Goal: Task Accomplishment & Management: Complete application form

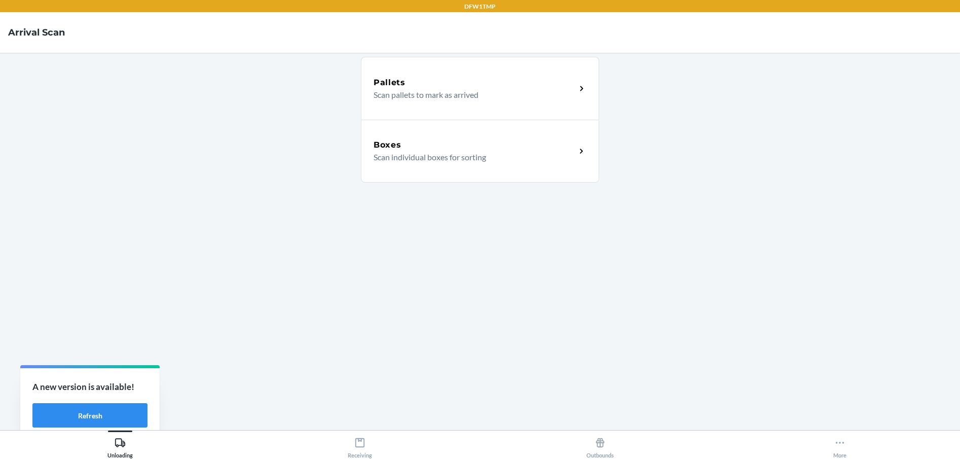
click at [363, 279] on div "Pallets Scan pallets to mark as arrived Boxes Scan individual boxes for sorting" at bounding box center [480, 241] width 238 height 361
click at [765, 208] on main "Pallets Scan pallets to mark as arrived Boxes Scan individual boxes for sorting" at bounding box center [480, 241] width 960 height 377
drag, startPoint x: 232, startPoint y: 208, endPoint x: 236, endPoint y: 214, distance: 7.6
click at [232, 210] on main "Pallets Scan pallets to mark as arrived Boxes Scan individual boxes for sorting" at bounding box center [480, 241] width 960 height 377
click at [122, 455] on div "Unloading" at bounding box center [119, 445] width 25 height 25
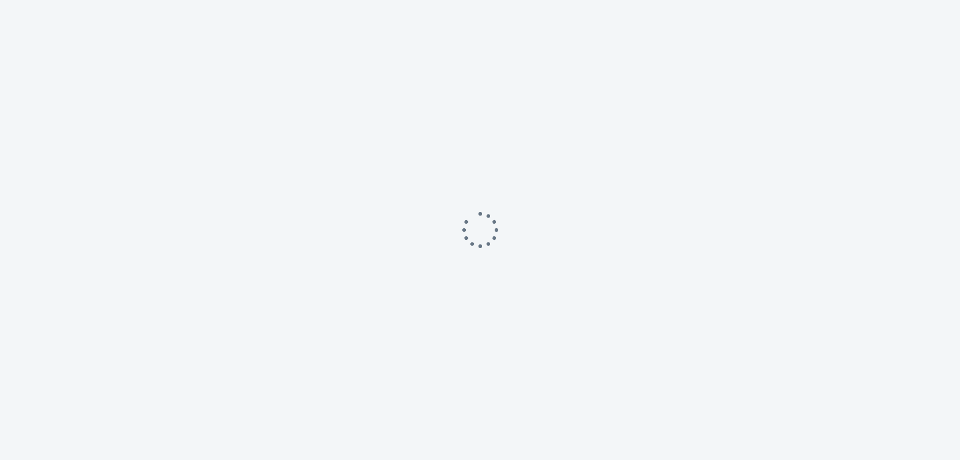
click at [425, 144] on div at bounding box center [480, 230] width 960 height 460
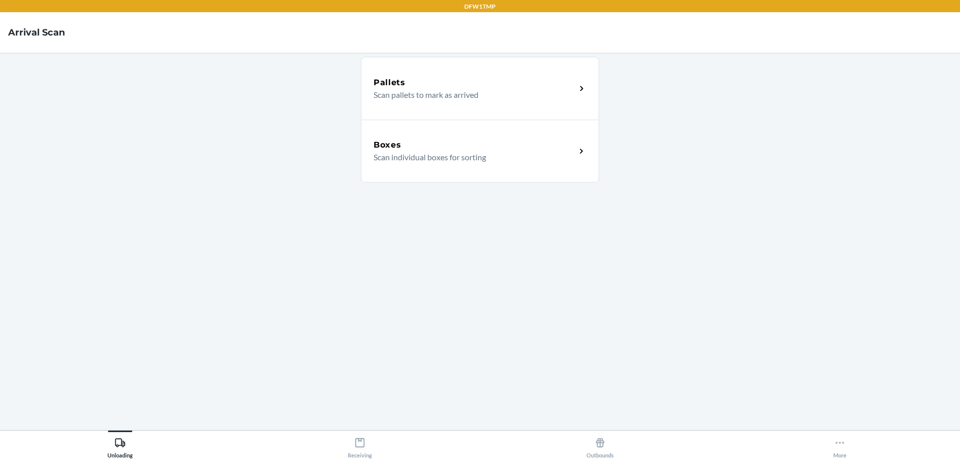
click at [414, 158] on p "Scan individual boxes for sorting" at bounding box center [471, 157] width 194 height 12
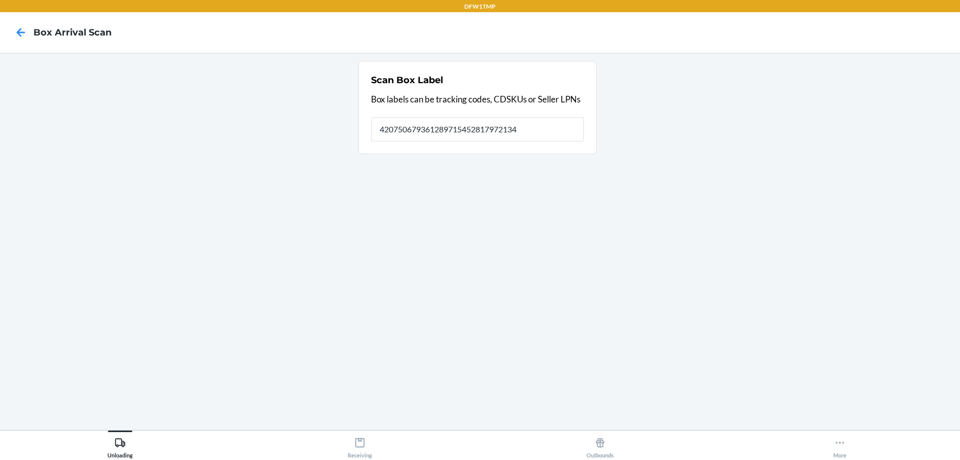
type input "420750679361289715452817972134"
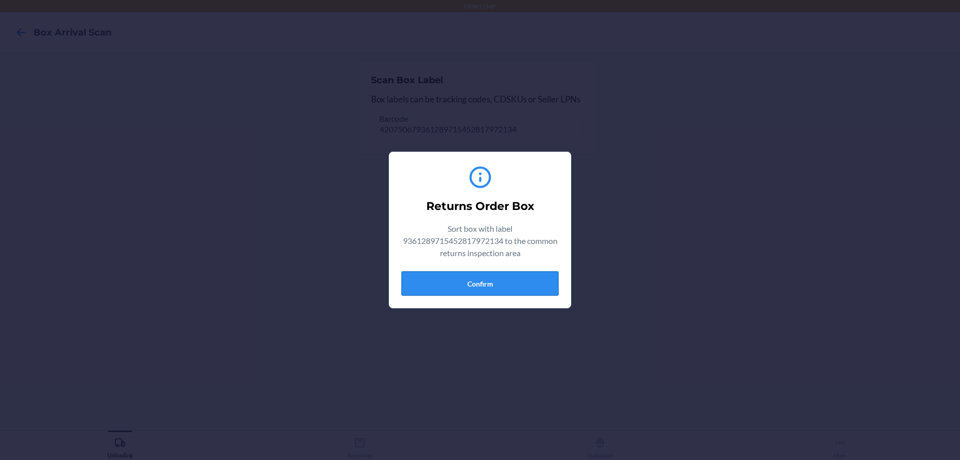
click at [462, 288] on button "Confirm" at bounding box center [479, 283] width 157 height 24
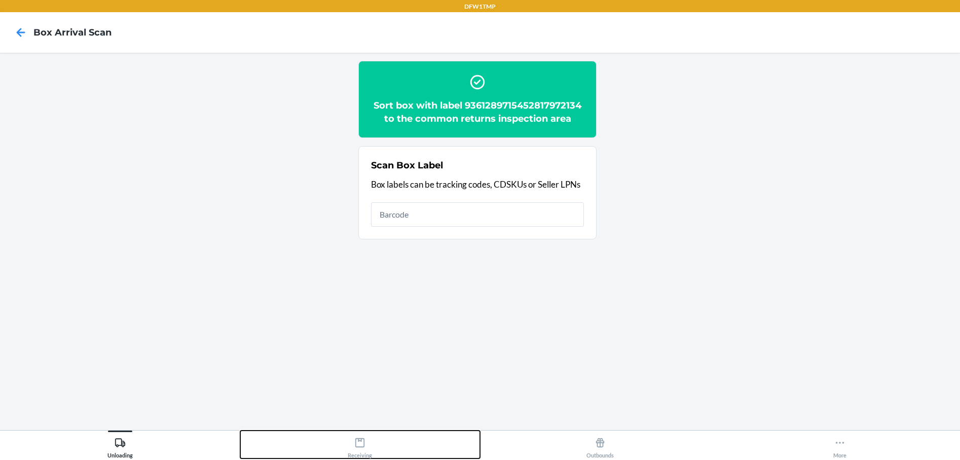
click at [379, 450] on button "Receiving" at bounding box center [360, 444] width 240 height 28
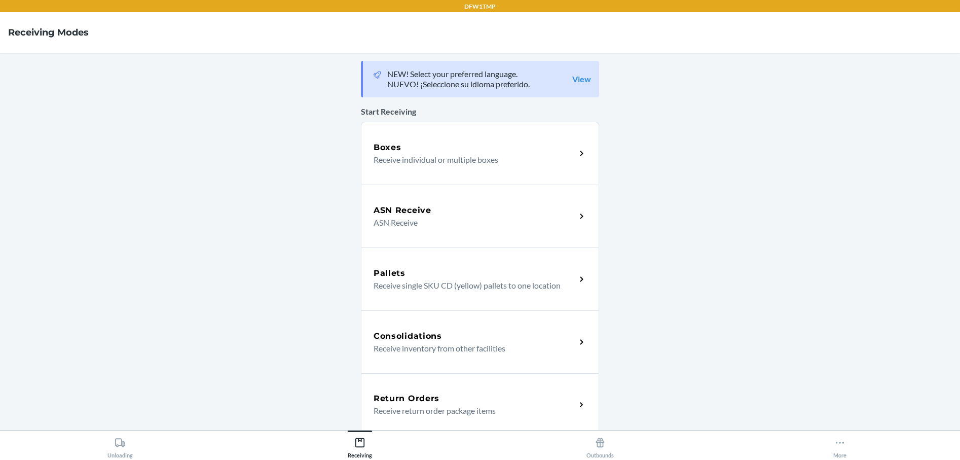
drag, startPoint x: 393, startPoint y: 400, endPoint x: 385, endPoint y: 401, distance: 7.7
click at [393, 400] on h5 "Return Orders" at bounding box center [407, 398] width 66 height 12
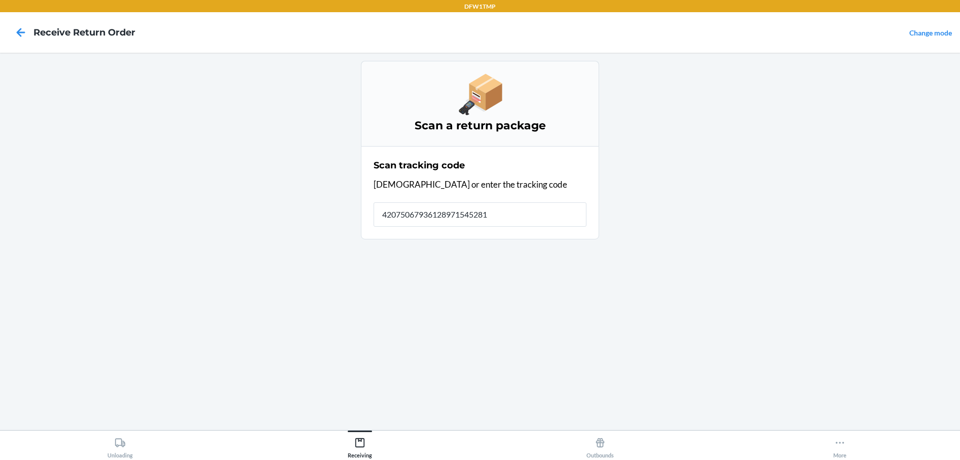
type input "420750679361289715452817"
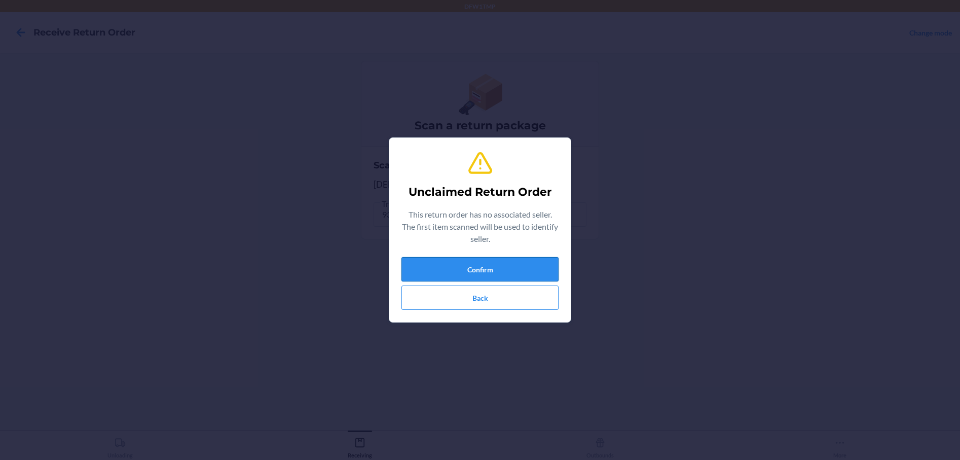
click at [488, 272] on button "Confirm" at bounding box center [479, 269] width 157 height 24
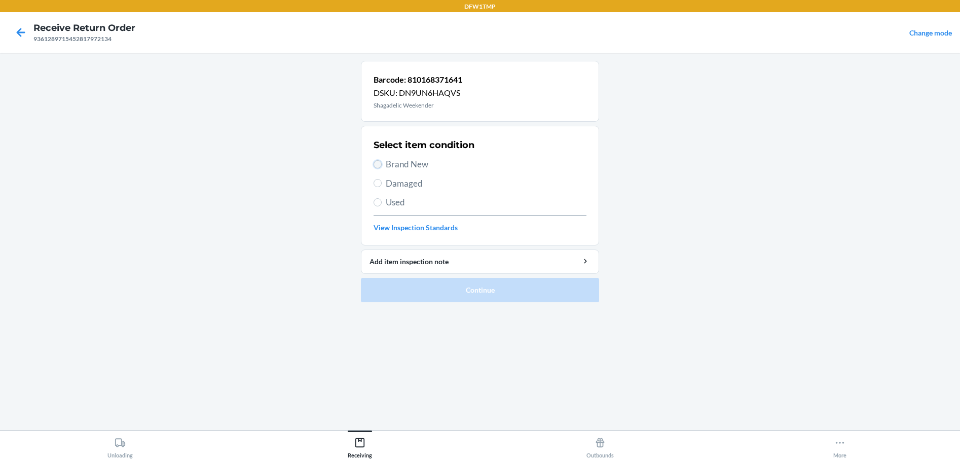
click at [381, 165] on input "Brand New" at bounding box center [378, 164] width 8 height 8
radio input "true"
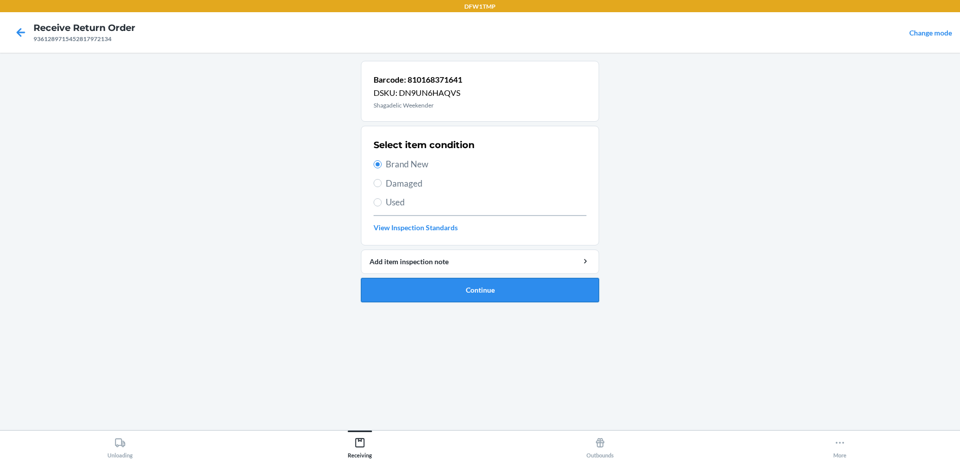
click at [513, 298] on button "Continue" at bounding box center [480, 290] width 238 height 24
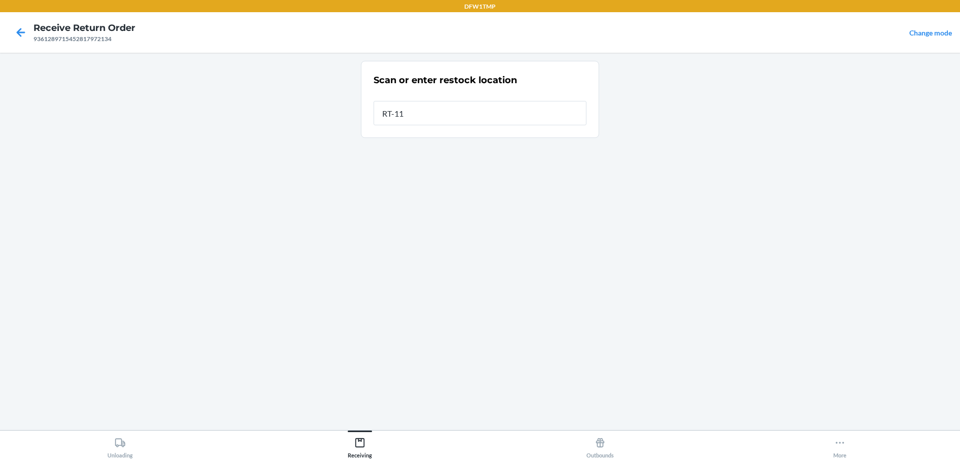
type input "RT-11"
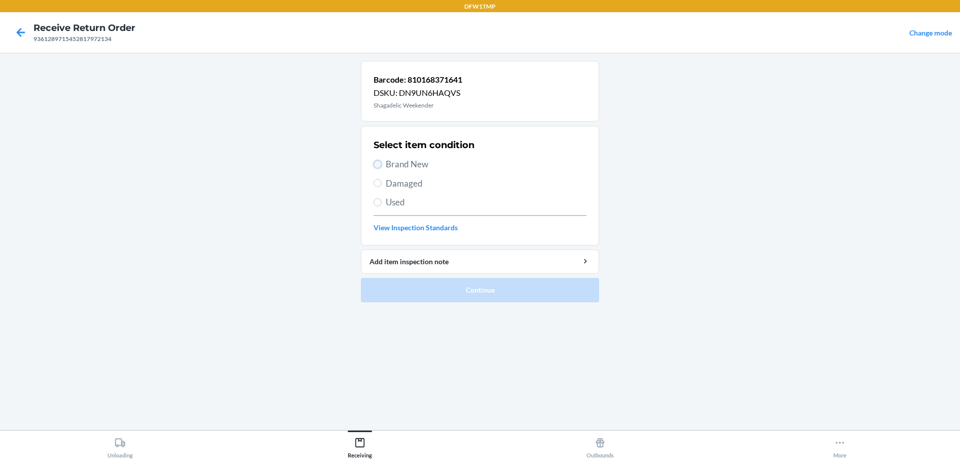
click at [378, 165] on input "Brand New" at bounding box center [378, 164] width 8 height 8
radio input "true"
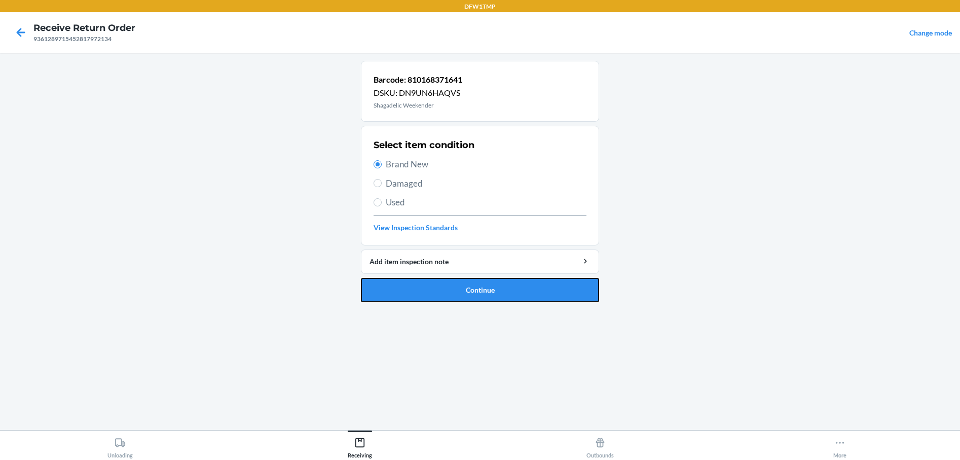
drag, startPoint x: 469, startPoint y: 289, endPoint x: 296, endPoint y: 237, distance: 181.2
click at [468, 293] on button "Continue" at bounding box center [480, 290] width 238 height 24
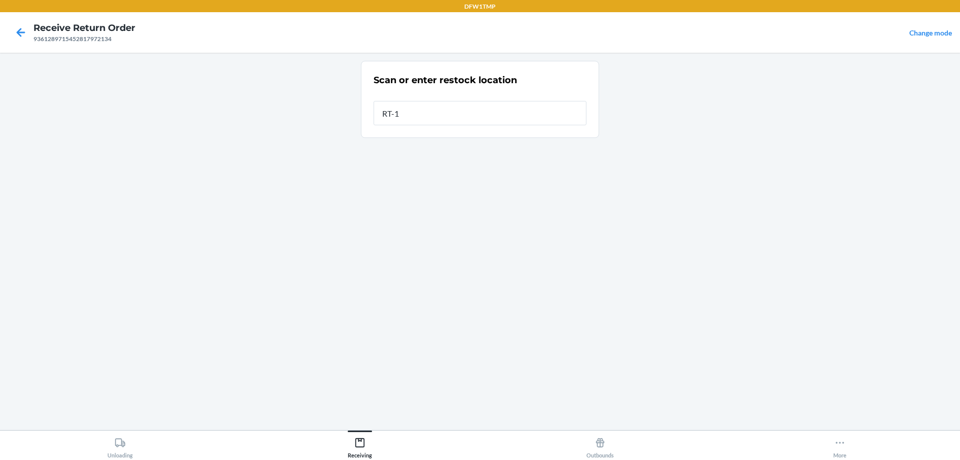
type input "RT-11"
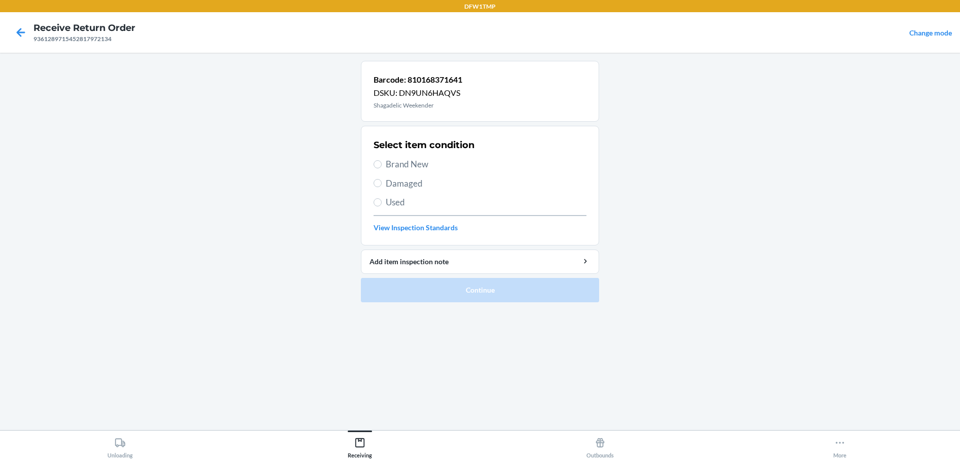
click at [383, 163] on label "Brand New" at bounding box center [480, 164] width 213 height 13
click at [382, 163] on input "Brand New" at bounding box center [378, 164] width 8 height 8
radio input "true"
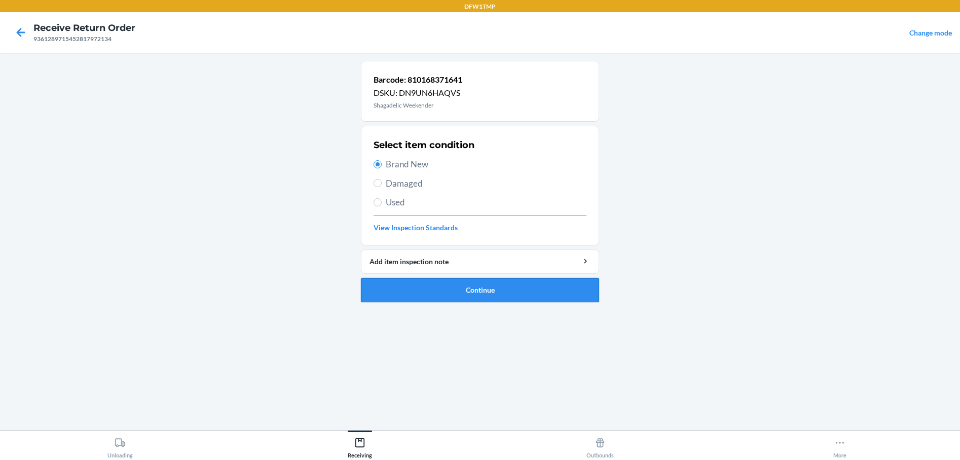
click at [435, 295] on button "Continue" at bounding box center [480, 290] width 238 height 24
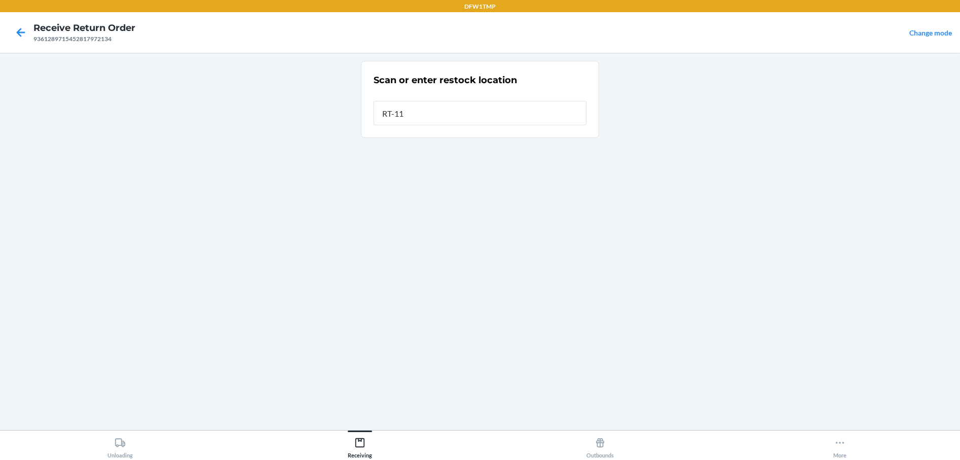
type input "RT-11"
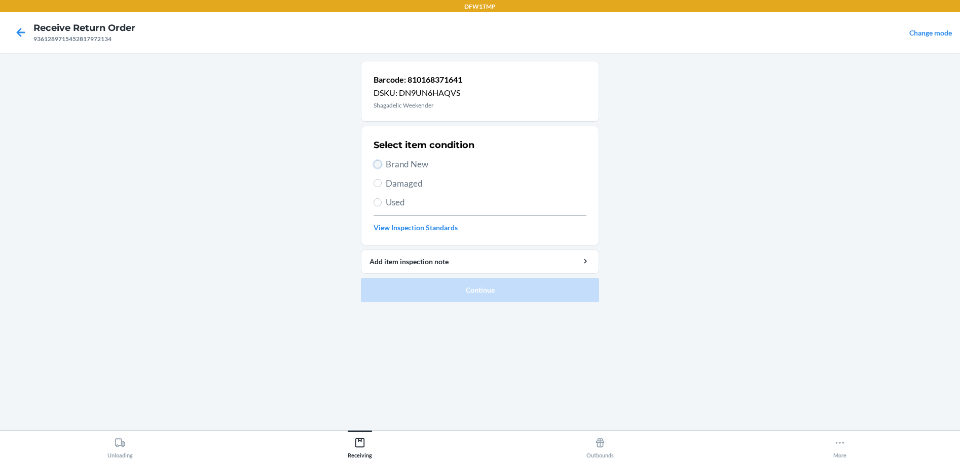
click at [378, 165] on input "Brand New" at bounding box center [378, 164] width 8 height 8
radio input "true"
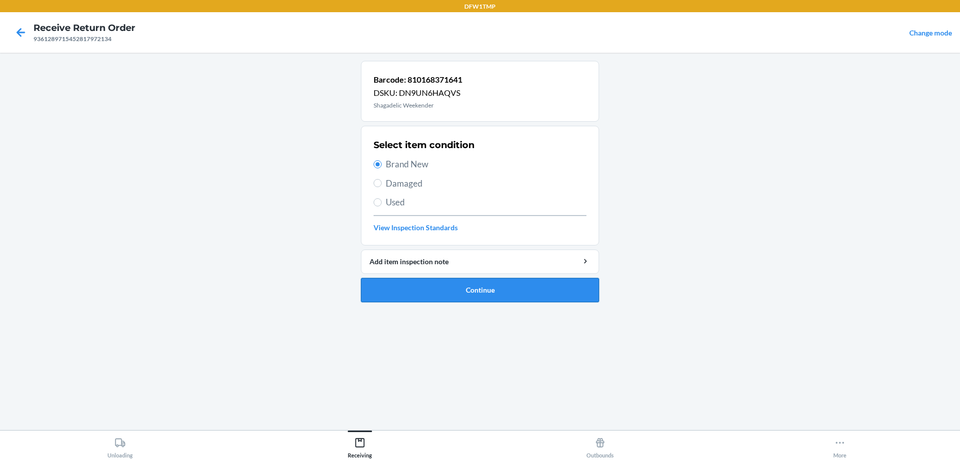
click at [418, 296] on button "Continue" at bounding box center [480, 290] width 238 height 24
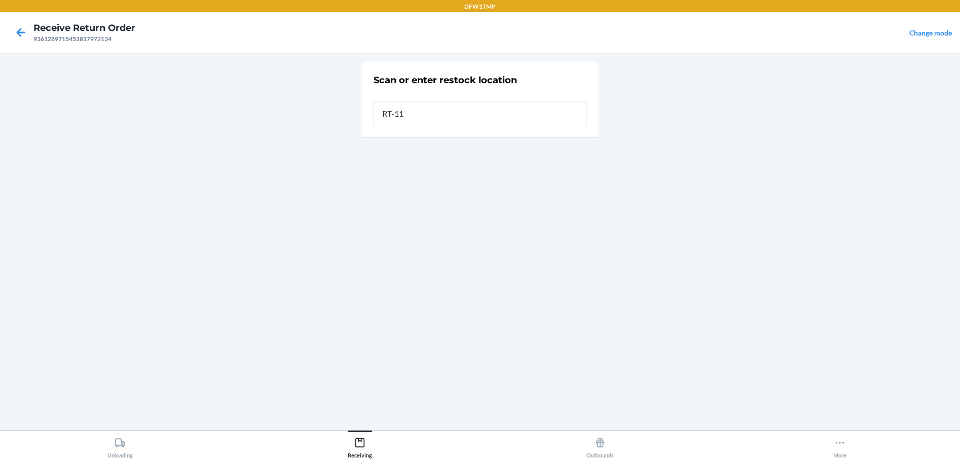
type input "RT-11"
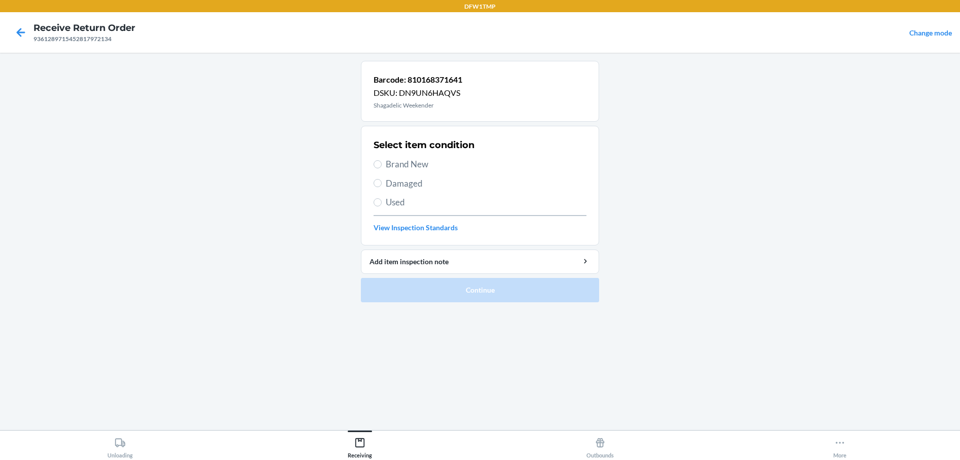
click at [376, 169] on label "Brand New" at bounding box center [480, 164] width 213 height 13
click at [376, 168] on input "Brand New" at bounding box center [378, 164] width 8 height 8
radio input "true"
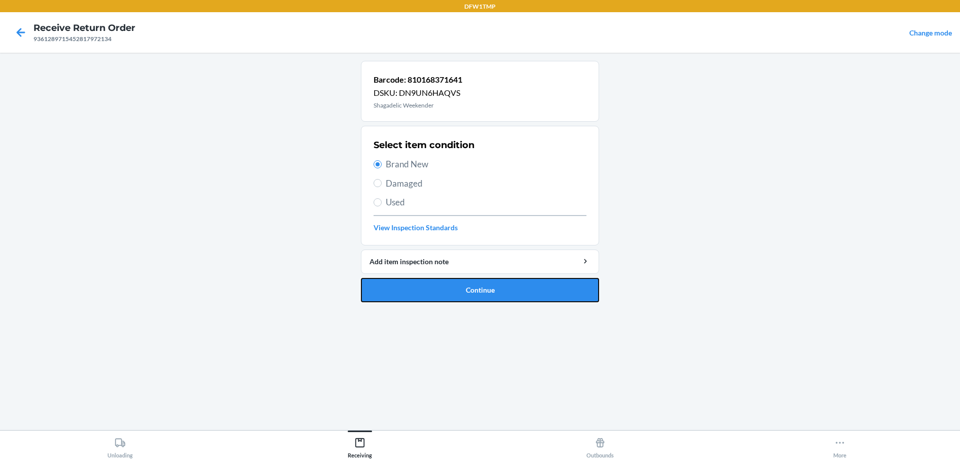
click at [421, 288] on button "Continue" at bounding box center [480, 290] width 238 height 24
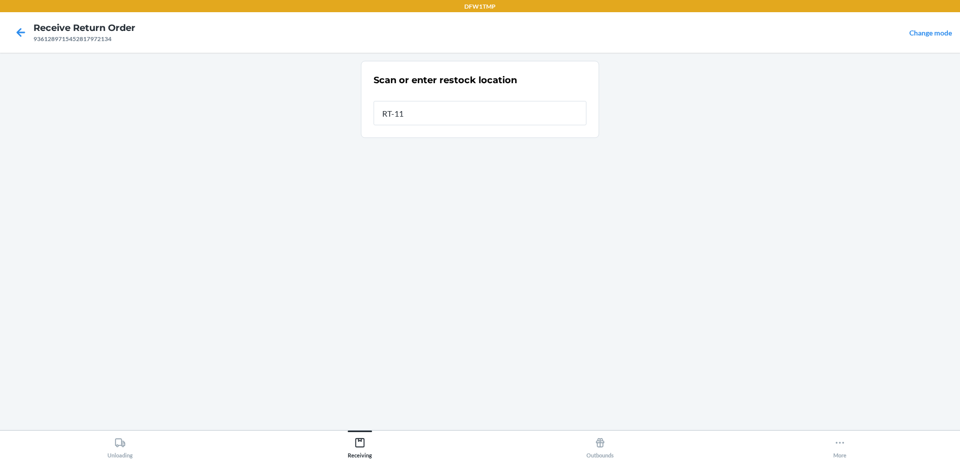
type input "RT-11"
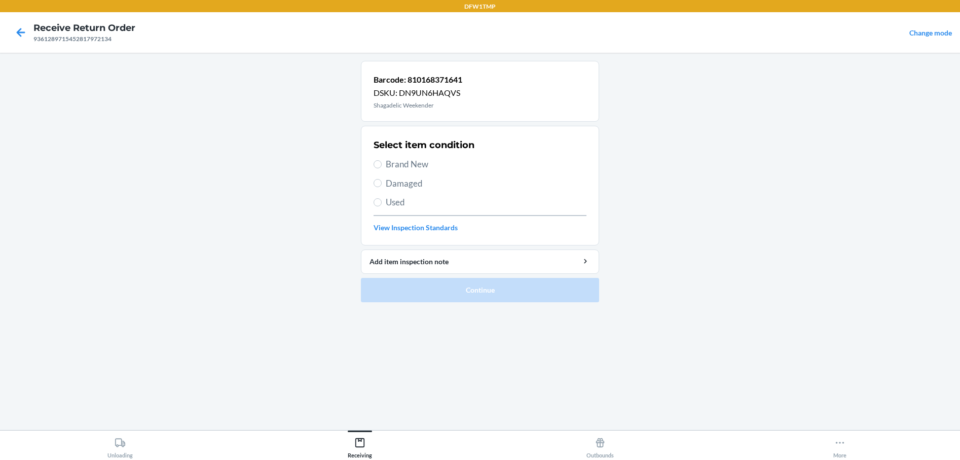
click at [372, 165] on section "Select item condition Brand New Damaged Used View Inspection Standards" at bounding box center [480, 186] width 238 height 120
click at [379, 167] on input "Brand New" at bounding box center [378, 164] width 8 height 8
radio input "true"
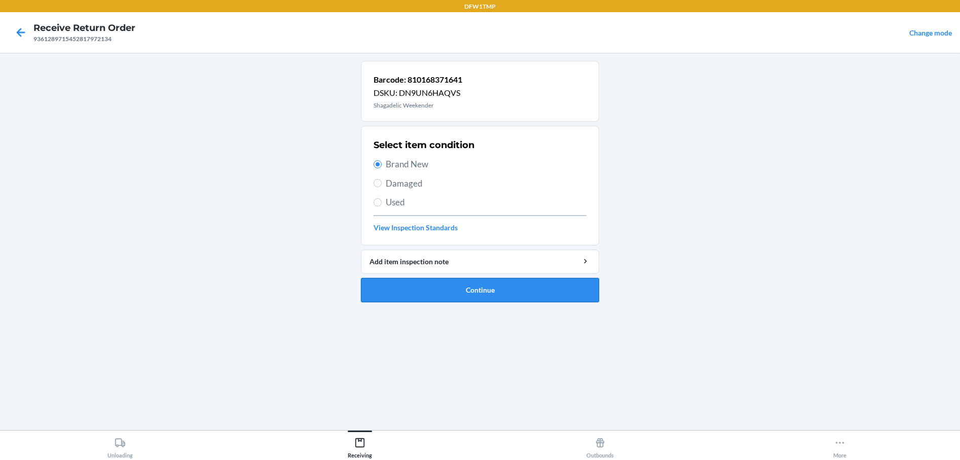
click at [487, 286] on button "Continue" at bounding box center [480, 290] width 238 height 24
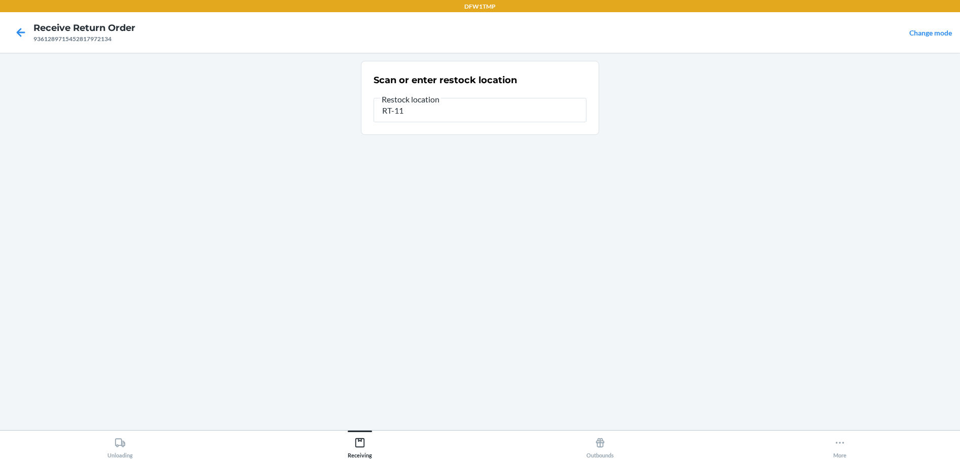
type input "RT-11"
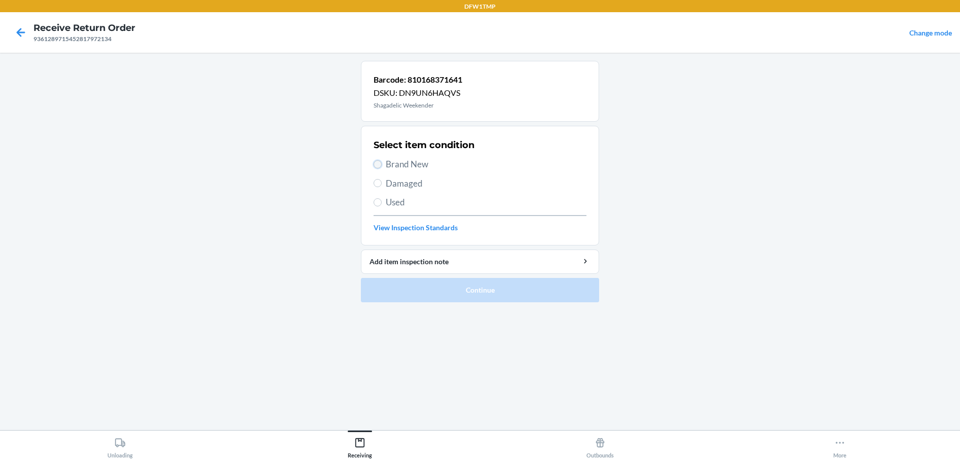
click at [379, 166] on input "Brand New" at bounding box center [378, 164] width 8 height 8
radio input "true"
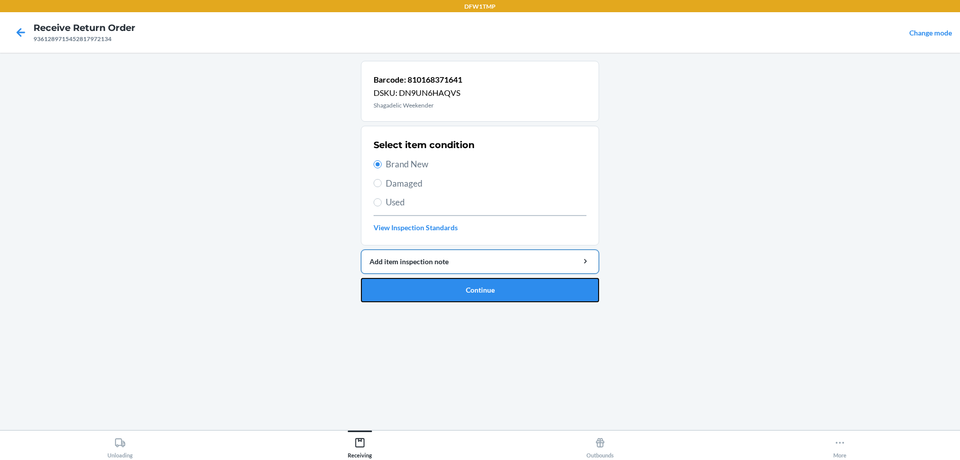
drag, startPoint x: 381, startPoint y: 282, endPoint x: 384, endPoint y: 273, distance: 9.0
click at [383, 275] on li "Barcode: 810168371641 DSKU: DN9UN6HAQVS Shagadelic Weekender Select item condit…" at bounding box center [480, 181] width 238 height 241
click at [401, 286] on button "Continue" at bounding box center [480, 290] width 238 height 24
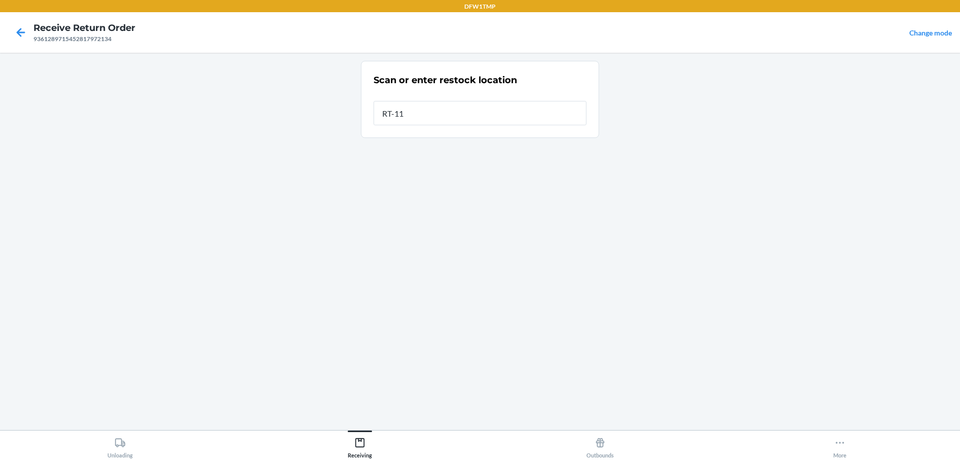
type input "RT-11"
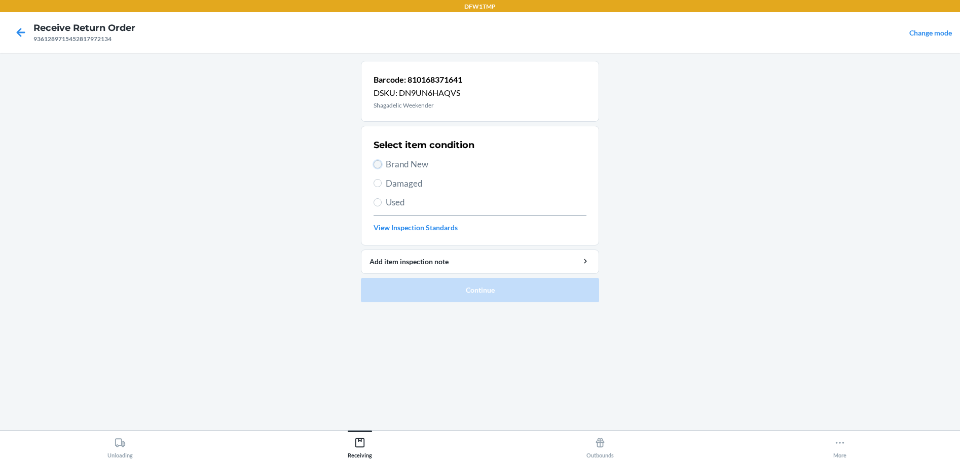
click at [379, 166] on input "Brand New" at bounding box center [378, 164] width 8 height 8
radio input "true"
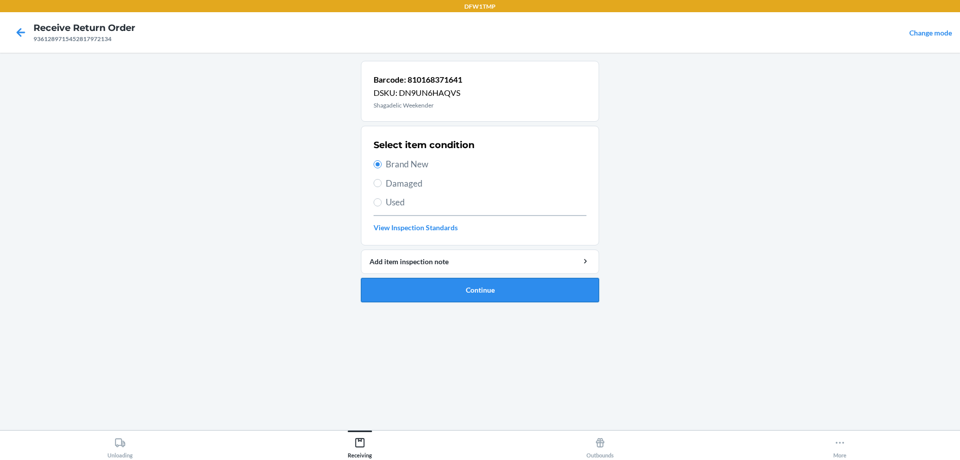
click at [445, 289] on button "Continue" at bounding box center [480, 290] width 238 height 24
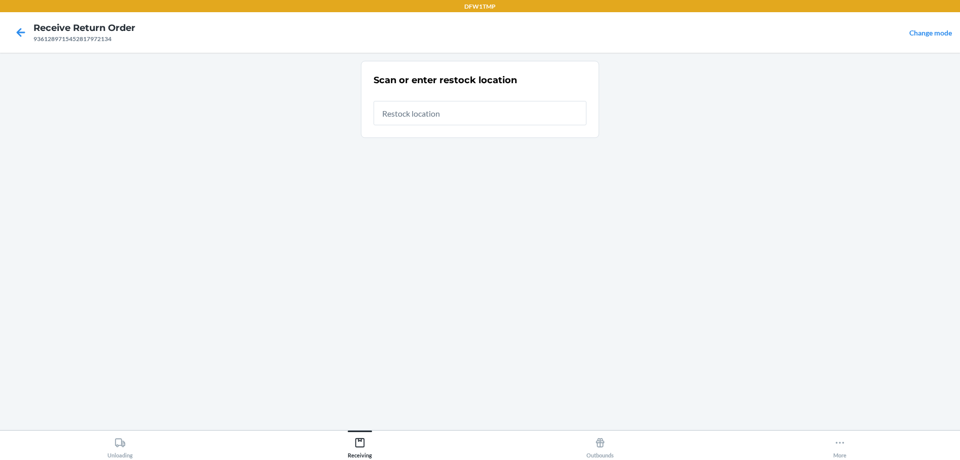
click at [410, 115] on input "text" at bounding box center [480, 113] width 213 height 24
type input "RT-11"
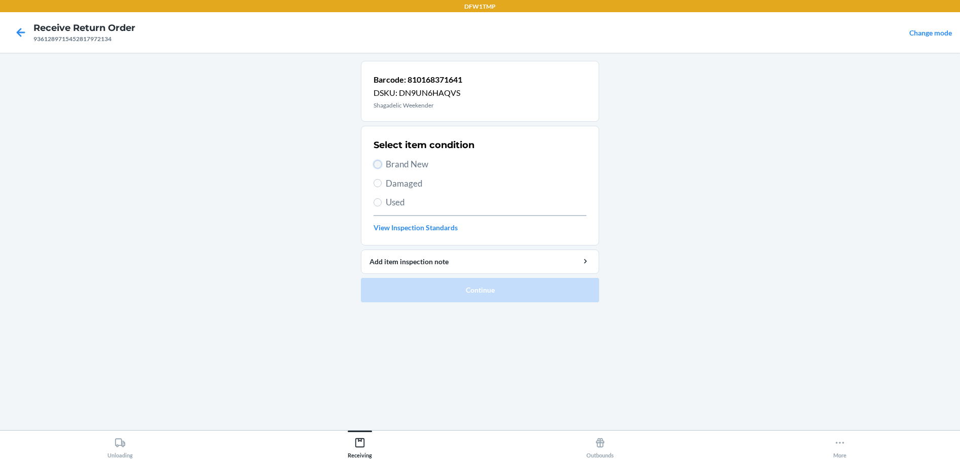
click at [378, 164] on input "Brand New" at bounding box center [378, 164] width 8 height 8
radio input "true"
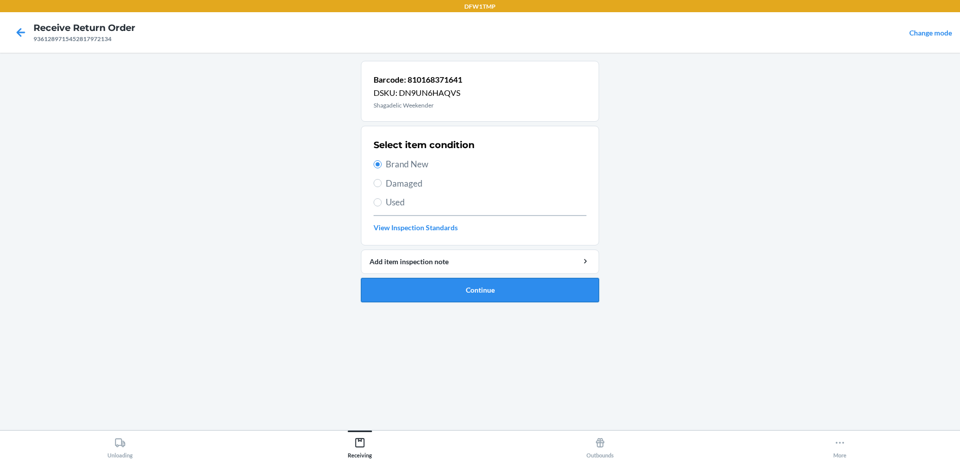
click at [433, 296] on button "Continue" at bounding box center [480, 290] width 238 height 24
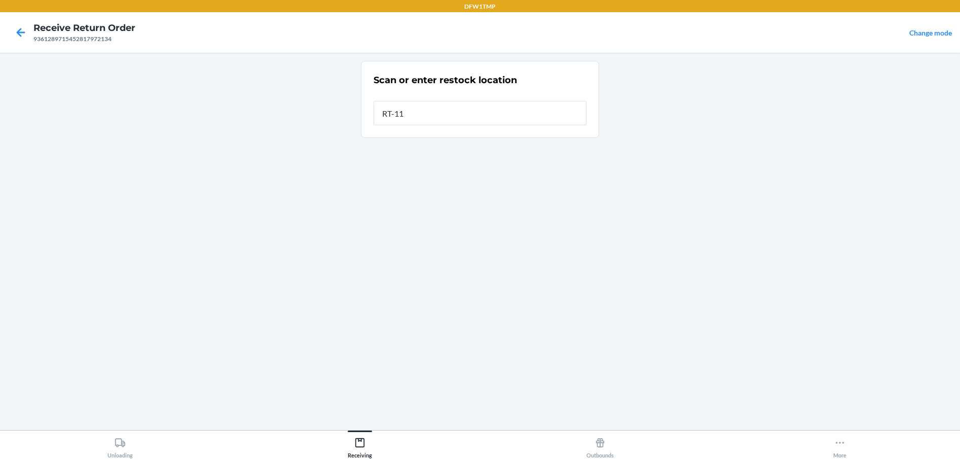
type input "RT-11"
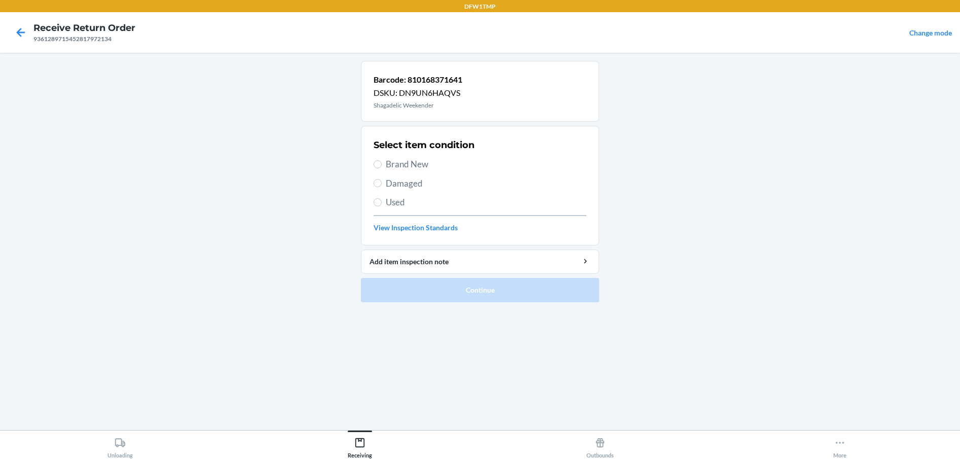
click at [382, 163] on label "Brand New" at bounding box center [480, 164] width 213 height 13
click at [382, 163] on input "Brand New" at bounding box center [378, 164] width 8 height 8
radio input "true"
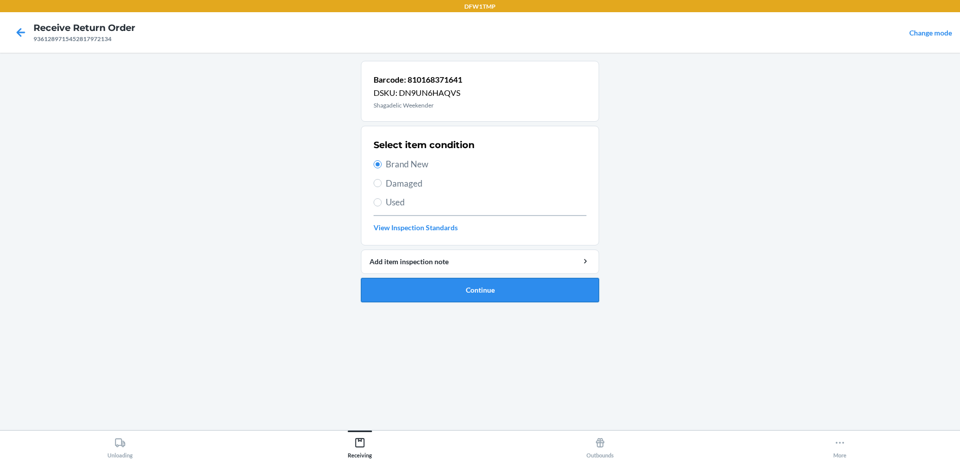
click at [471, 291] on button "Continue" at bounding box center [480, 290] width 238 height 24
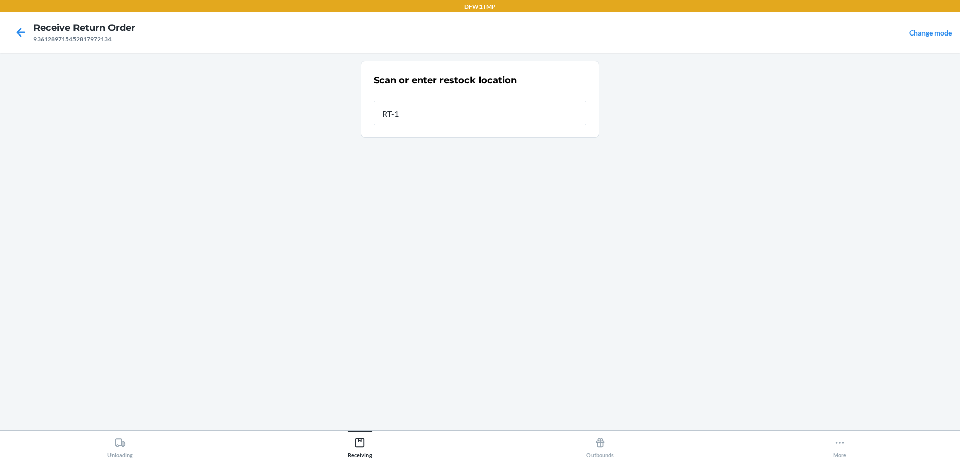
type input "RT-11"
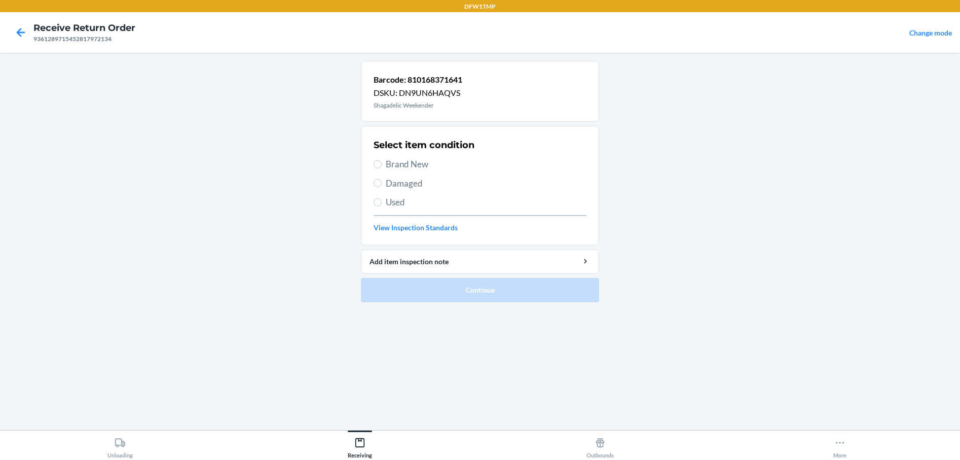
click at [375, 159] on label "Brand New" at bounding box center [480, 164] width 213 height 13
click at [375, 160] on input "Brand New" at bounding box center [378, 164] width 8 height 8
radio input "true"
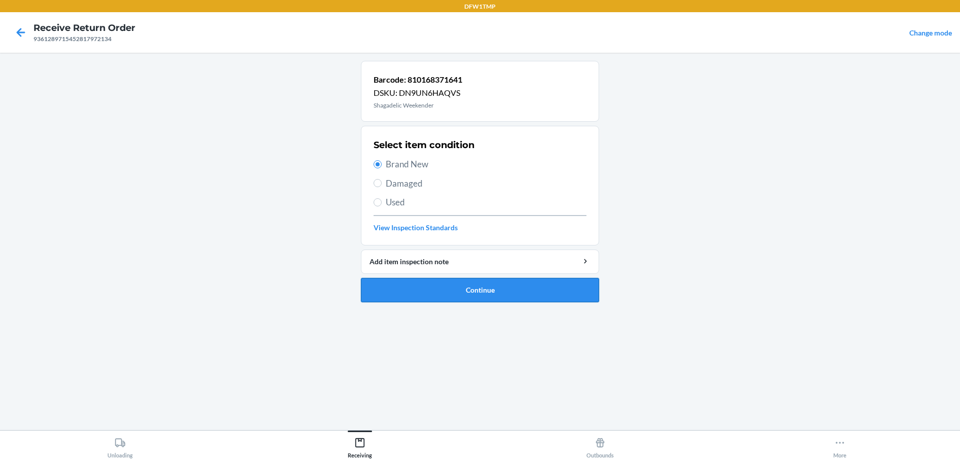
click at [411, 300] on button "Continue" at bounding box center [480, 290] width 238 height 24
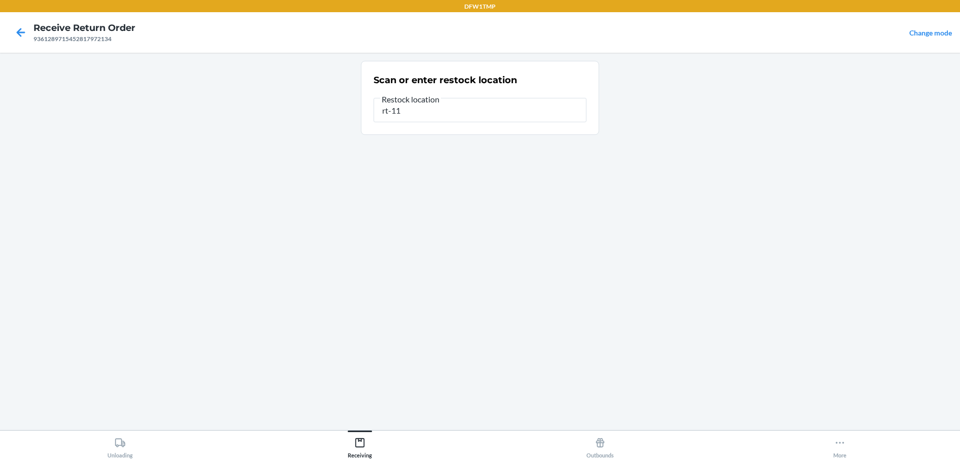
type input "rt-11"
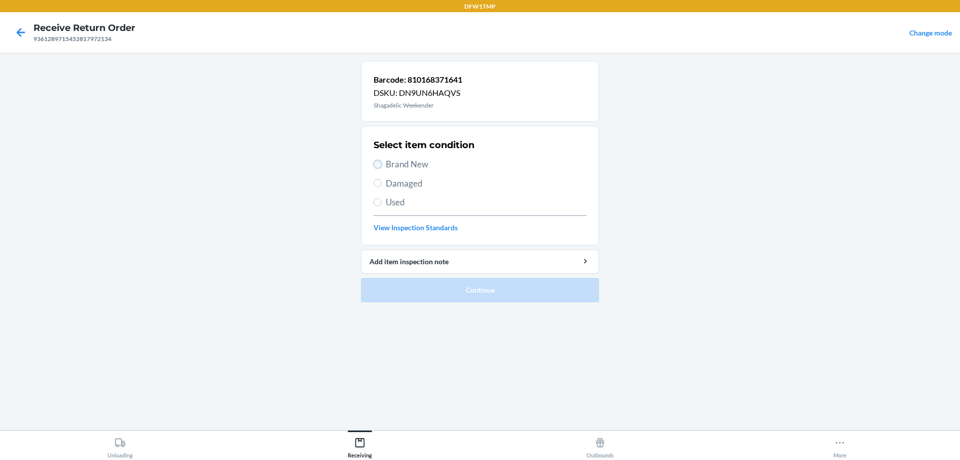
click at [381, 165] on input "Brand New" at bounding box center [378, 164] width 8 height 8
radio input "true"
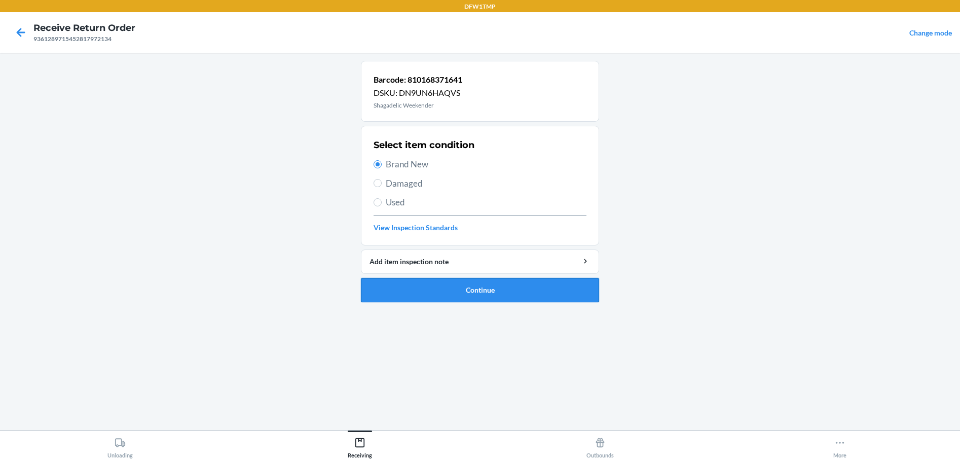
click at [422, 286] on button "Continue" at bounding box center [480, 290] width 238 height 24
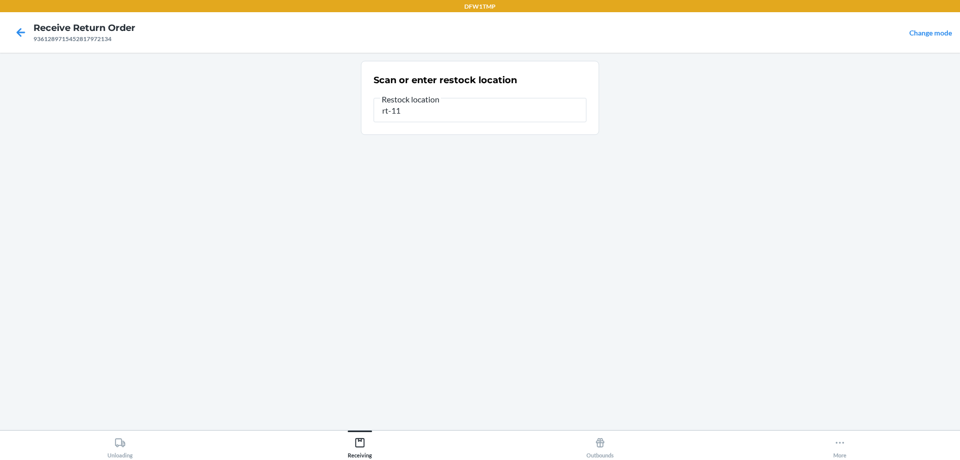
type input "rt-11"
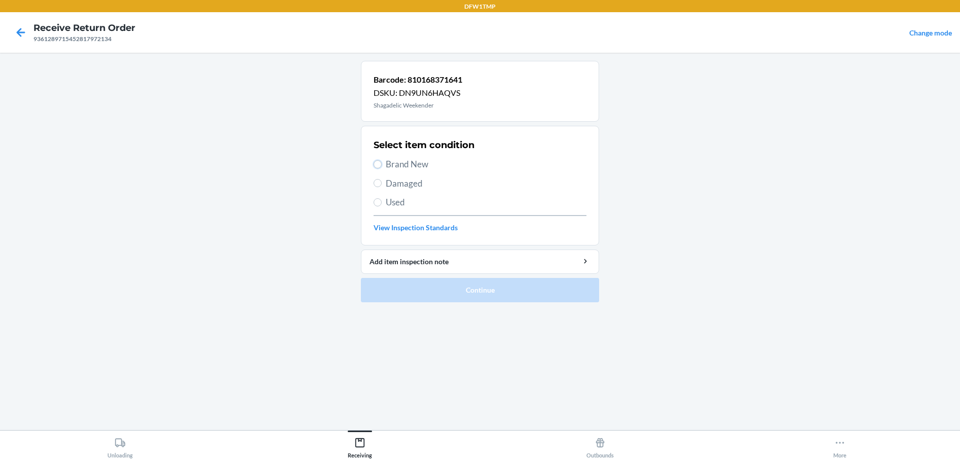
drag, startPoint x: 380, startPoint y: 163, endPoint x: 387, endPoint y: 207, distance: 44.1
click at [379, 164] on input "Brand New" at bounding box center [378, 164] width 8 height 8
radio input "true"
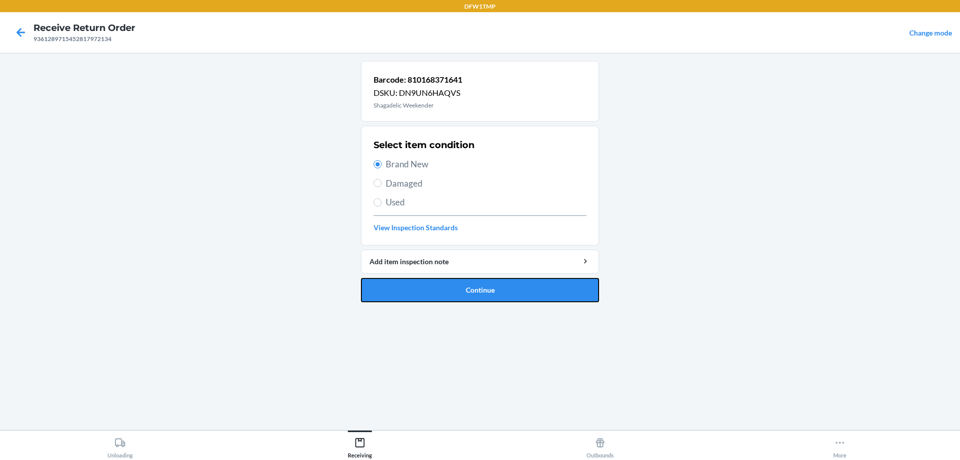
drag, startPoint x: 444, startPoint y: 292, endPoint x: 334, endPoint y: 87, distance: 233.1
click at [445, 292] on button "Continue" at bounding box center [480, 290] width 238 height 24
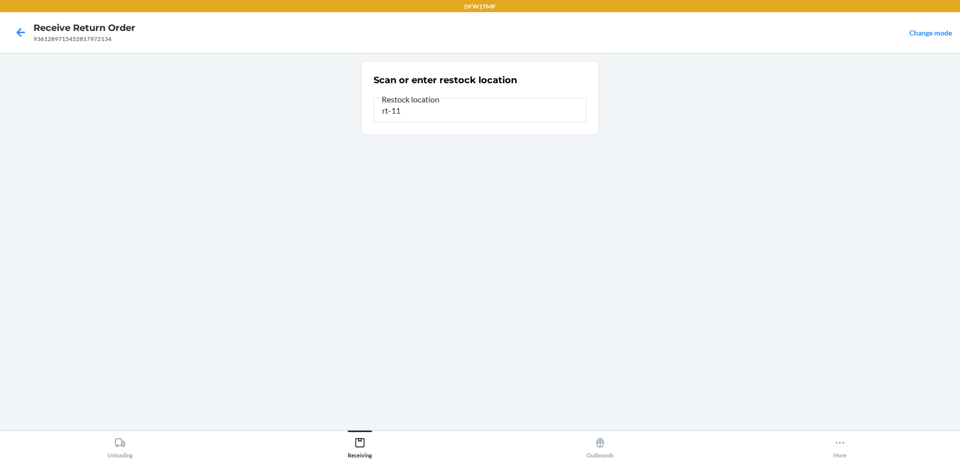
type input "rt-11"
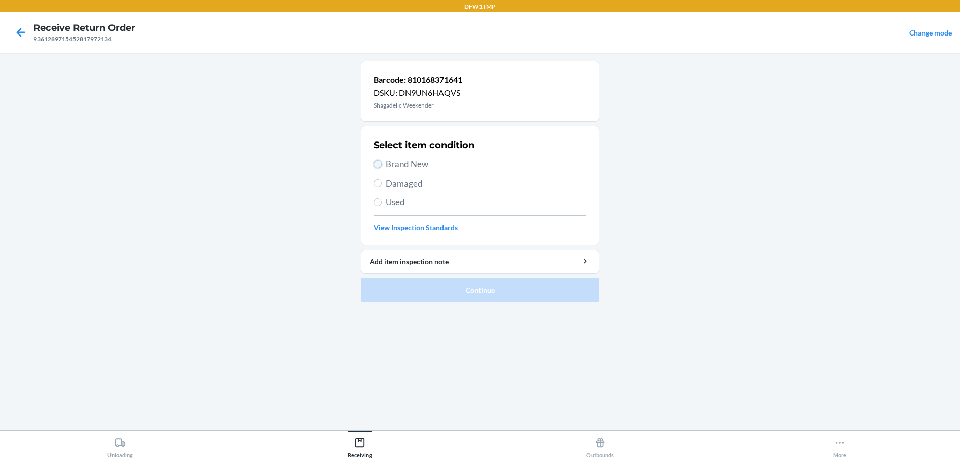
click at [378, 167] on input "Brand New" at bounding box center [378, 164] width 8 height 8
radio input "true"
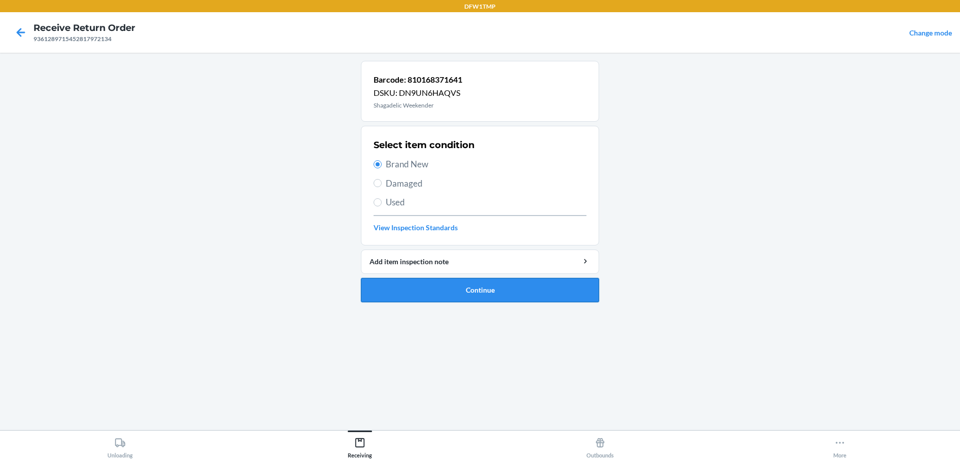
click at [436, 286] on button "Continue" at bounding box center [480, 290] width 238 height 24
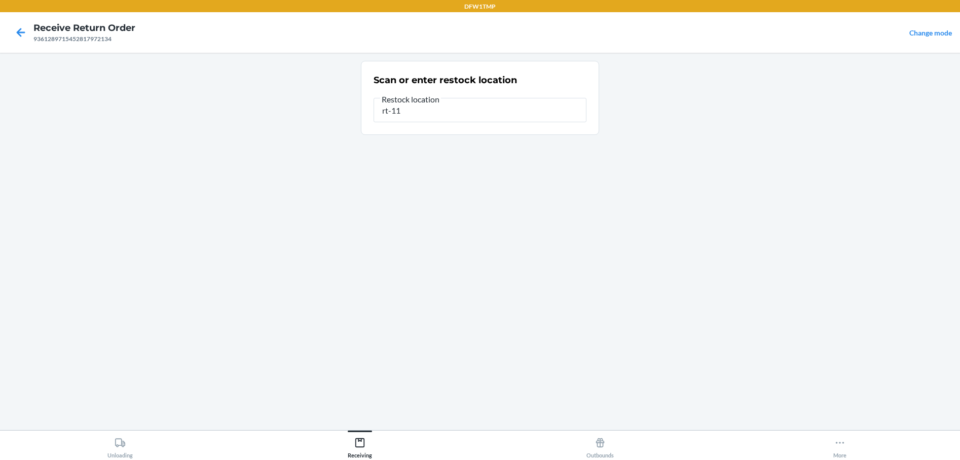
type input "rt-11"
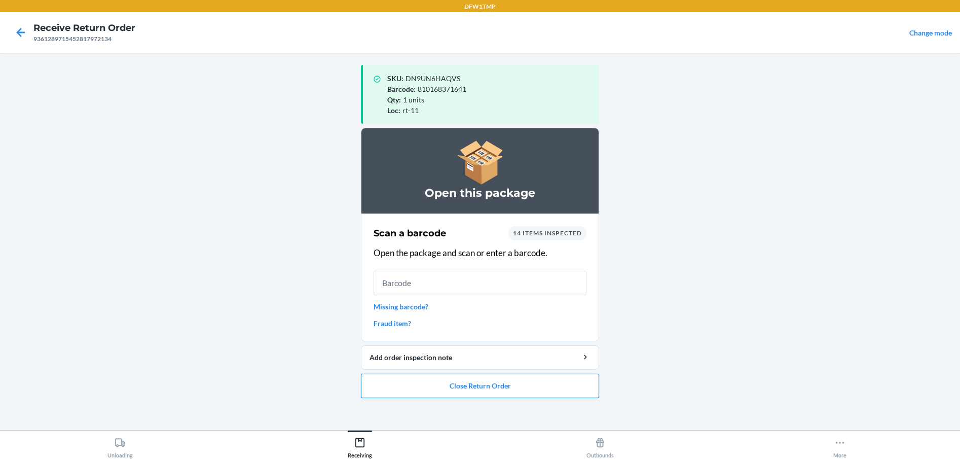
click at [502, 380] on button "Close Return Order" at bounding box center [480, 386] width 238 height 24
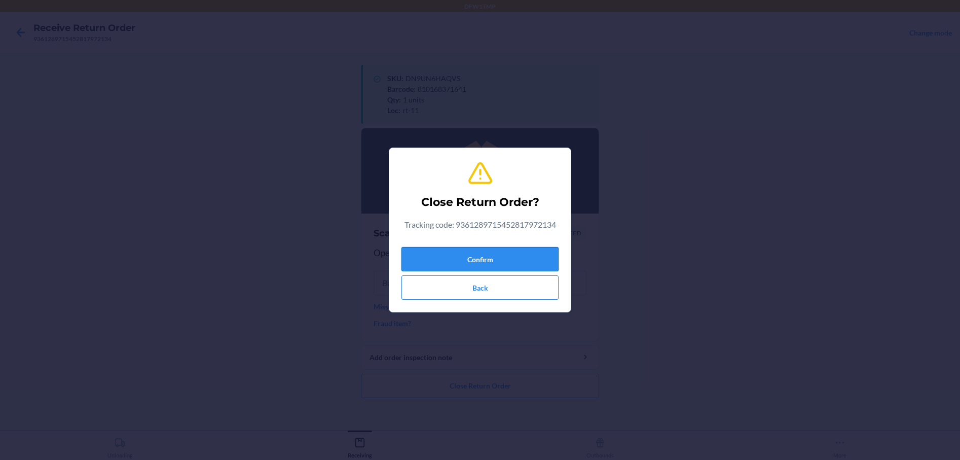
click at [447, 254] on button "Confirm" at bounding box center [479, 259] width 157 height 24
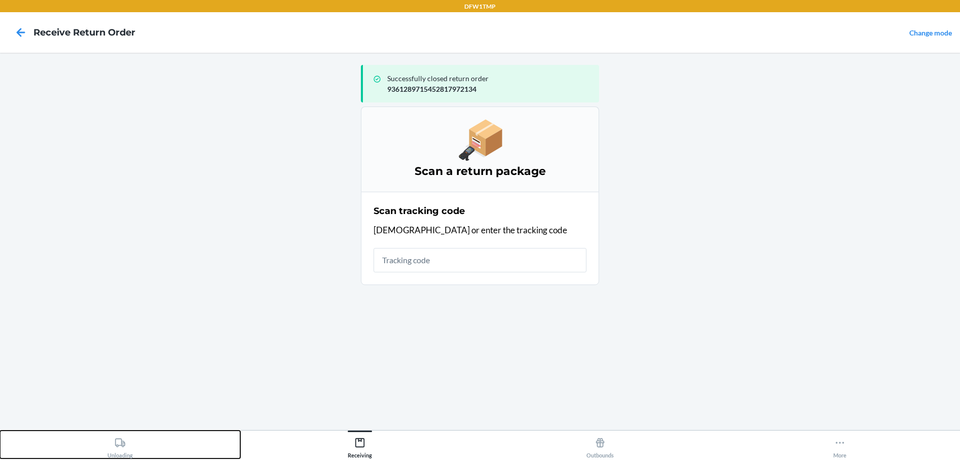
click at [126, 447] on div "Unloading" at bounding box center [119, 445] width 25 height 25
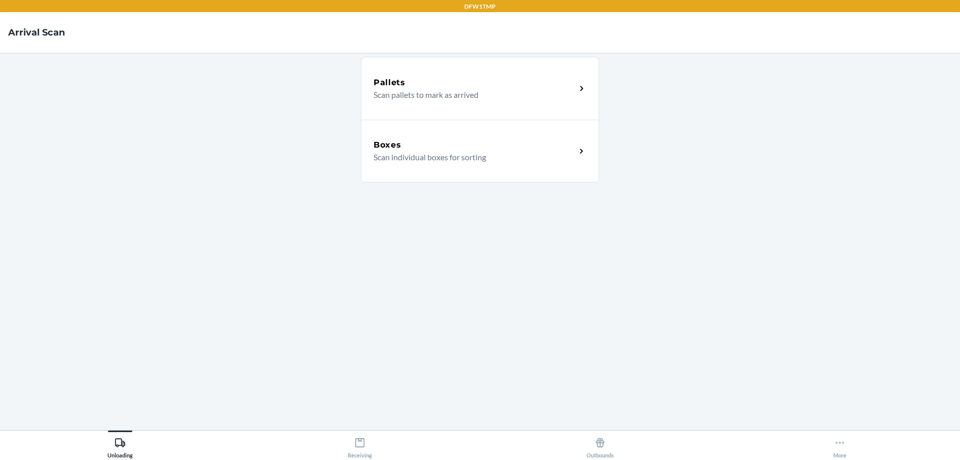
click at [406, 157] on p "Scan individual boxes for sorting" at bounding box center [471, 157] width 194 height 12
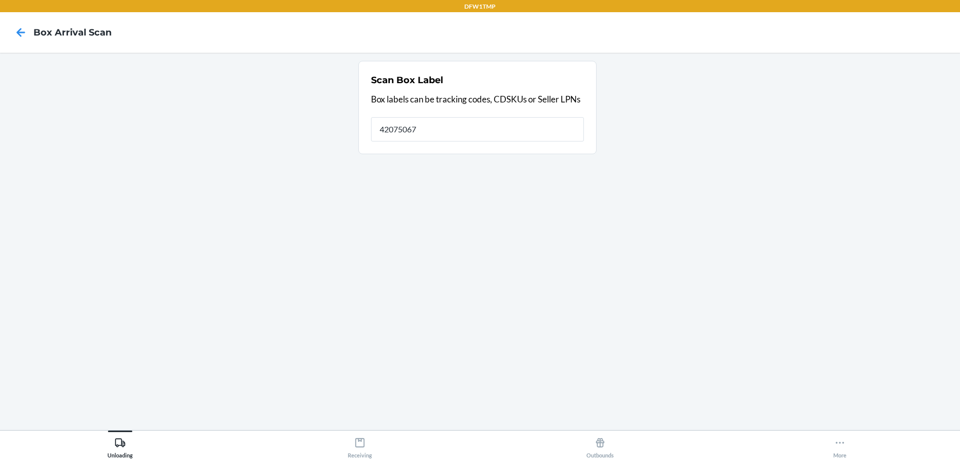
type input "42075067"
click at [426, 127] on input "42075067" at bounding box center [477, 129] width 213 height 24
drag, startPoint x: 428, startPoint y: 130, endPoint x: 263, endPoint y: 104, distance: 167.3
click at [263, 104] on section "Scan Box Label Box labels can be tracking codes, CDSKUs or Seller LPNs Barcode …" at bounding box center [480, 241] width 944 height 361
type input "42075067"
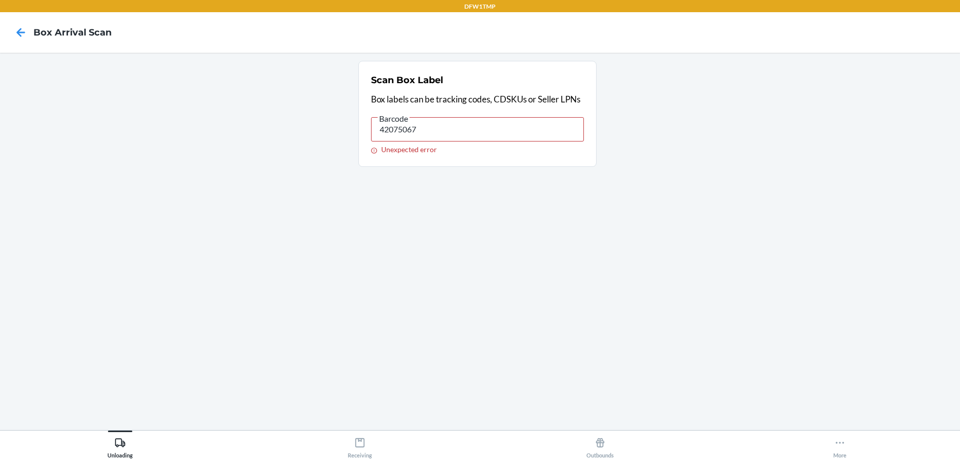
drag, startPoint x: 444, startPoint y: 119, endPoint x: 439, endPoint y: 128, distance: 10.7
click at [444, 119] on input "42075067" at bounding box center [477, 129] width 213 height 24
drag, startPoint x: 431, startPoint y: 131, endPoint x: 356, endPoint y: 152, distance: 78.0
click at [235, 133] on section "Scan Box Label Box labels can be tracking codes, CDSKUs or Seller LPNs Barcode …" at bounding box center [480, 241] width 944 height 361
type input "1ZH918269027701009"
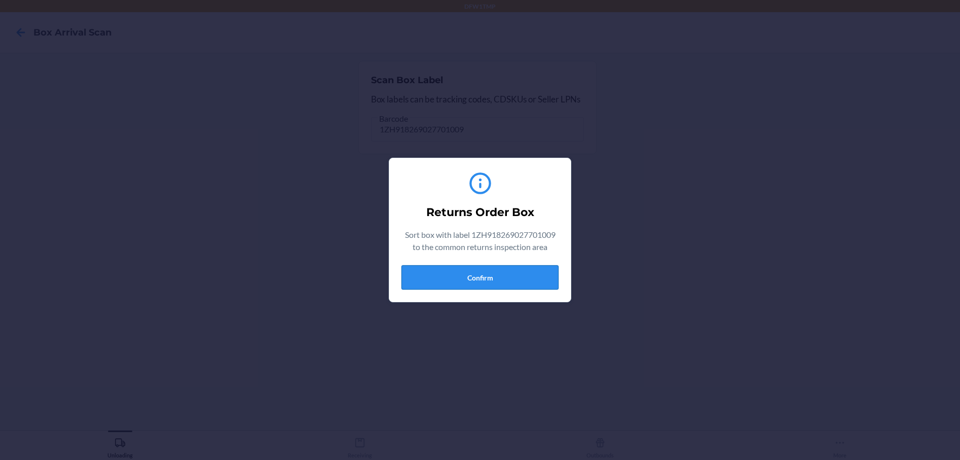
click at [503, 280] on button "Confirm" at bounding box center [479, 277] width 157 height 24
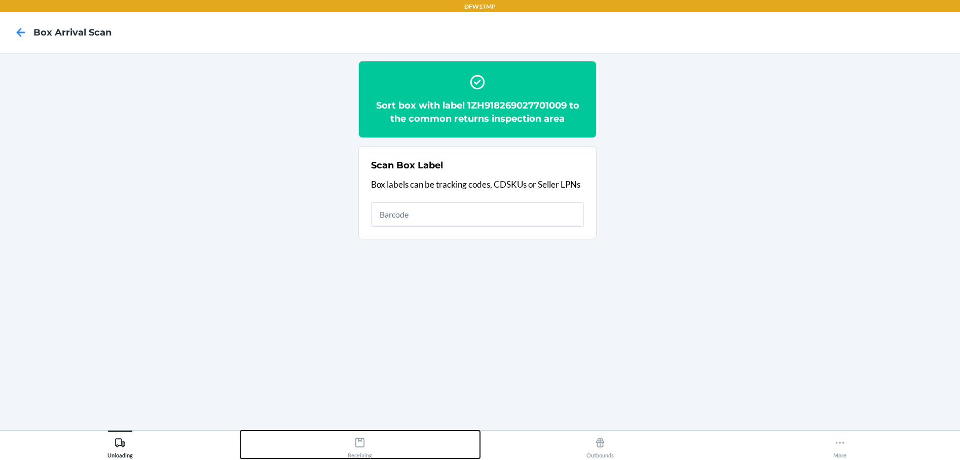
click at [352, 453] on div "Receiving" at bounding box center [360, 445] width 24 height 25
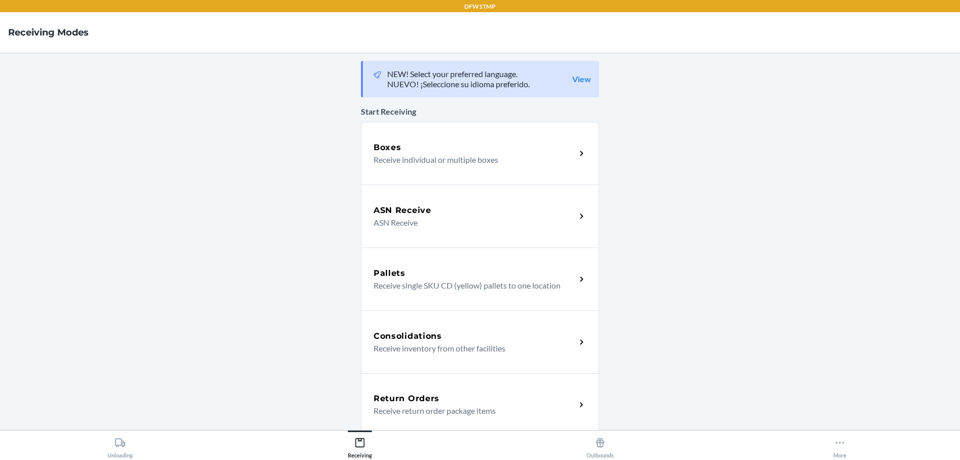
click at [498, 408] on p "Receive return order package items" at bounding box center [471, 411] width 194 height 12
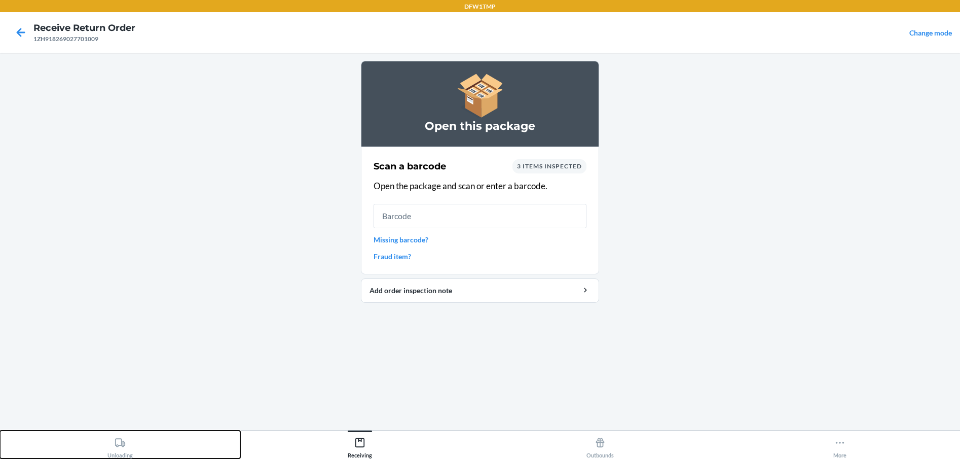
click at [121, 453] on div "Unloading" at bounding box center [119, 445] width 25 height 25
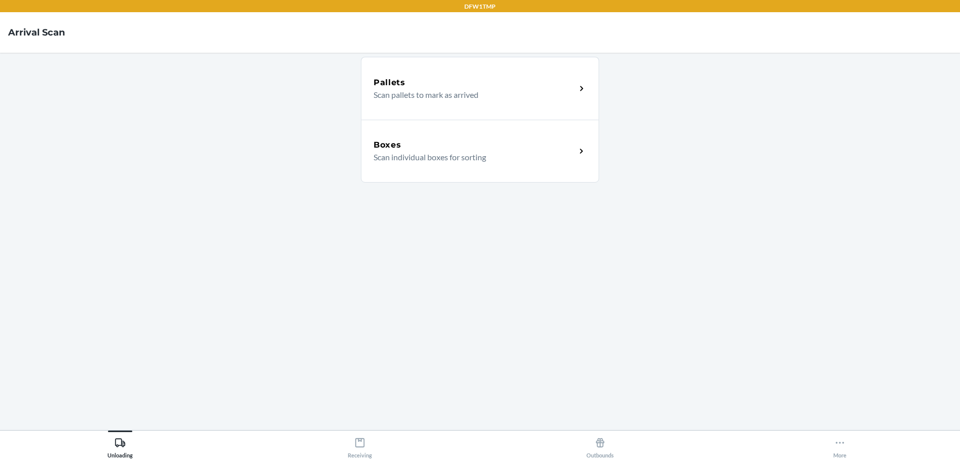
click at [477, 127] on div "Boxes Scan individual boxes for sorting" at bounding box center [480, 151] width 238 height 63
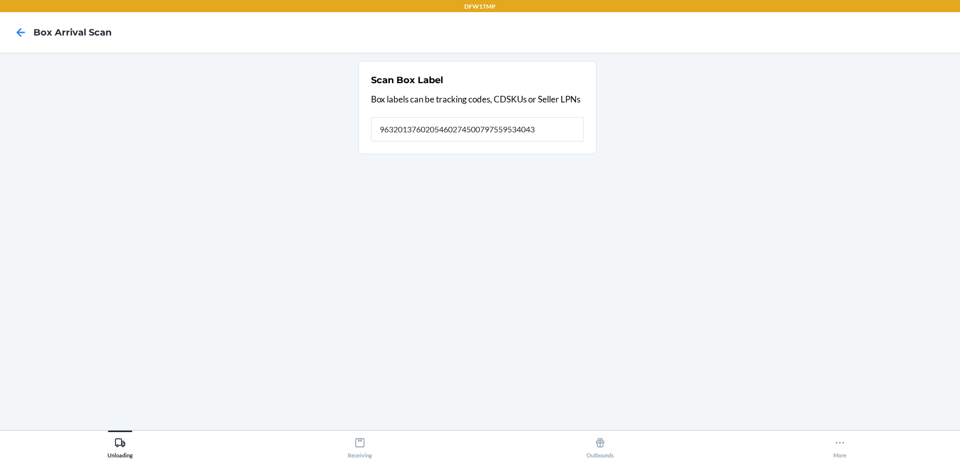
type input "9632013760205460274500797559534043"
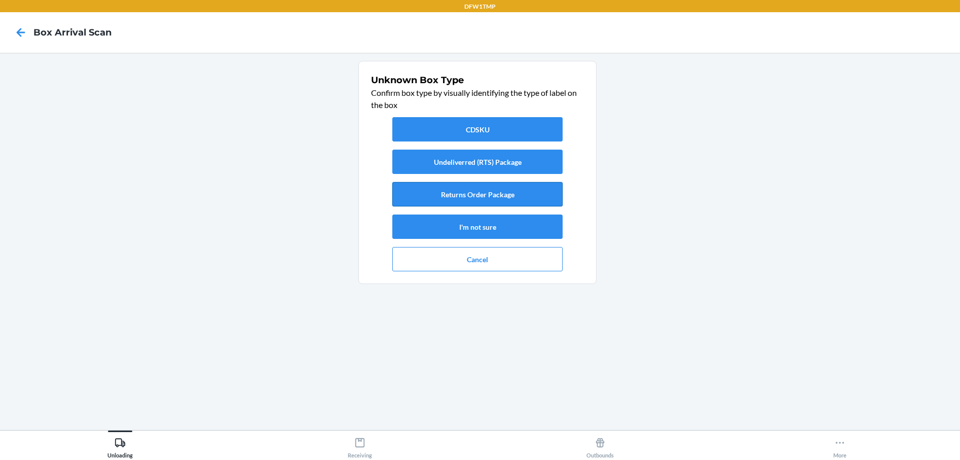
click at [503, 201] on button "Returns Order Package" at bounding box center [477, 194] width 170 height 24
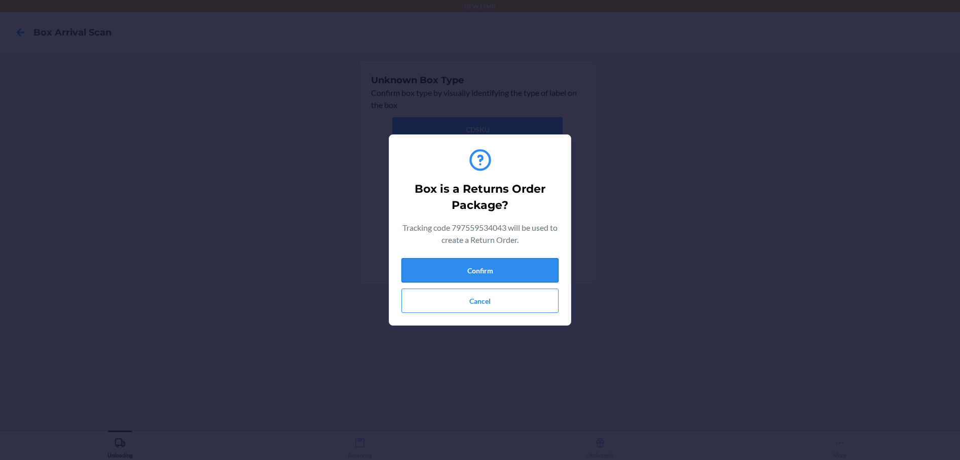
click at [465, 273] on button "Confirm" at bounding box center [479, 270] width 157 height 24
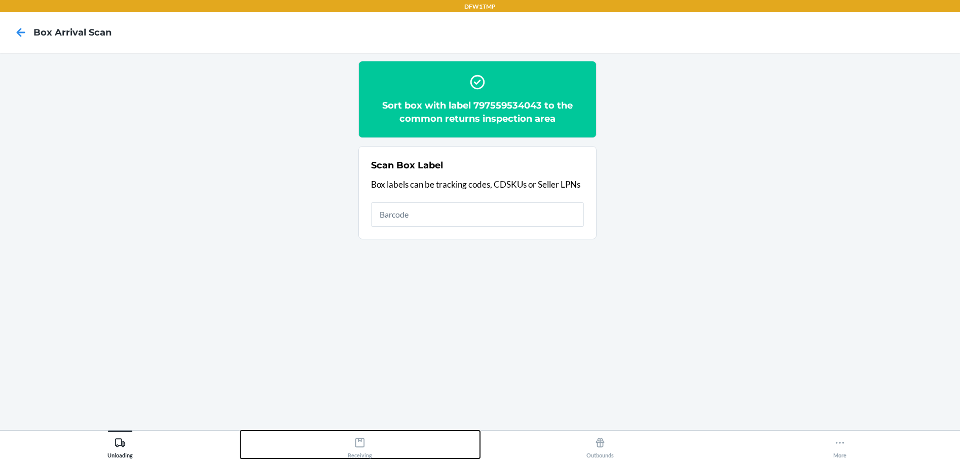
click at [352, 448] on div "Receiving" at bounding box center [360, 445] width 24 height 25
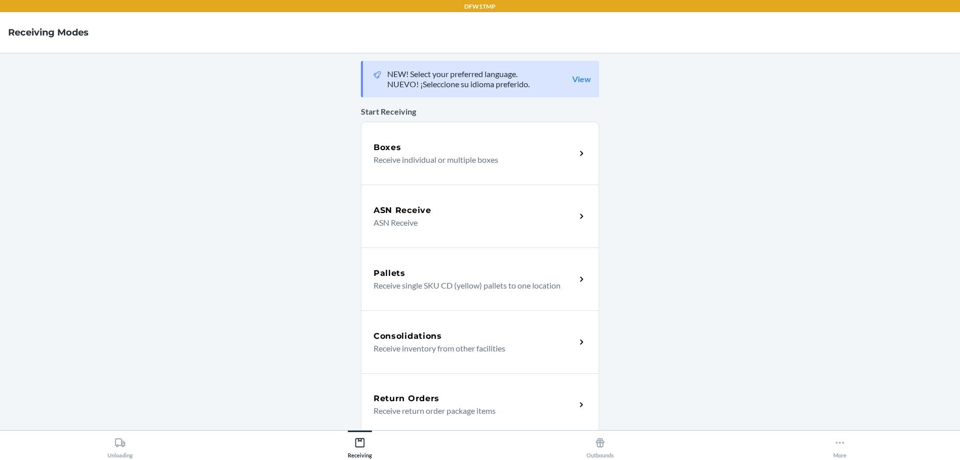
click at [418, 399] on h5 "Return Orders" at bounding box center [407, 398] width 66 height 12
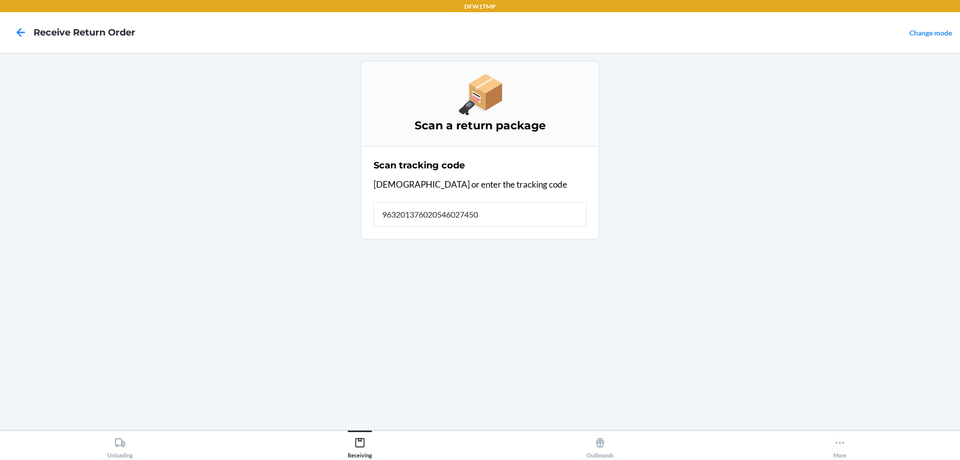
type input "9632013760205460274500"
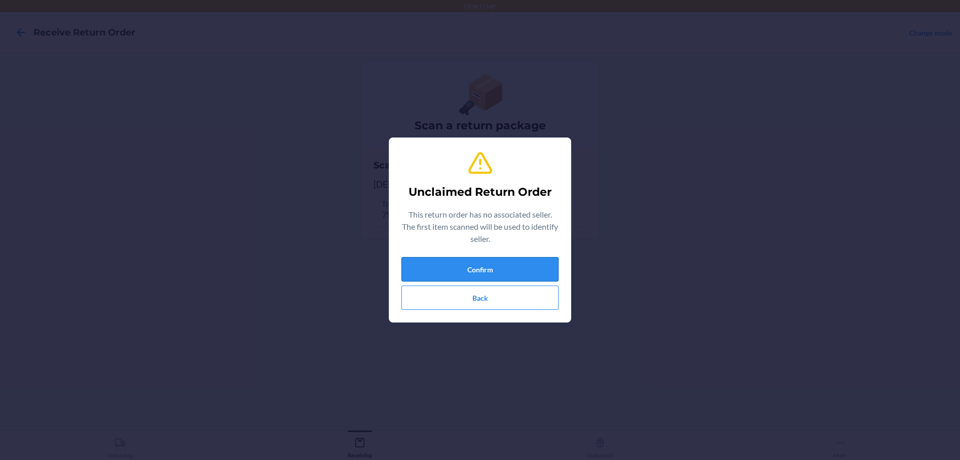
click at [500, 272] on button "Confirm" at bounding box center [479, 269] width 157 height 24
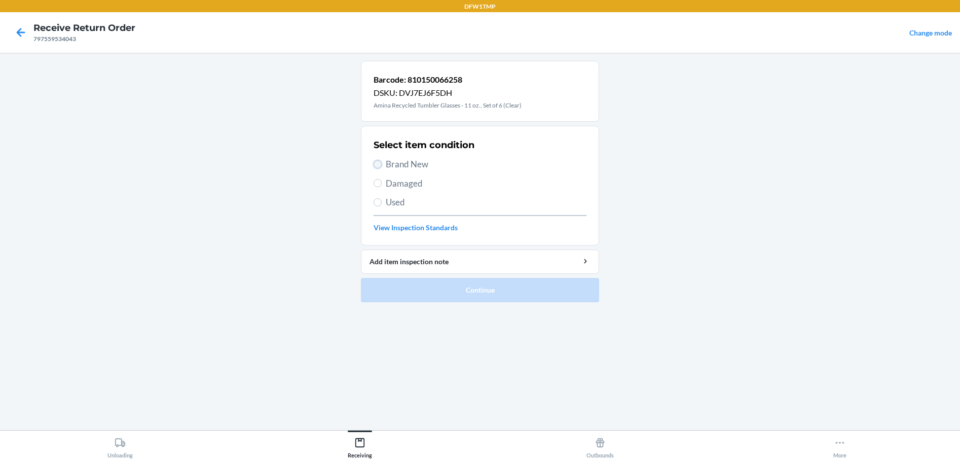
click at [375, 163] on input "Brand New" at bounding box center [378, 164] width 8 height 8
radio input "true"
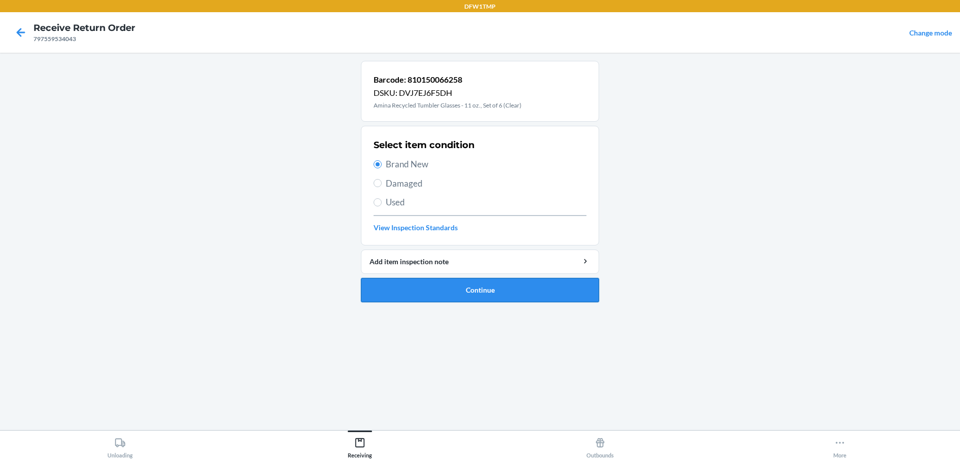
click at [446, 281] on button "Continue" at bounding box center [480, 290] width 238 height 24
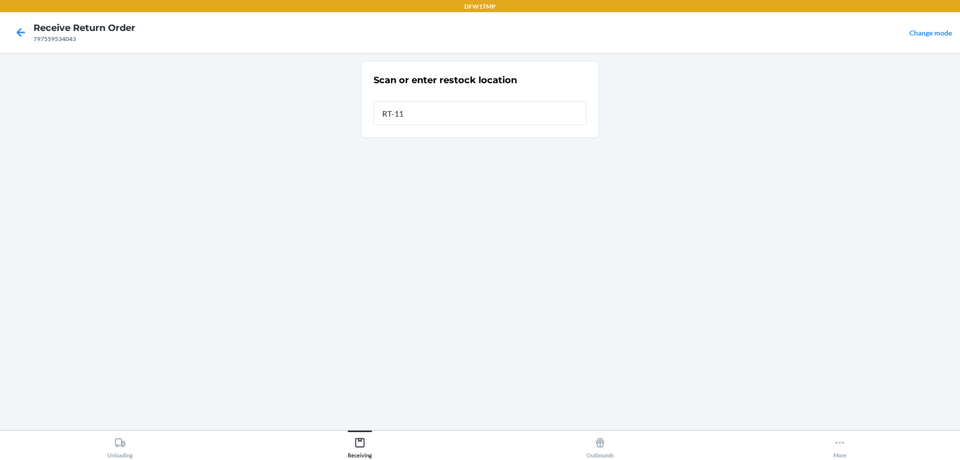
type input "RT-11"
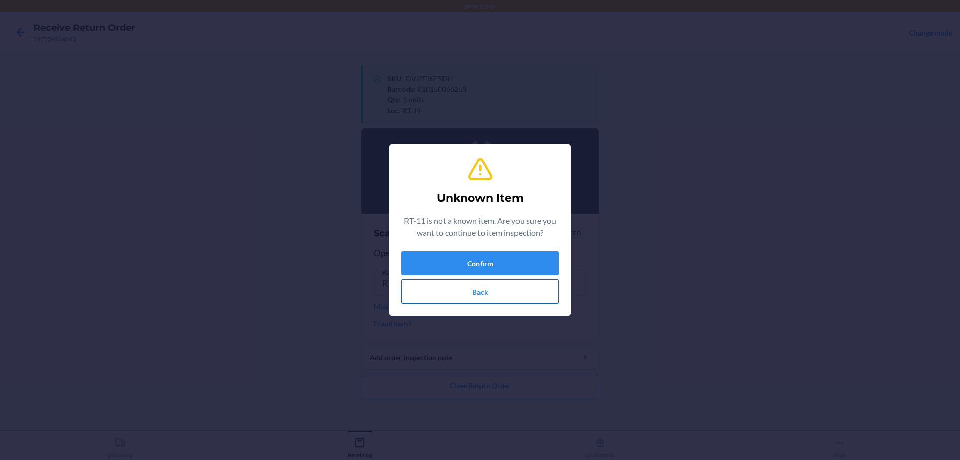
click at [498, 294] on button "Back" at bounding box center [479, 291] width 157 height 24
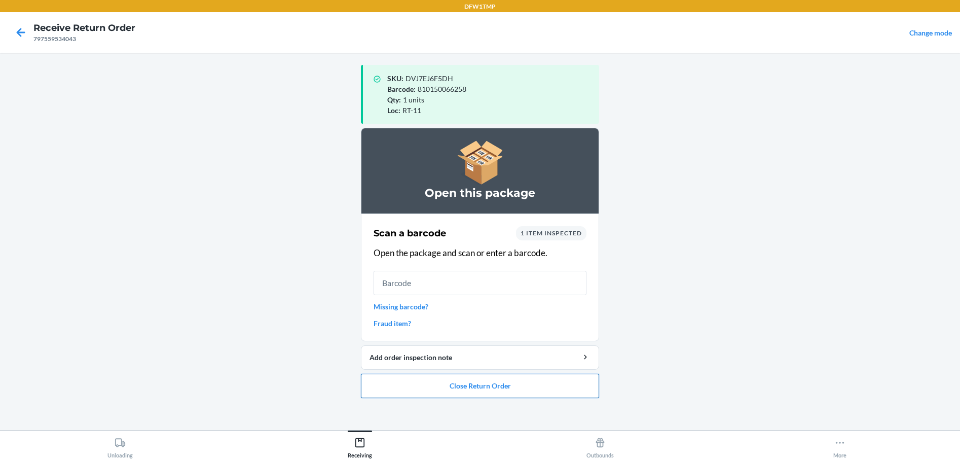
click at [469, 392] on button "Close Return Order" at bounding box center [480, 386] width 238 height 24
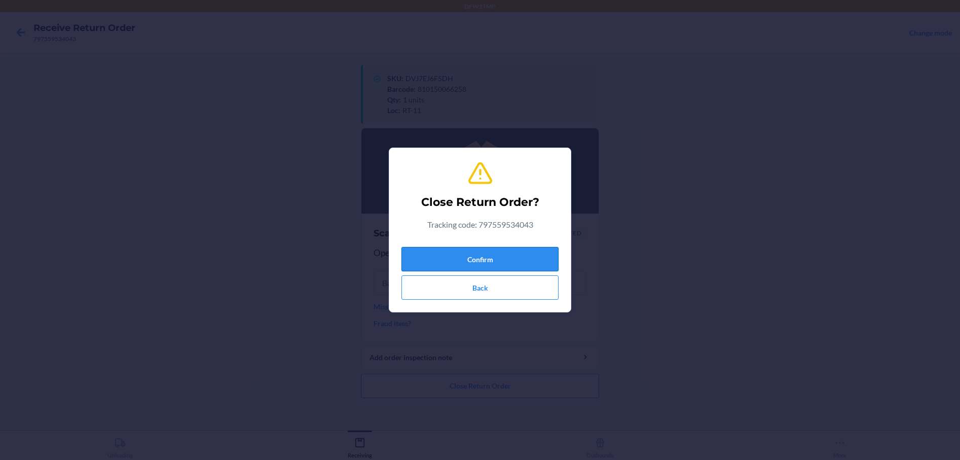
click at [454, 267] on button "Confirm" at bounding box center [479, 259] width 157 height 24
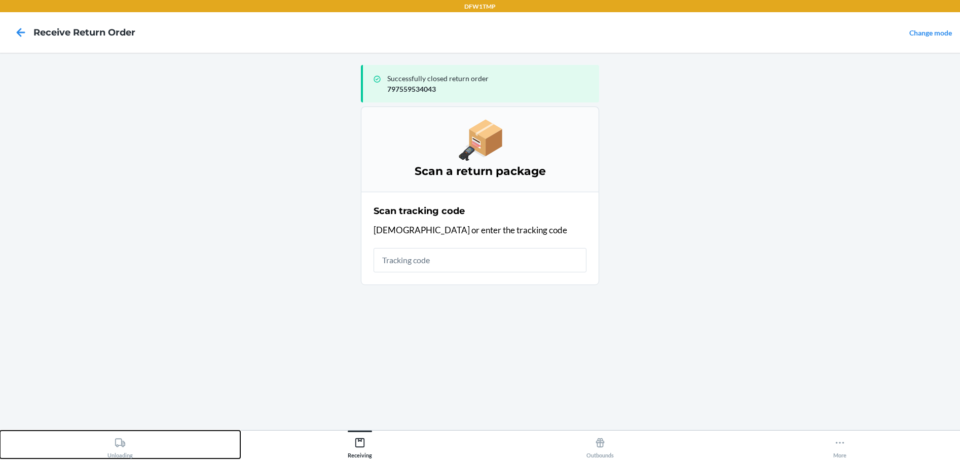
click at [130, 445] on div "Unloading" at bounding box center [119, 445] width 25 height 25
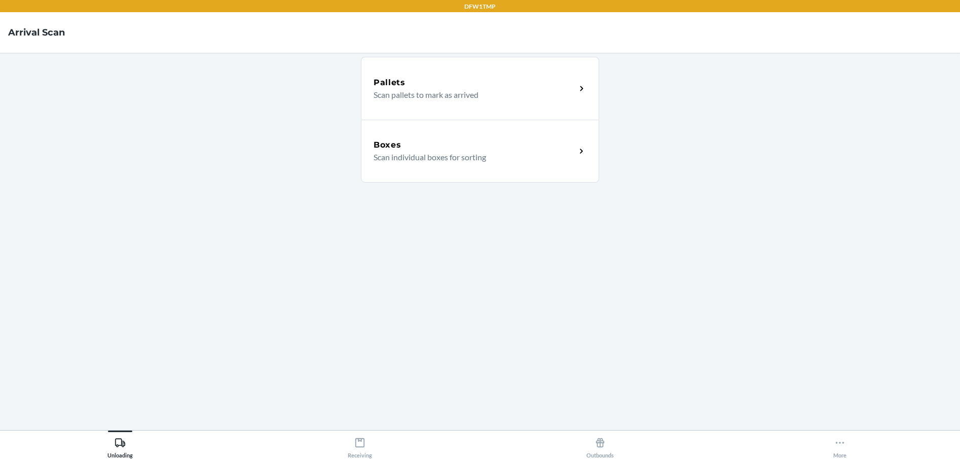
click at [461, 161] on p "Scan individual boxes for sorting" at bounding box center [471, 157] width 194 height 12
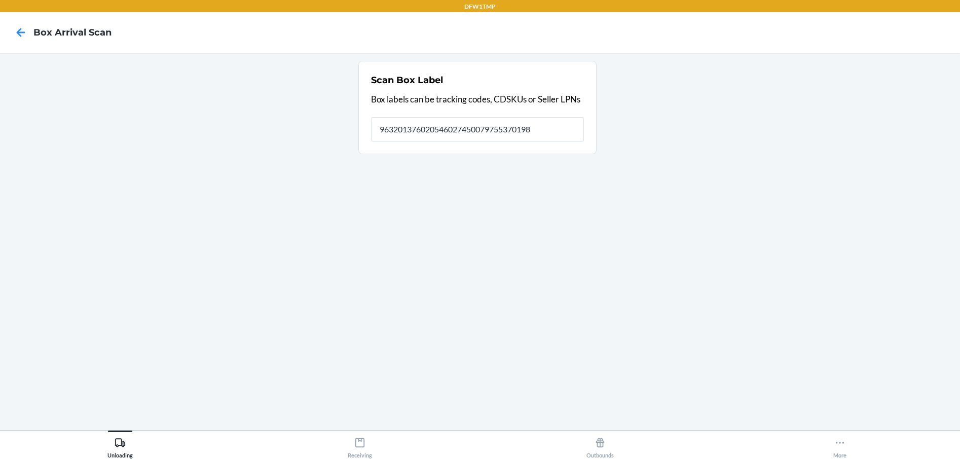
type input "9632013760205460274500797553701987"
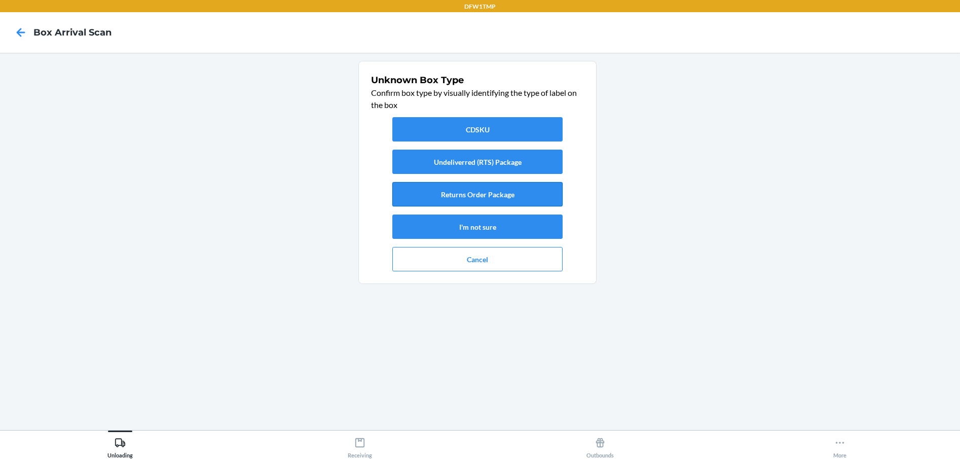
click at [503, 199] on button "Returns Order Package" at bounding box center [477, 194] width 170 height 24
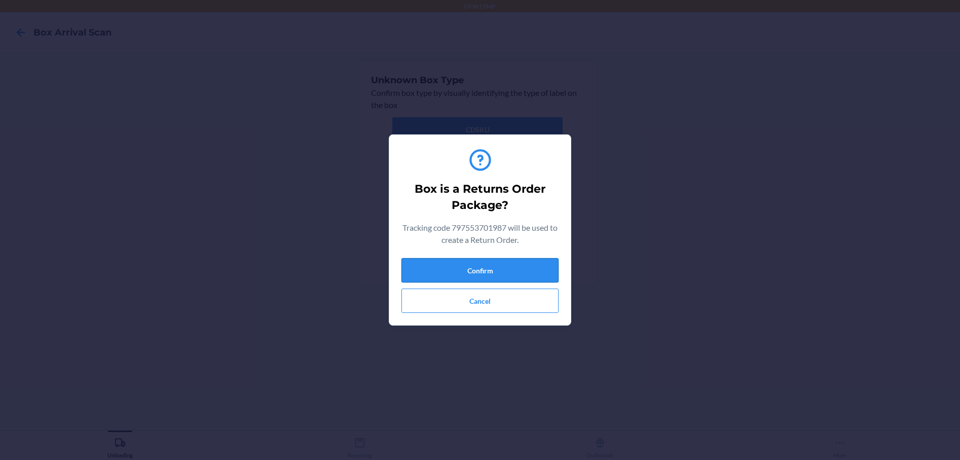
click at [449, 271] on button "Confirm" at bounding box center [479, 270] width 157 height 24
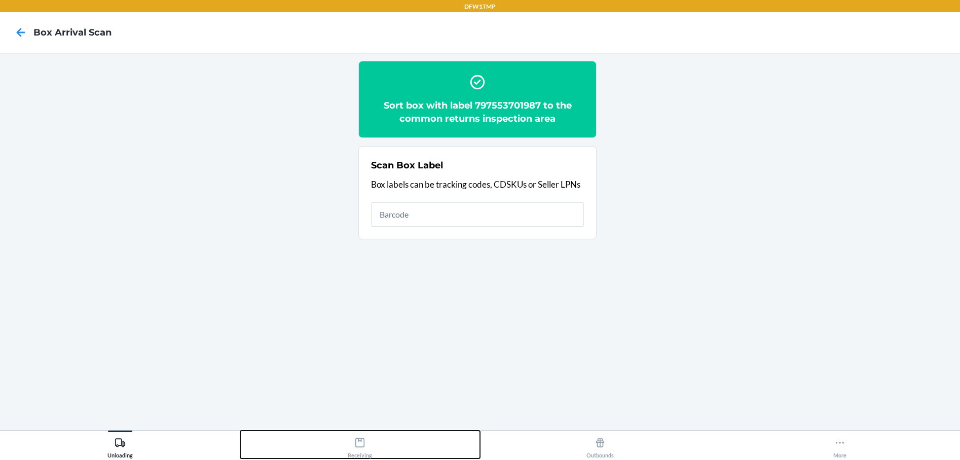
click at [364, 451] on div "Receiving" at bounding box center [360, 445] width 24 height 25
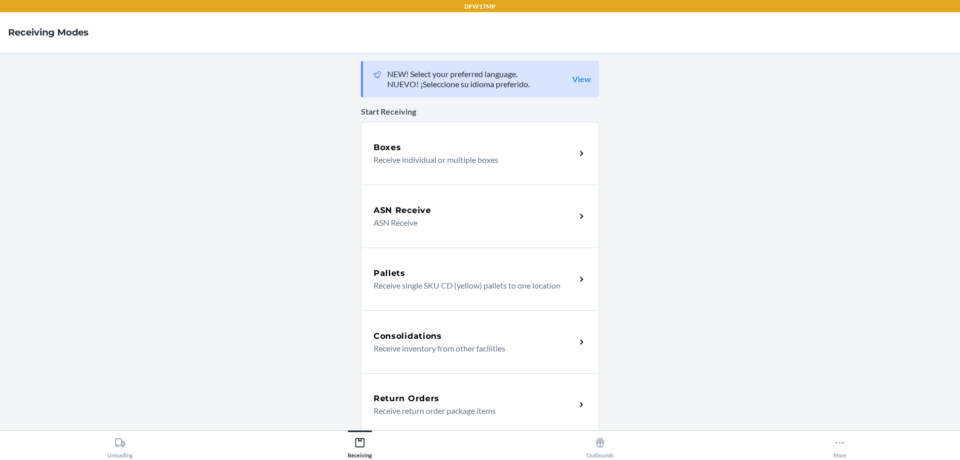
click at [404, 391] on div "Return Orders Receive return order package items" at bounding box center [480, 404] width 238 height 63
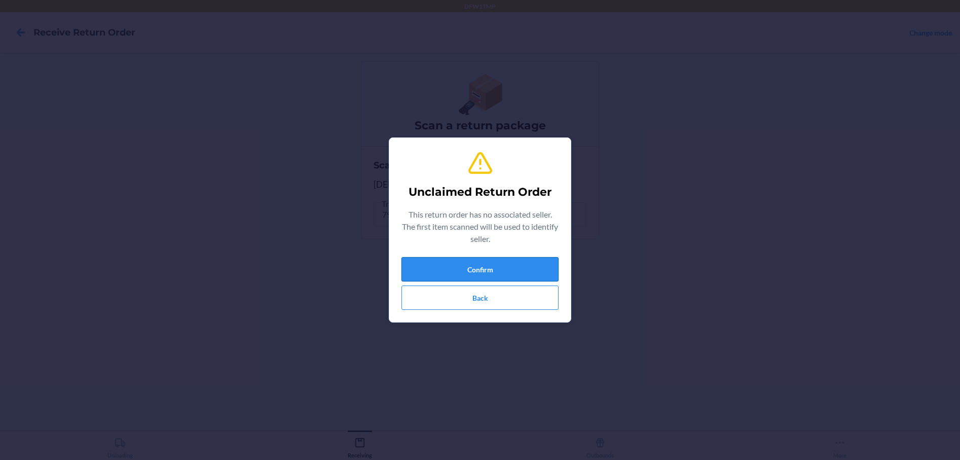
click at [472, 272] on button "Confirm" at bounding box center [479, 269] width 157 height 24
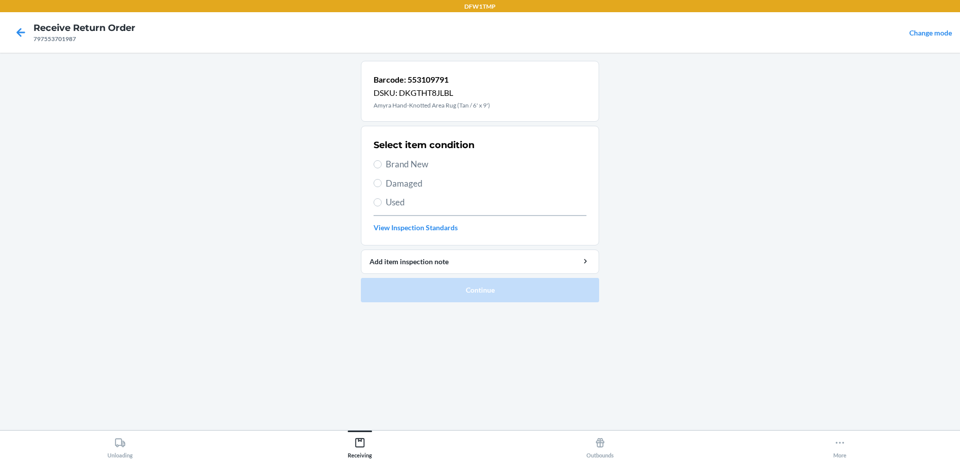
click at [373, 160] on section "Select item condition Brand New Damaged Used View Inspection Standards" at bounding box center [480, 186] width 238 height 120
click at [376, 163] on input "Brand New" at bounding box center [378, 164] width 8 height 8
radio input "true"
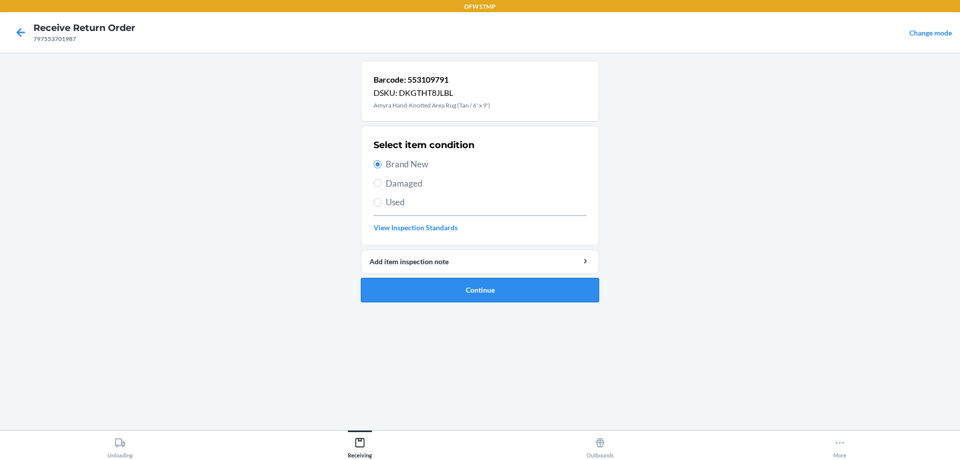
click at [407, 287] on button "Continue" at bounding box center [480, 290] width 238 height 24
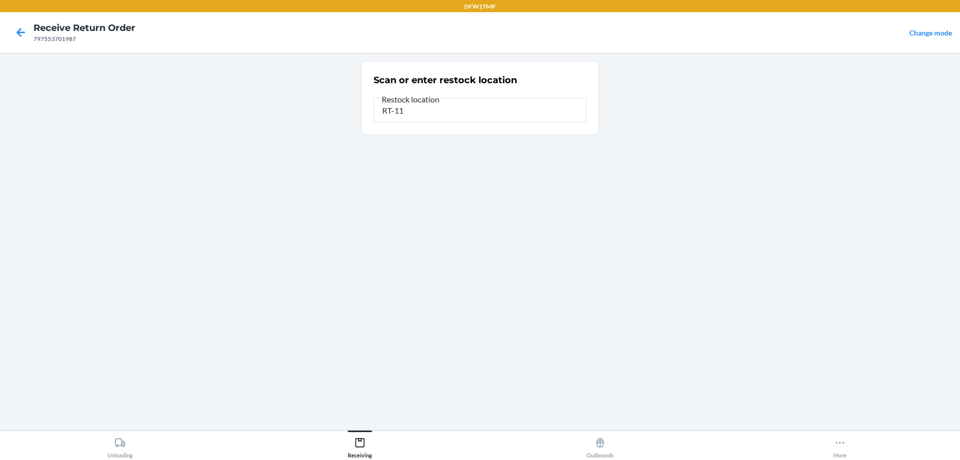
type input "RT-11"
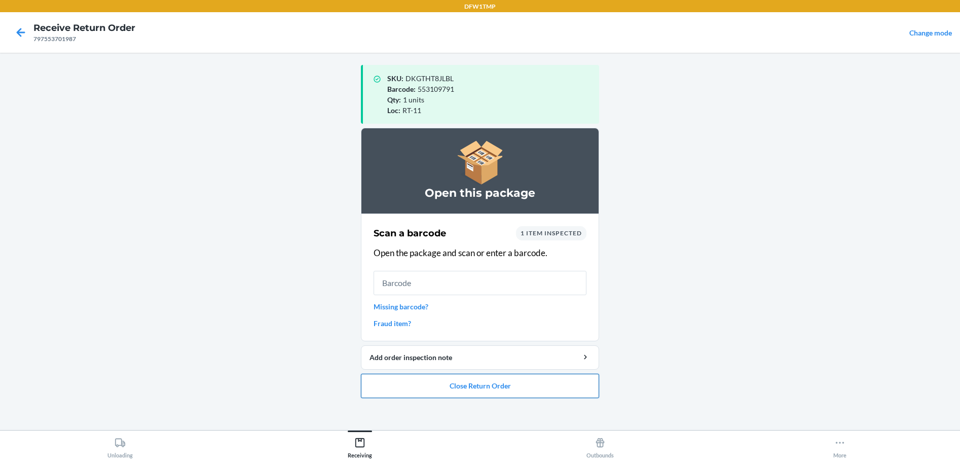
click at [480, 387] on button "Close Return Order" at bounding box center [480, 386] width 238 height 24
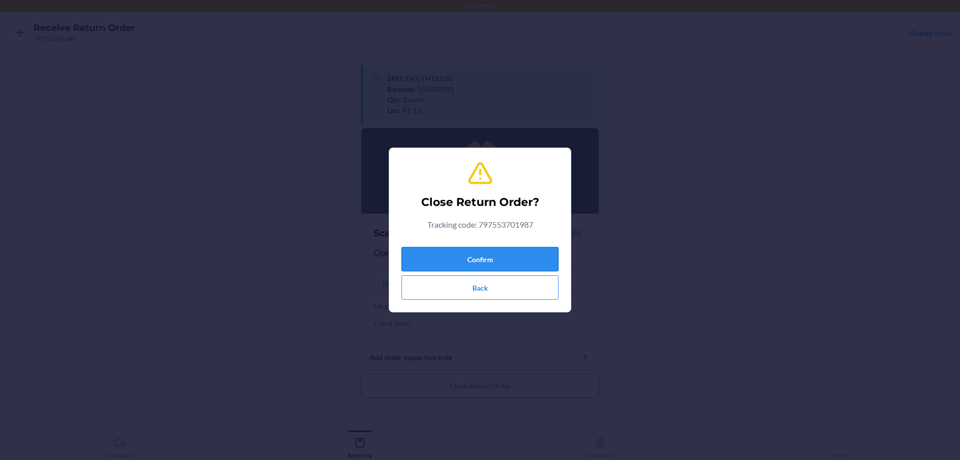
click at [469, 258] on button "Confirm" at bounding box center [479, 259] width 157 height 24
click at [422, 258] on button "Confirm" at bounding box center [479, 259] width 157 height 24
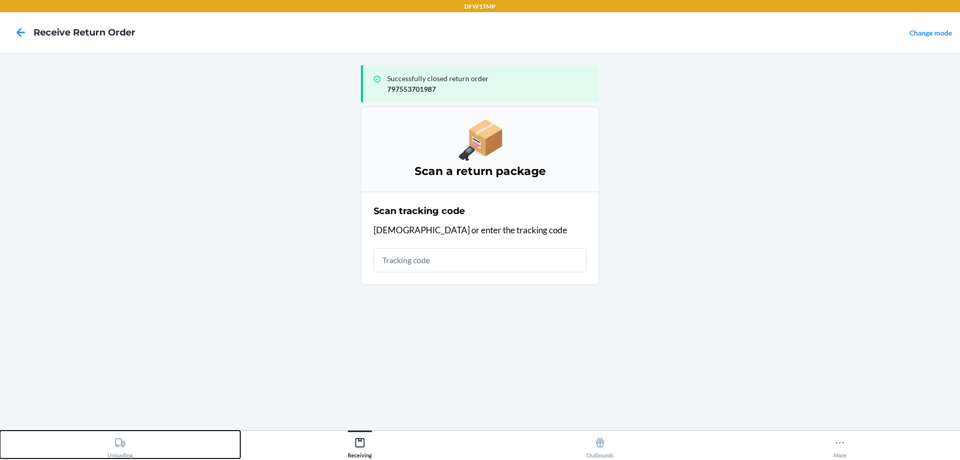
click at [122, 438] on icon at bounding box center [120, 442] width 11 height 11
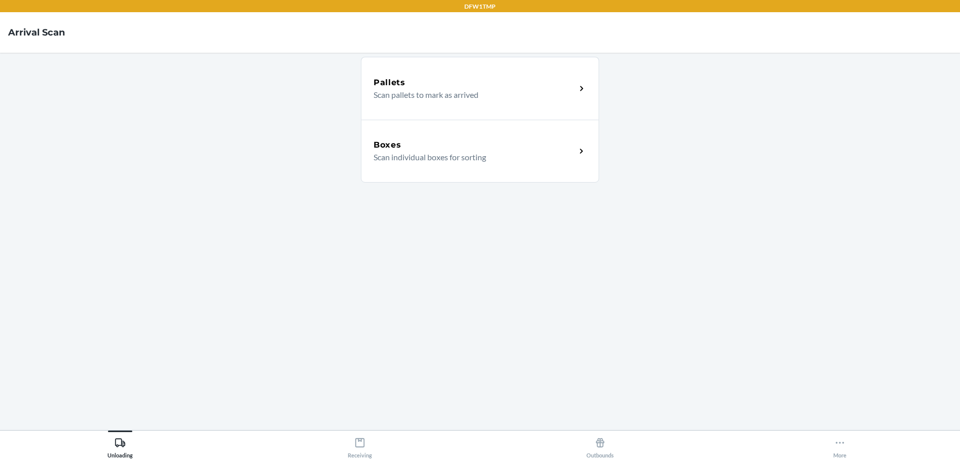
click at [419, 144] on div "Boxes" at bounding box center [475, 145] width 202 height 12
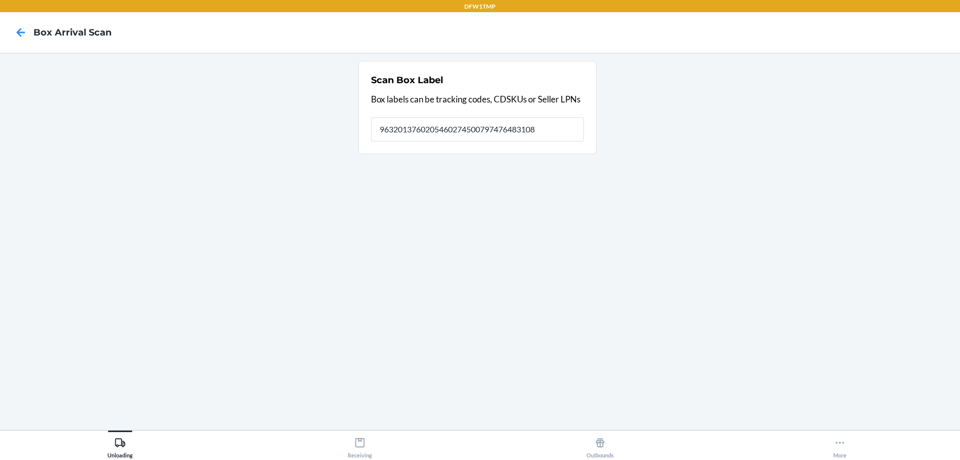
type input "9632013760205460274500797476483108"
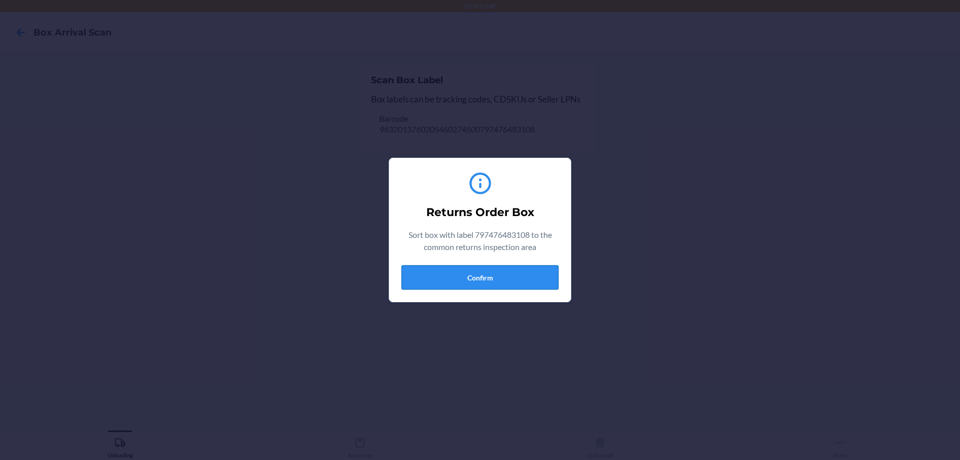
click at [433, 287] on button "Confirm" at bounding box center [479, 277] width 157 height 24
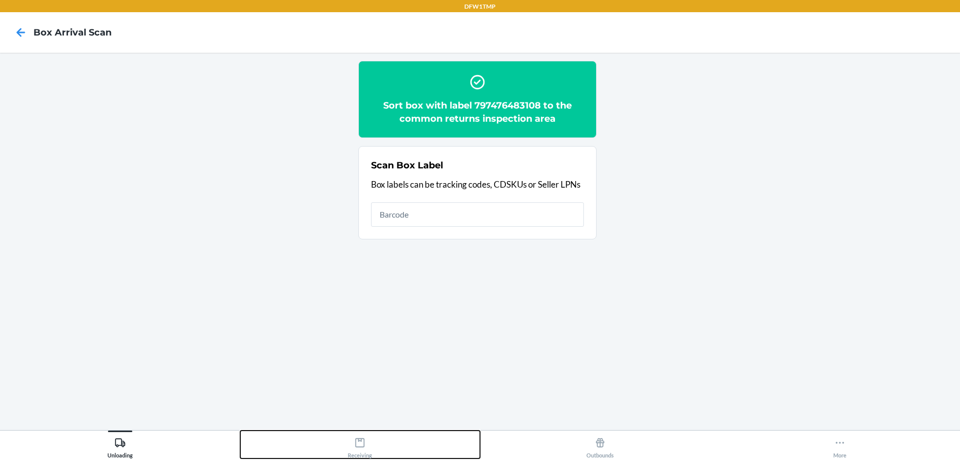
click at [354, 454] on div "Receiving" at bounding box center [360, 445] width 24 height 25
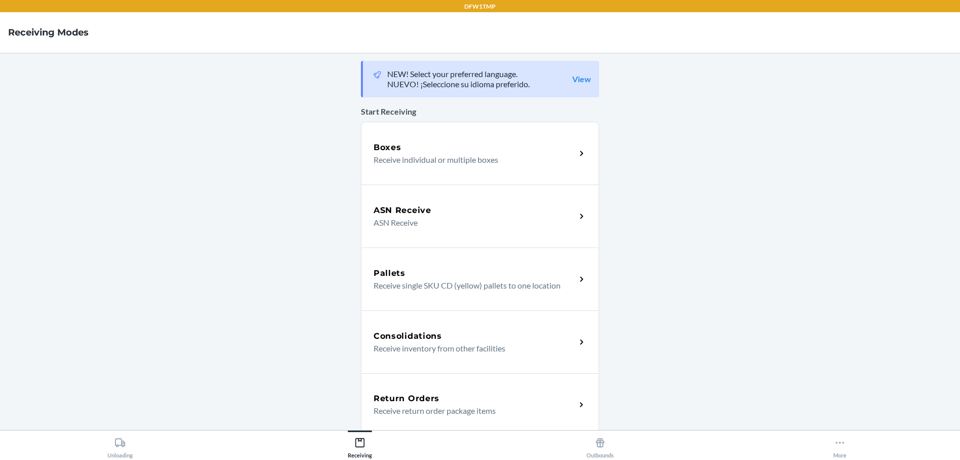
drag, startPoint x: 417, startPoint y: 406, endPoint x: 375, endPoint y: 388, distance: 45.7
click at [417, 406] on p "Receive return order package items" at bounding box center [471, 411] width 194 height 12
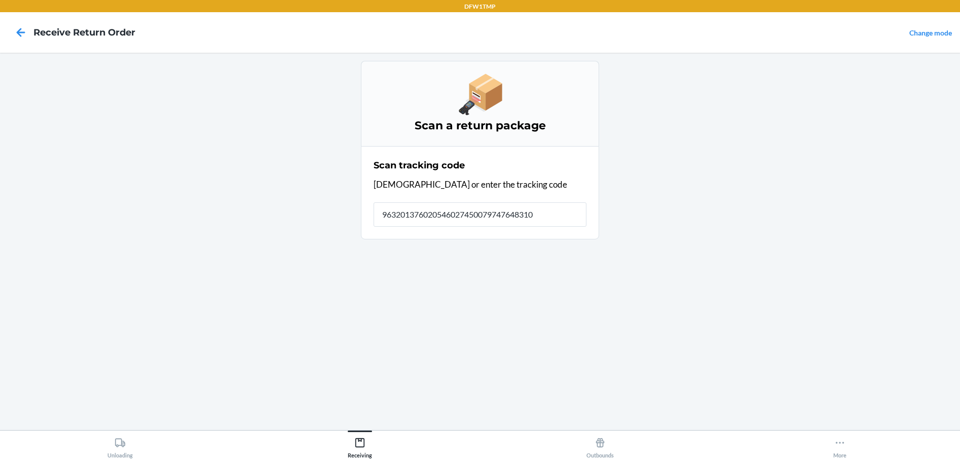
type input "9632013760205460274500797476483108"
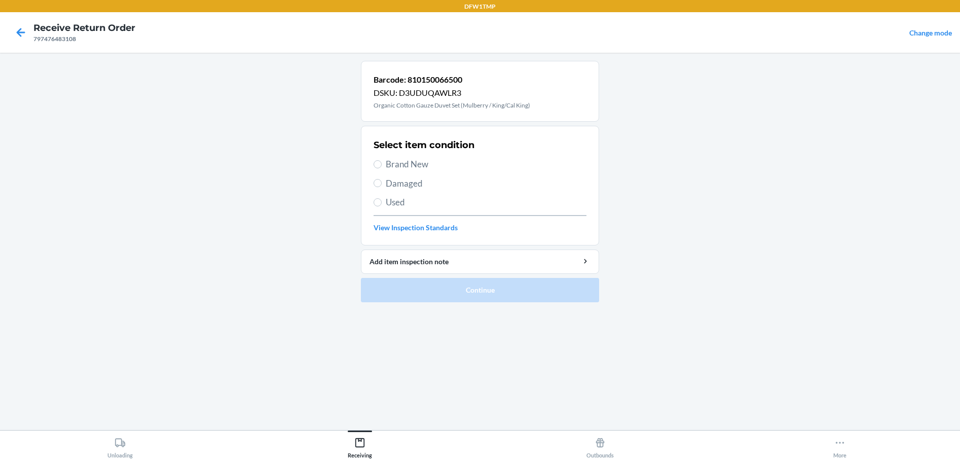
click at [382, 164] on label "Brand New" at bounding box center [480, 164] width 213 height 13
click at [382, 164] on input "Brand New" at bounding box center [378, 164] width 8 height 8
radio input "true"
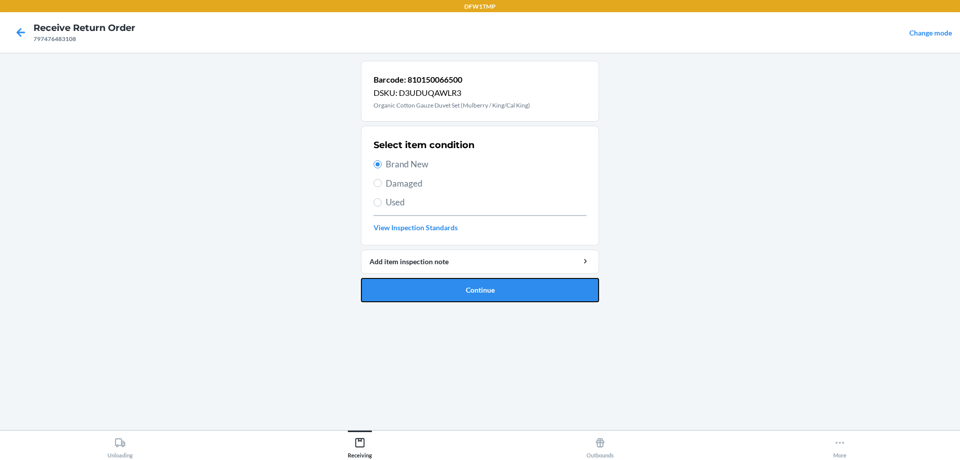
click at [431, 302] on button "Continue" at bounding box center [480, 290] width 238 height 24
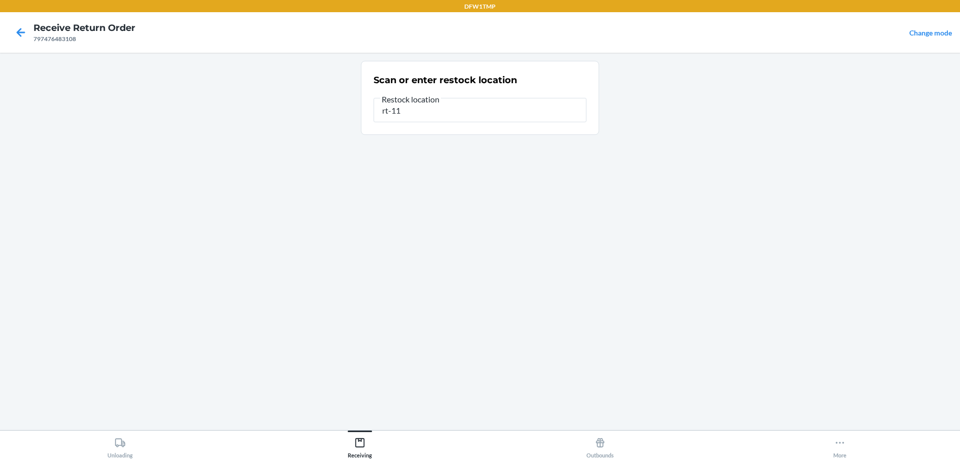
type input "rt-11"
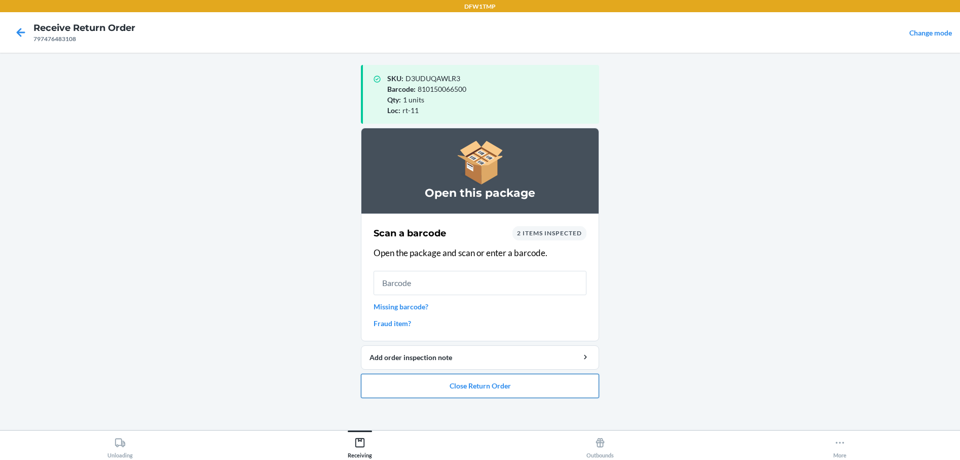
click at [469, 385] on button "Close Return Order" at bounding box center [480, 386] width 238 height 24
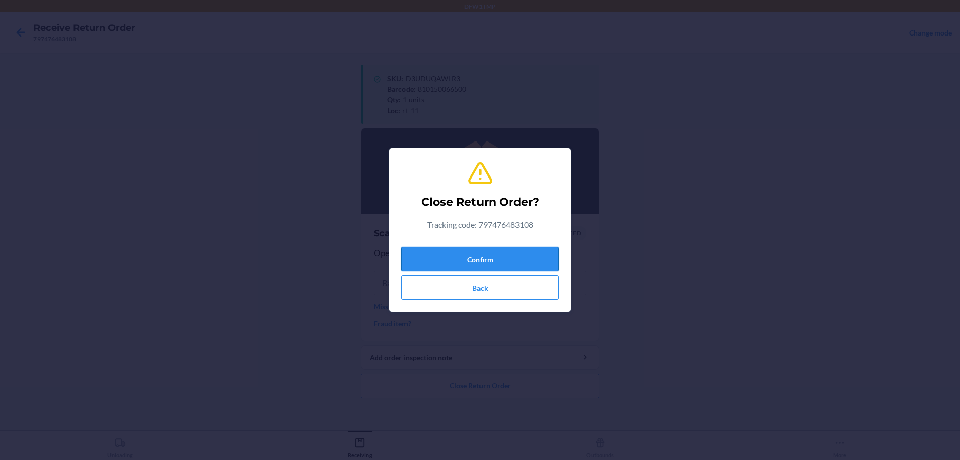
click at [415, 247] on button "Confirm" at bounding box center [479, 259] width 157 height 24
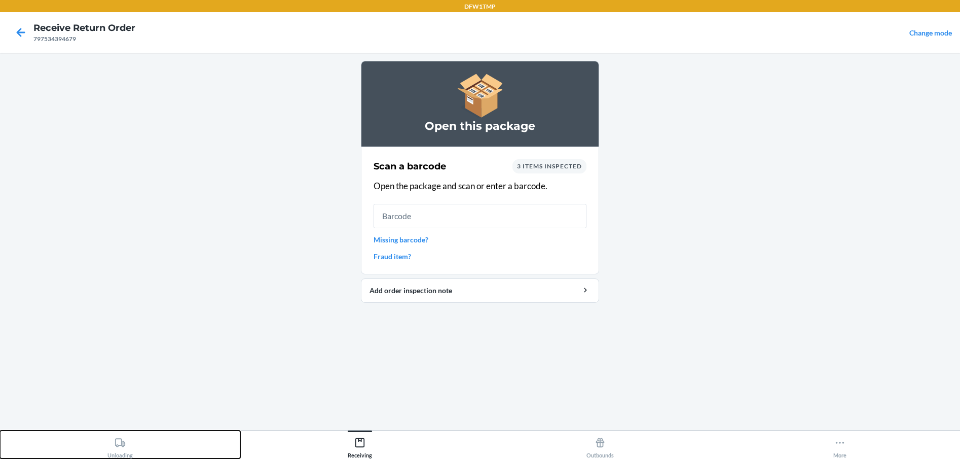
click at [112, 443] on div "Unloading" at bounding box center [119, 445] width 25 height 25
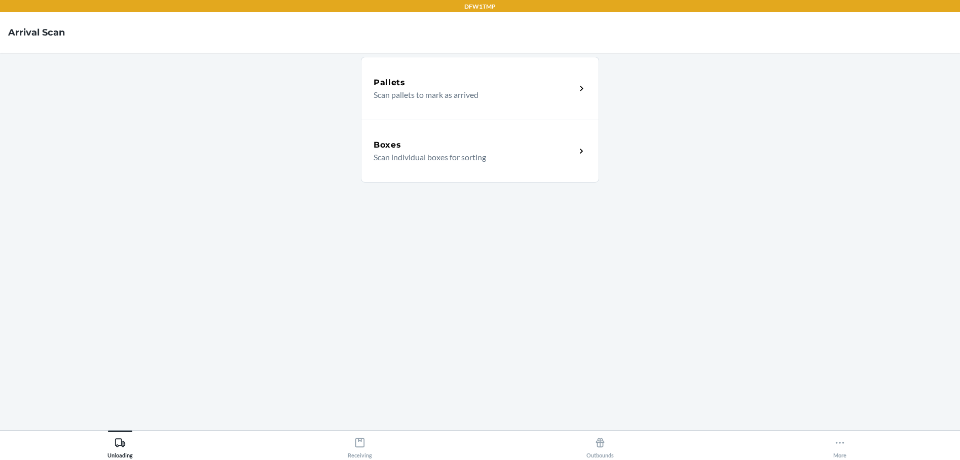
click at [394, 143] on h5 "Boxes" at bounding box center [388, 145] width 28 height 12
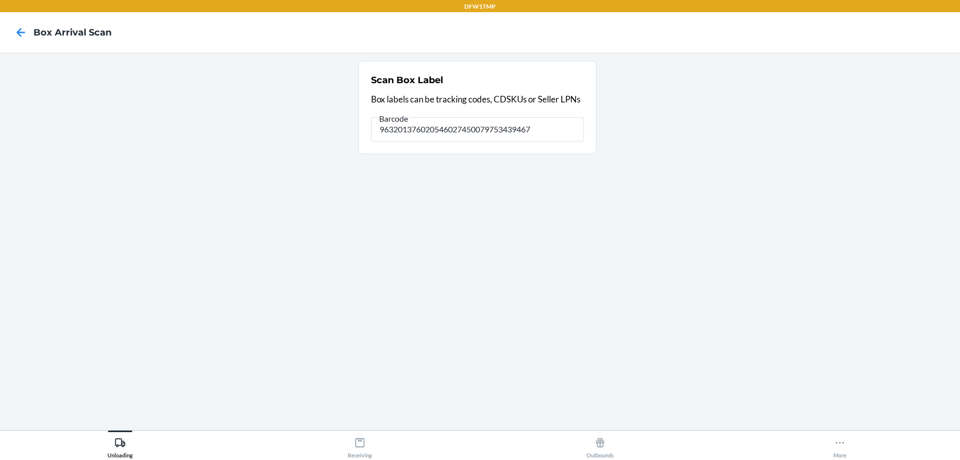
type input "9632013760205460274500797534394679"
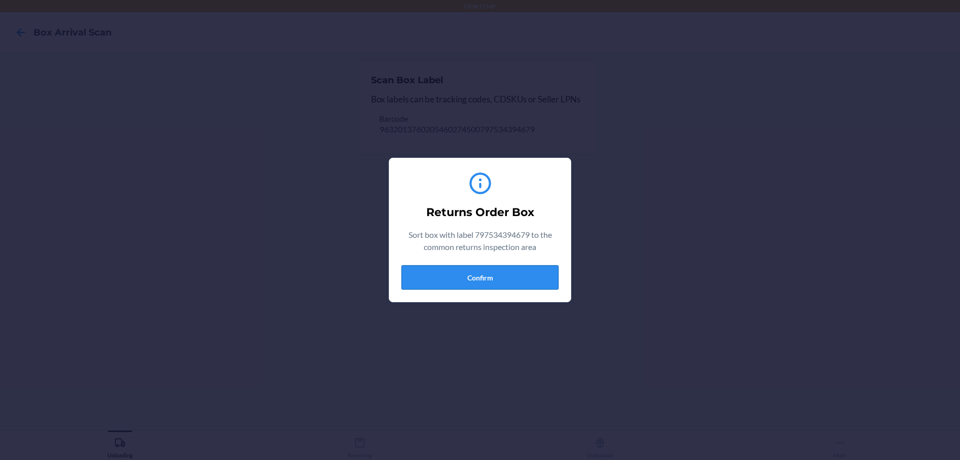
click at [536, 273] on button "Confirm" at bounding box center [479, 277] width 157 height 24
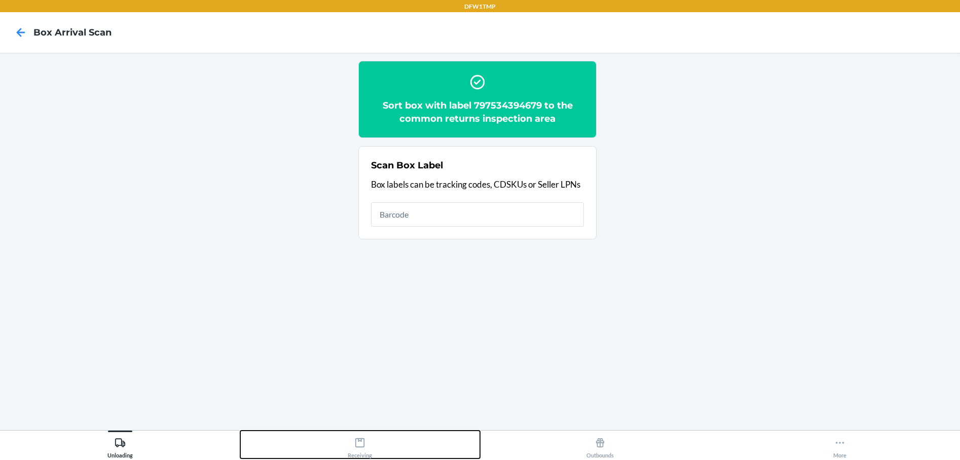
click at [362, 451] on div "Receiving" at bounding box center [360, 445] width 24 height 25
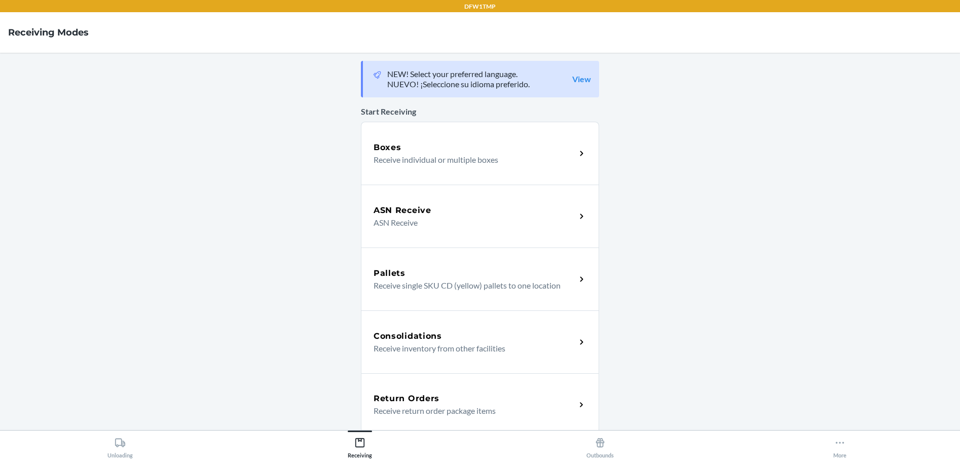
click at [414, 401] on h5 "Return Orders" at bounding box center [407, 398] width 66 height 12
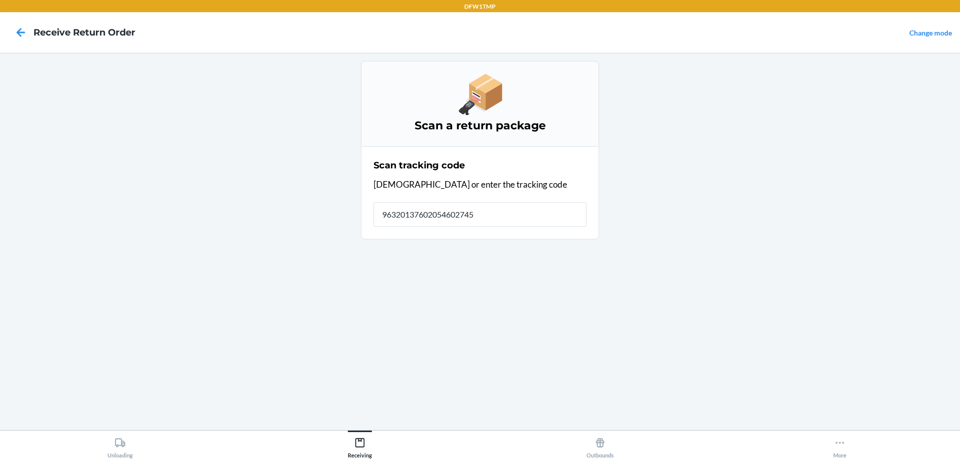
type input "963201376020546027450"
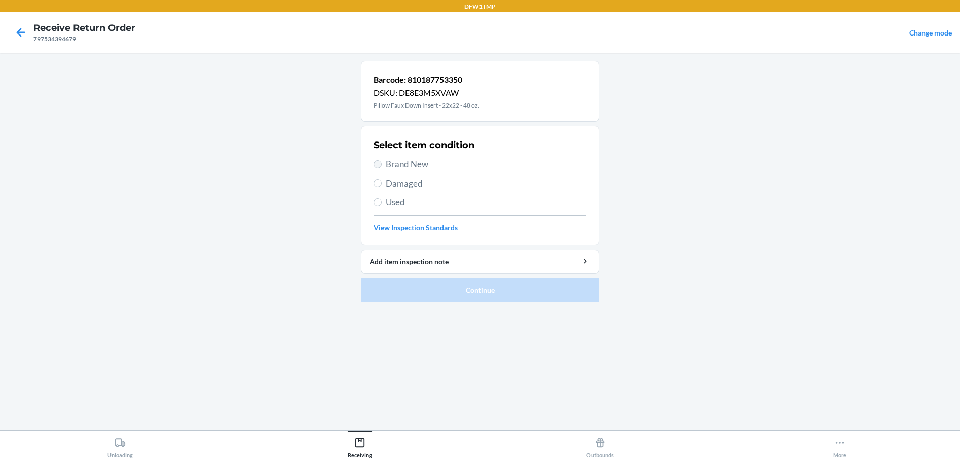
drag, startPoint x: 379, startPoint y: 157, endPoint x: 378, endPoint y: 166, distance: 8.8
click at [379, 164] on div "Select item condition Brand New Damaged Used View Inspection Standards" at bounding box center [480, 185] width 213 height 100
click at [377, 167] on input "Brand New" at bounding box center [378, 164] width 8 height 8
radio input "true"
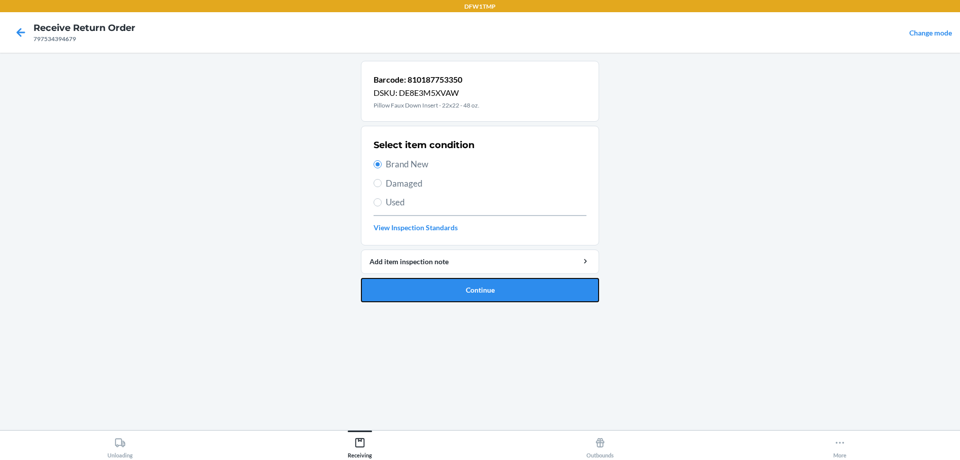
drag, startPoint x: 439, startPoint y: 295, endPoint x: 440, endPoint y: 300, distance: 5.2
click at [440, 299] on button "Continue" at bounding box center [480, 290] width 238 height 24
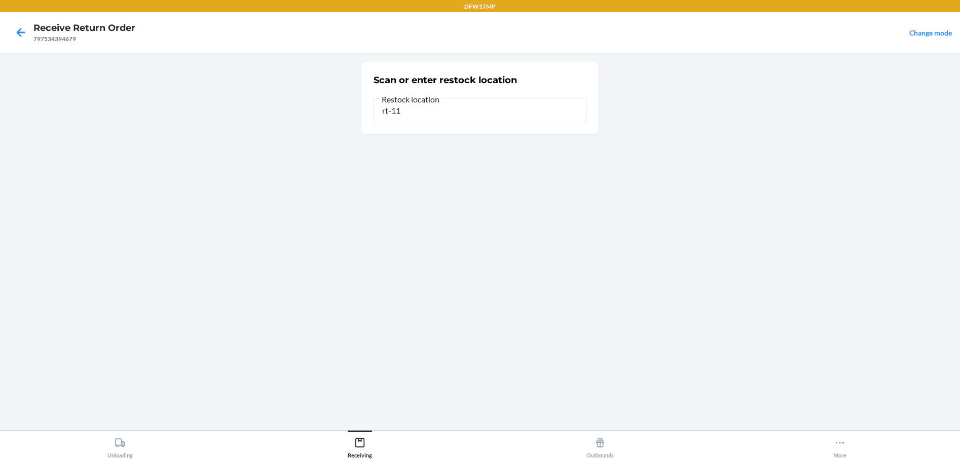
type input "rt-11"
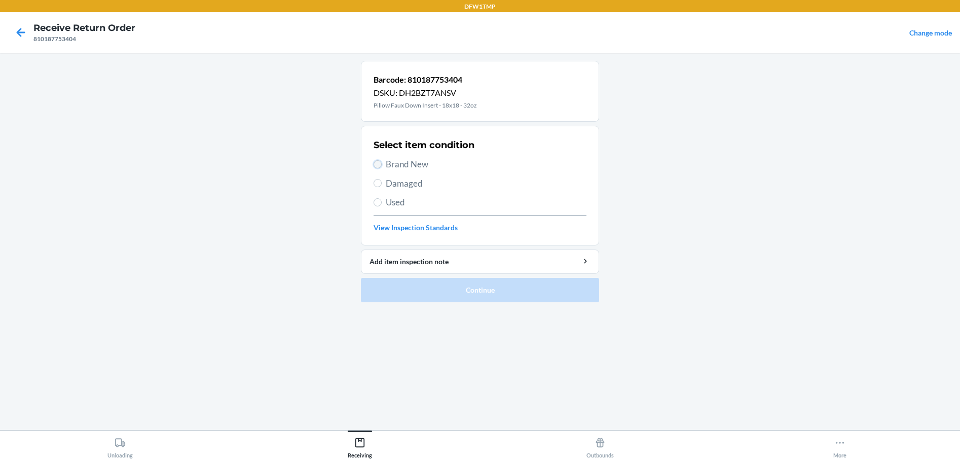
click at [380, 162] on input "Brand New" at bounding box center [378, 164] width 8 height 8
radio input "true"
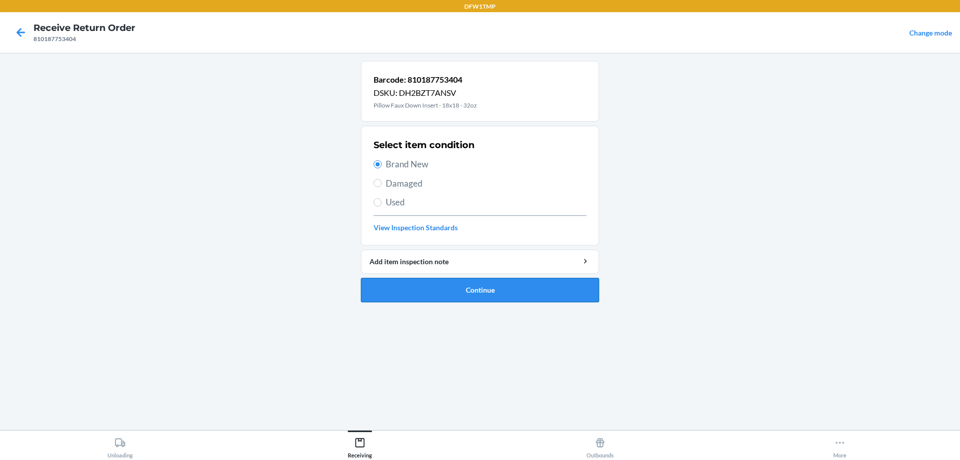
click at [469, 286] on button "Continue" at bounding box center [480, 290] width 238 height 24
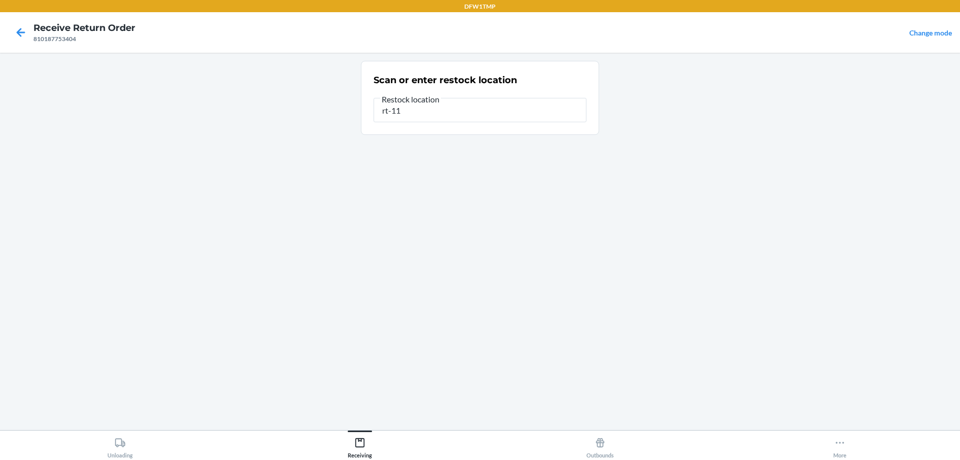
type input "rt-11"
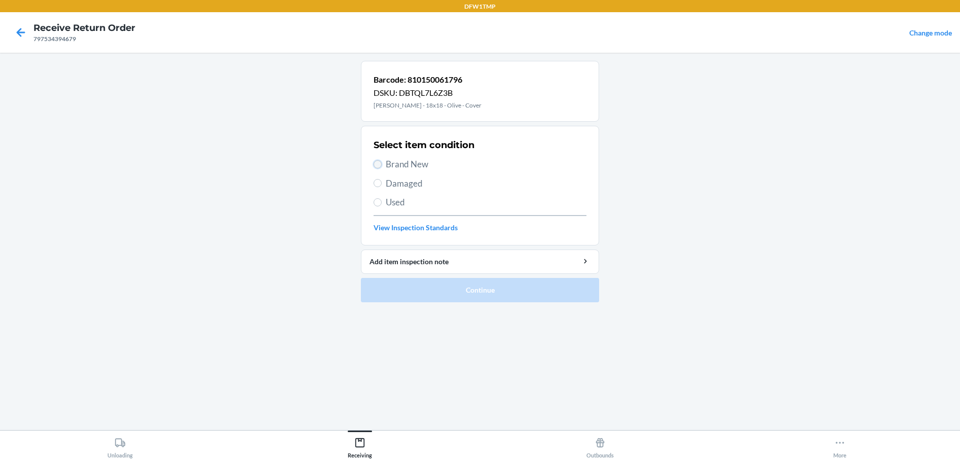
click at [377, 167] on input "Brand New" at bounding box center [378, 164] width 8 height 8
radio input "true"
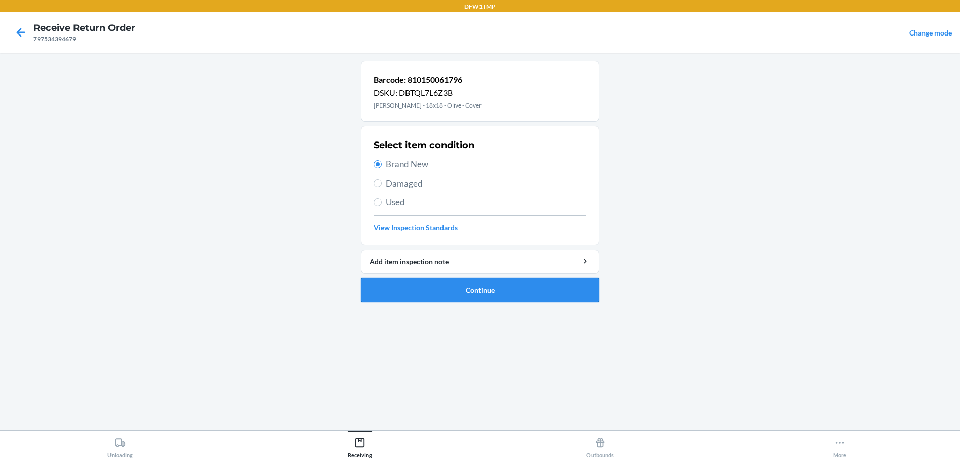
click at [439, 290] on button "Continue" at bounding box center [480, 290] width 238 height 24
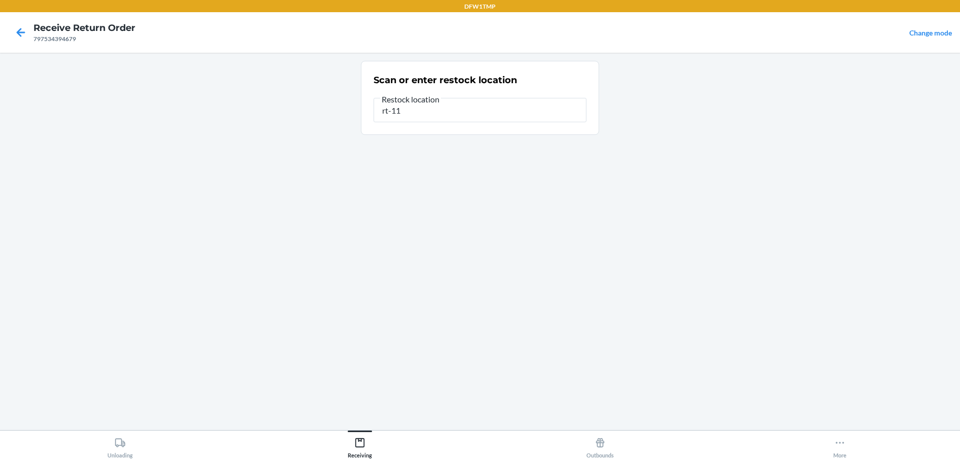
type input "rt-11"
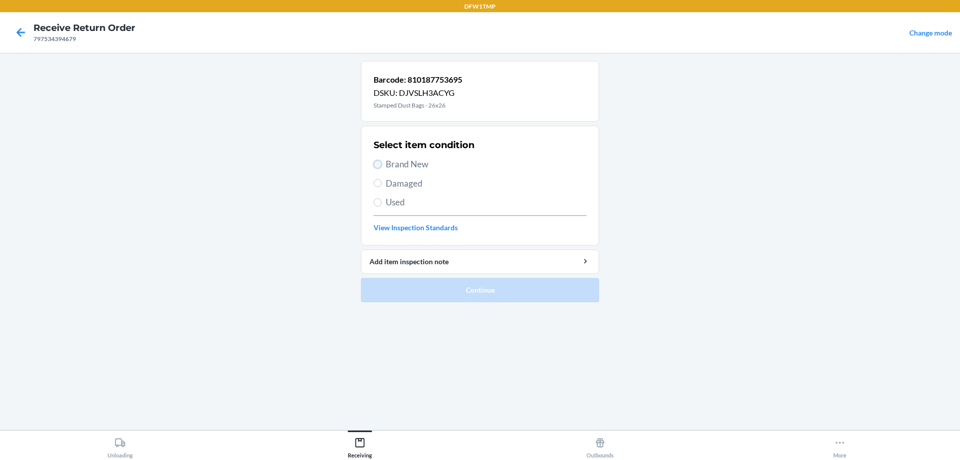
click at [376, 164] on input "Brand New" at bounding box center [378, 164] width 8 height 8
radio input "true"
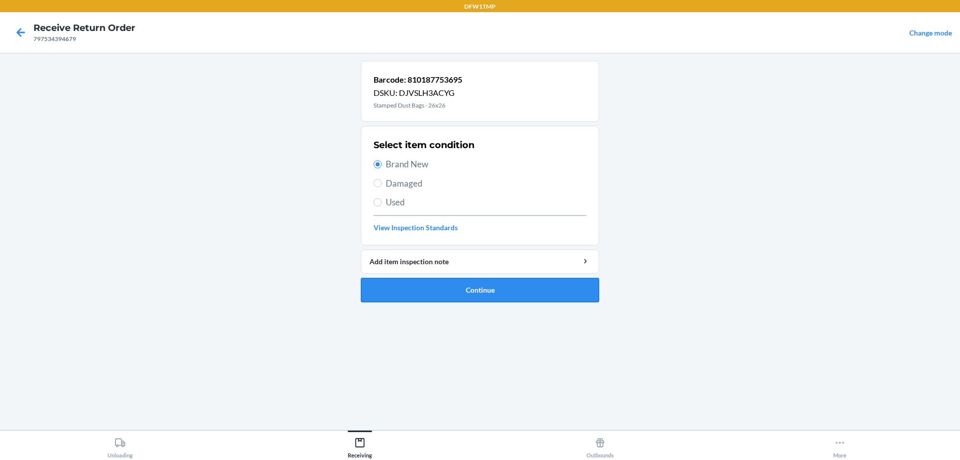
click at [450, 297] on button "Continue" at bounding box center [480, 290] width 238 height 24
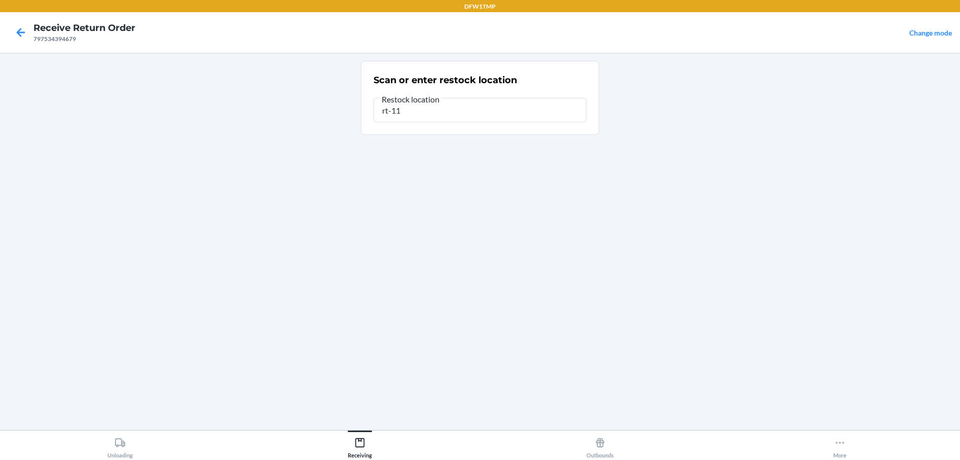
type input "rt-11"
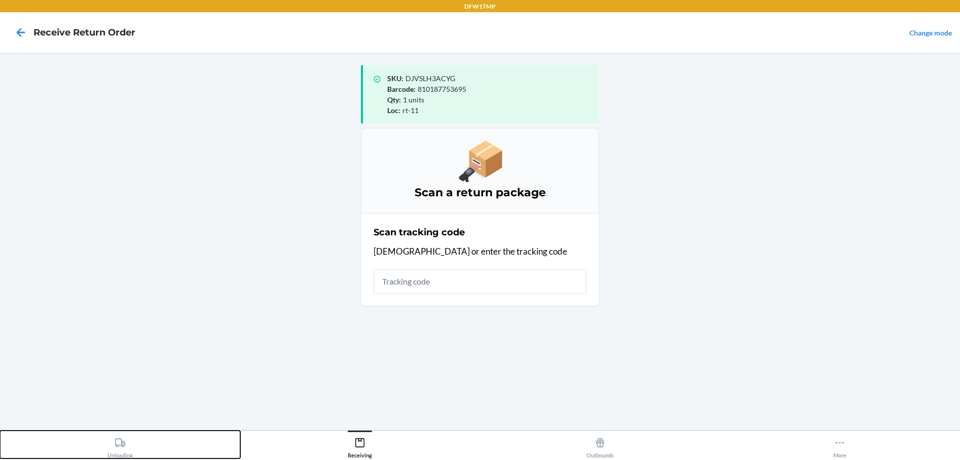
click at [119, 455] on div "Unloading" at bounding box center [119, 445] width 25 height 25
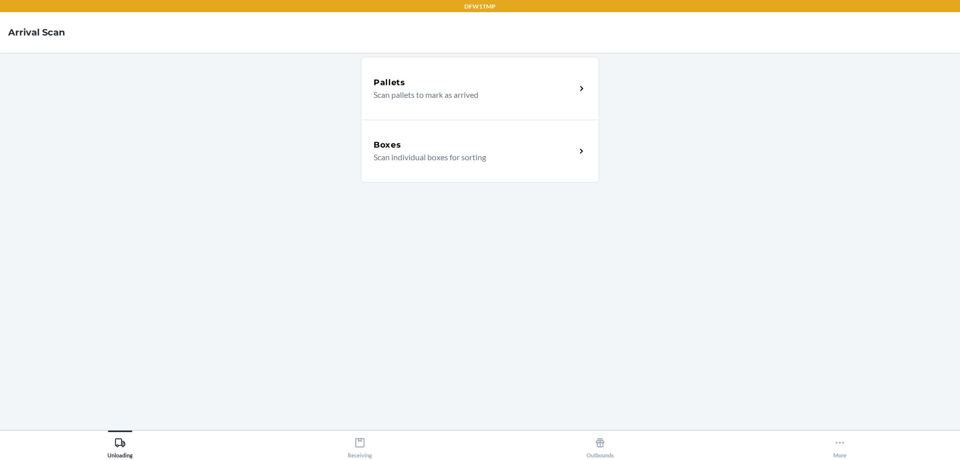
click at [421, 167] on div "Boxes Scan individual boxes for sorting" at bounding box center [480, 151] width 238 height 63
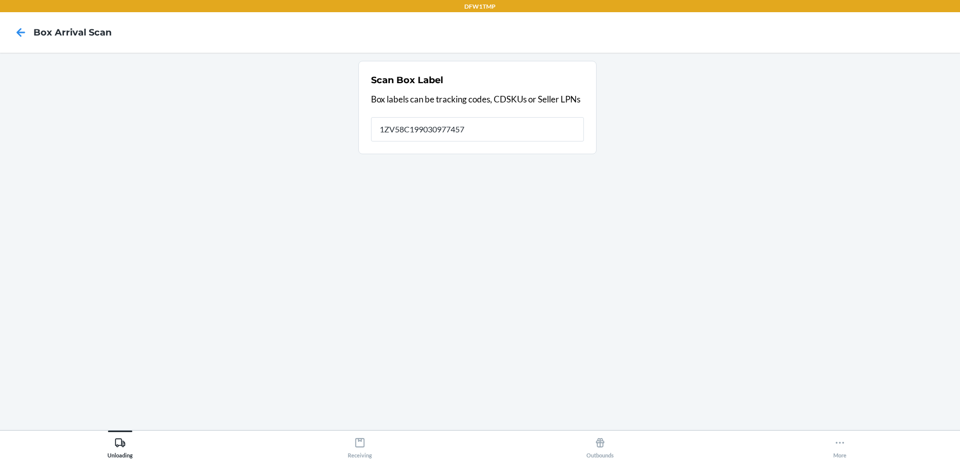
type input "1ZV58C199030977457"
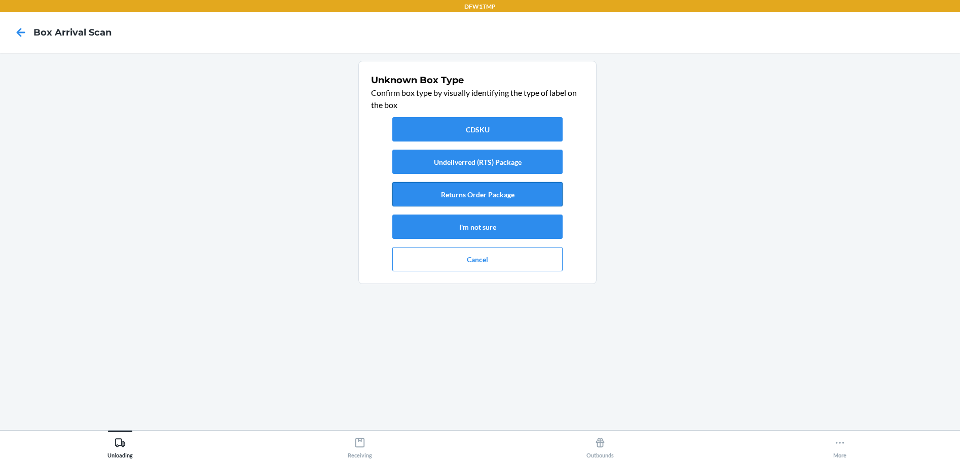
click at [480, 202] on button "Returns Order Package" at bounding box center [477, 194] width 170 height 24
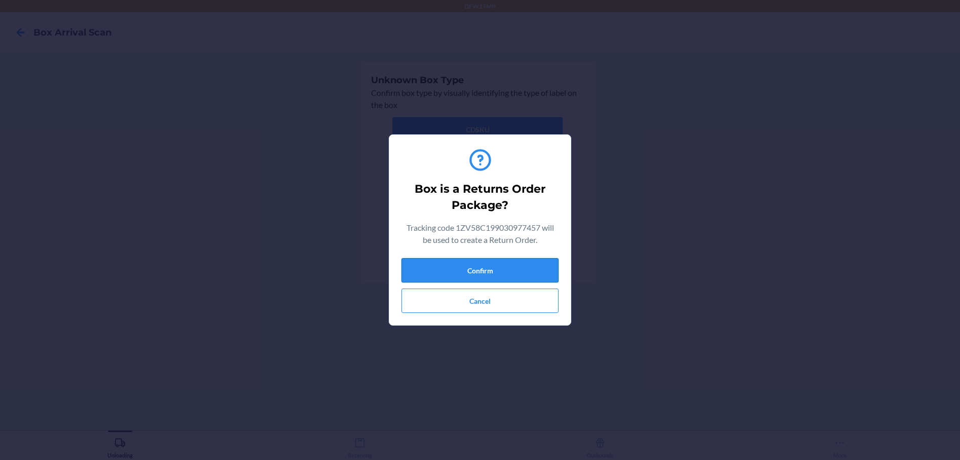
click at [462, 274] on button "Confirm" at bounding box center [479, 270] width 157 height 24
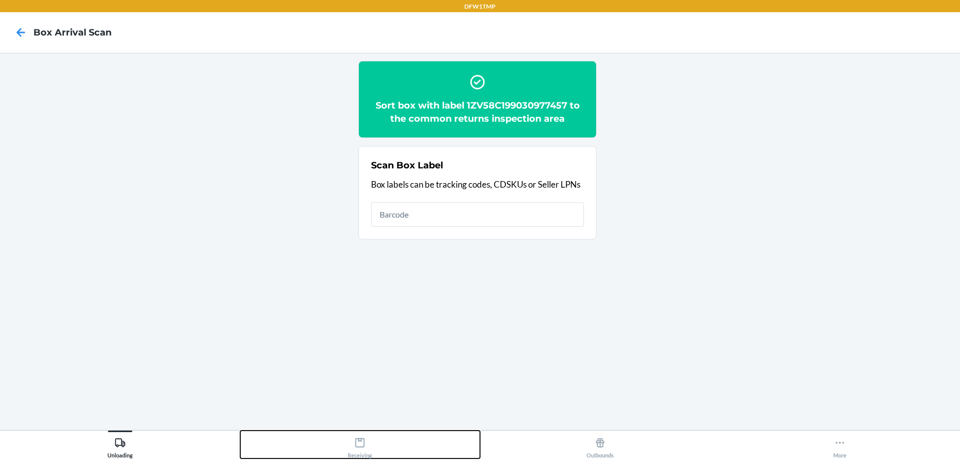
click at [347, 445] on button "Receiving" at bounding box center [360, 444] width 240 height 28
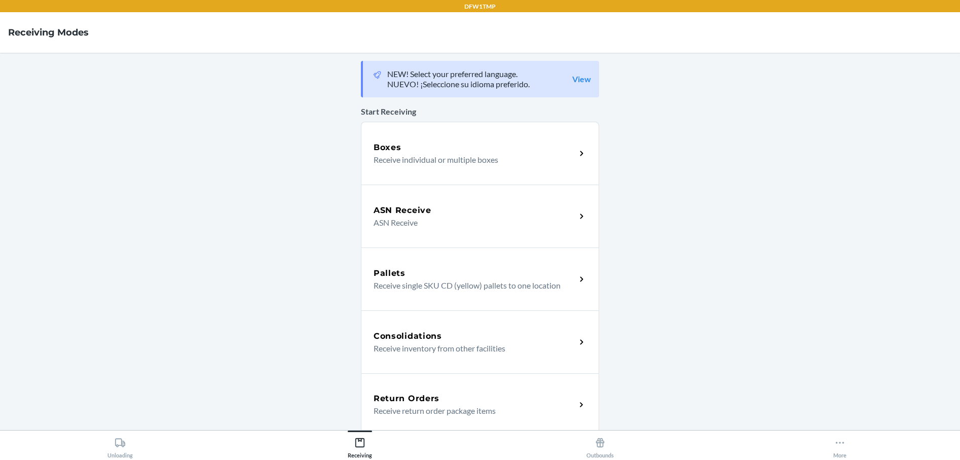
click at [468, 401] on div "Return Orders" at bounding box center [475, 398] width 202 height 12
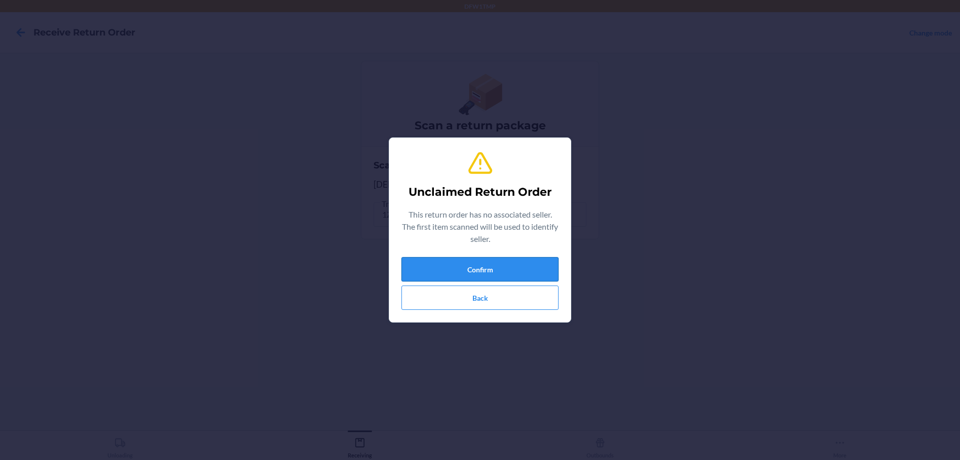
click at [482, 264] on button "Confirm" at bounding box center [479, 269] width 157 height 24
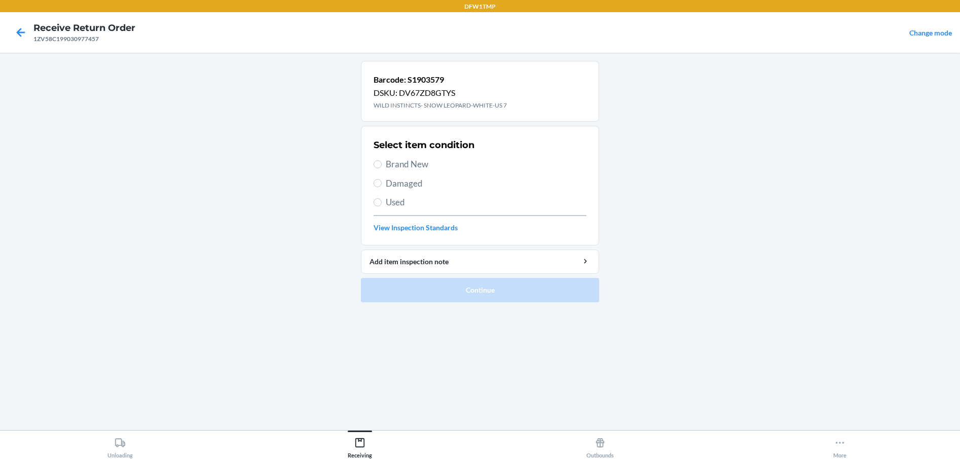
drag, startPoint x: 382, startPoint y: 161, endPoint x: 383, endPoint y: 178, distance: 17.3
click at [381, 161] on label "Brand New" at bounding box center [480, 164] width 213 height 13
click at [381, 161] on input "Brand New" at bounding box center [378, 164] width 8 height 8
radio input "true"
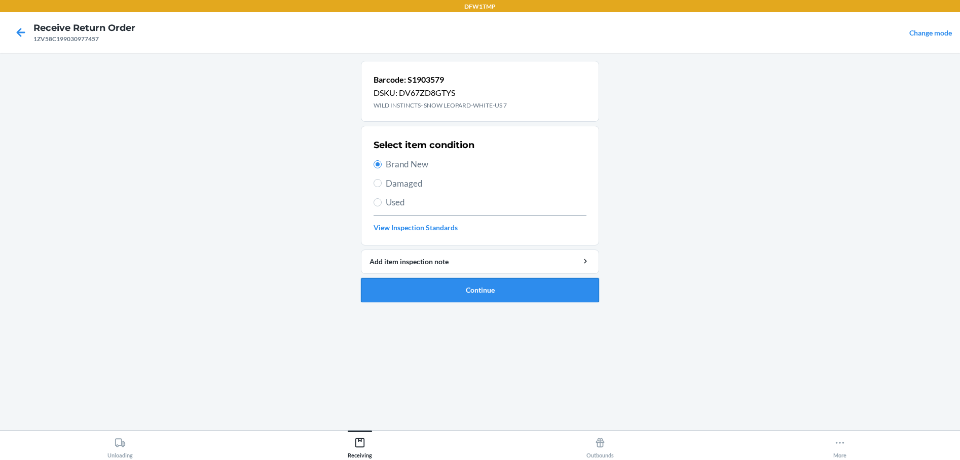
click at [465, 292] on button "Continue" at bounding box center [480, 290] width 238 height 24
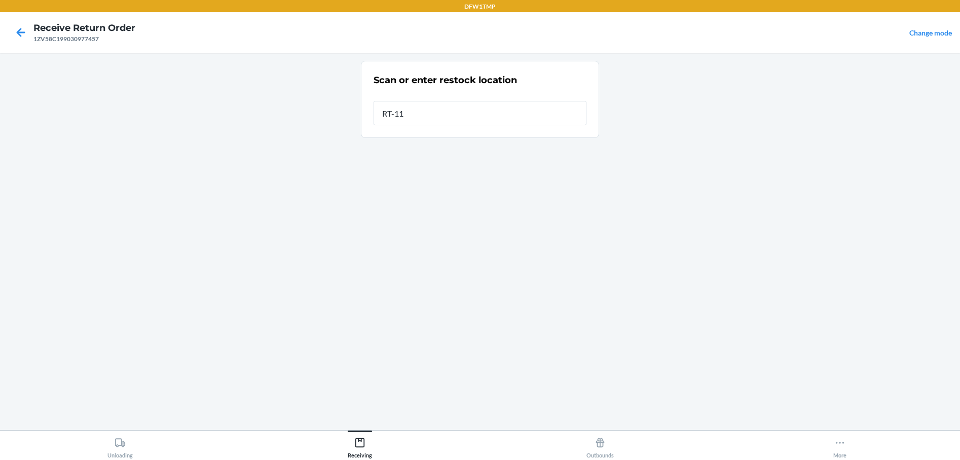
type input "RT-11"
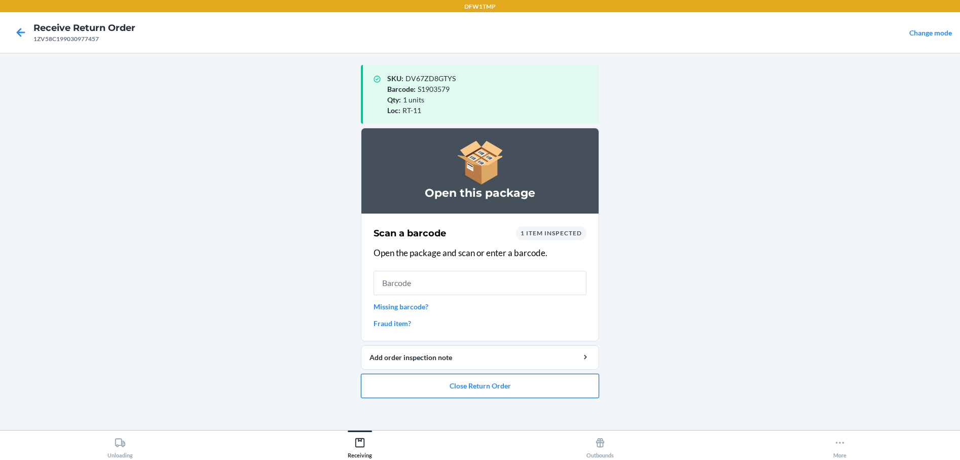
click at [538, 388] on button "Close Return Order" at bounding box center [480, 386] width 238 height 24
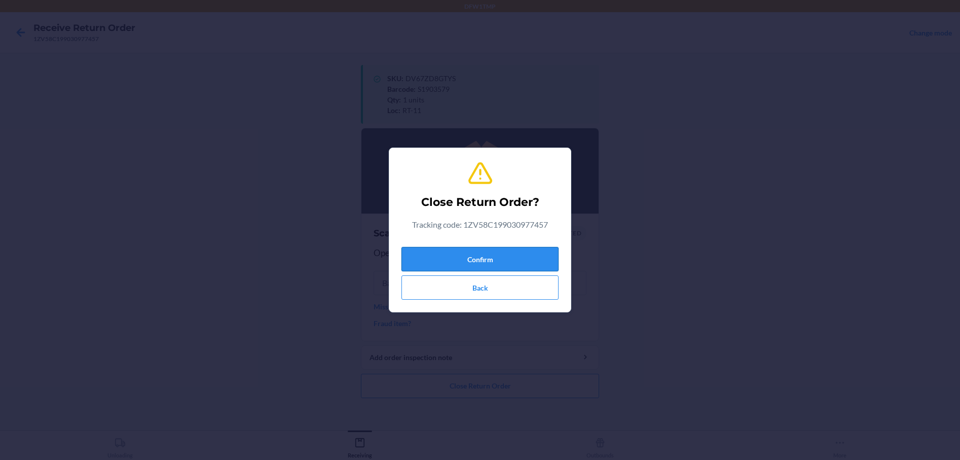
click at [437, 260] on button "Confirm" at bounding box center [479, 259] width 157 height 24
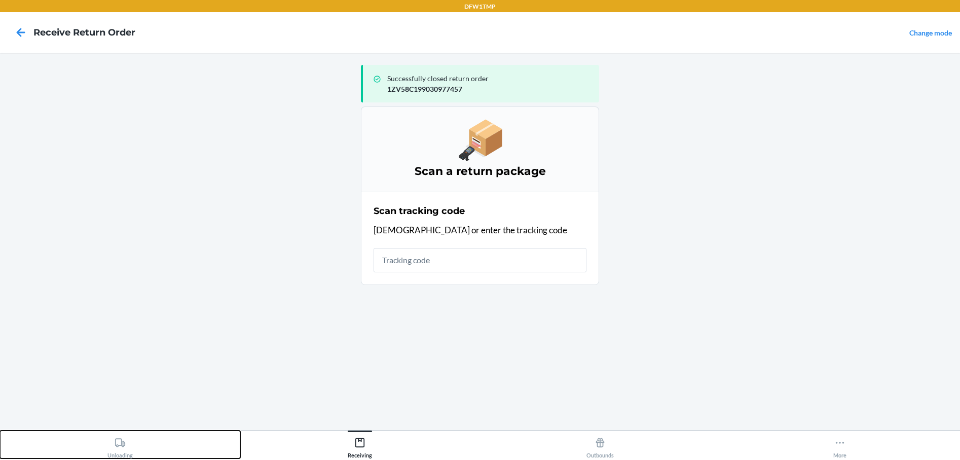
click at [109, 445] on div "Unloading" at bounding box center [119, 445] width 25 height 25
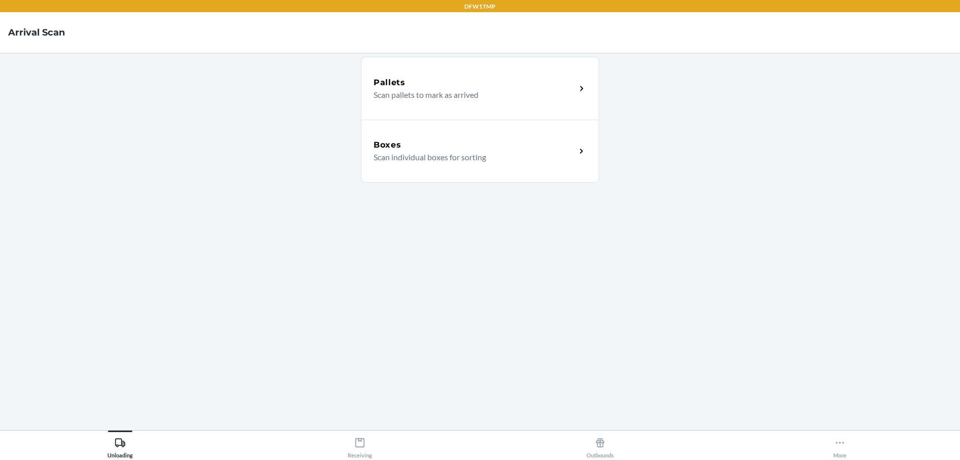
click at [435, 139] on div "Boxes" at bounding box center [475, 145] width 202 height 12
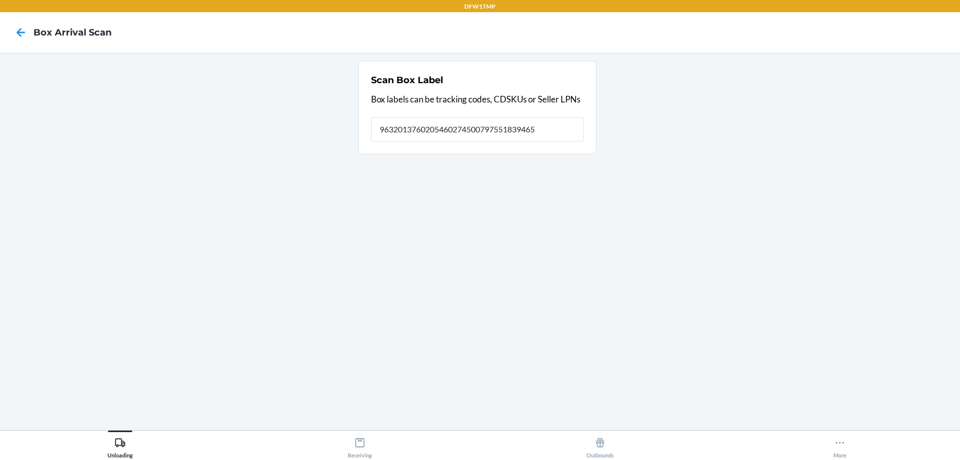
type input "9632013760205460274500797551839465"
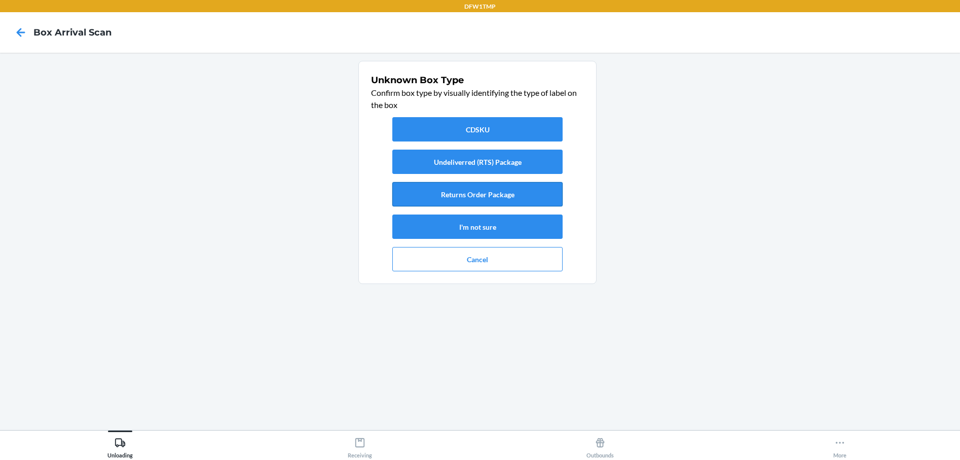
click at [505, 192] on button "Returns Order Package" at bounding box center [477, 194] width 170 height 24
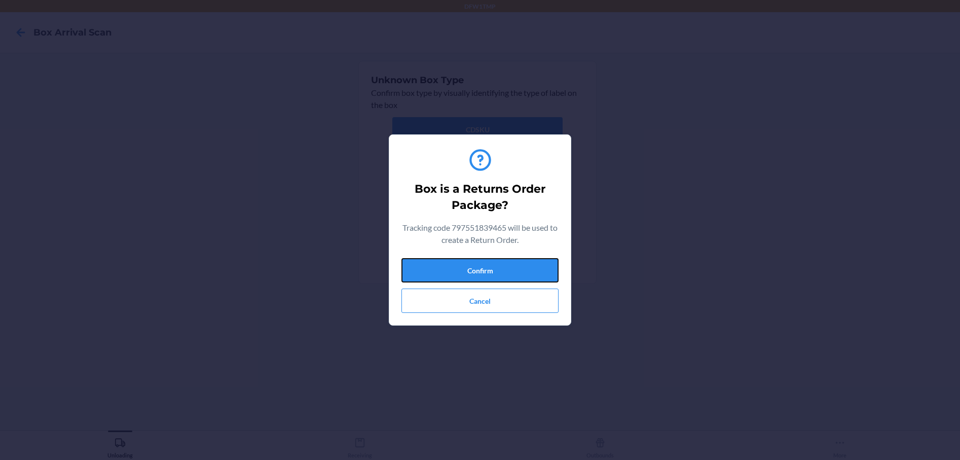
drag, startPoint x: 426, startPoint y: 266, endPoint x: 384, endPoint y: 263, distance: 41.6
click at [426, 266] on button "Confirm" at bounding box center [479, 270] width 157 height 24
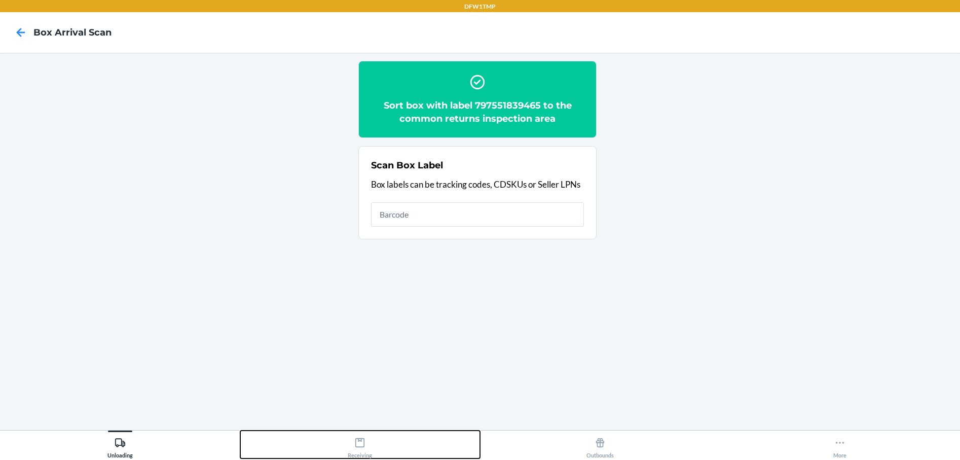
click at [350, 446] on div "Receiving" at bounding box center [360, 445] width 24 height 25
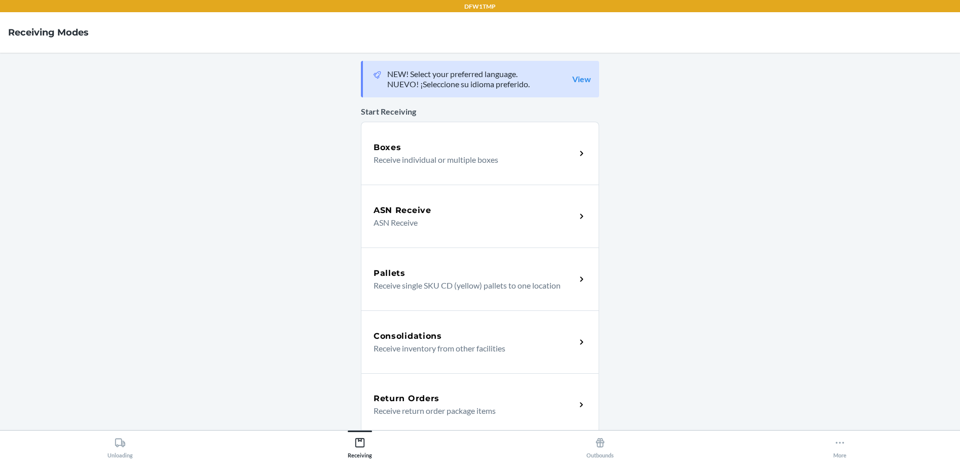
click at [388, 390] on div "Return Orders Receive return order package items" at bounding box center [480, 404] width 238 height 63
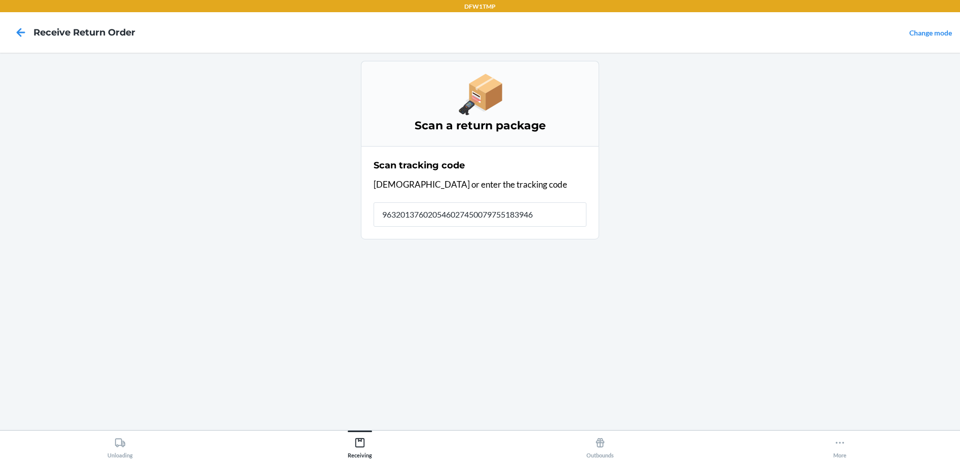
type input "9632013760205460274500797551839465"
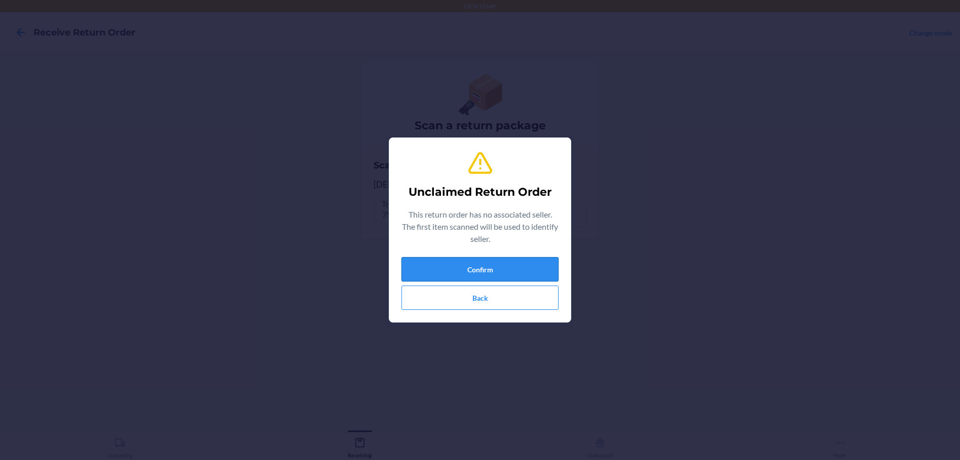
click at [536, 270] on button "Confirm" at bounding box center [479, 269] width 157 height 24
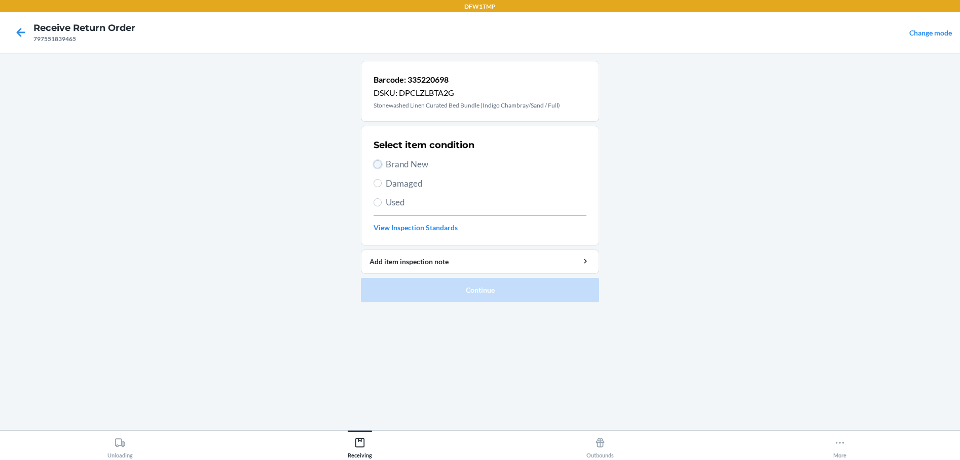
click at [377, 163] on input "Brand New" at bounding box center [378, 164] width 8 height 8
radio input "true"
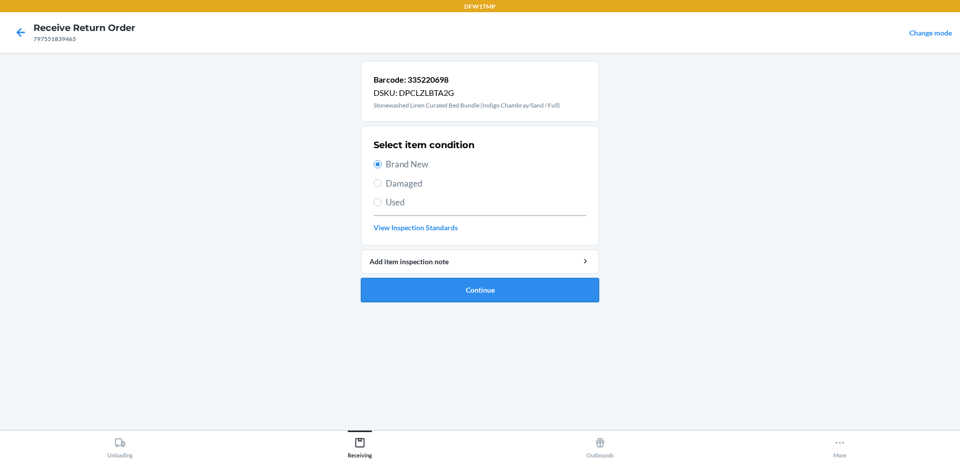
click at [385, 299] on button "Continue" at bounding box center [480, 290] width 238 height 24
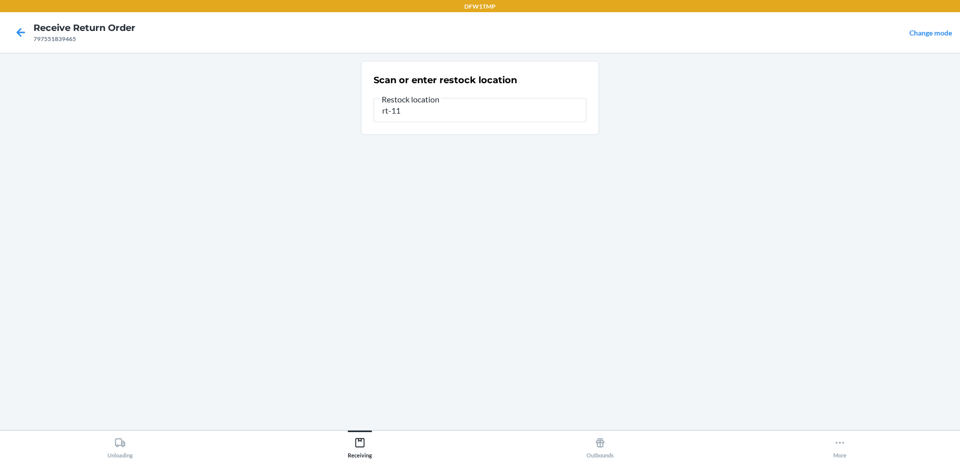
type input "rt-11"
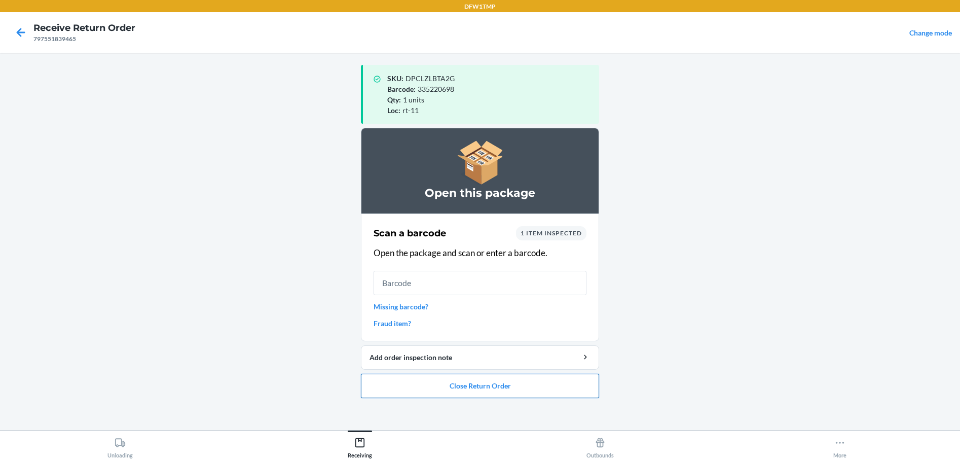
click at [490, 381] on button "Close Return Order" at bounding box center [480, 386] width 238 height 24
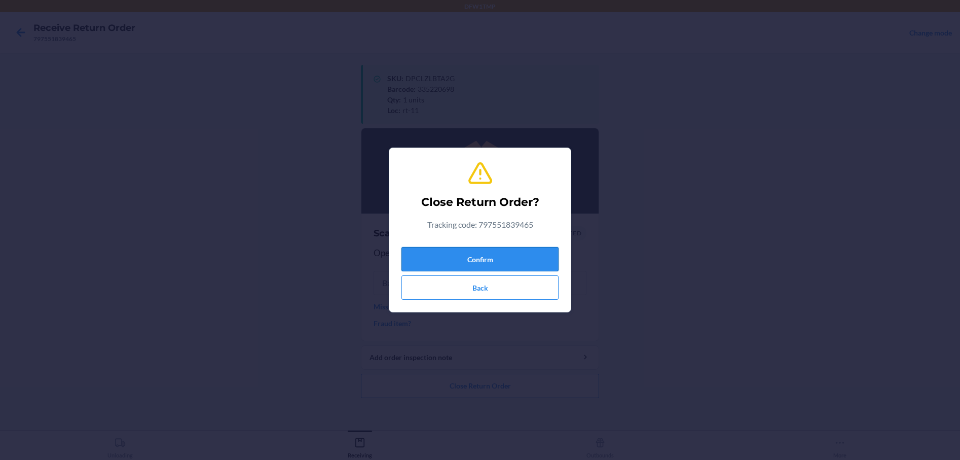
click at [526, 255] on button "Confirm" at bounding box center [479, 259] width 157 height 24
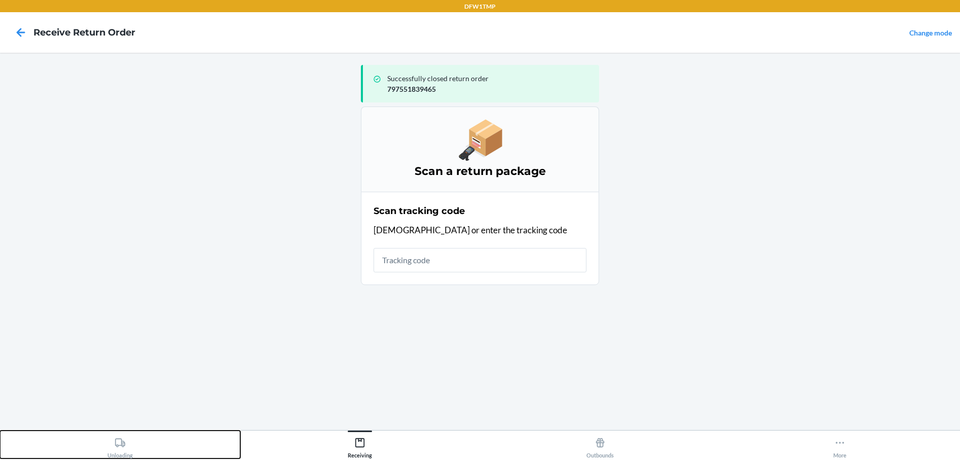
click at [133, 453] on button "Unloading" at bounding box center [120, 444] width 240 height 28
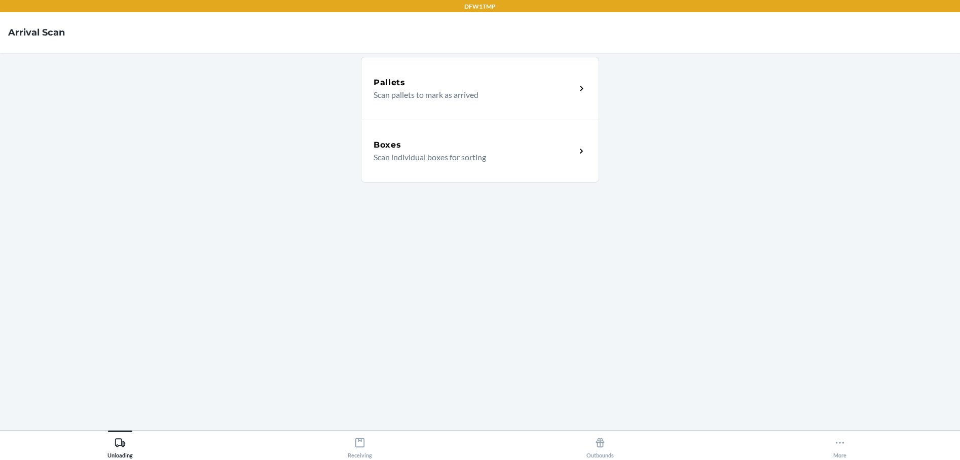
click at [451, 147] on div "Boxes" at bounding box center [475, 145] width 202 height 12
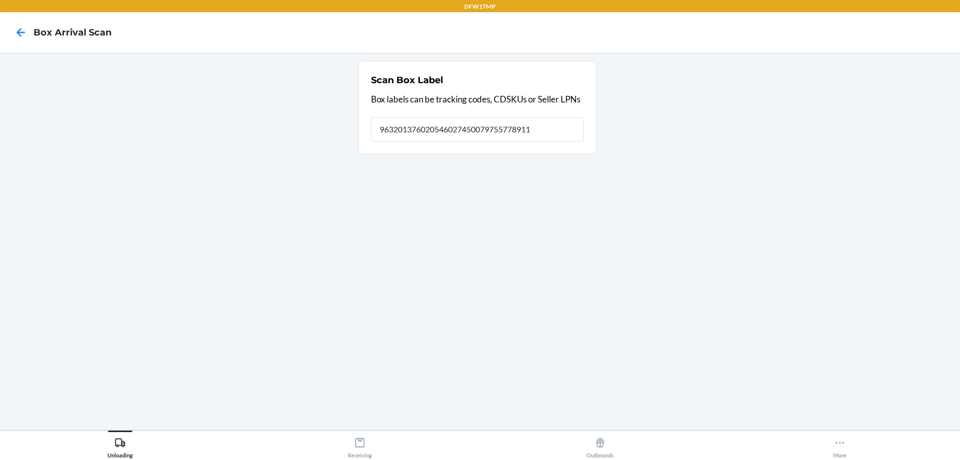
type input "9632013760205460274500797557789112"
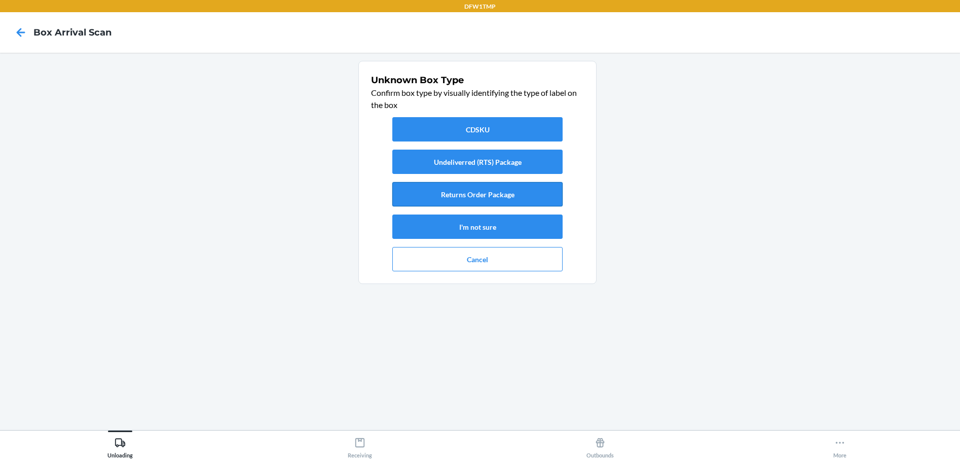
click at [486, 197] on button "Returns Order Package" at bounding box center [477, 194] width 170 height 24
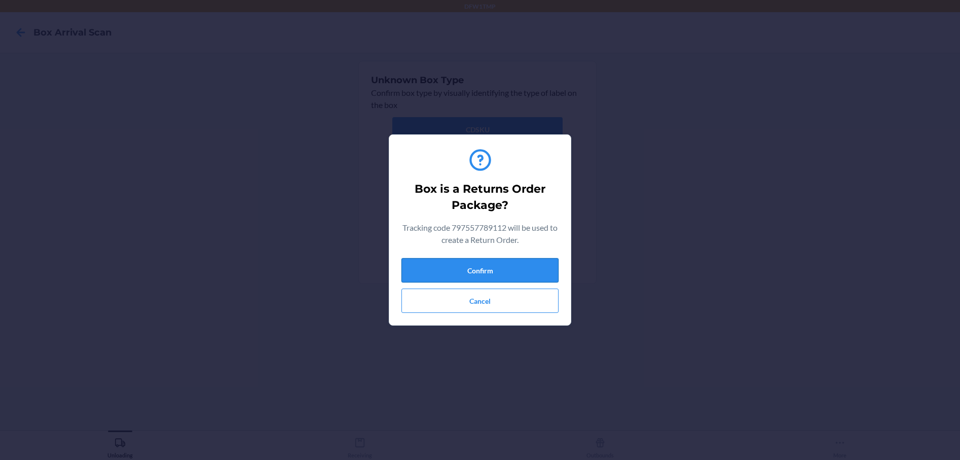
click at [446, 267] on button "Confirm" at bounding box center [479, 270] width 157 height 24
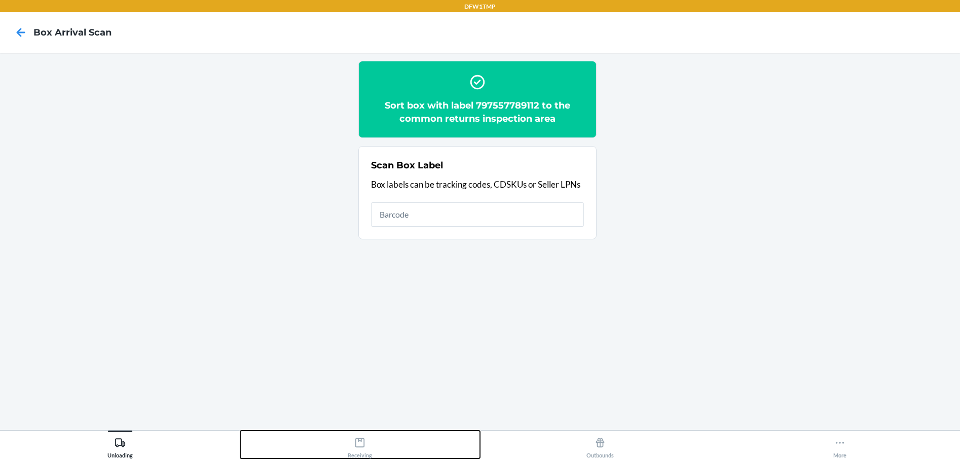
click at [355, 439] on icon at bounding box center [359, 442] width 11 height 11
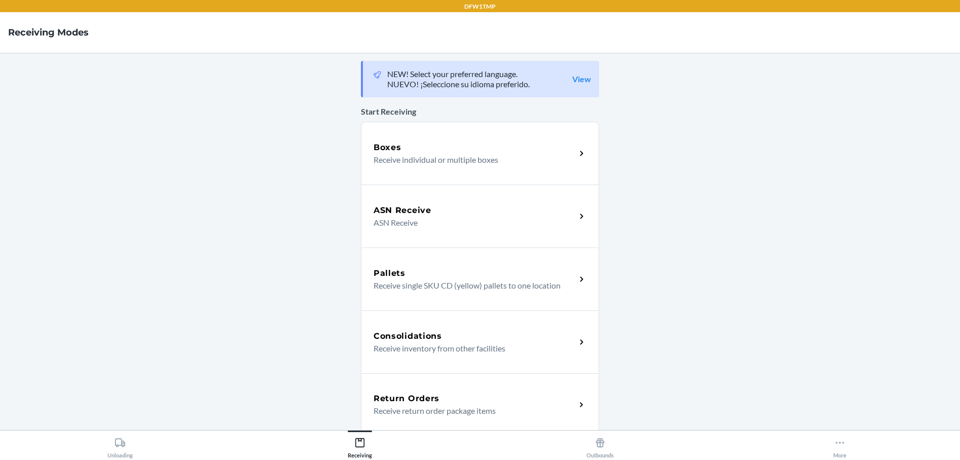
click at [412, 388] on div "Return Orders Receive return order package items" at bounding box center [480, 404] width 238 height 63
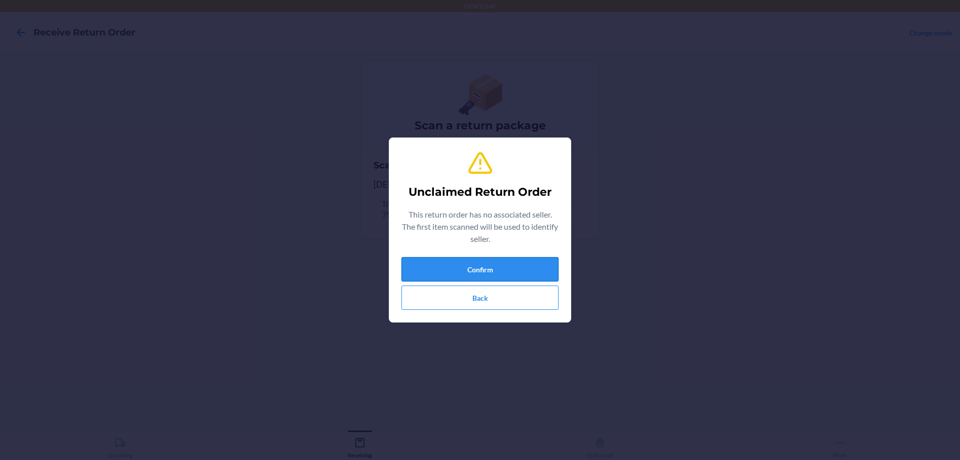
click at [476, 263] on button "Confirm" at bounding box center [479, 269] width 157 height 24
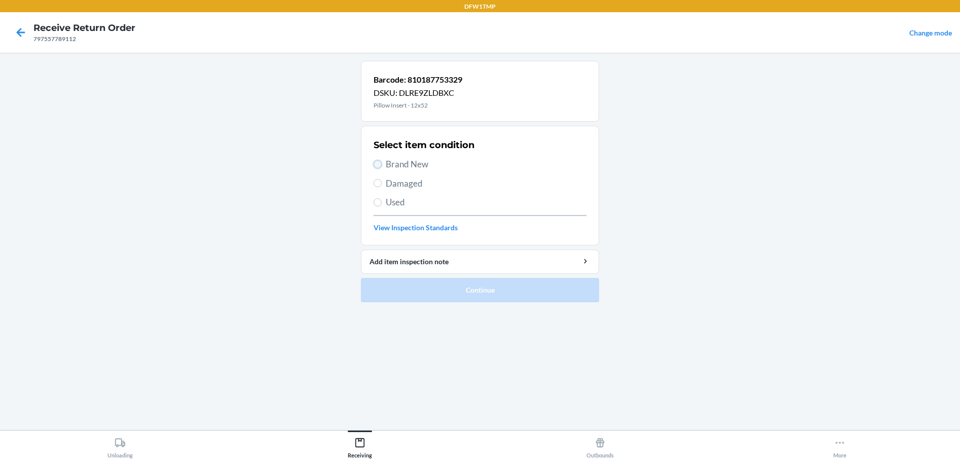
click at [381, 164] on input "Brand New" at bounding box center [378, 164] width 8 height 8
radio input "true"
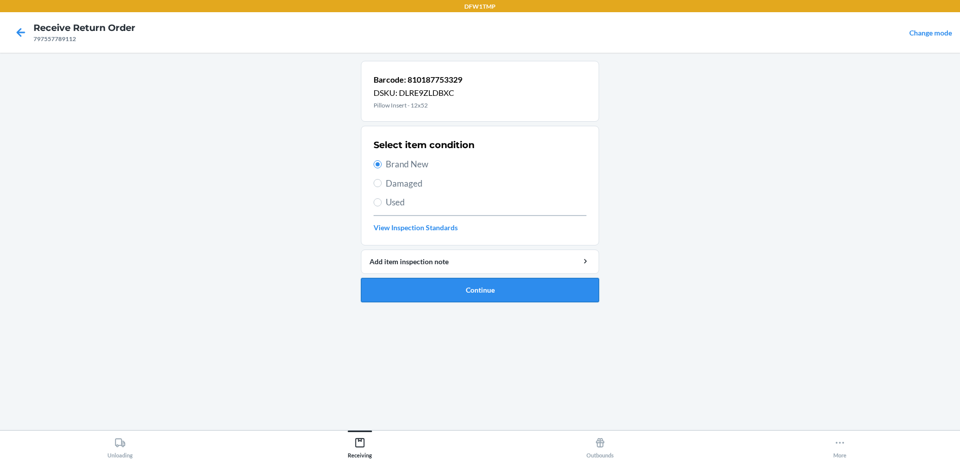
click at [444, 294] on button "Continue" at bounding box center [480, 290] width 238 height 24
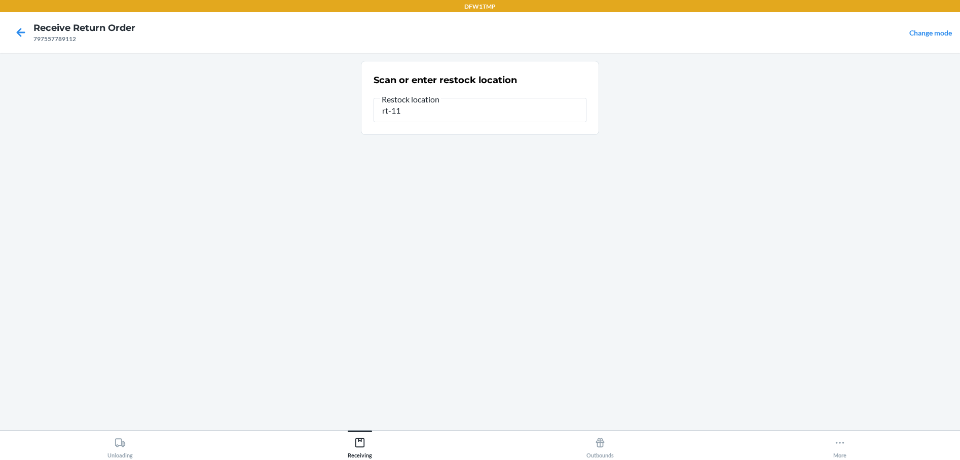
type input "rt-11"
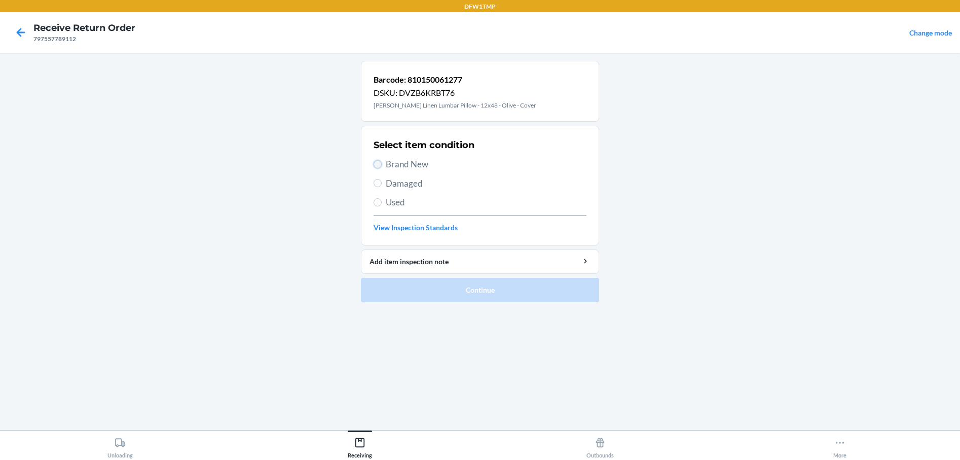
click at [377, 163] on input "Brand New" at bounding box center [378, 164] width 8 height 8
radio input "true"
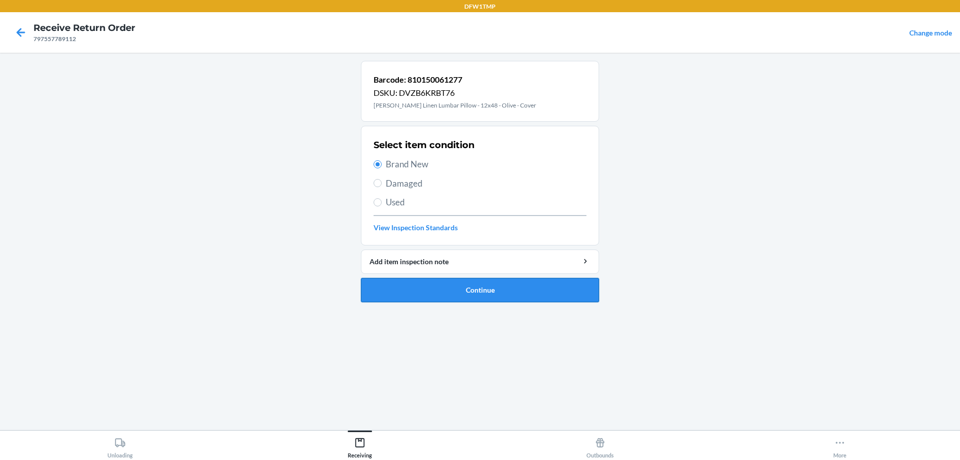
click at [452, 290] on button "Continue" at bounding box center [480, 290] width 238 height 24
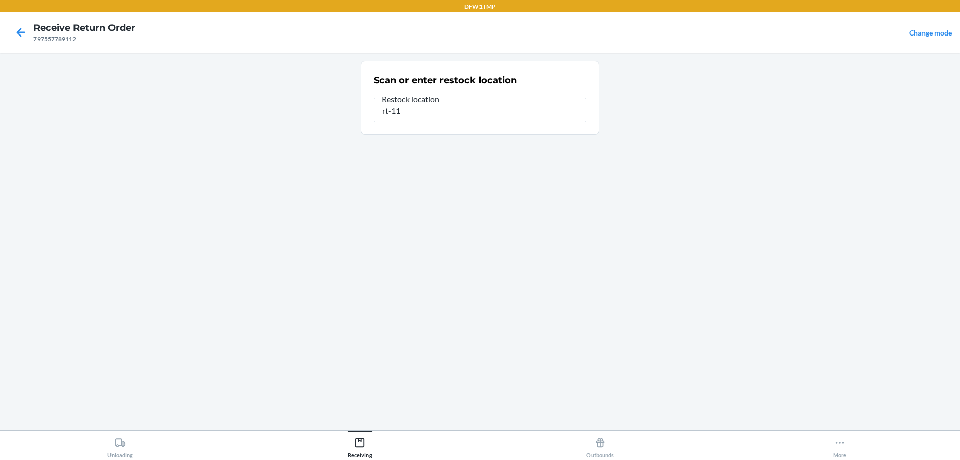
type input "rt-11"
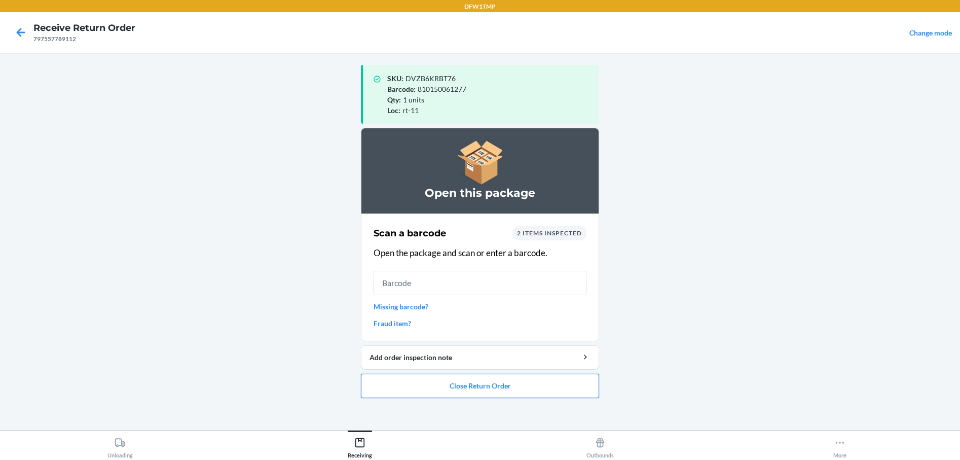
click at [430, 382] on button "Close Return Order" at bounding box center [480, 386] width 238 height 24
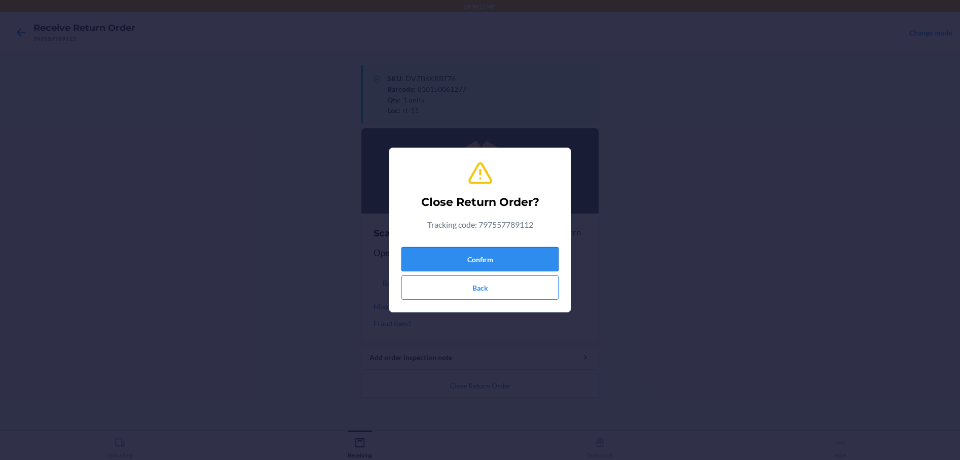
click at [443, 261] on button "Confirm" at bounding box center [479, 259] width 157 height 24
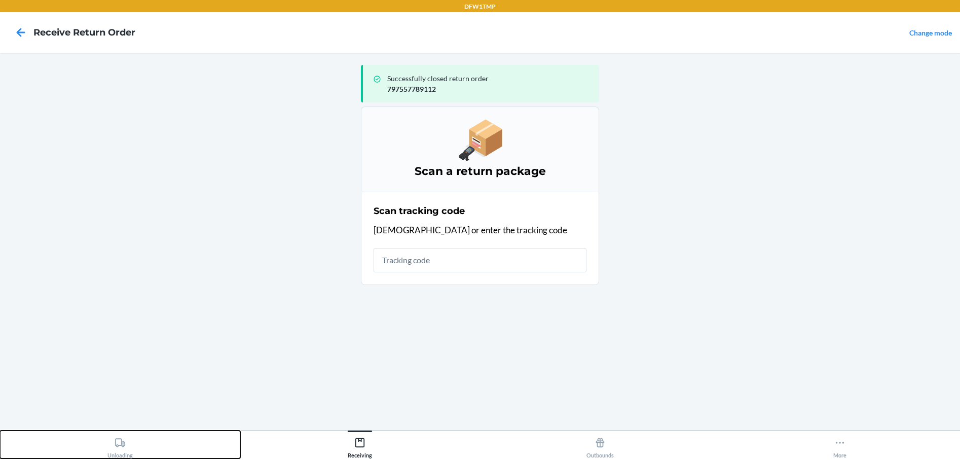
click at [123, 447] on icon at bounding box center [120, 442] width 11 height 11
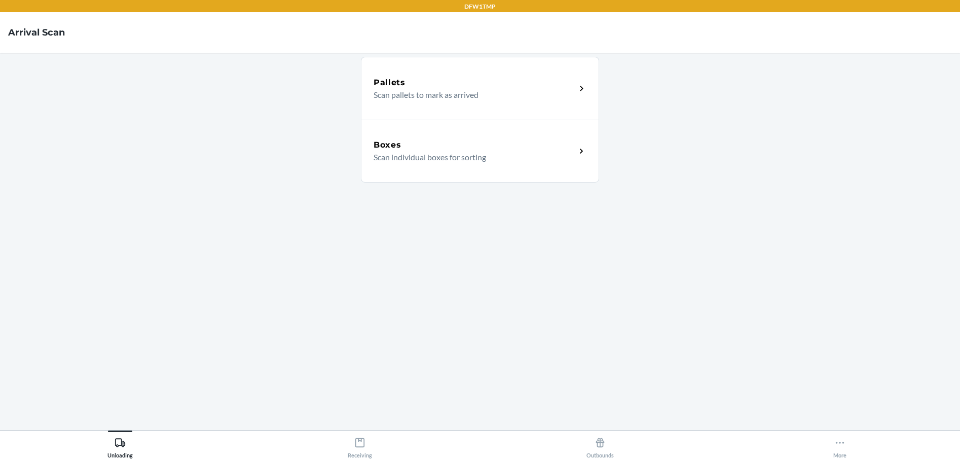
click at [419, 167] on div "Boxes Scan individual boxes for sorting" at bounding box center [480, 151] width 238 height 63
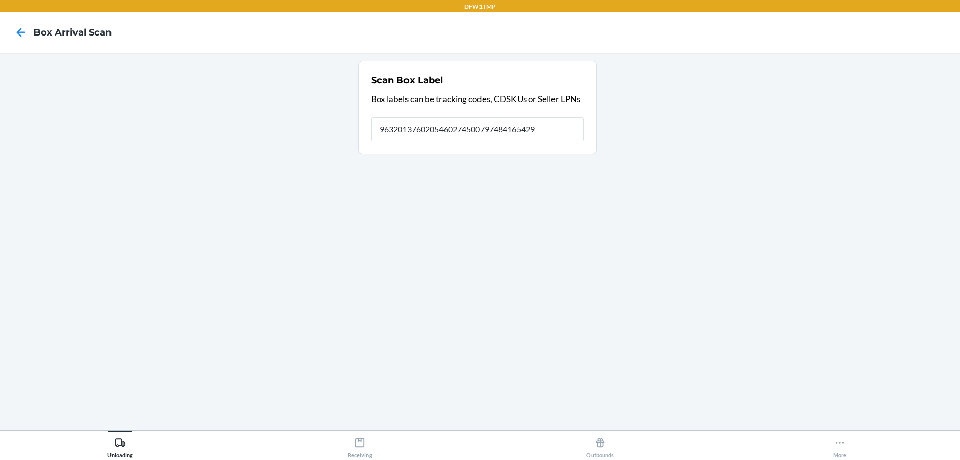
type input "9632013760205460274500797484165429"
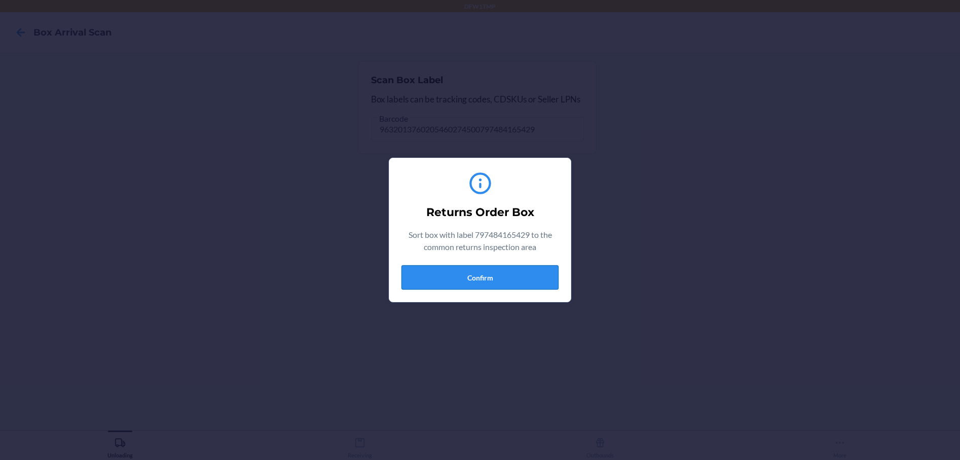
click at [449, 281] on button "Confirm" at bounding box center [479, 277] width 157 height 24
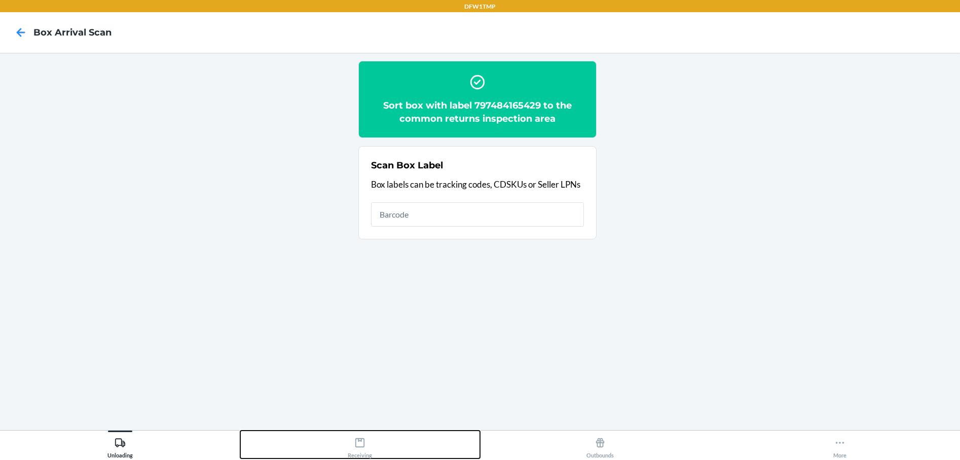
click at [357, 457] on div "Receiving" at bounding box center [360, 445] width 24 height 25
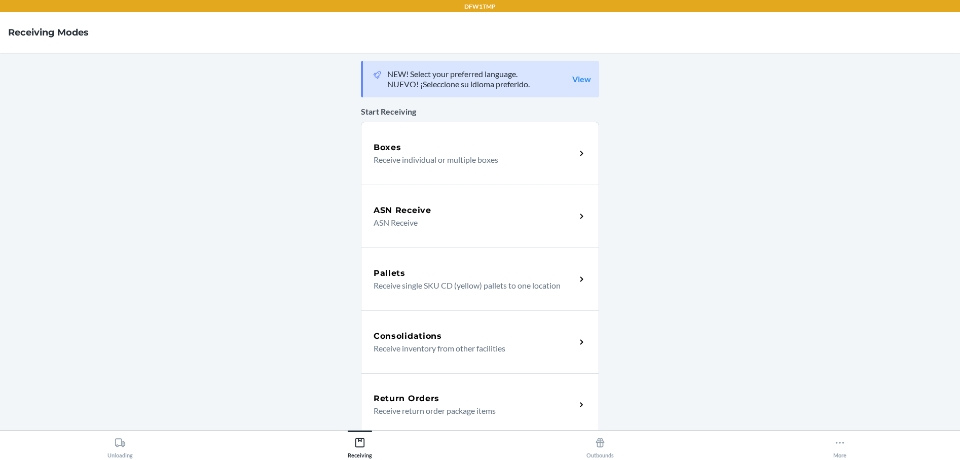
click at [421, 407] on p "Receive return order package items" at bounding box center [471, 411] width 194 height 12
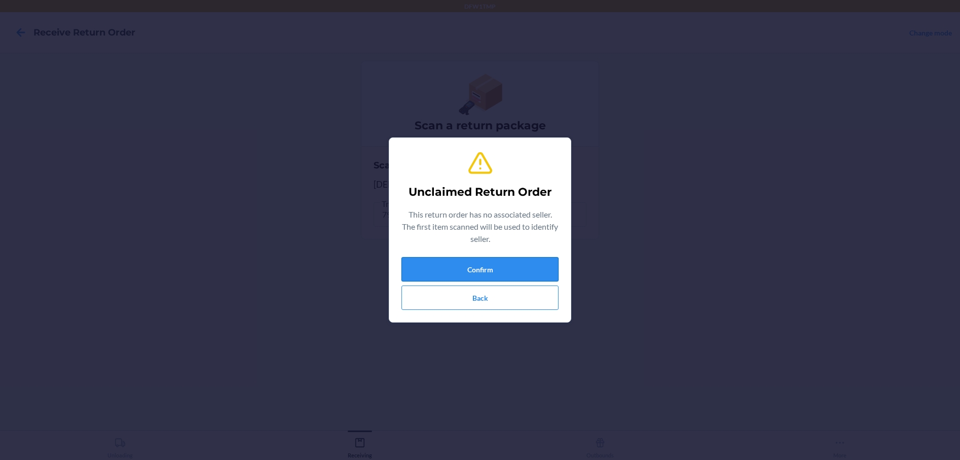
click at [447, 265] on button "Confirm" at bounding box center [479, 269] width 157 height 24
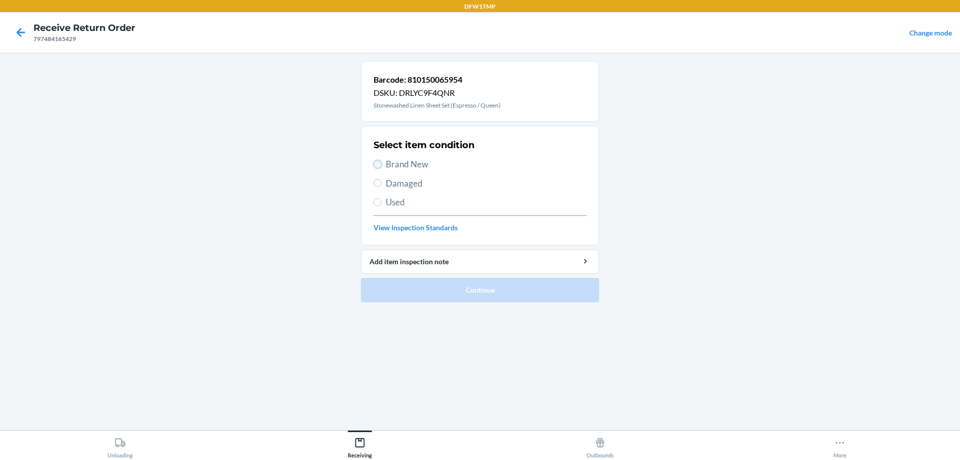
click at [377, 164] on input "Brand New" at bounding box center [378, 164] width 8 height 8
radio input "true"
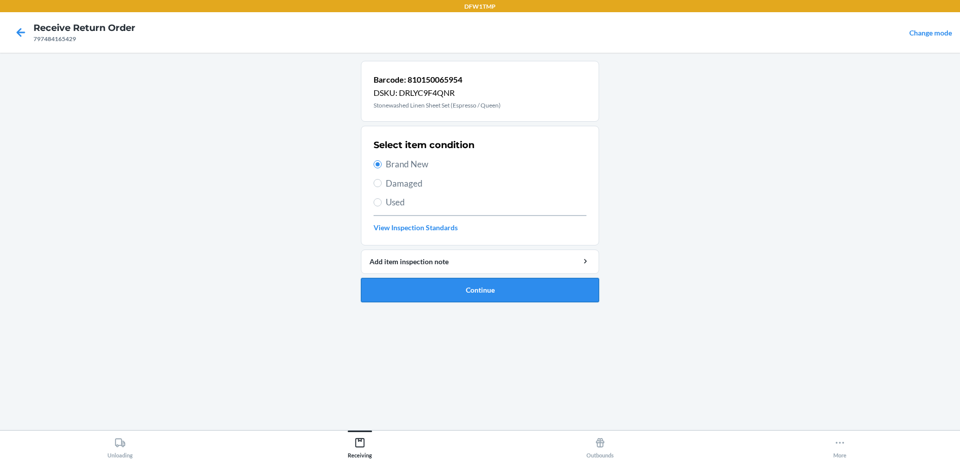
click at [410, 287] on button "Continue" at bounding box center [480, 290] width 238 height 24
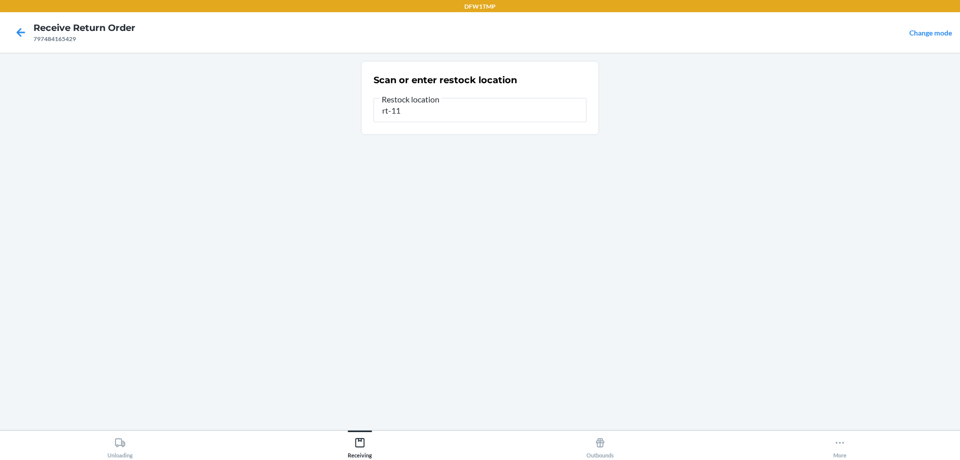
type input "rt-11"
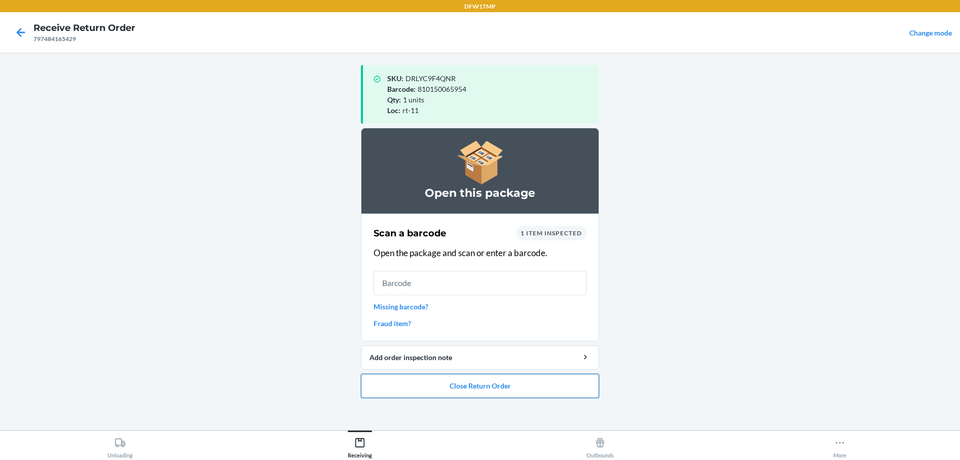
click at [389, 381] on button "Close Return Order" at bounding box center [480, 386] width 238 height 24
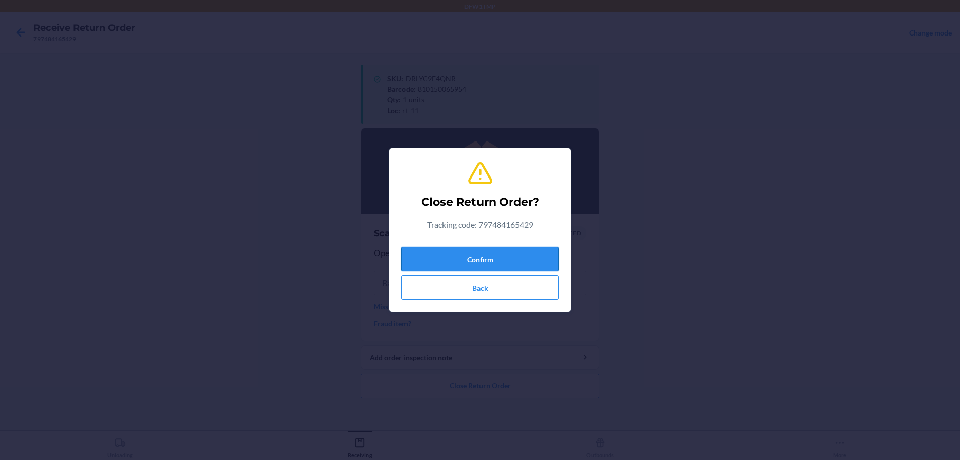
click at [466, 253] on button "Confirm" at bounding box center [479, 259] width 157 height 24
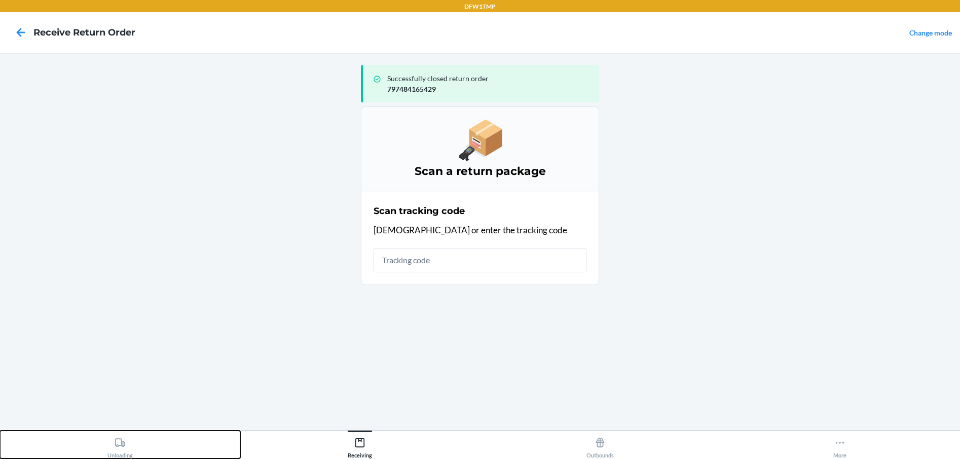
click at [119, 436] on div "Unloading" at bounding box center [119, 445] width 25 height 25
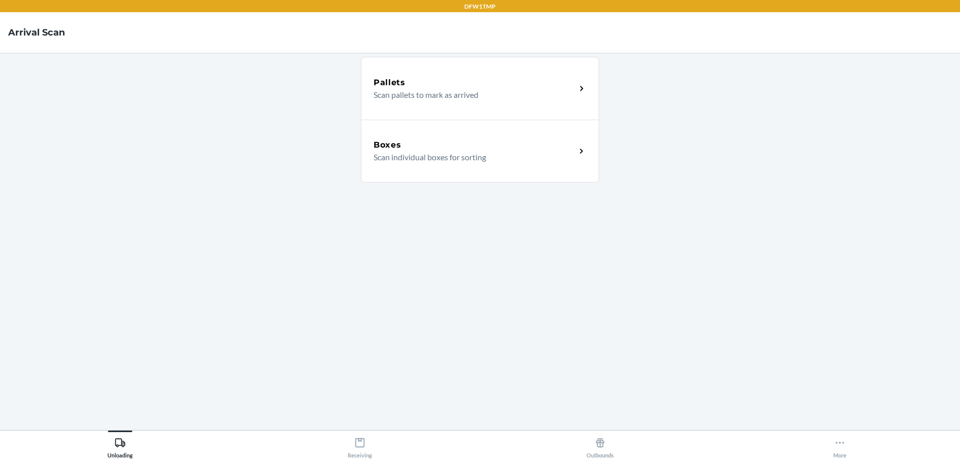
click at [503, 141] on div "Boxes" at bounding box center [475, 145] width 202 height 12
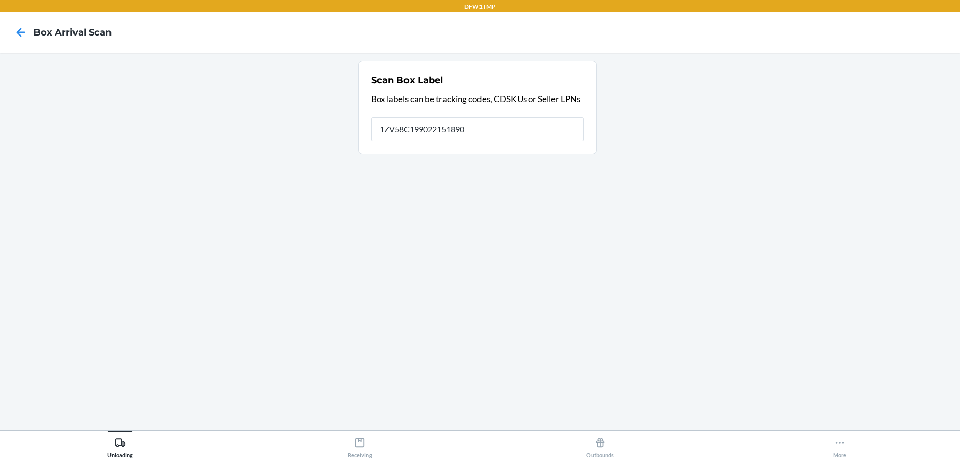
type input "1ZV58C199022151890"
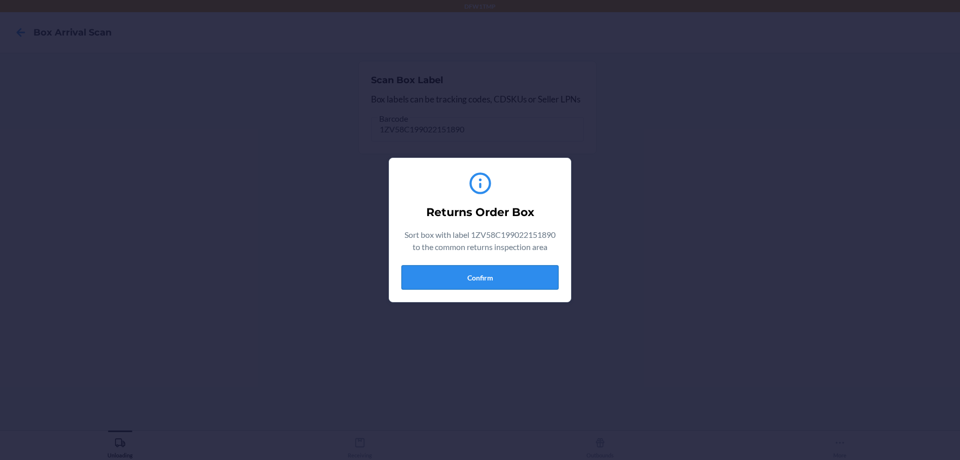
click at [436, 283] on button "Confirm" at bounding box center [479, 277] width 157 height 24
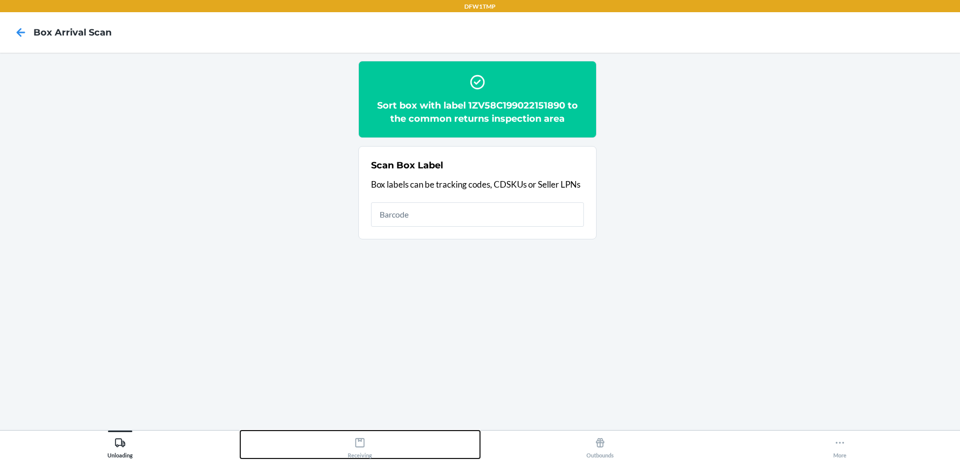
click at [359, 451] on div "Receiving" at bounding box center [360, 445] width 24 height 25
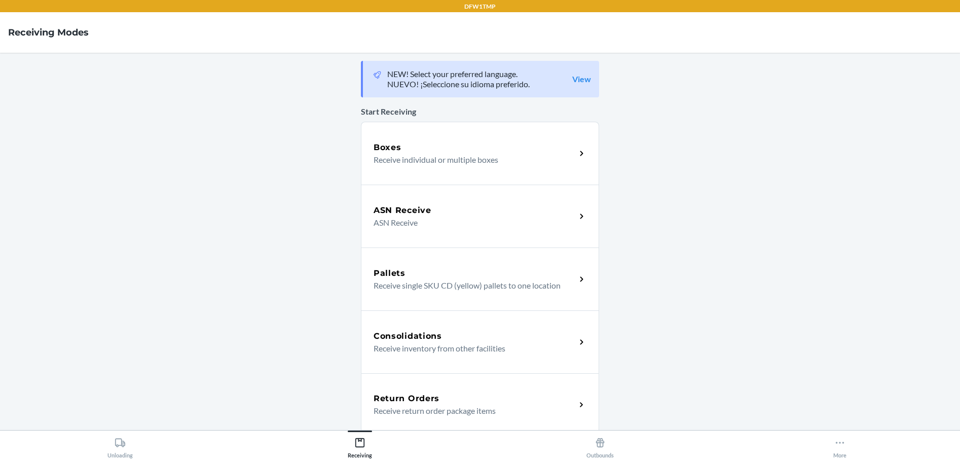
click at [424, 401] on h5 "Return Orders" at bounding box center [407, 398] width 66 height 12
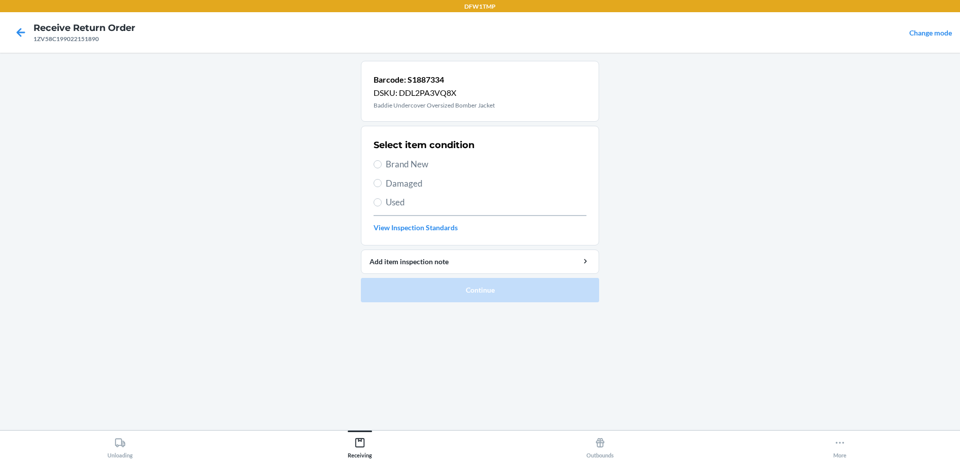
click at [374, 156] on div "Select item condition Brand New Damaged Used View Inspection Standards" at bounding box center [480, 185] width 213 height 100
click at [380, 164] on input "Brand New" at bounding box center [378, 164] width 8 height 8
radio input "true"
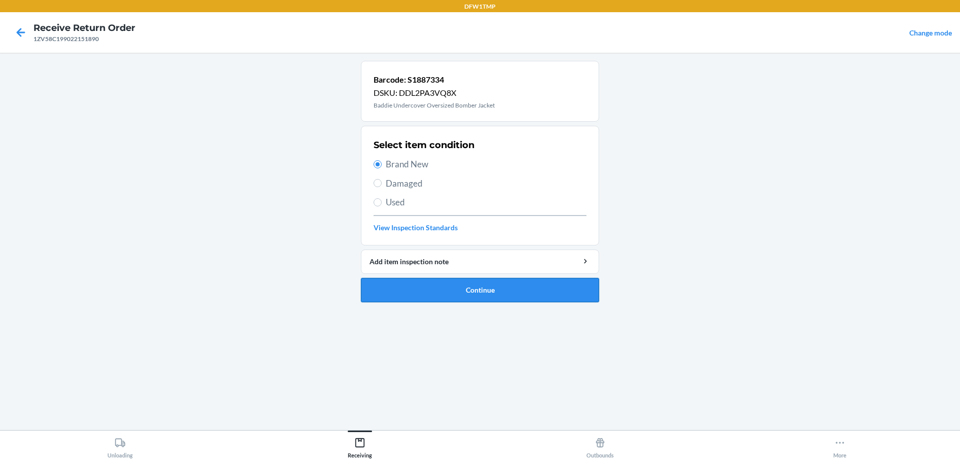
click at [458, 299] on button "Continue" at bounding box center [480, 290] width 238 height 24
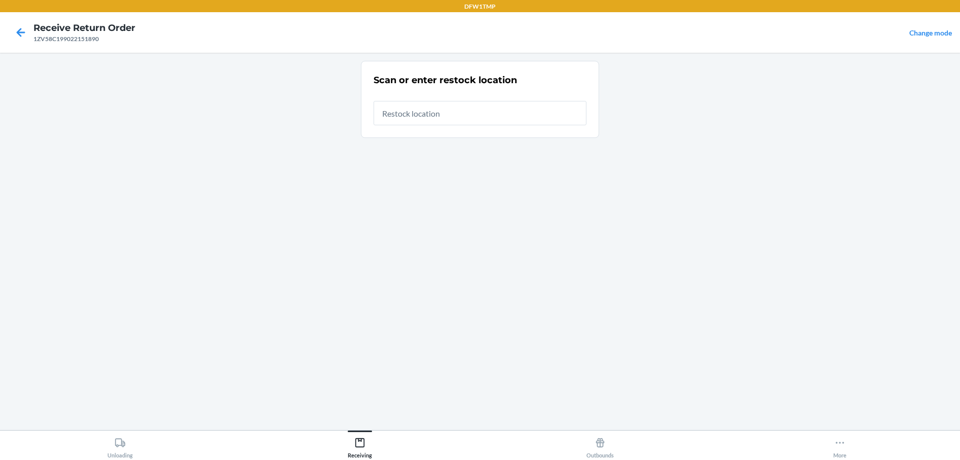
drag, startPoint x: 401, startPoint y: 111, endPoint x: 700, endPoint y: 137, distance: 299.7
click at [406, 108] on input "text" at bounding box center [480, 113] width 213 height 24
type input "rt-11"
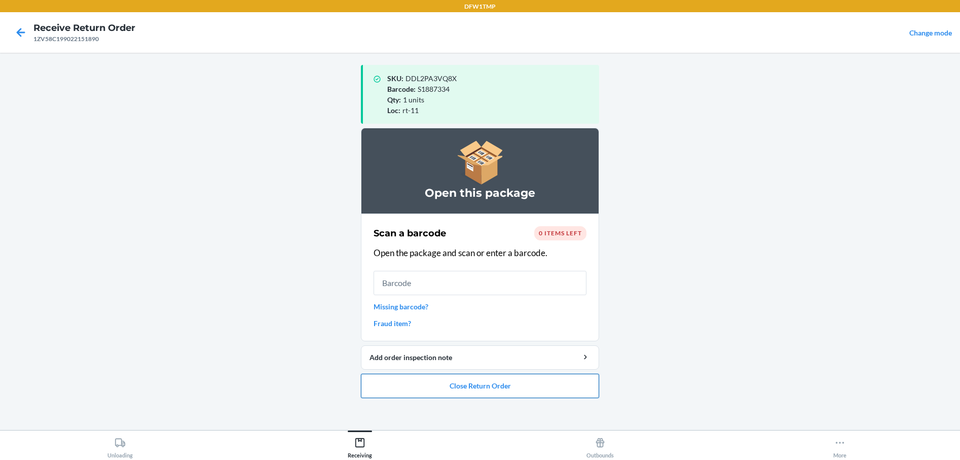
click at [462, 374] on button "Close Return Order" at bounding box center [480, 386] width 238 height 24
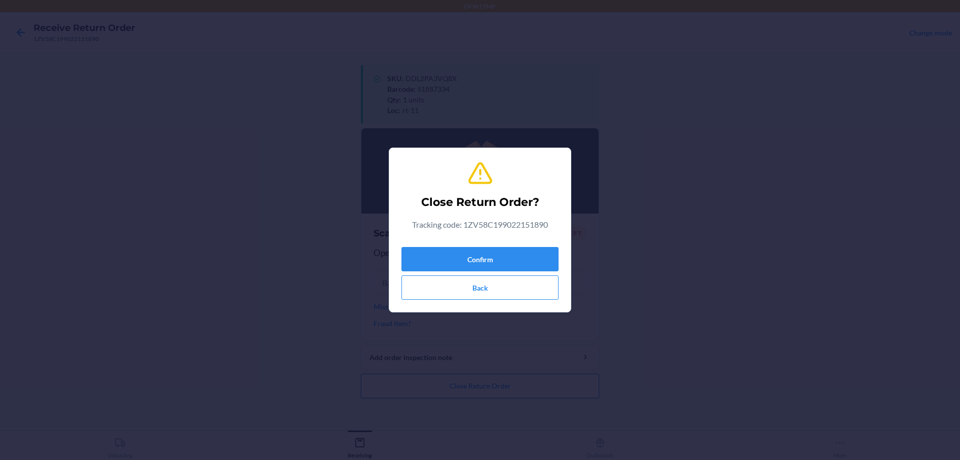
click at [461, 380] on div "Close Return Order? Tracking code: 1ZV58C199022151890 Confirm Back" at bounding box center [480, 230] width 960 height 460
click at [428, 253] on button "Confirm" at bounding box center [479, 259] width 157 height 24
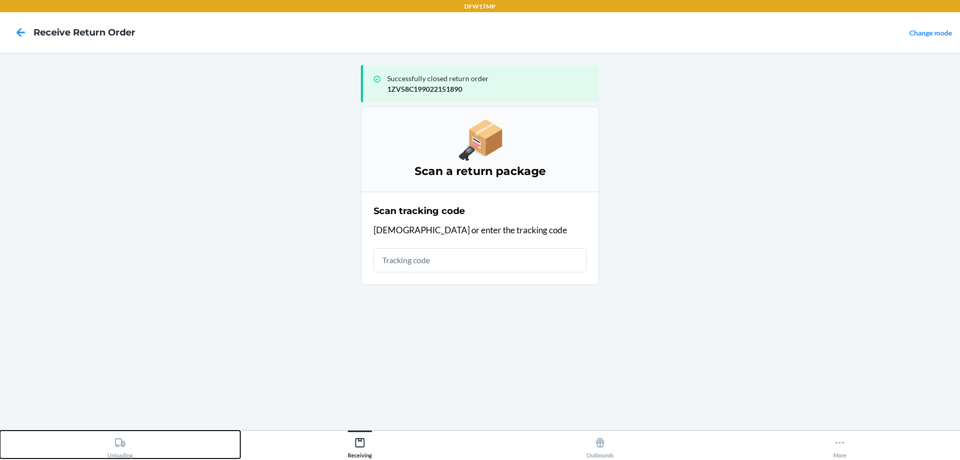
click at [125, 445] on icon at bounding box center [120, 442] width 11 height 11
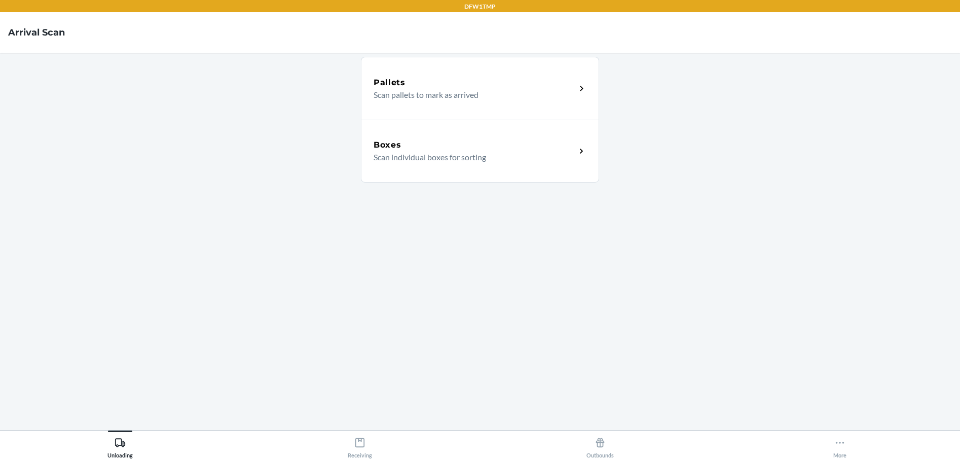
click at [415, 152] on p "Scan individual boxes for sorting" at bounding box center [471, 157] width 194 height 12
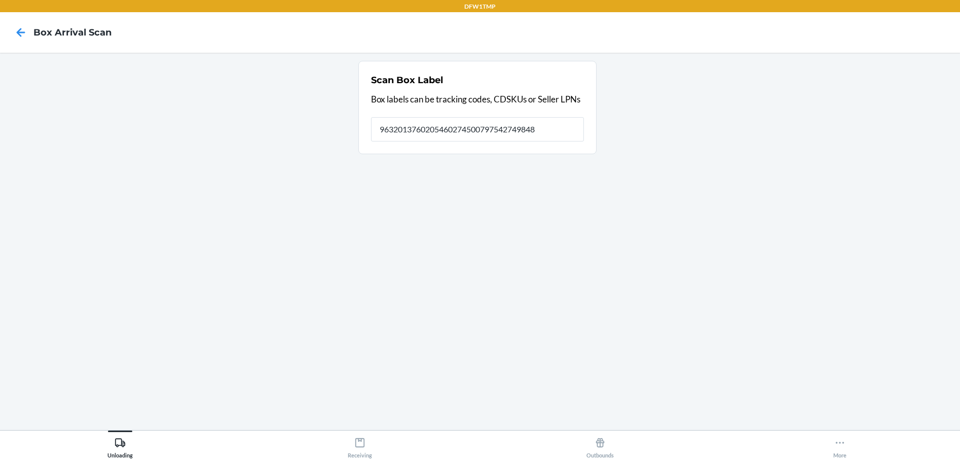
type input "9632013760205460274500797542749848"
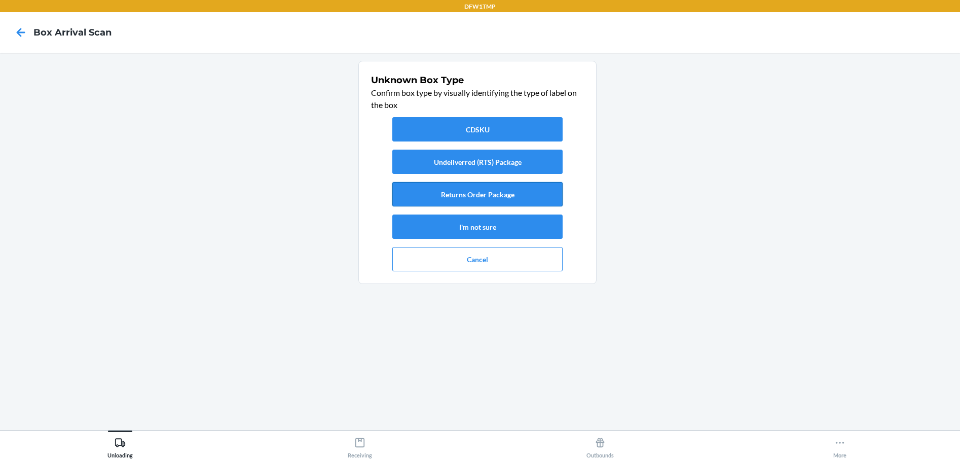
click at [471, 199] on button "Returns Order Package" at bounding box center [477, 194] width 170 height 24
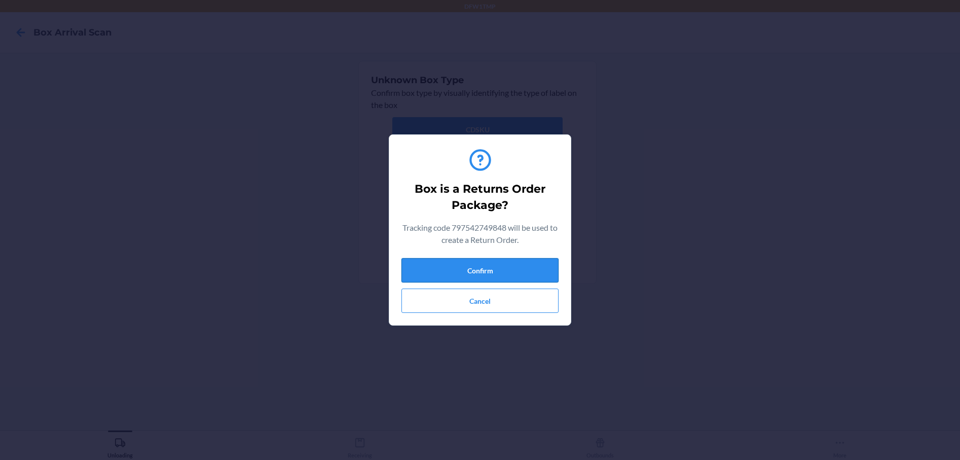
click at [499, 273] on button "Confirm" at bounding box center [479, 270] width 157 height 24
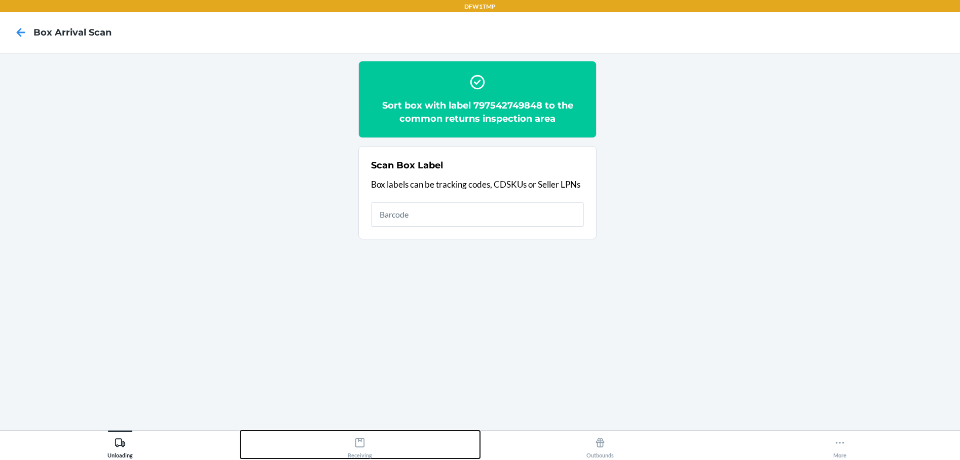
click at [355, 442] on icon at bounding box center [359, 442] width 11 height 11
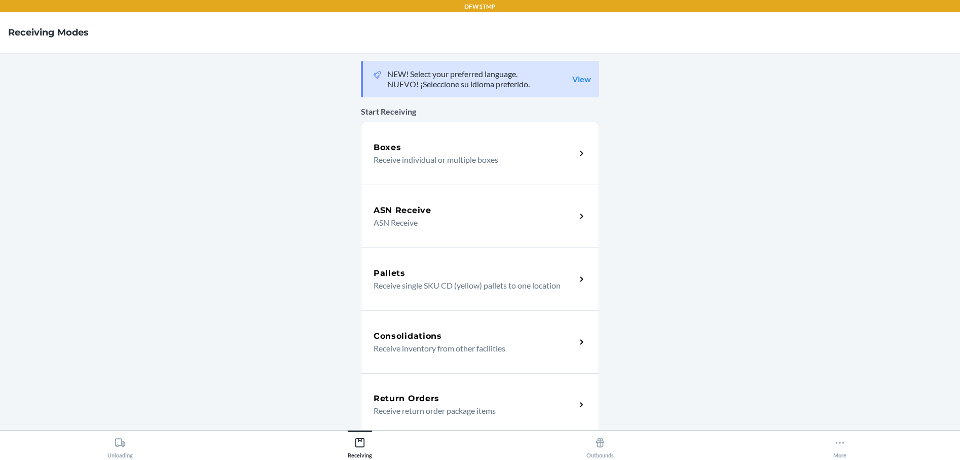
click at [407, 409] on p "Receive return order package items" at bounding box center [471, 411] width 194 height 12
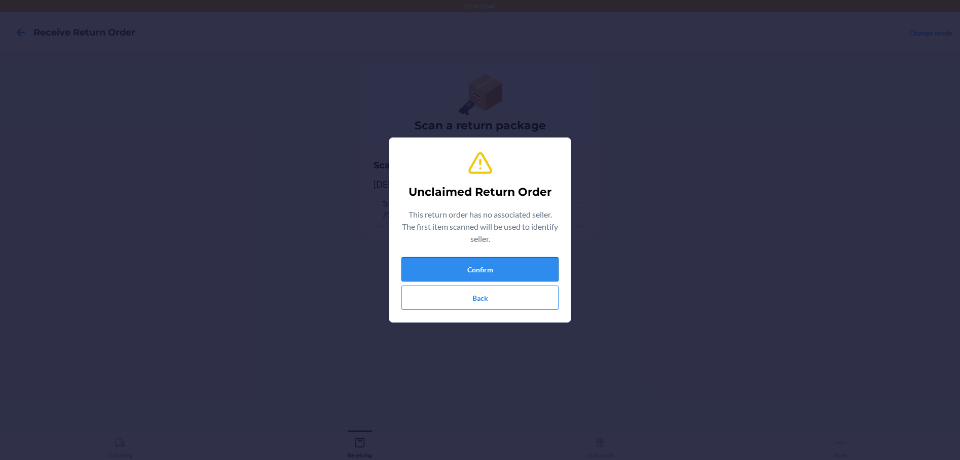
drag, startPoint x: 480, startPoint y: 268, endPoint x: 489, endPoint y: 262, distance: 11.1
click at [484, 264] on button "Confirm" at bounding box center [479, 269] width 157 height 24
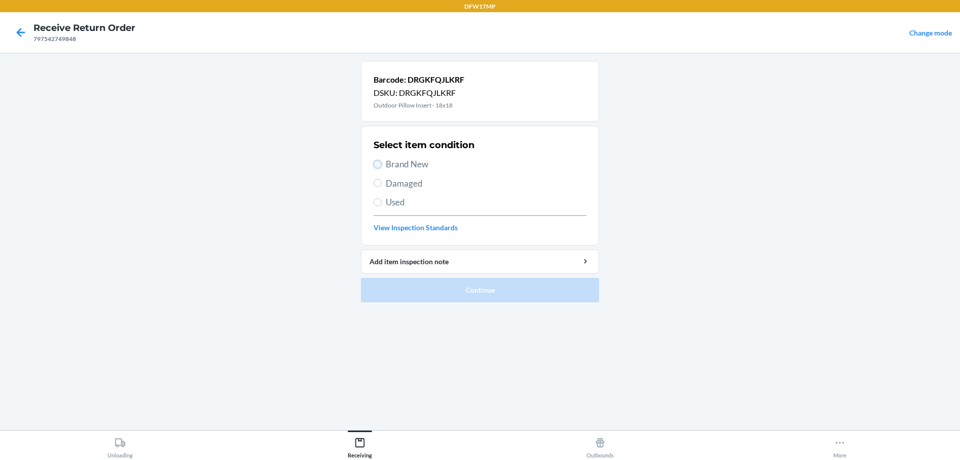
click at [375, 161] on input "Brand New" at bounding box center [378, 164] width 8 height 8
radio input "true"
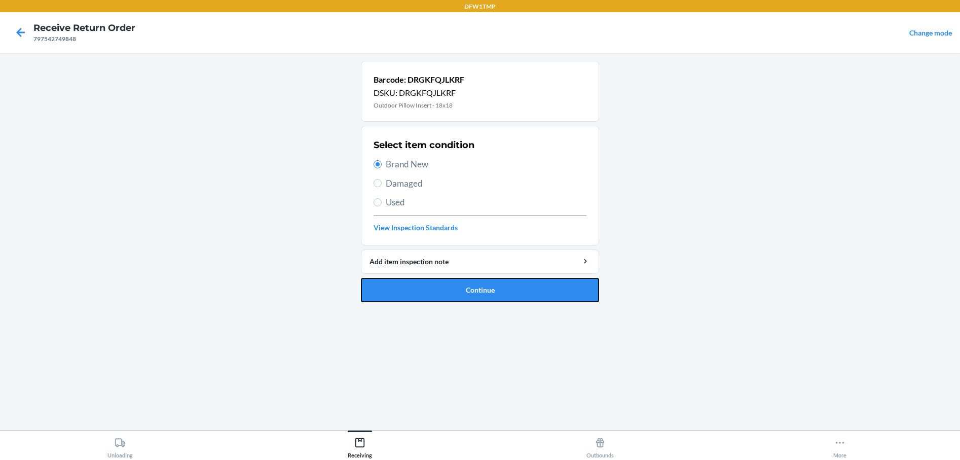
drag, startPoint x: 483, startPoint y: 285, endPoint x: 451, endPoint y: 259, distance: 41.5
click at [484, 284] on button "Continue" at bounding box center [480, 290] width 238 height 24
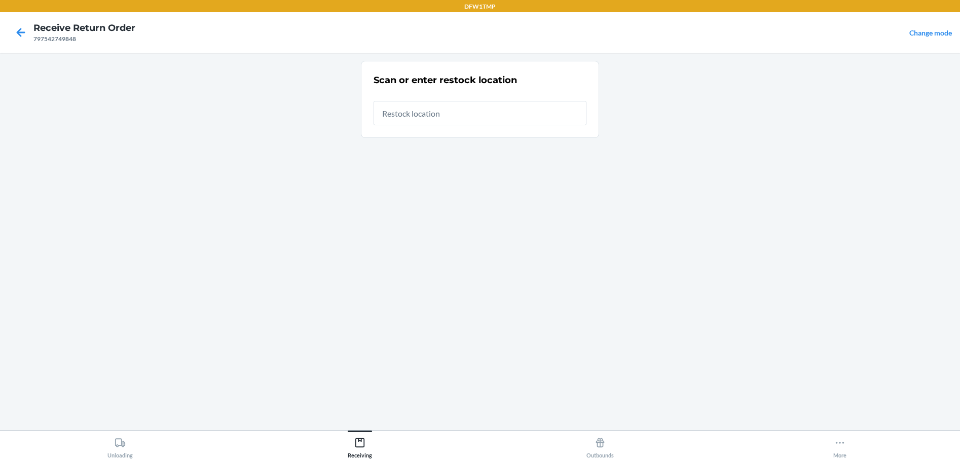
click at [402, 105] on input "text" at bounding box center [480, 113] width 213 height 24
type input "t"
type input "rt-11"
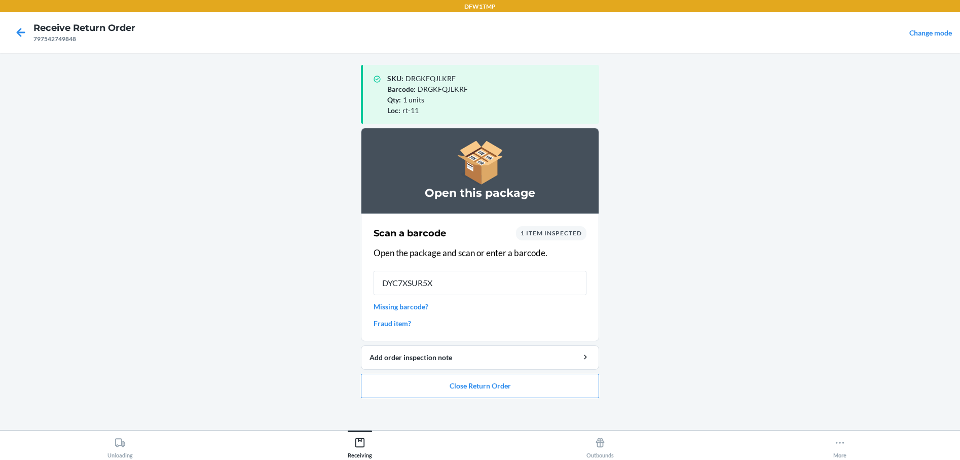
type input "DYC7XSUR5XN"
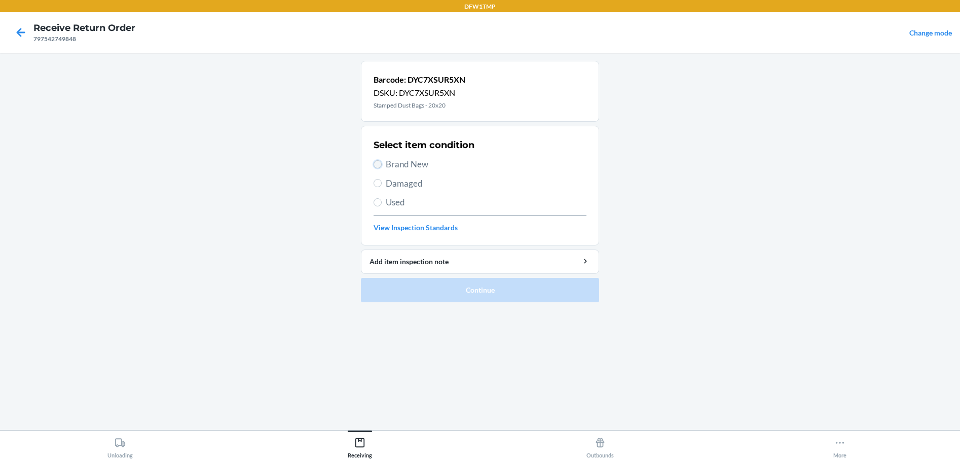
click at [379, 165] on input "Brand New" at bounding box center [378, 164] width 8 height 8
radio input "true"
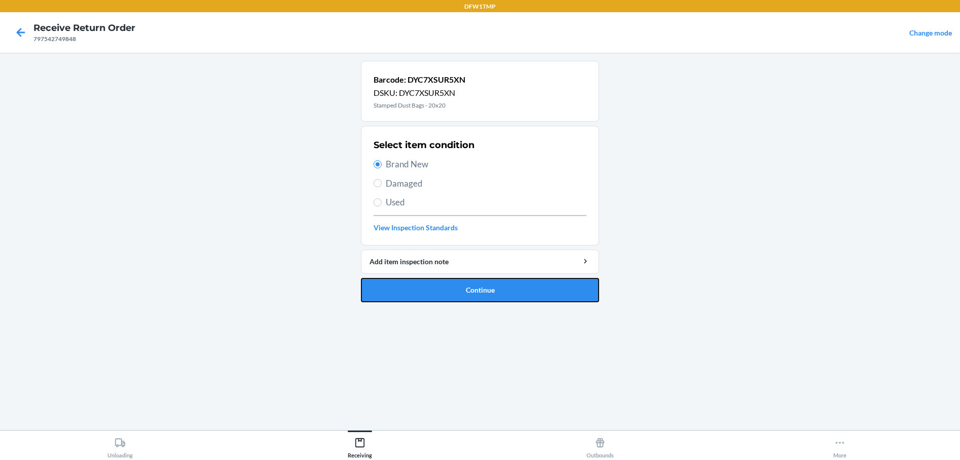
drag, startPoint x: 432, startPoint y: 288, endPoint x: 446, endPoint y: 285, distance: 14.1
click at [436, 289] on button "Continue" at bounding box center [480, 290] width 238 height 24
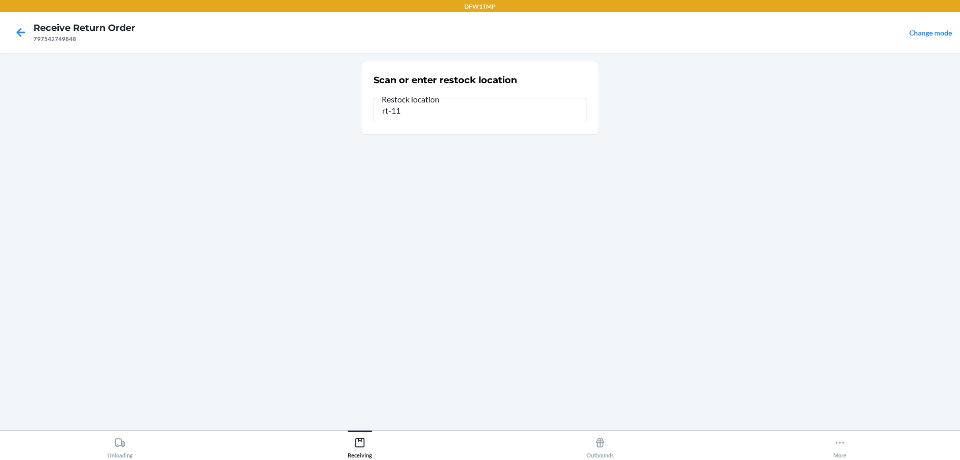
type input "rt-11"
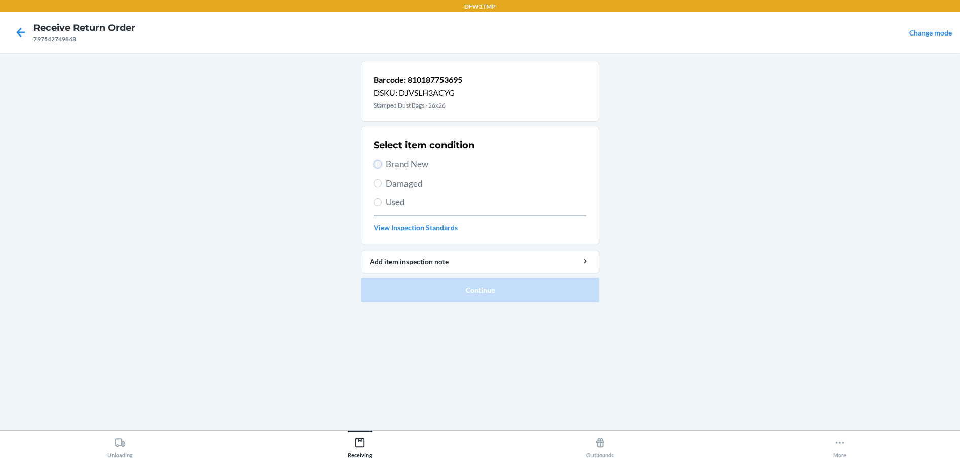
click at [376, 165] on input "Brand New" at bounding box center [378, 164] width 8 height 8
radio input "true"
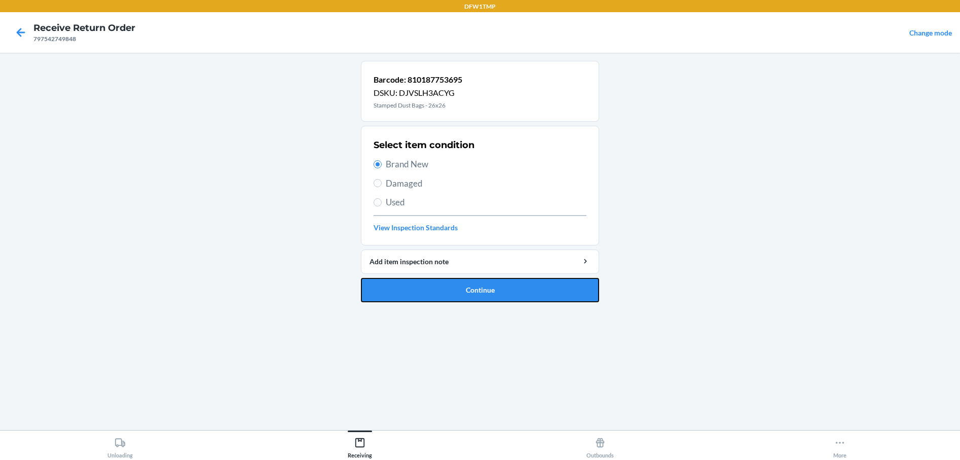
drag, startPoint x: 461, startPoint y: 292, endPoint x: 544, endPoint y: 306, distance: 83.7
click at [464, 298] on button "Continue" at bounding box center [480, 290] width 238 height 24
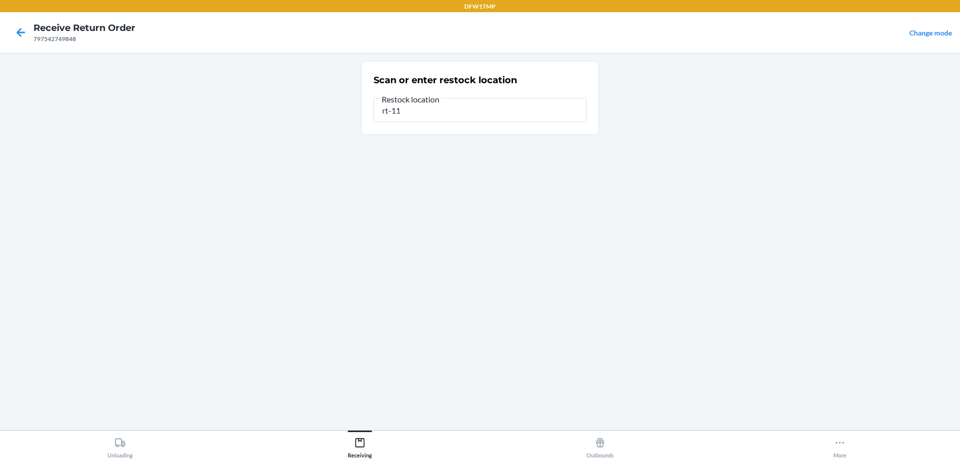
type input "rt-11"
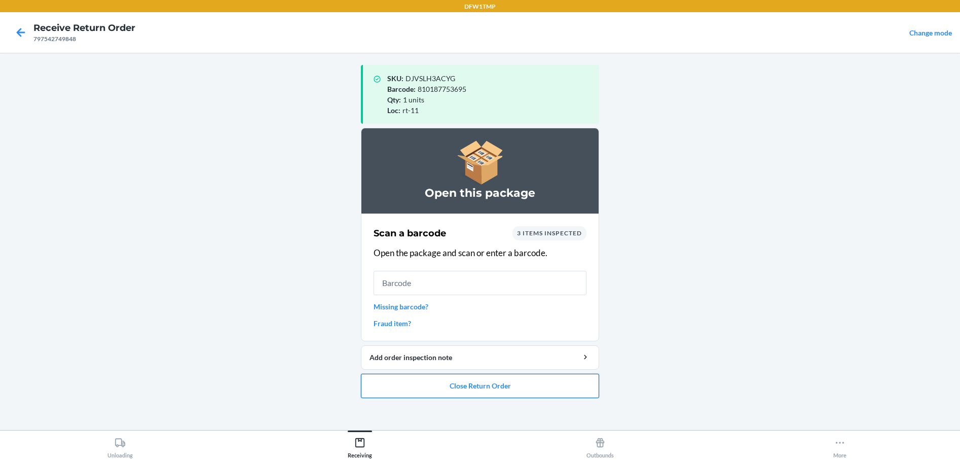
click at [466, 382] on button "Close Return Order" at bounding box center [480, 386] width 238 height 24
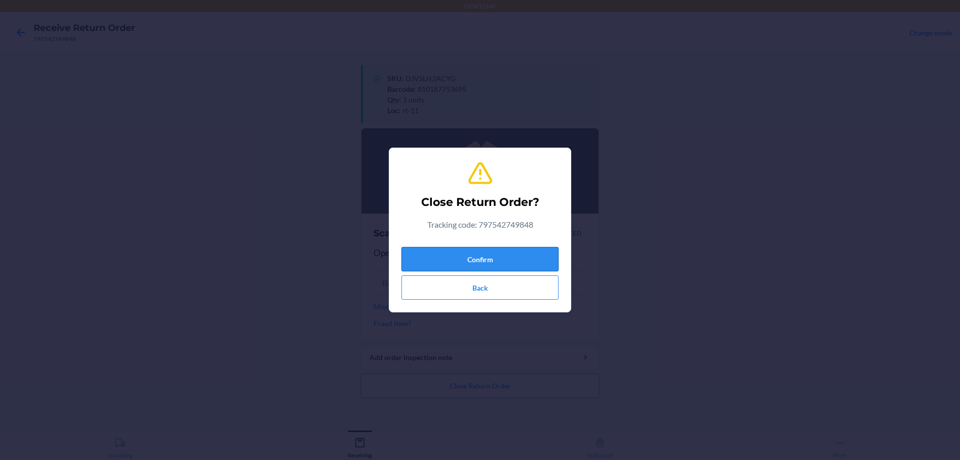
click at [489, 248] on button "Confirm" at bounding box center [479, 259] width 157 height 24
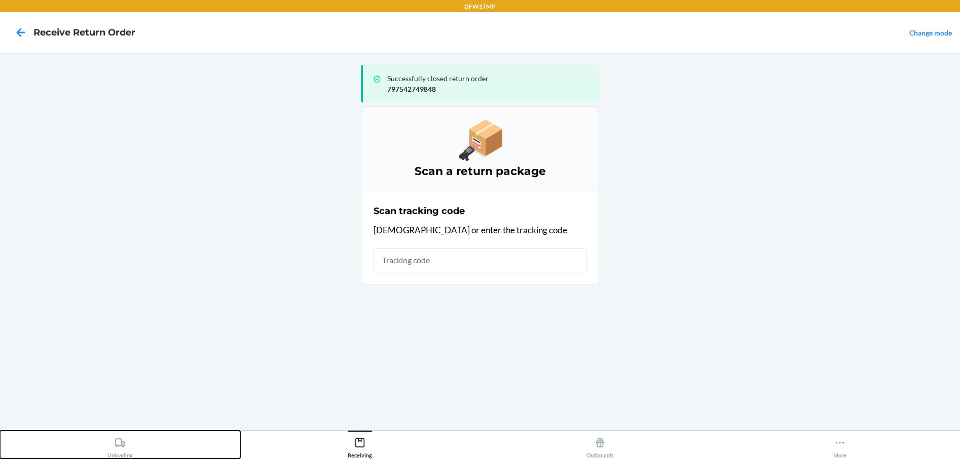
click at [113, 458] on div "Unloading" at bounding box center [119, 445] width 25 height 25
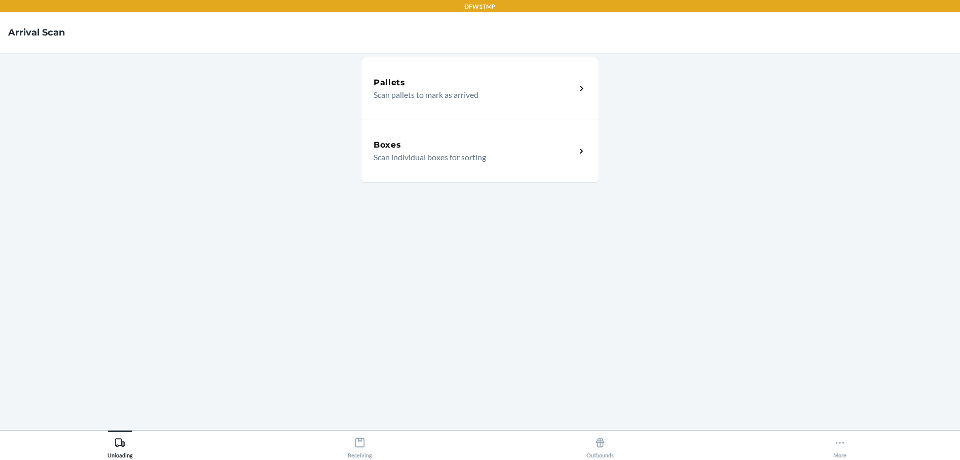
click at [447, 151] on p "Scan individual boxes for sorting" at bounding box center [471, 157] width 194 height 12
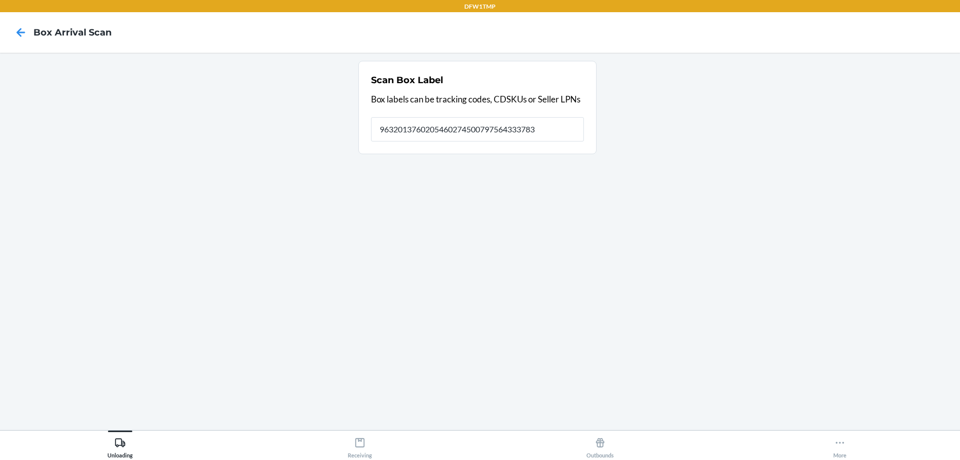
type input "9632013760205460274500797564333783"
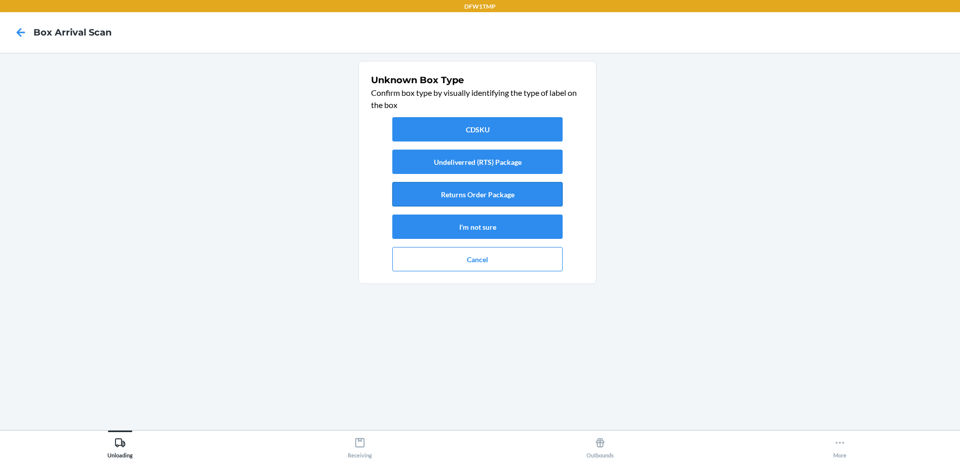
click at [477, 203] on button "Returns Order Package" at bounding box center [477, 194] width 170 height 24
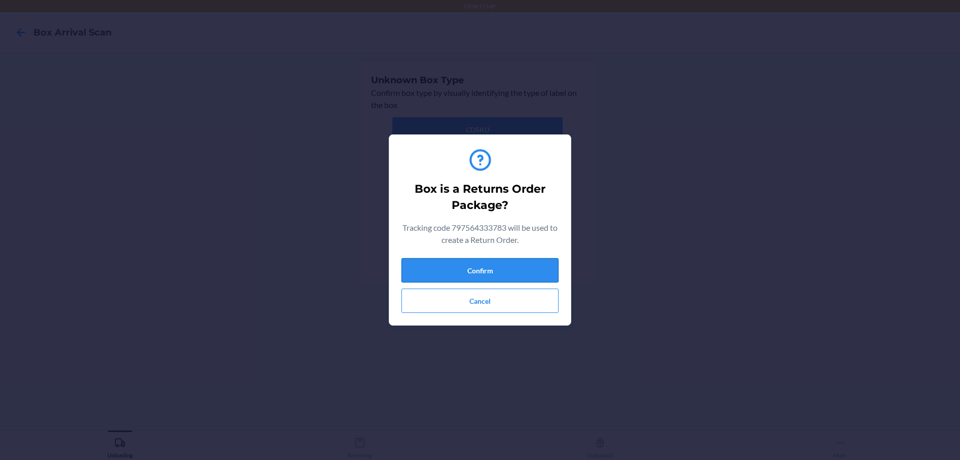
click at [477, 270] on button "Confirm" at bounding box center [479, 270] width 157 height 24
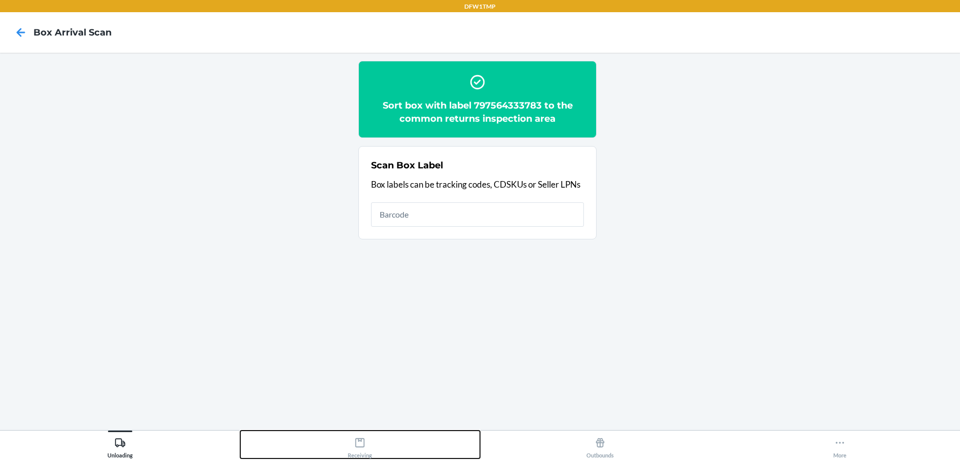
click at [357, 453] on div "Receiving" at bounding box center [360, 445] width 24 height 25
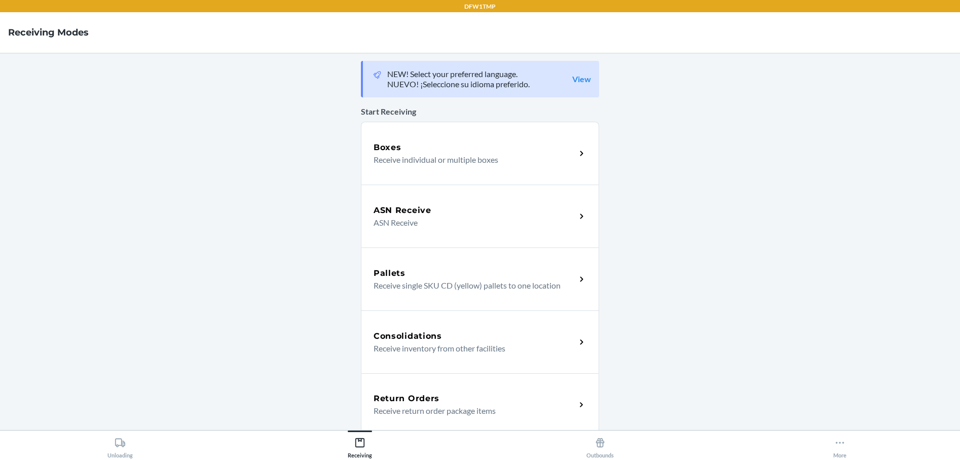
click at [407, 396] on h5 "Return Orders" at bounding box center [407, 398] width 66 height 12
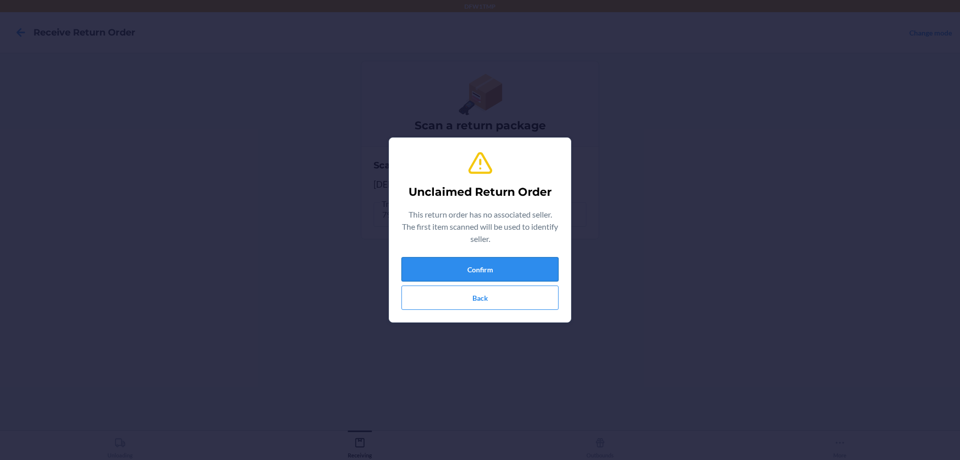
click at [467, 270] on button "Confirm" at bounding box center [479, 269] width 157 height 24
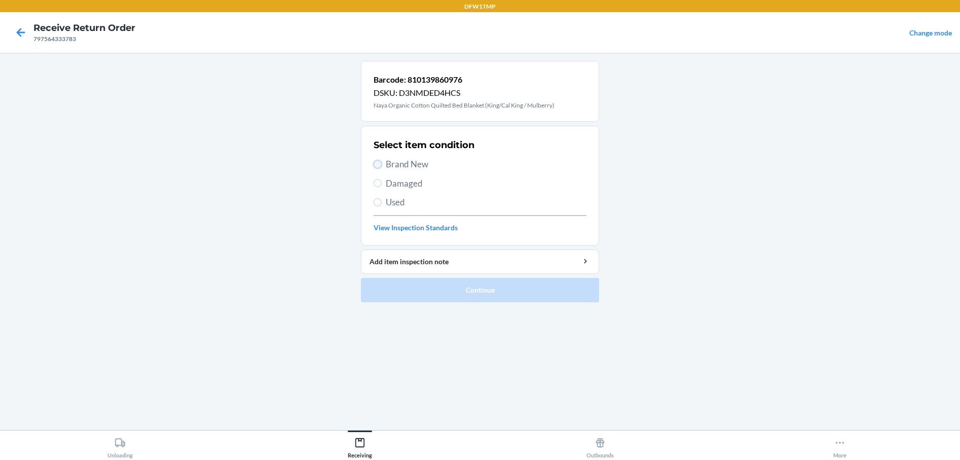
click at [380, 162] on input "Brand New" at bounding box center [378, 164] width 8 height 8
radio input "true"
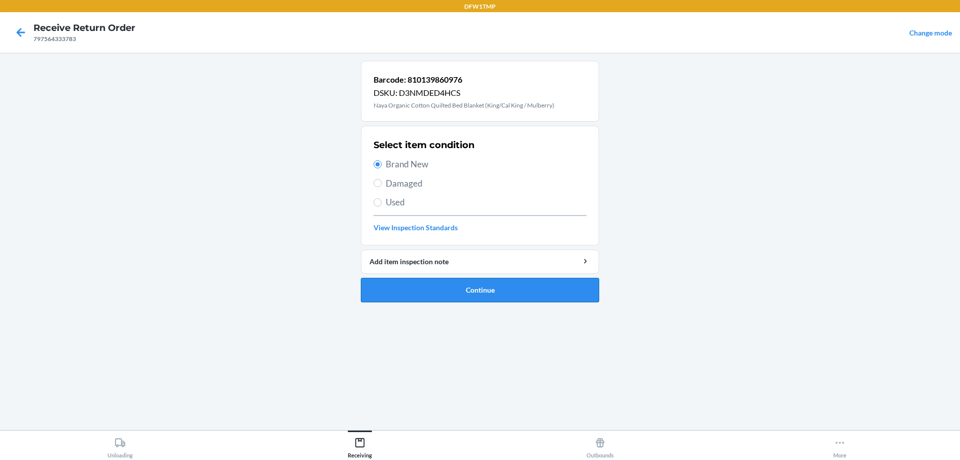
click at [416, 290] on button "Continue" at bounding box center [480, 290] width 238 height 24
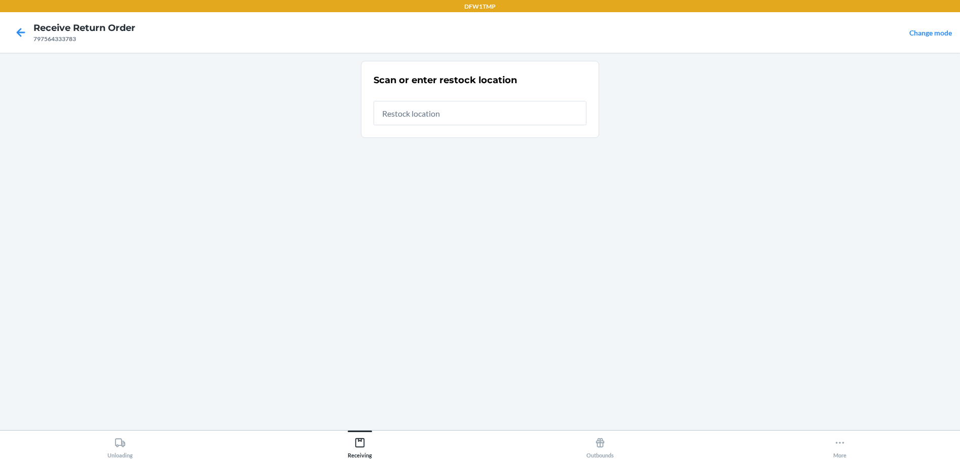
click at [434, 107] on input "text" at bounding box center [480, 113] width 213 height 24
type input "rt-11"
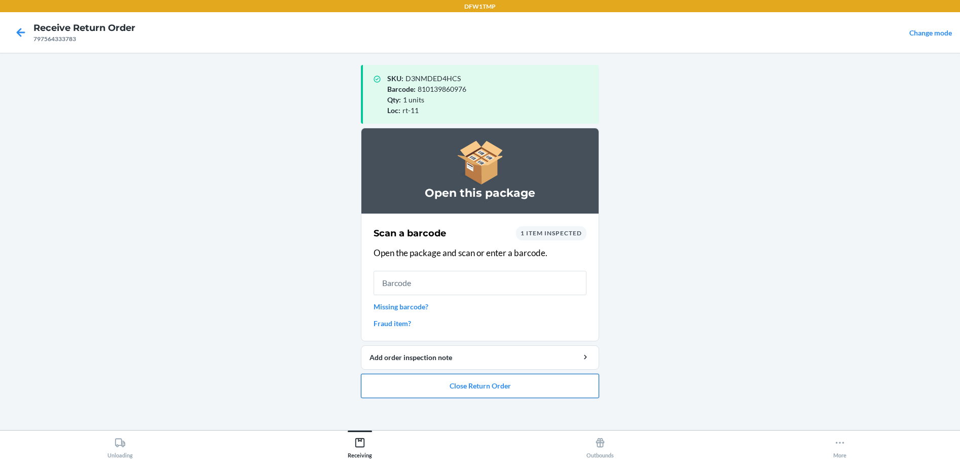
click at [499, 383] on button "Close Return Order" at bounding box center [480, 386] width 238 height 24
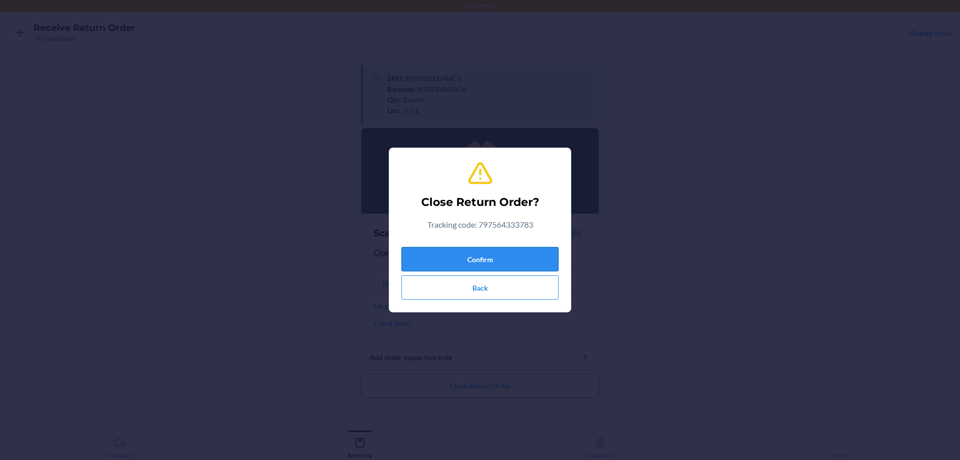
click at [420, 252] on button "Confirm" at bounding box center [479, 259] width 157 height 24
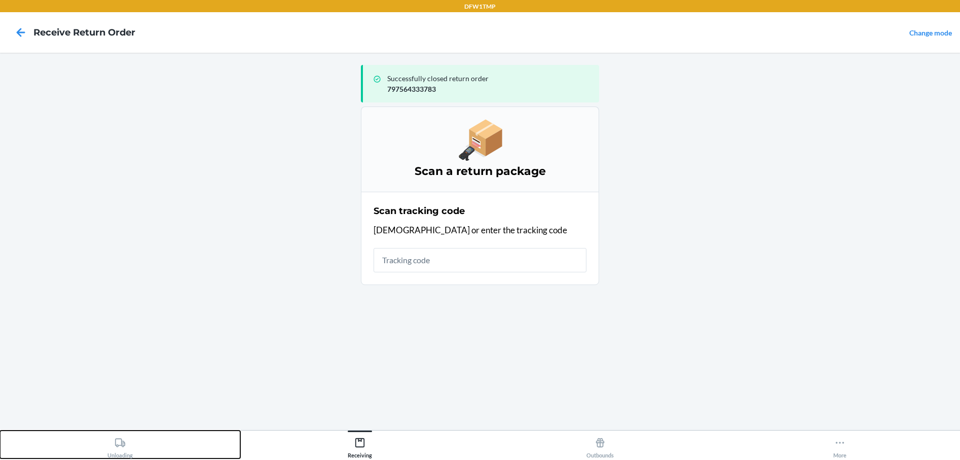
drag, startPoint x: 124, startPoint y: 451, endPoint x: 342, endPoint y: 277, distance: 279.1
click at [126, 447] on div "Unloading" at bounding box center [119, 445] width 25 height 25
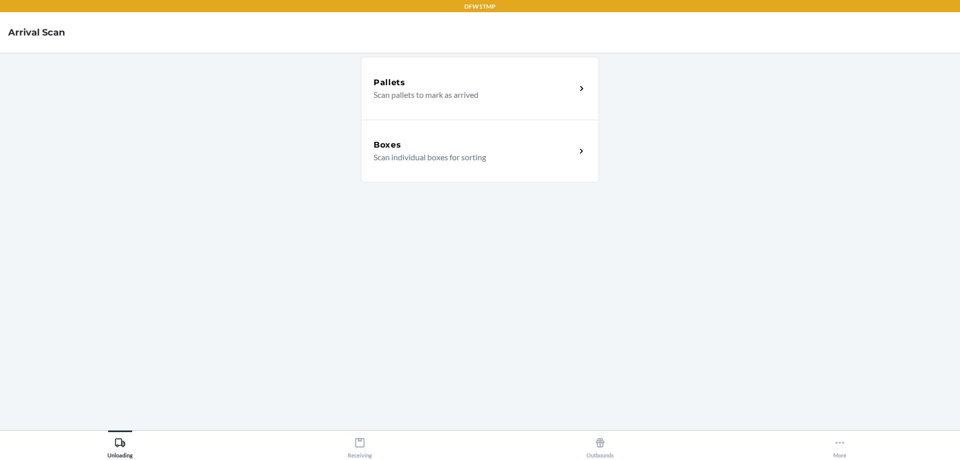
click at [448, 136] on div "Boxes Scan individual boxes for sorting" at bounding box center [480, 151] width 238 height 63
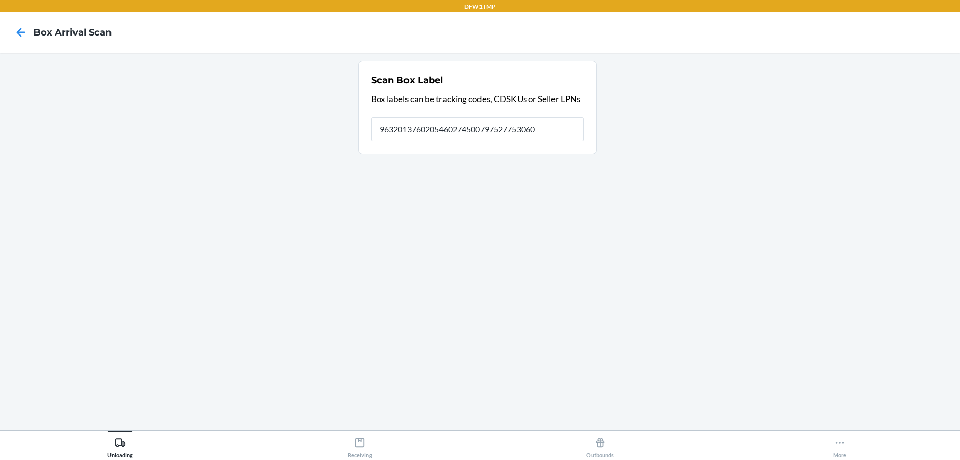
type input "9632013760205460274500797527753060"
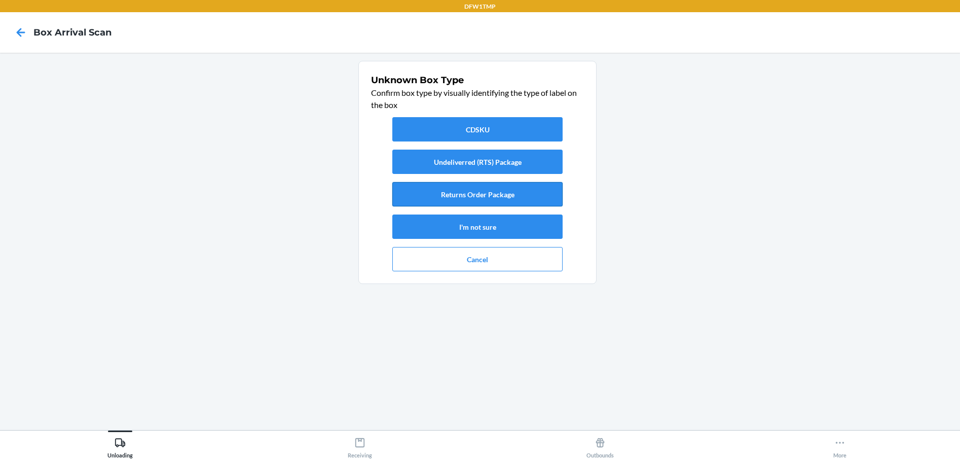
drag, startPoint x: 470, startPoint y: 192, endPoint x: 486, endPoint y: 193, distance: 15.7
click at [482, 193] on button "Returns Order Package" at bounding box center [477, 194] width 170 height 24
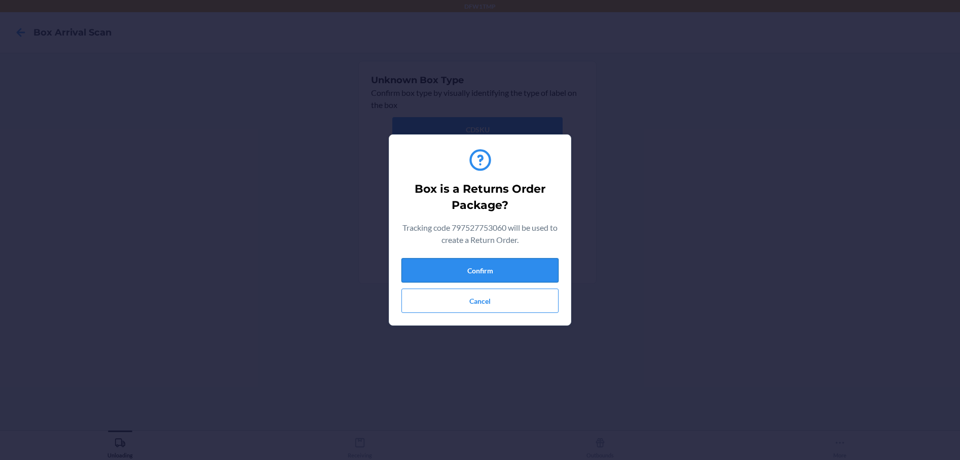
click at [479, 267] on button "Confirm" at bounding box center [479, 270] width 157 height 24
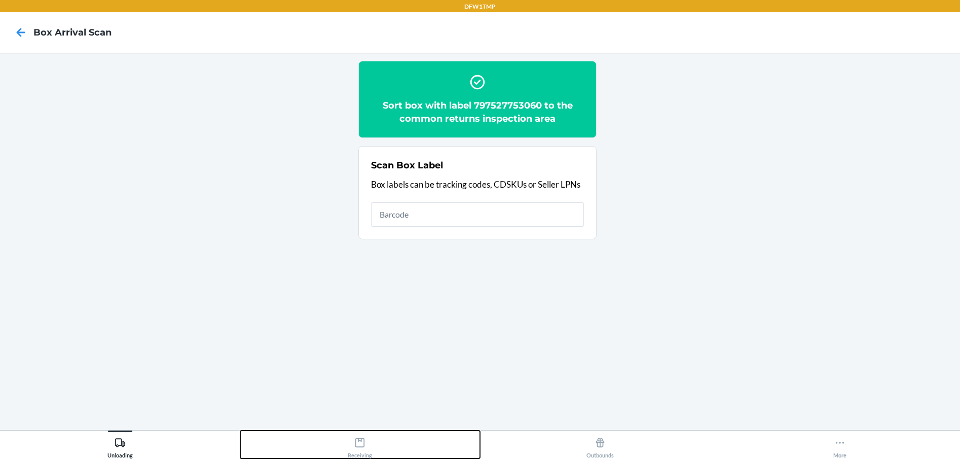
click at [351, 452] on div "Receiving" at bounding box center [360, 445] width 24 height 25
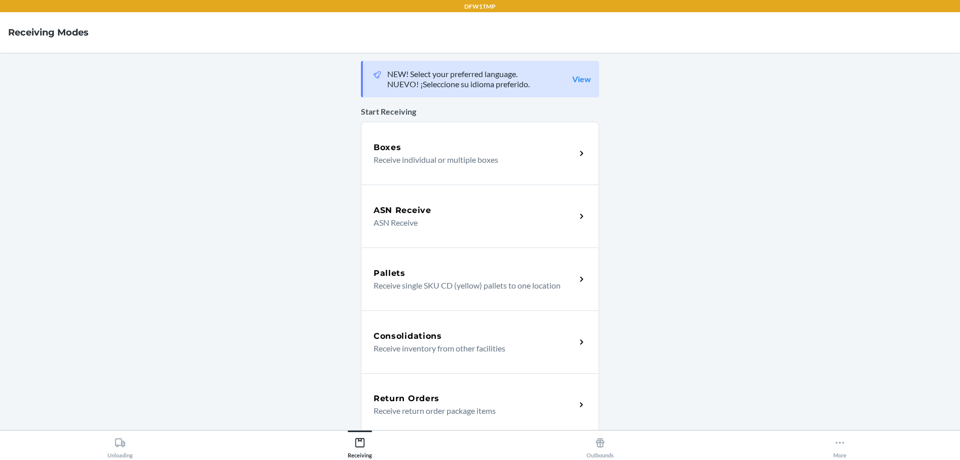
click at [458, 400] on div "Return Orders" at bounding box center [475, 398] width 202 height 12
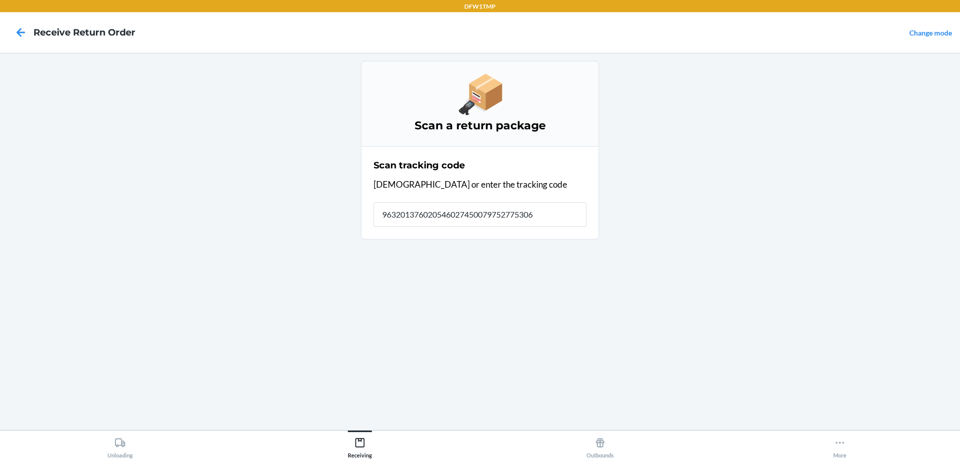
type input "9632013760205460274500797527753060"
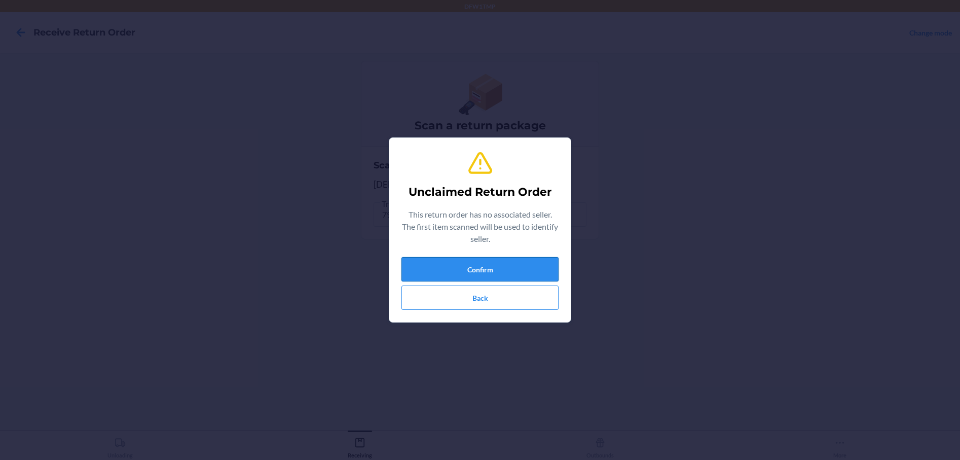
click at [533, 268] on button "Confirm" at bounding box center [479, 269] width 157 height 24
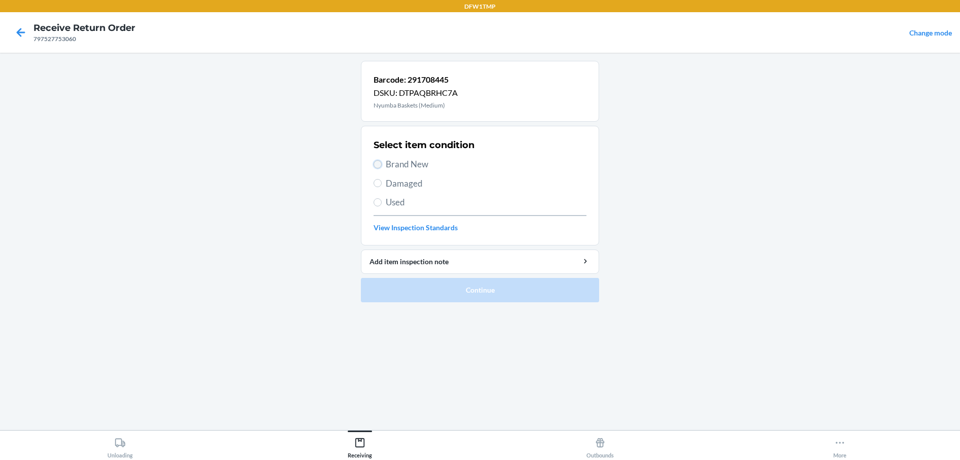
click at [377, 166] on input "Brand New" at bounding box center [378, 164] width 8 height 8
radio input "true"
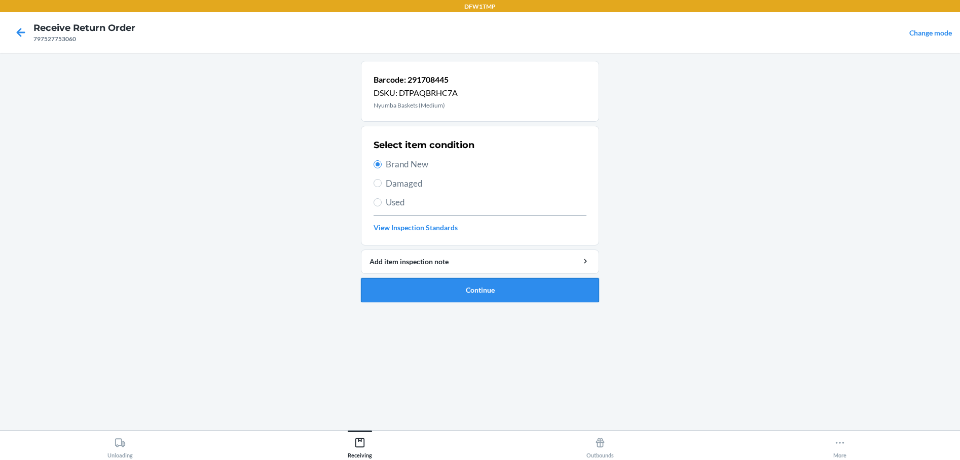
click at [394, 285] on button "Continue" at bounding box center [480, 290] width 238 height 24
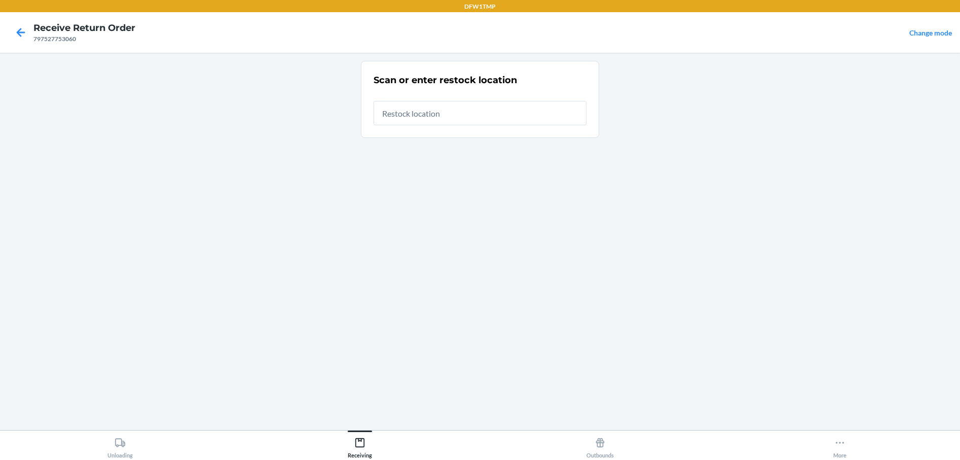
click at [403, 115] on input "text" at bounding box center [480, 113] width 213 height 24
type input "RT-11"
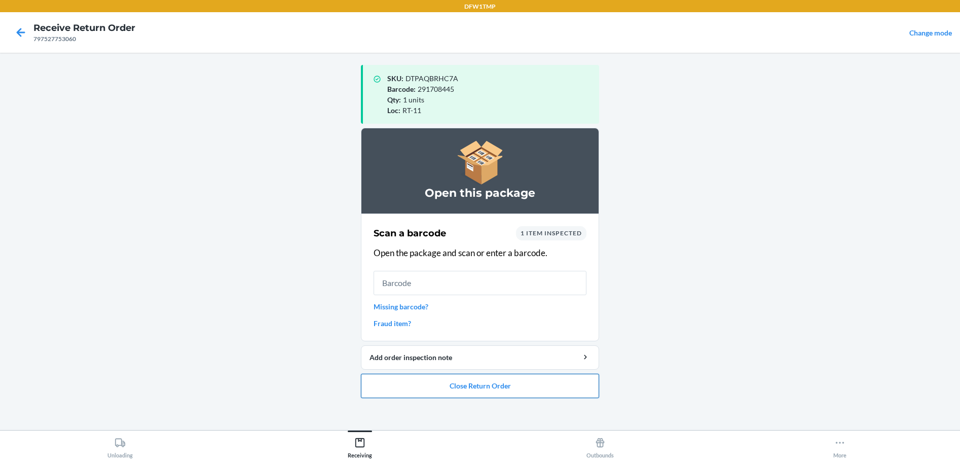
click at [447, 390] on button "Close Return Order" at bounding box center [480, 386] width 238 height 24
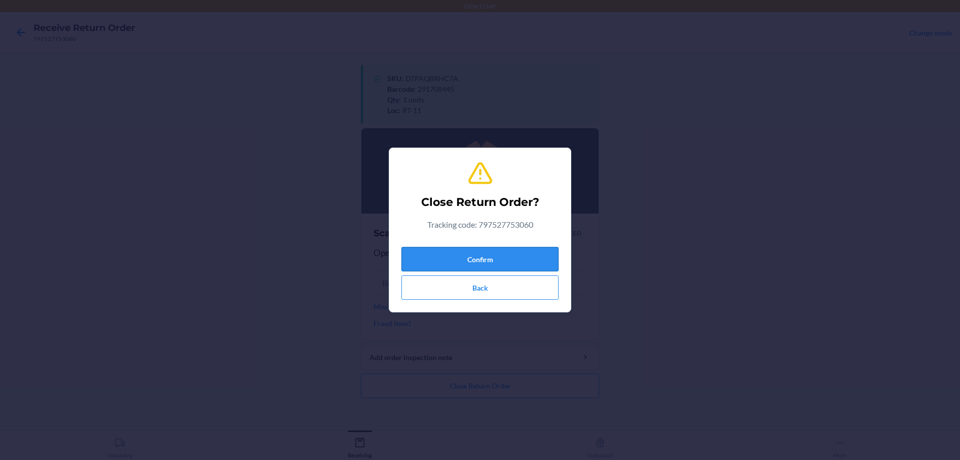
click at [428, 262] on button "Confirm" at bounding box center [479, 259] width 157 height 24
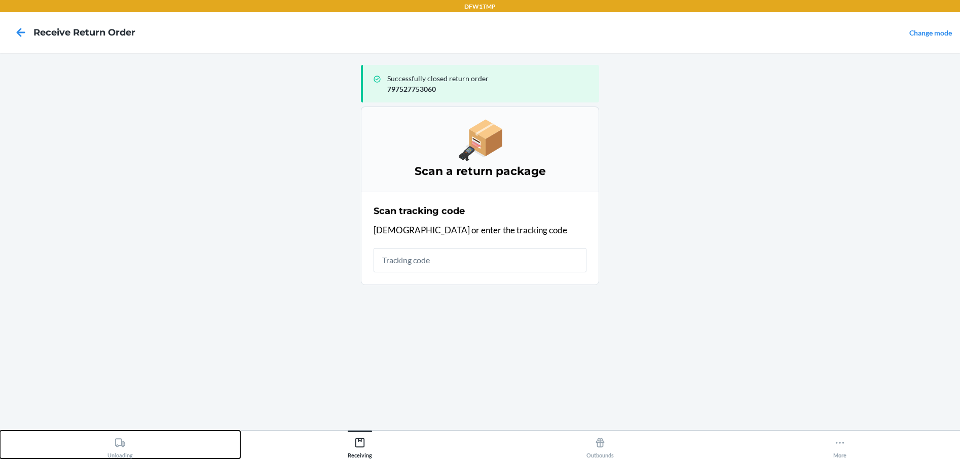
drag, startPoint x: 128, startPoint y: 452, endPoint x: 191, endPoint y: 410, distance: 76.3
click at [155, 444] on button "Unloading" at bounding box center [120, 444] width 240 height 28
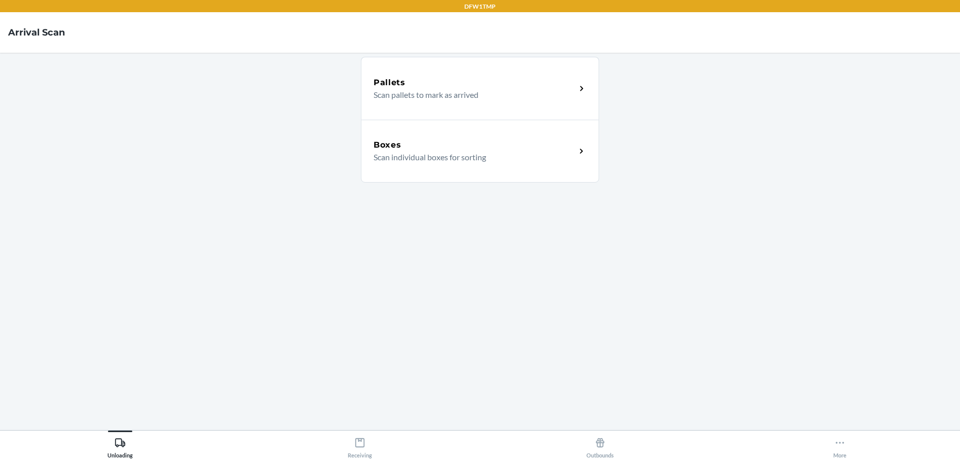
click at [491, 174] on div "Boxes Scan individual boxes for sorting" at bounding box center [480, 151] width 238 height 63
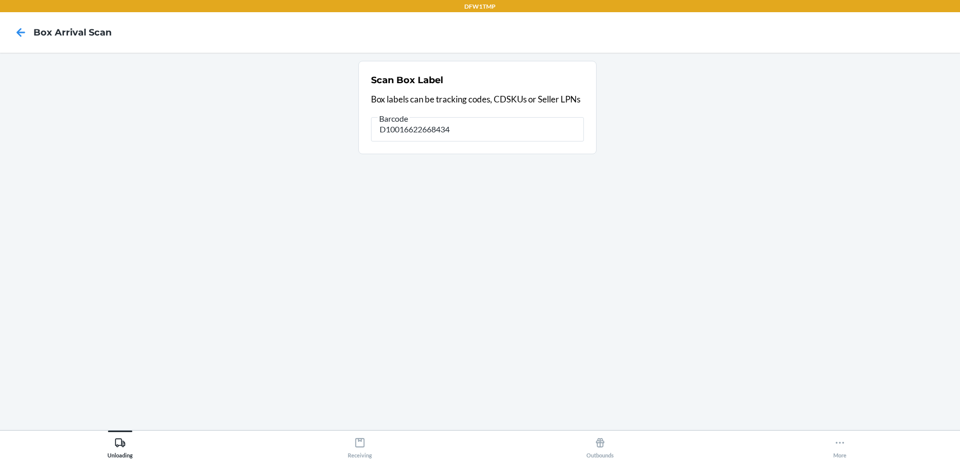
type input "D10016622668434"
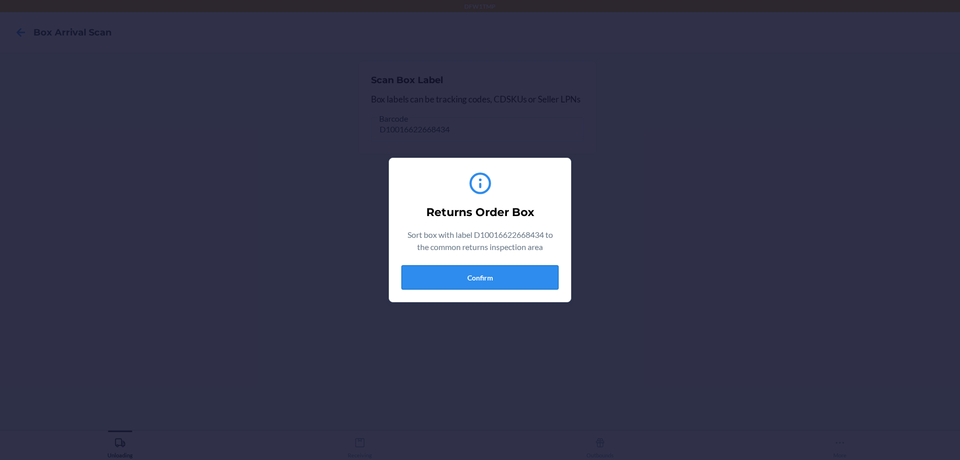
click at [454, 270] on button "Confirm" at bounding box center [479, 277] width 157 height 24
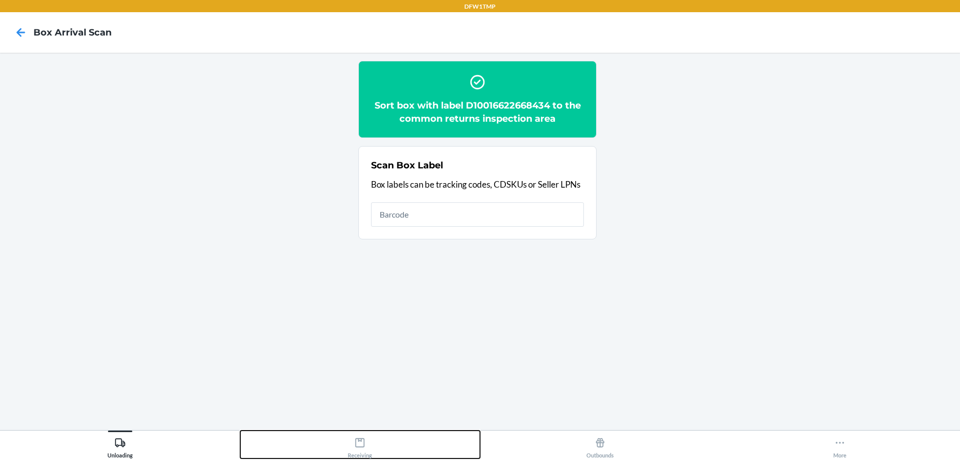
click at [354, 444] on icon at bounding box center [359, 442] width 11 height 11
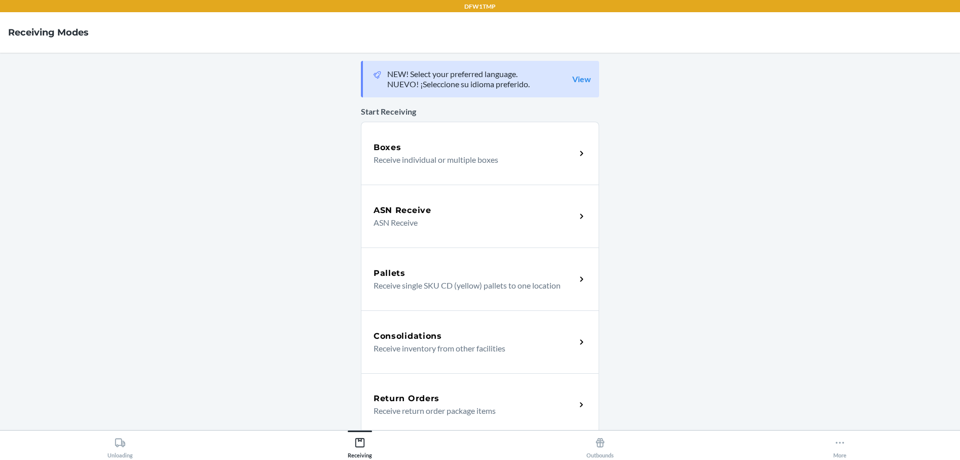
click at [423, 407] on p "Receive return order package items" at bounding box center [471, 411] width 194 height 12
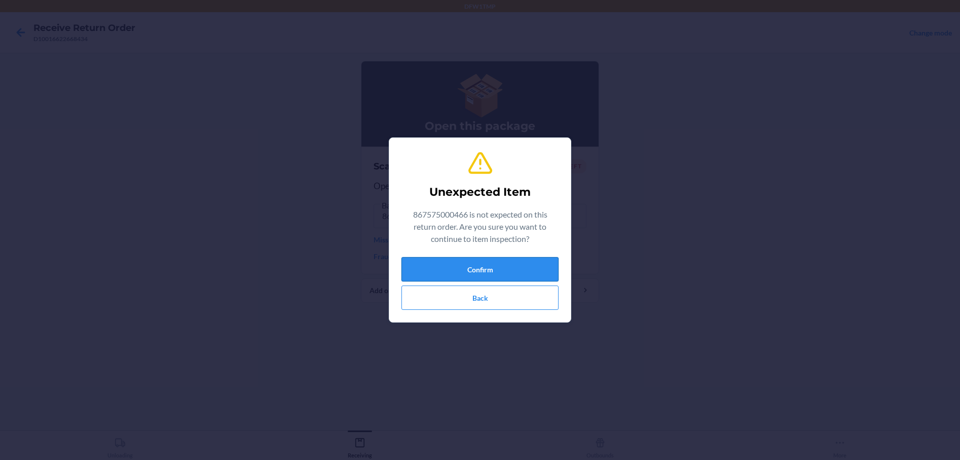
click at [486, 272] on button "Confirm" at bounding box center [479, 269] width 157 height 24
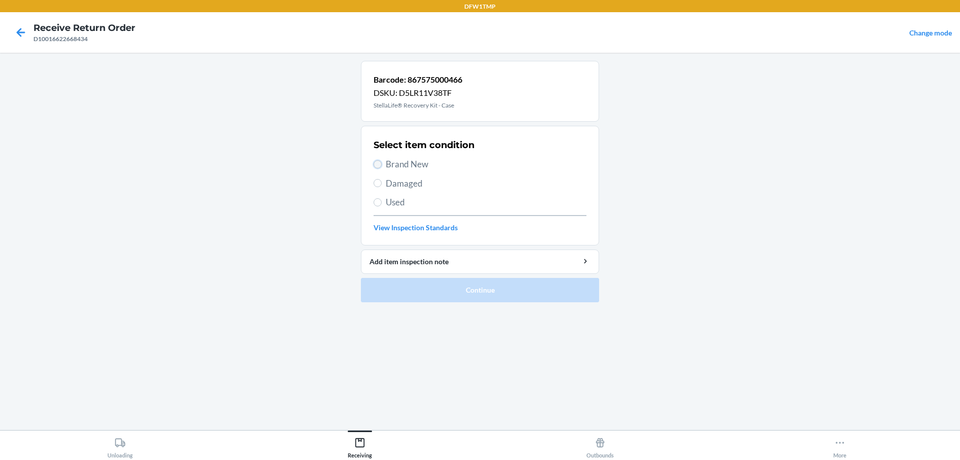
click at [377, 163] on input "Brand New" at bounding box center [378, 164] width 8 height 8
radio input "true"
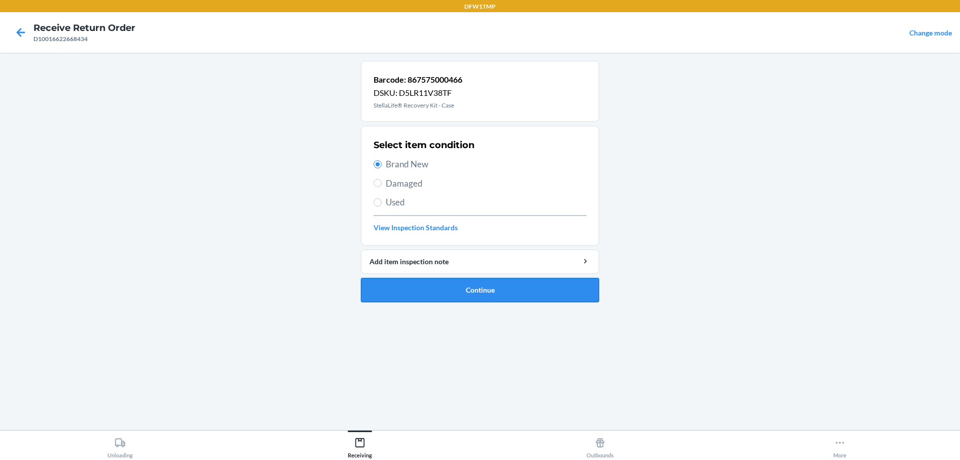
click at [412, 286] on button "Continue" at bounding box center [480, 290] width 238 height 24
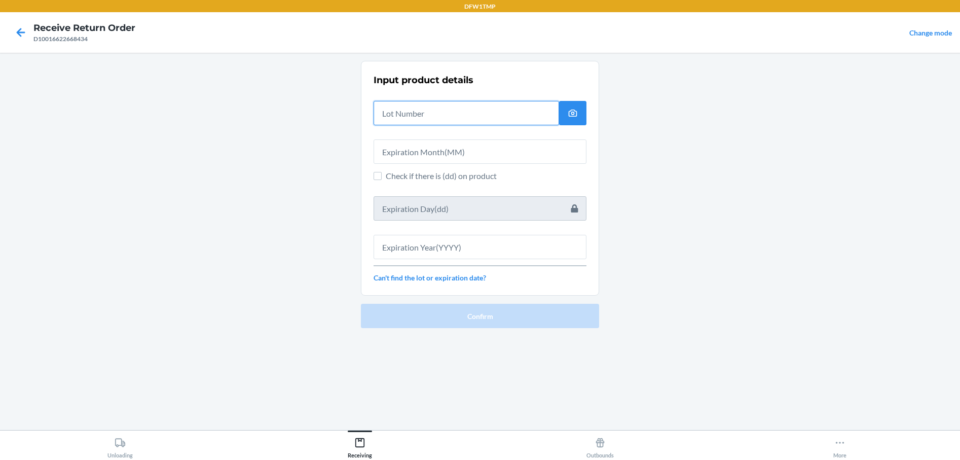
click at [391, 115] on input "text" at bounding box center [467, 113] width 186 height 24
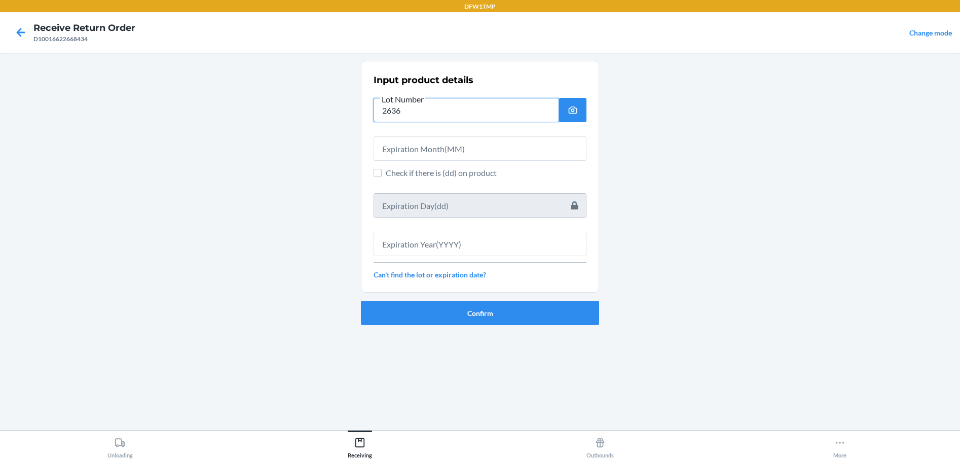
type input "2636"
click at [422, 144] on input "text" at bounding box center [480, 148] width 213 height 24
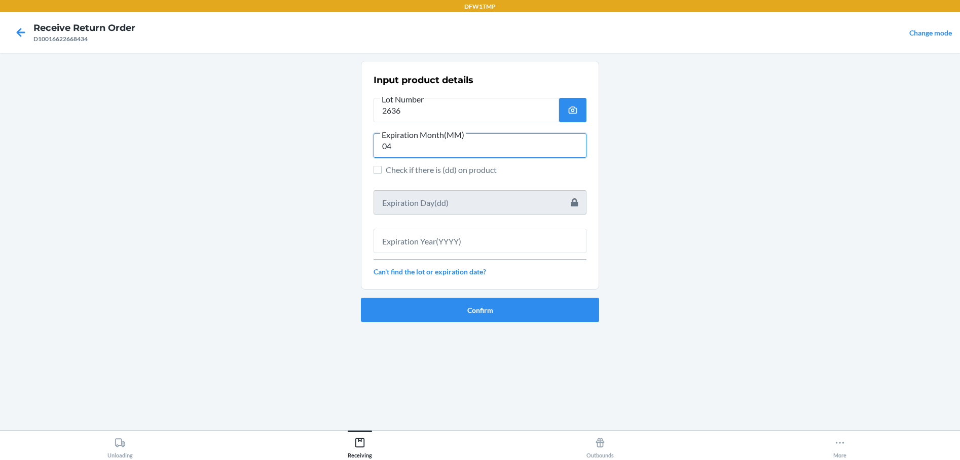
type input "04"
click at [406, 240] on input "text" at bounding box center [480, 241] width 213 height 24
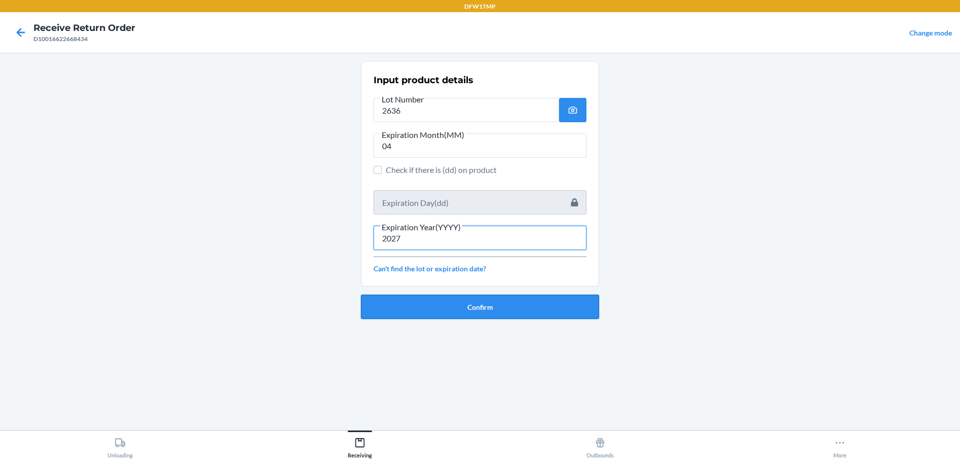
type input "2027"
click at [433, 302] on button "Confirm" at bounding box center [480, 307] width 238 height 24
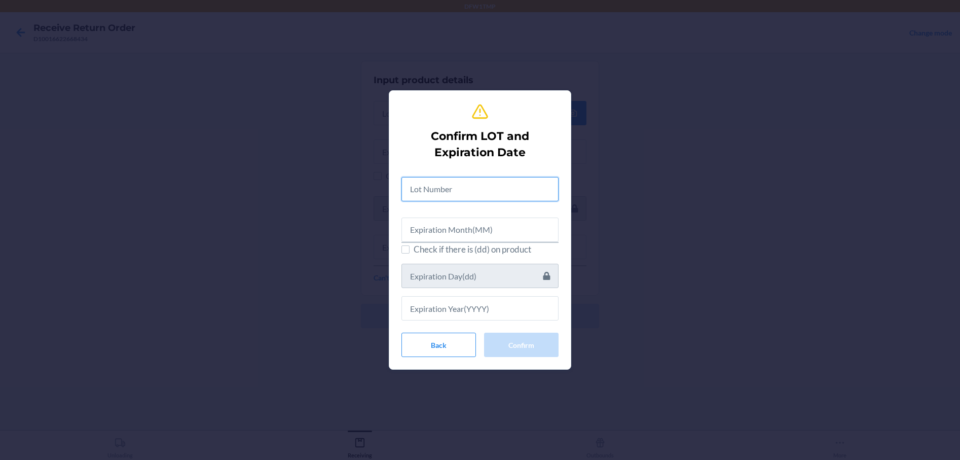
click at [450, 190] on input "text" at bounding box center [479, 189] width 157 height 24
type input "2636"
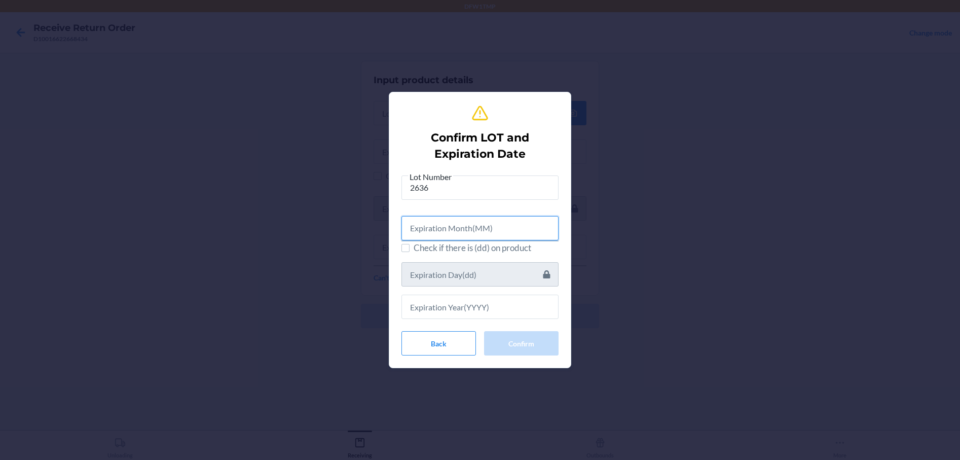
click at [416, 224] on input "text" at bounding box center [479, 228] width 157 height 24
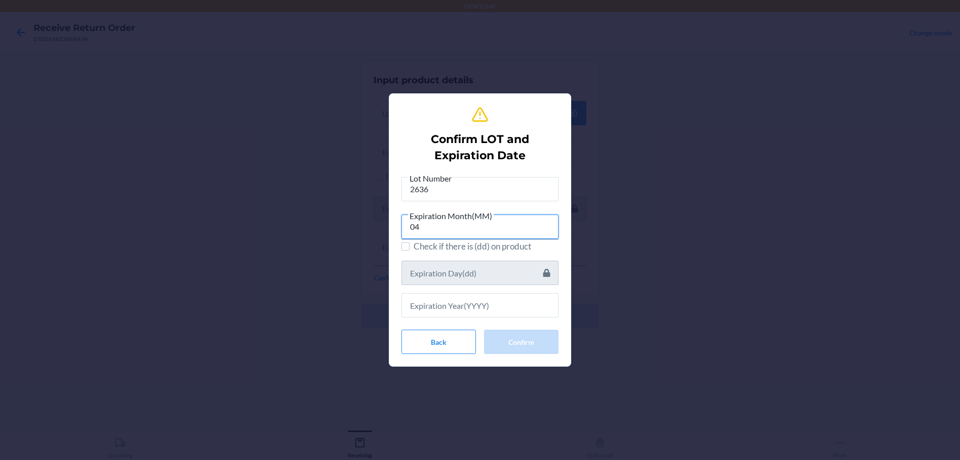
type input "04"
click at [424, 304] on input "text" at bounding box center [479, 305] width 157 height 24
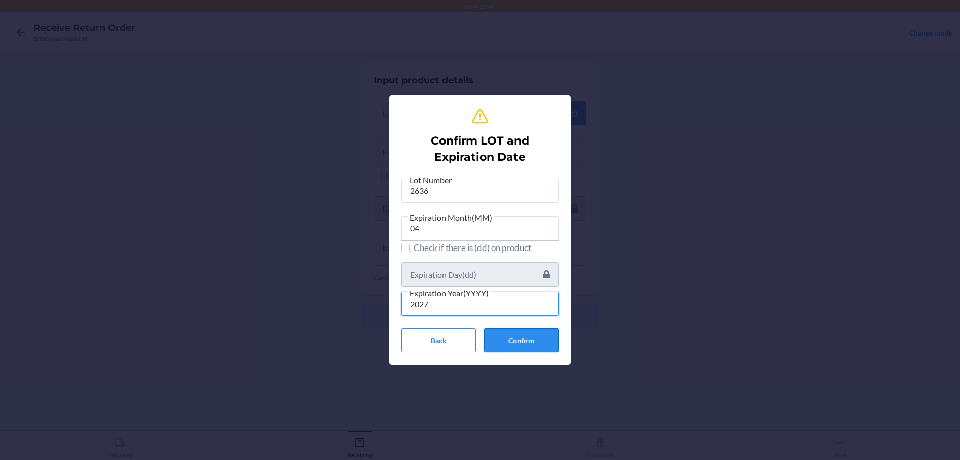
type input "2027"
click at [522, 345] on button "Confirm" at bounding box center [521, 340] width 75 height 24
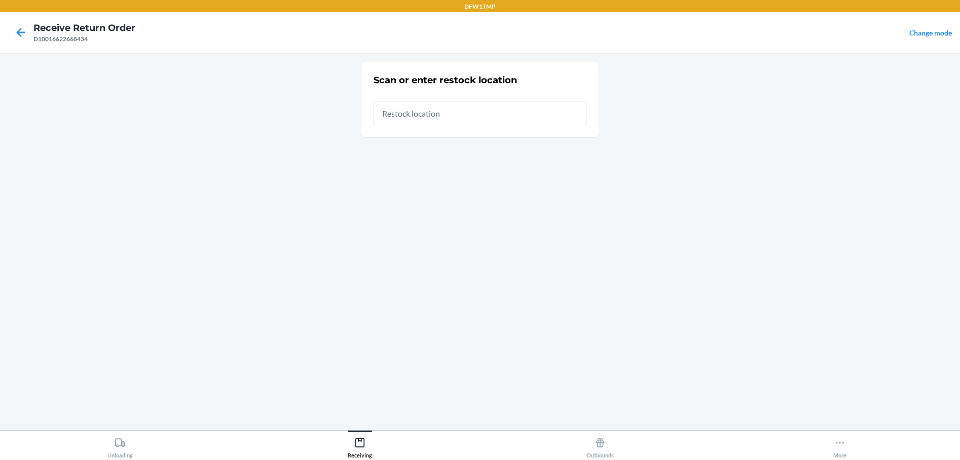
click at [412, 109] on input "text" at bounding box center [480, 113] width 213 height 24
type input "rt-11"
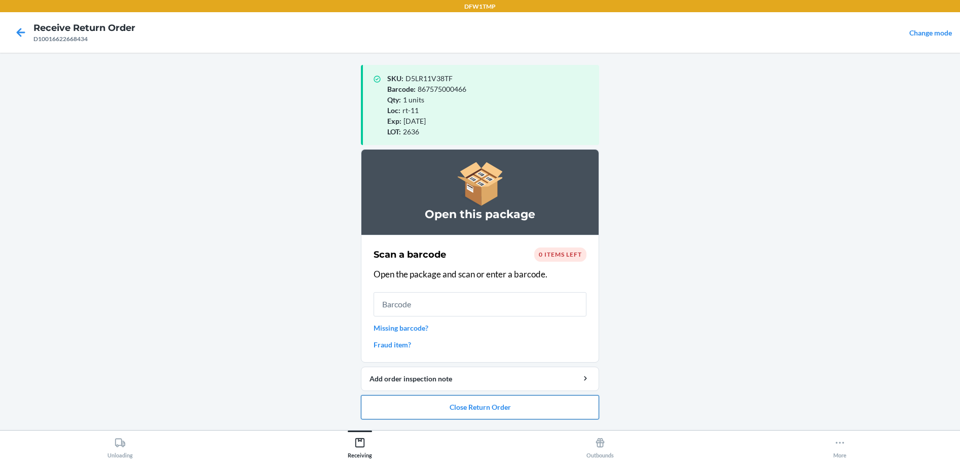
click at [462, 407] on button "Close Return Order" at bounding box center [480, 407] width 238 height 24
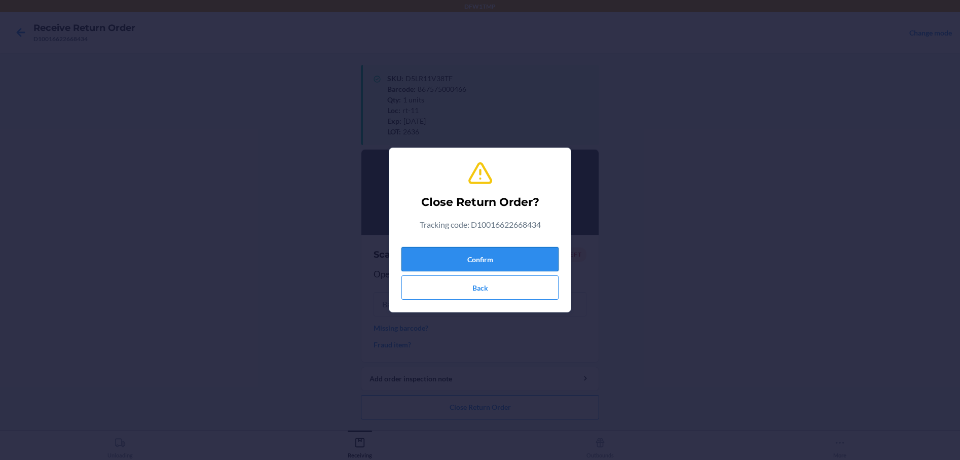
click at [494, 259] on button "Confirm" at bounding box center [479, 259] width 157 height 24
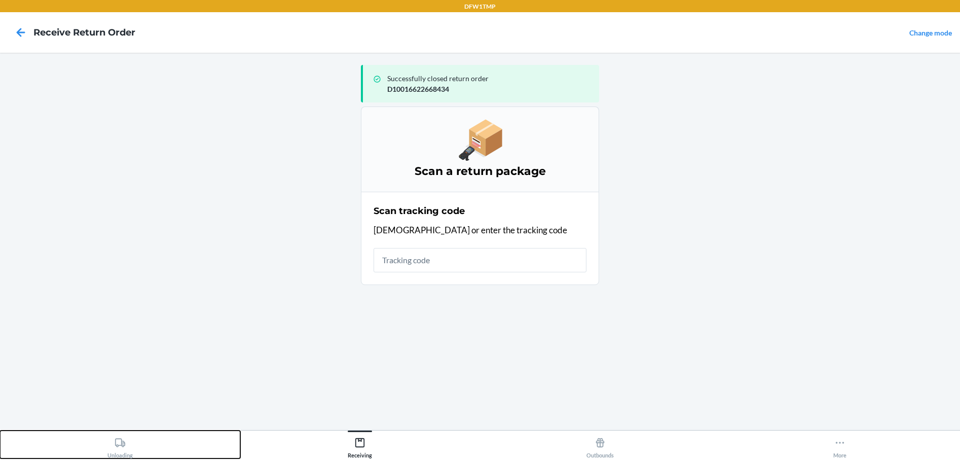
click at [125, 451] on div "Unloading" at bounding box center [119, 445] width 25 height 25
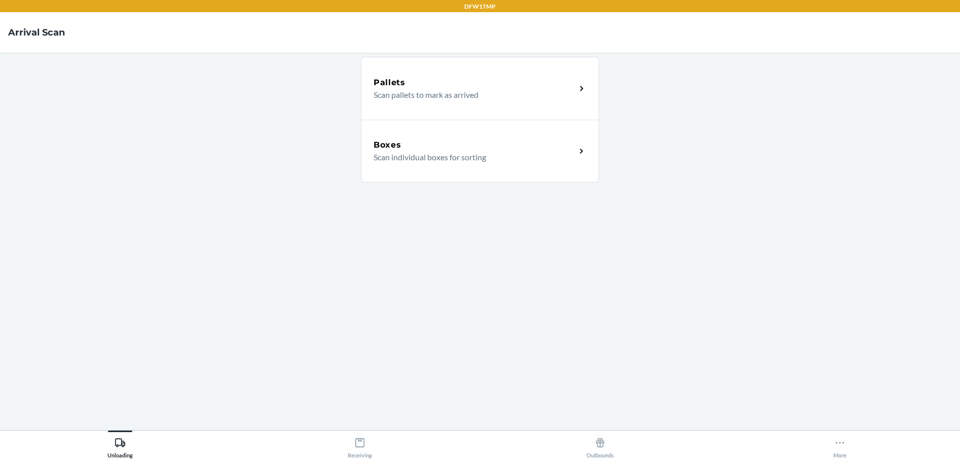
click at [453, 159] on p "Scan individual boxes for sorting" at bounding box center [471, 157] width 194 height 12
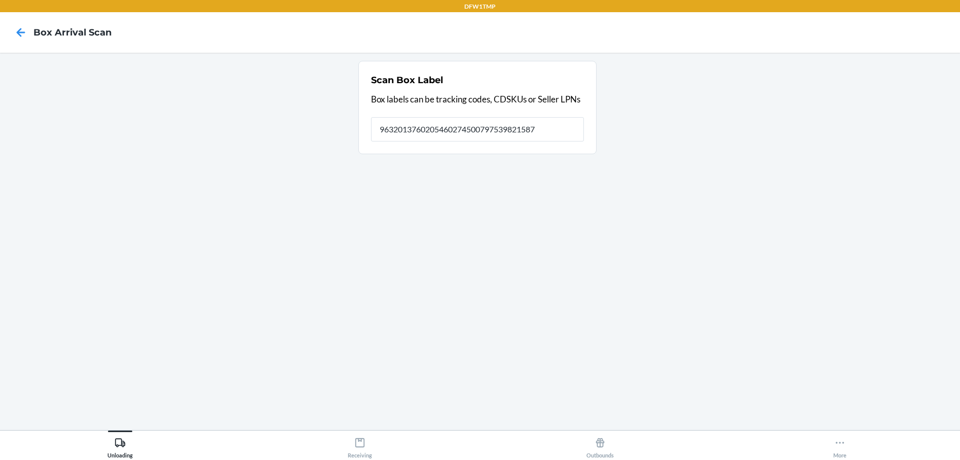
type input "9632013760205460274500797539821587"
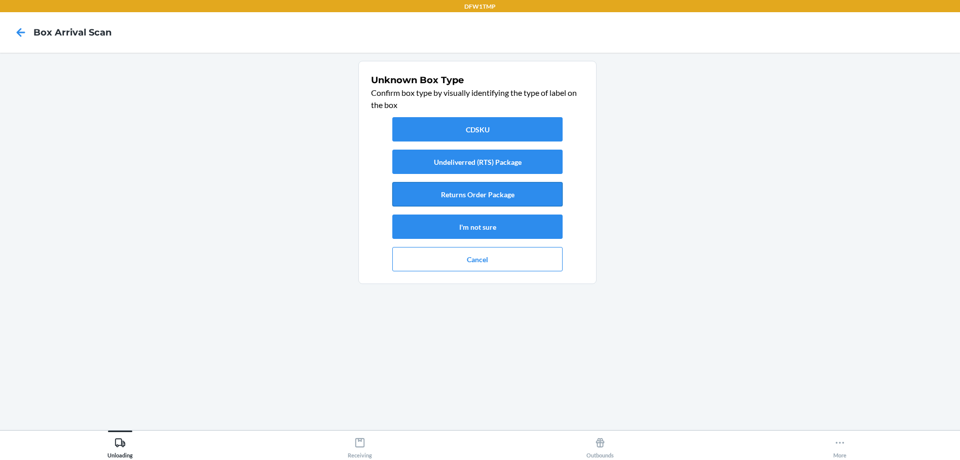
click at [487, 194] on button "Returns Order Package" at bounding box center [477, 194] width 170 height 24
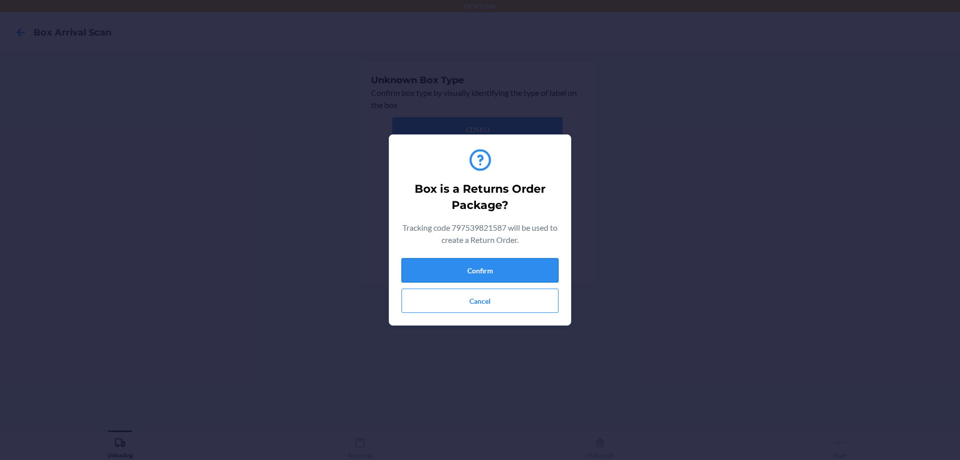
click at [423, 264] on button "Confirm" at bounding box center [479, 270] width 157 height 24
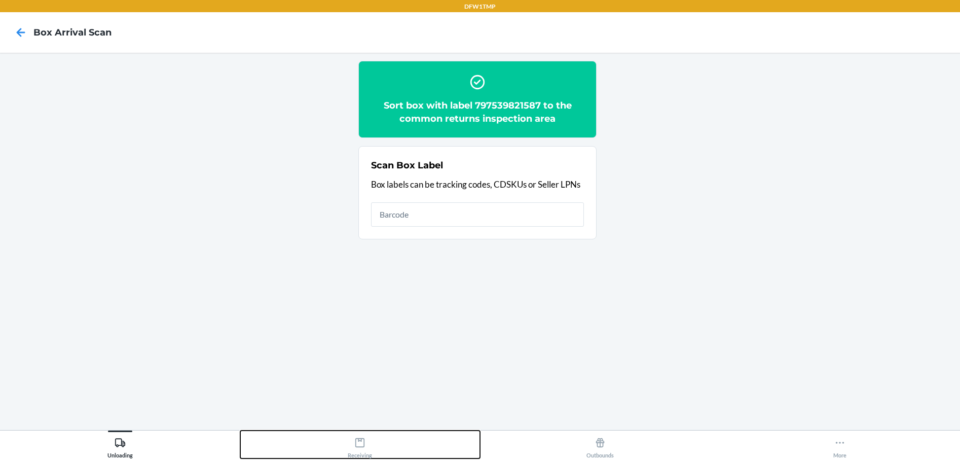
click at [364, 447] on icon at bounding box center [359, 442] width 9 height 9
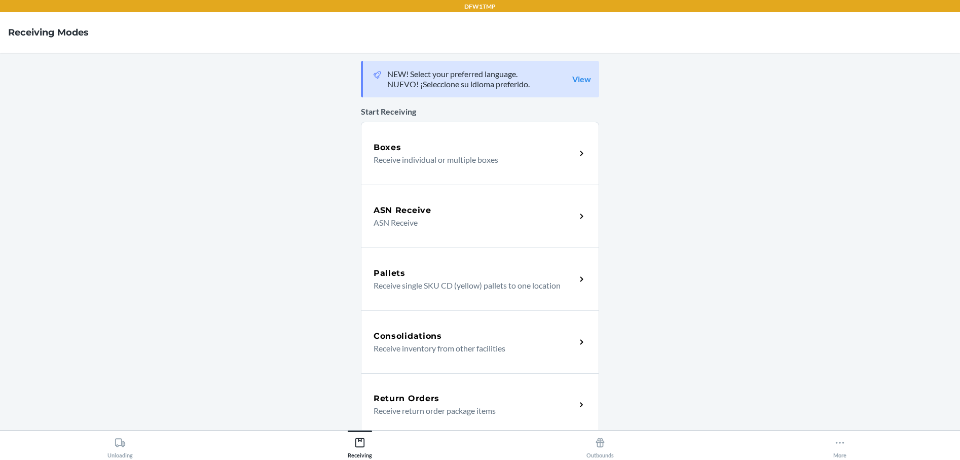
click at [401, 407] on p "Receive return order package items" at bounding box center [471, 411] width 194 height 12
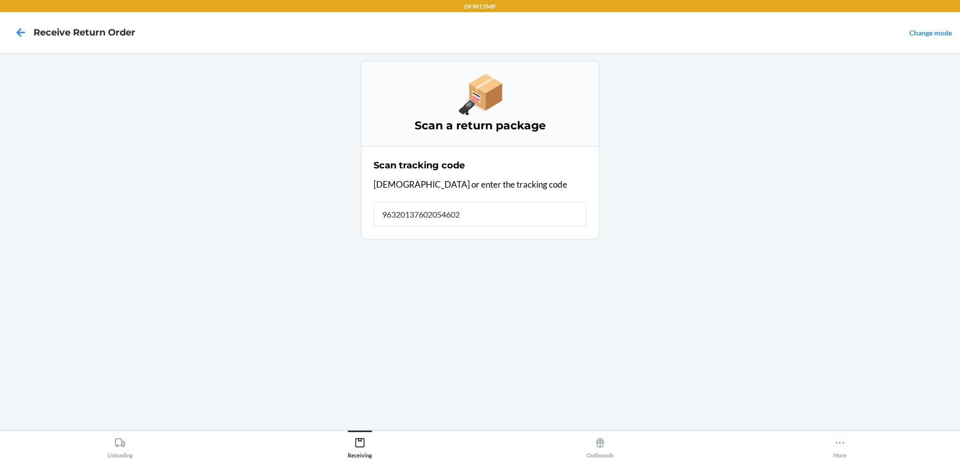
type input "963201376020546027"
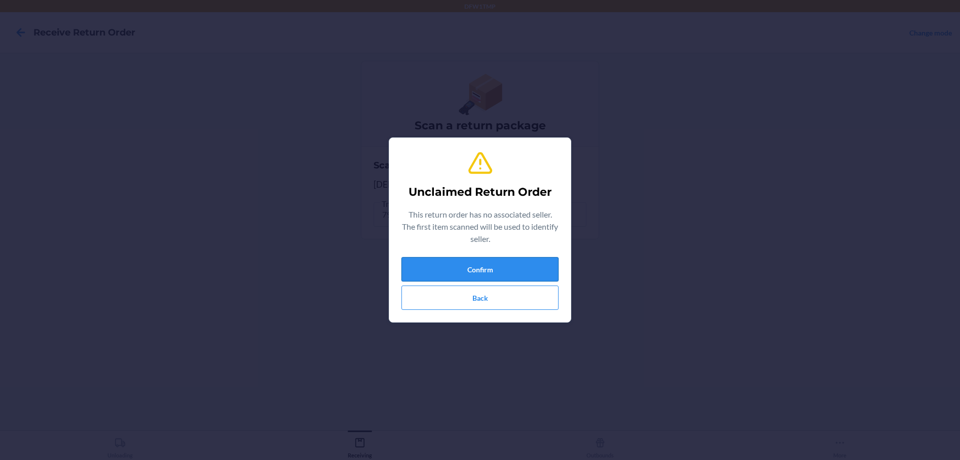
click at [473, 265] on button "Confirm" at bounding box center [479, 269] width 157 height 24
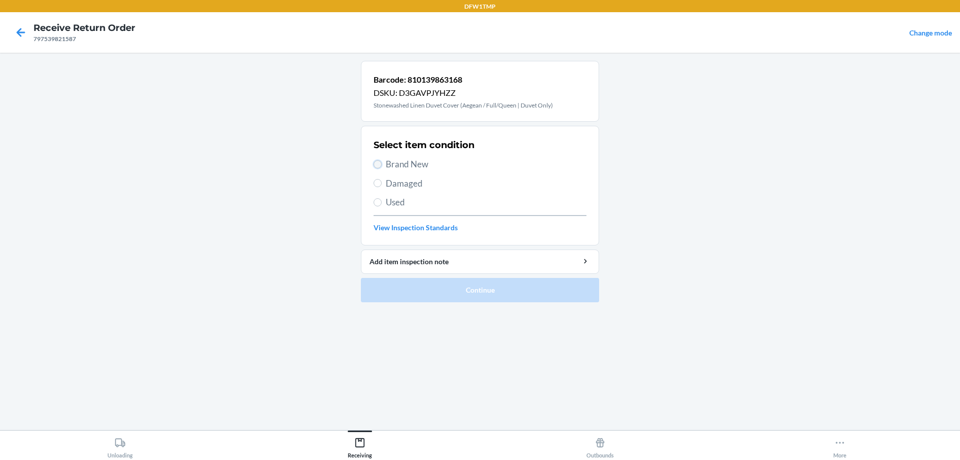
click at [378, 166] on input "Brand New" at bounding box center [378, 164] width 8 height 8
radio input "true"
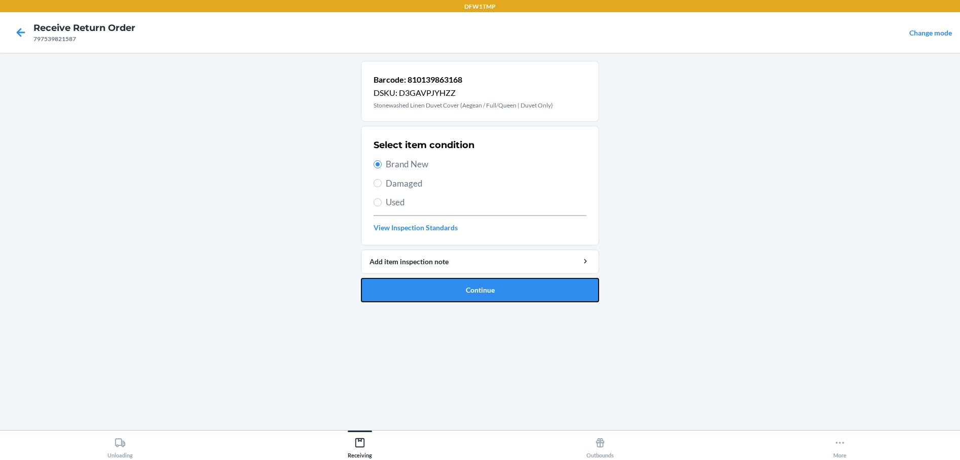
drag, startPoint x: 442, startPoint y: 291, endPoint x: 314, endPoint y: 260, distance: 131.5
click at [443, 291] on button "Continue" at bounding box center [480, 290] width 238 height 24
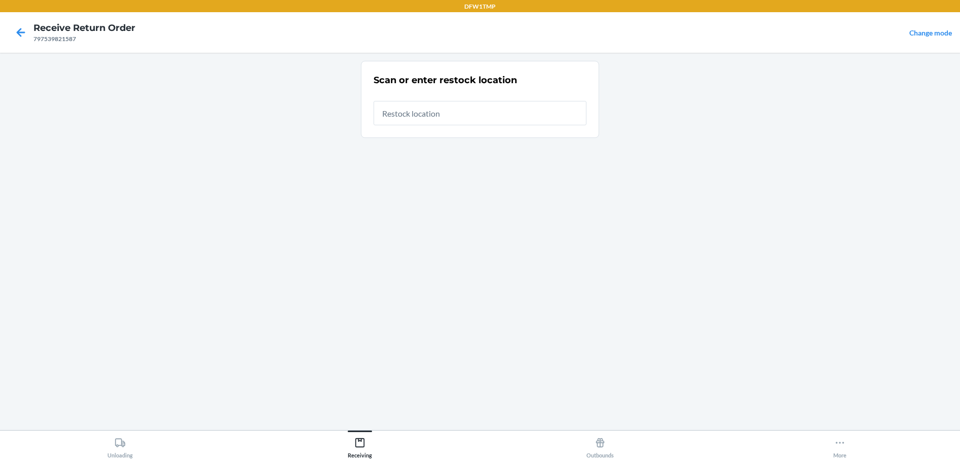
click at [392, 109] on input "text" at bounding box center [480, 113] width 213 height 24
type input "rt-11"
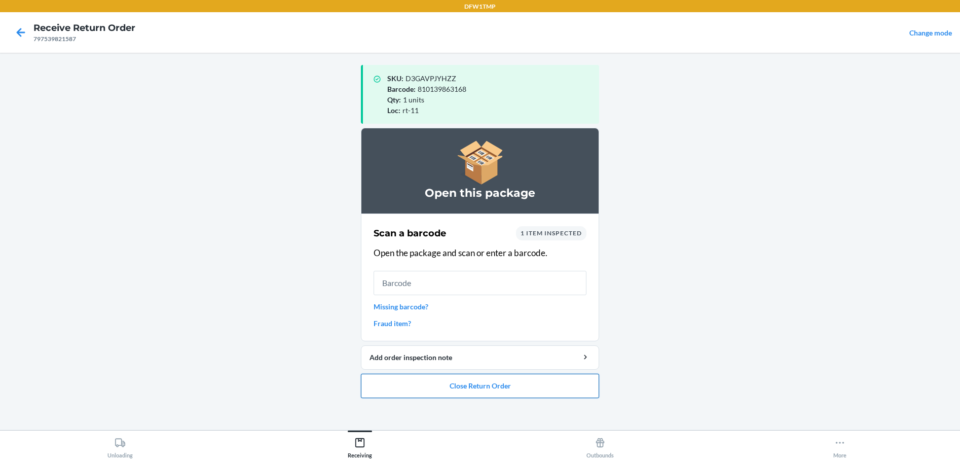
click at [474, 391] on button "Close Return Order" at bounding box center [480, 386] width 238 height 24
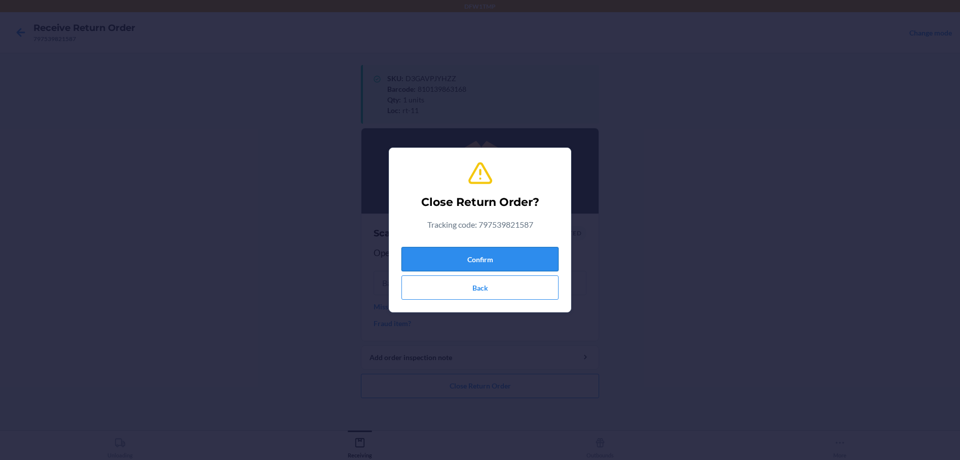
click at [464, 258] on button "Confirm" at bounding box center [479, 259] width 157 height 24
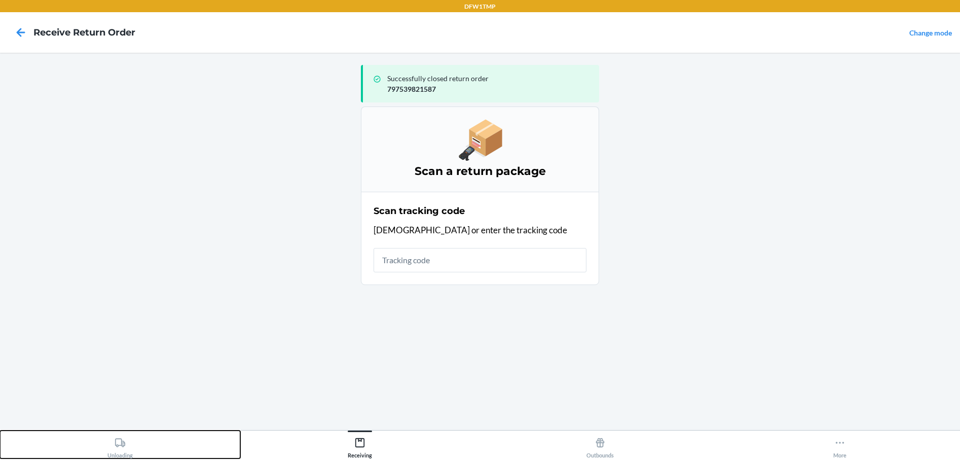
click at [123, 450] on div "Unloading" at bounding box center [119, 445] width 25 height 25
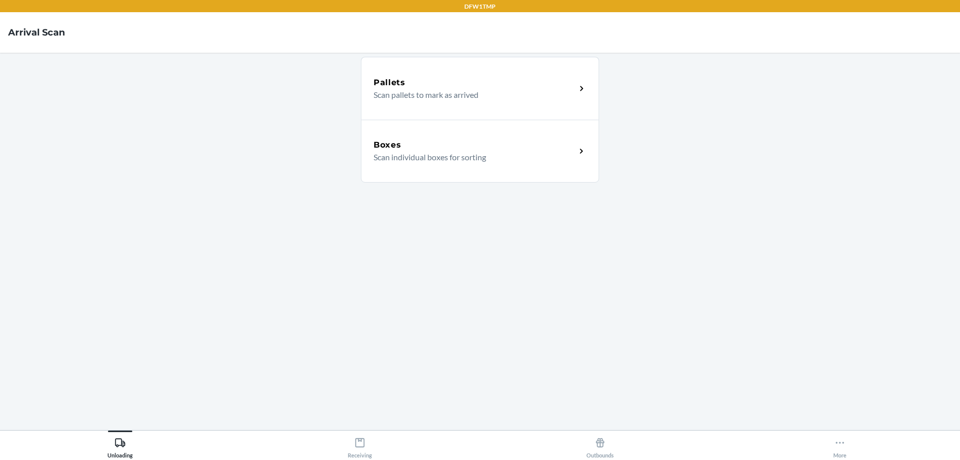
click at [422, 150] on div "Boxes" at bounding box center [475, 145] width 202 height 12
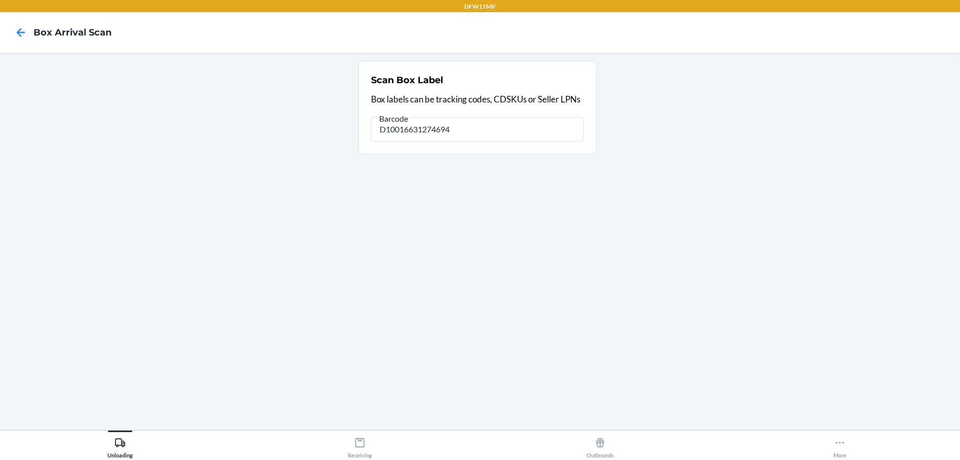
type input "D10016631274694"
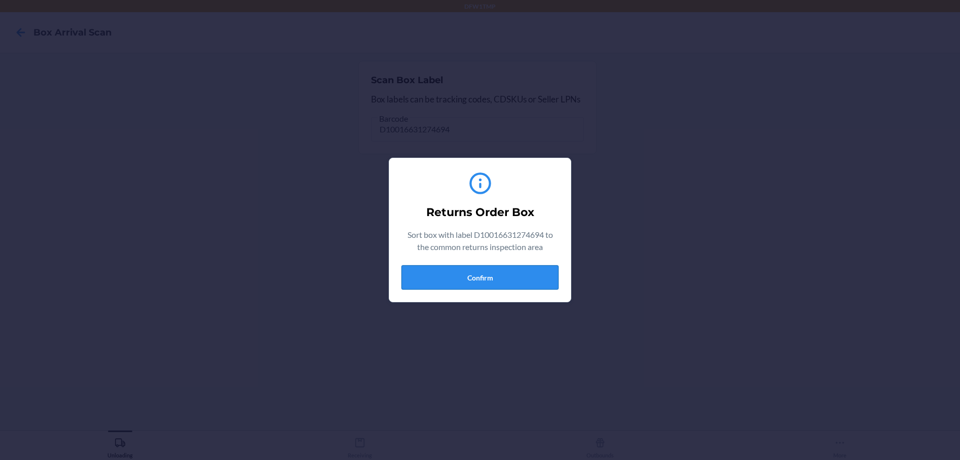
click at [500, 271] on button "Confirm" at bounding box center [479, 277] width 157 height 24
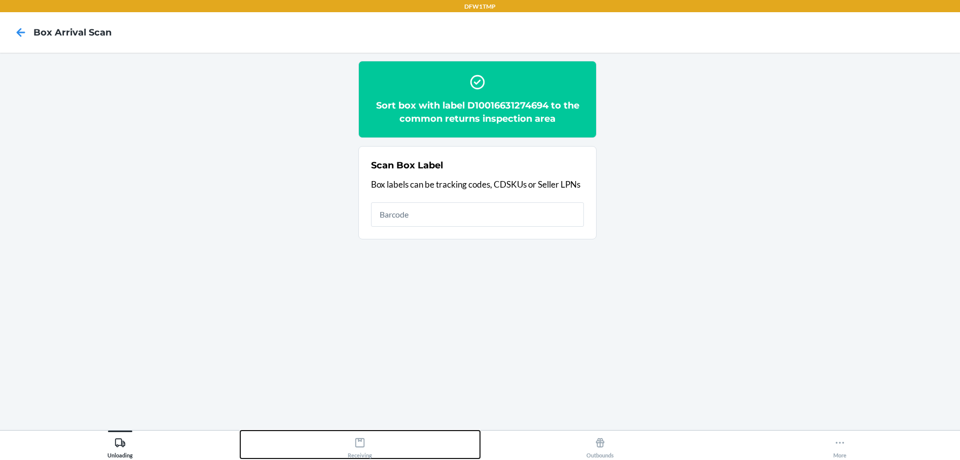
click at [366, 453] on div "Receiving" at bounding box center [360, 445] width 24 height 25
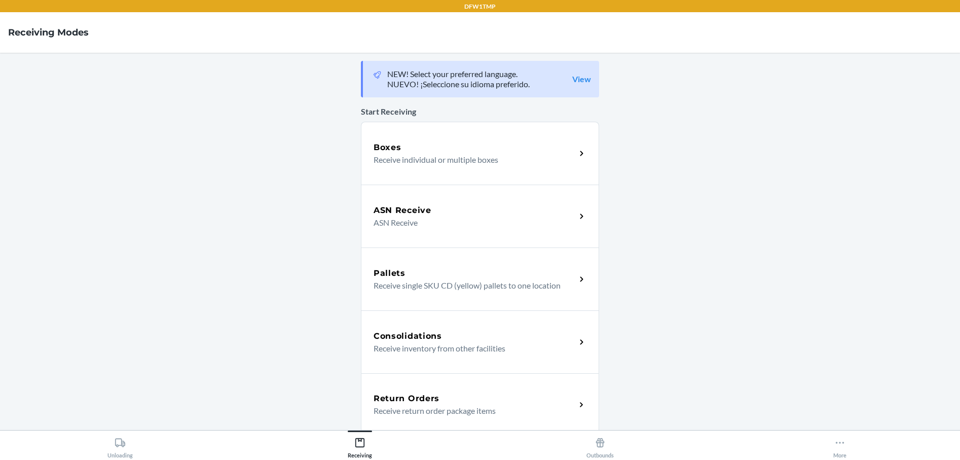
click at [464, 402] on div "Return Orders" at bounding box center [475, 398] width 202 height 12
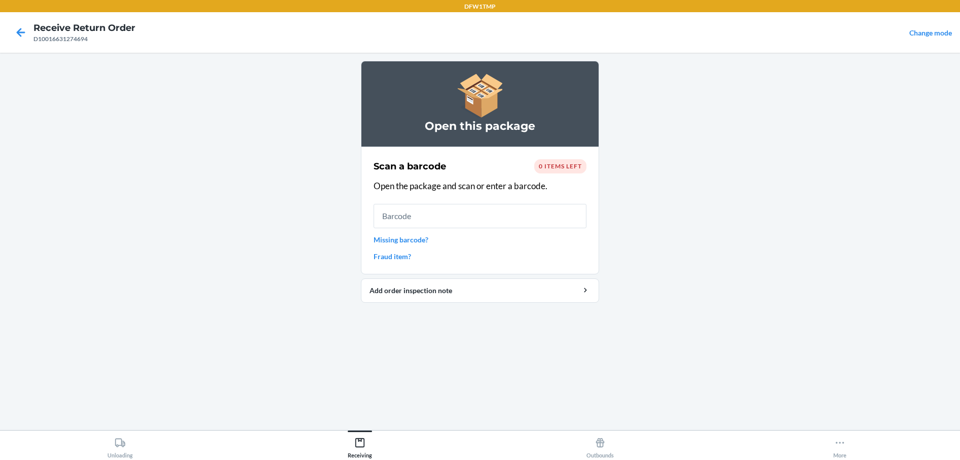
click at [113, 459] on html "DFW1TMP Receive Return Order D10016631274694 Change mode Open this package Scan…" at bounding box center [480, 230] width 960 height 460
click at [137, 439] on button "Unloading" at bounding box center [120, 444] width 240 height 28
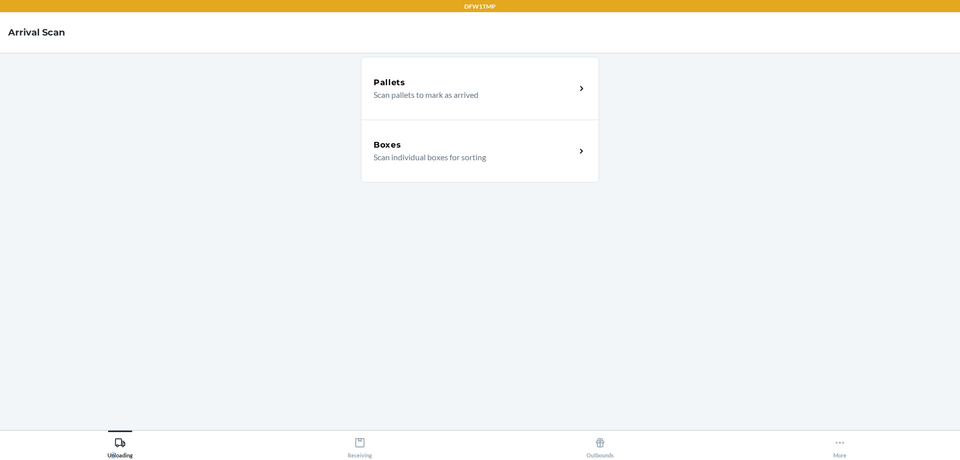
click at [379, 151] on h5 "Boxes" at bounding box center [388, 145] width 28 height 12
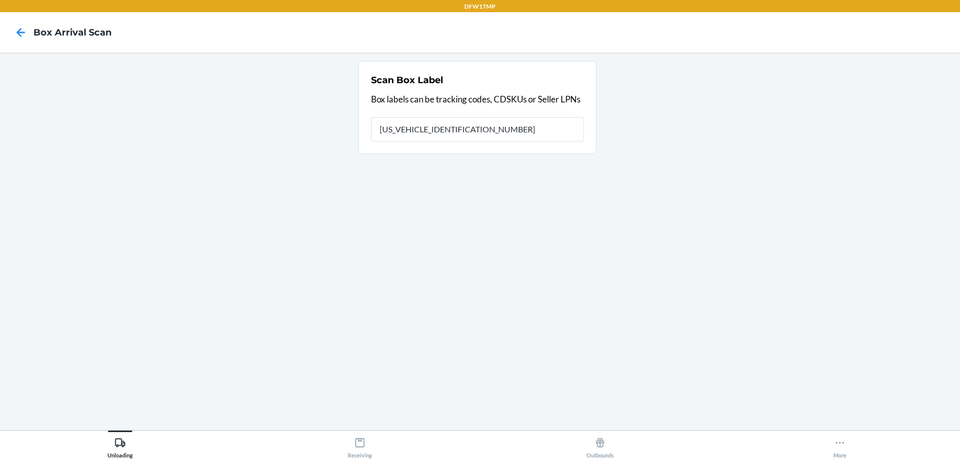
type input "1ZH918259018397868"
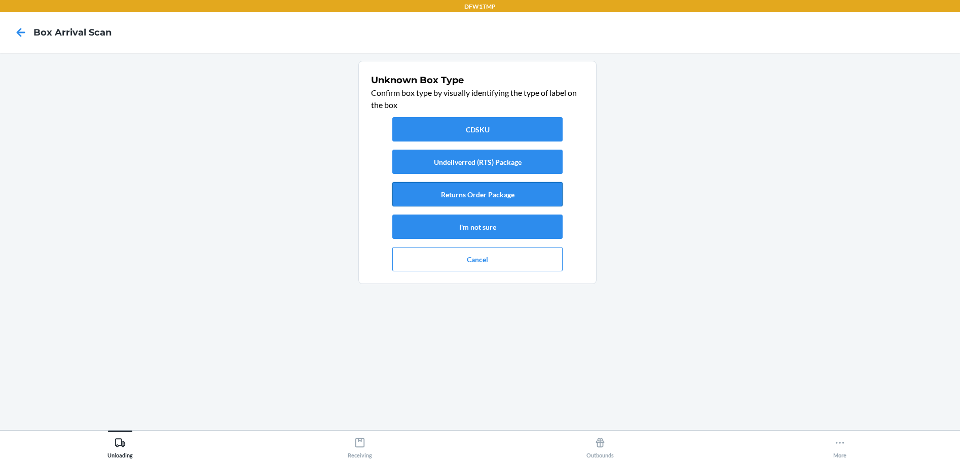
click at [452, 196] on button "Returns Order Package" at bounding box center [477, 194] width 170 height 24
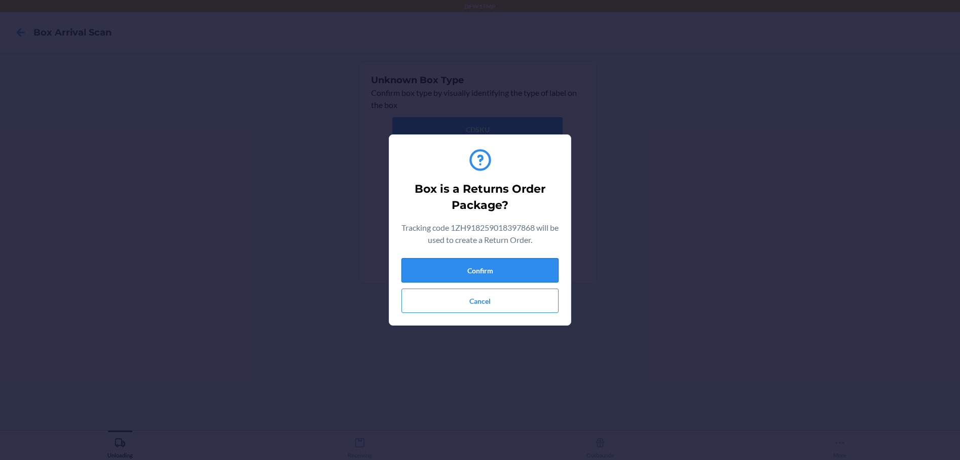
click at [438, 265] on button "Confirm" at bounding box center [479, 270] width 157 height 24
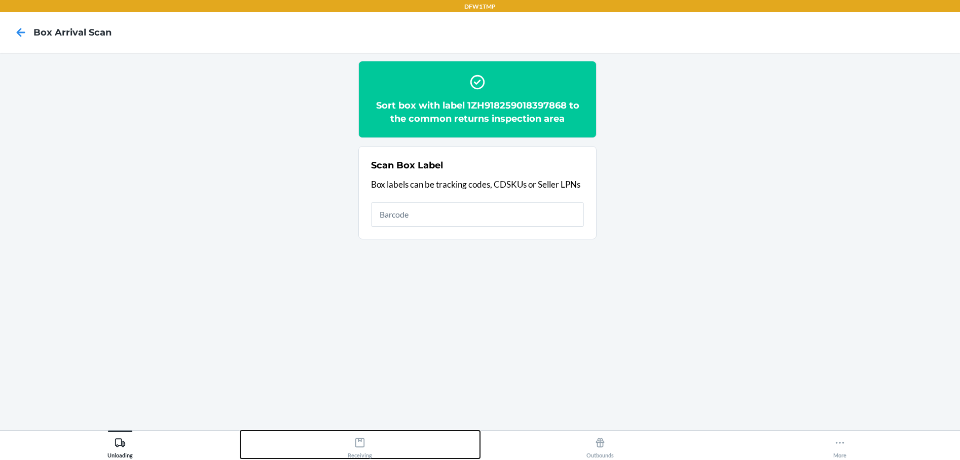
click at [364, 449] on div "Receiving" at bounding box center [360, 445] width 24 height 25
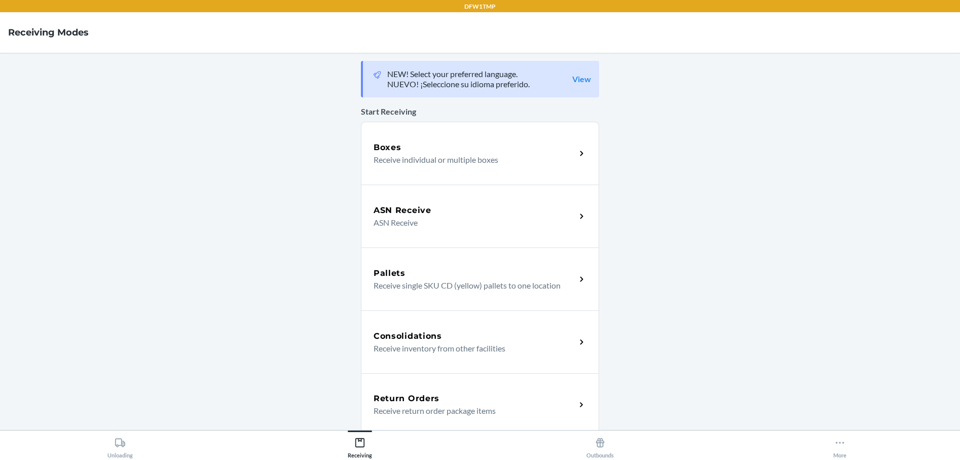
click at [394, 414] on p "Receive return order package items" at bounding box center [471, 411] width 194 height 12
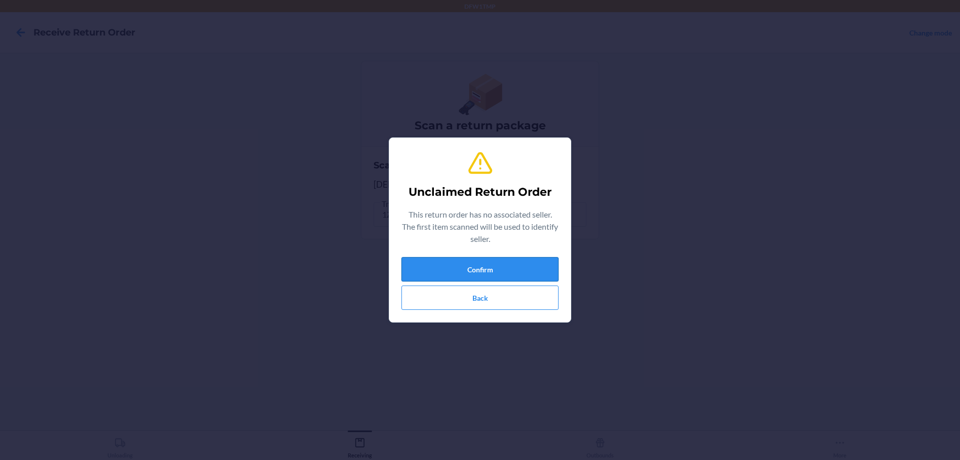
click at [489, 262] on button "Confirm" at bounding box center [479, 269] width 157 height 24
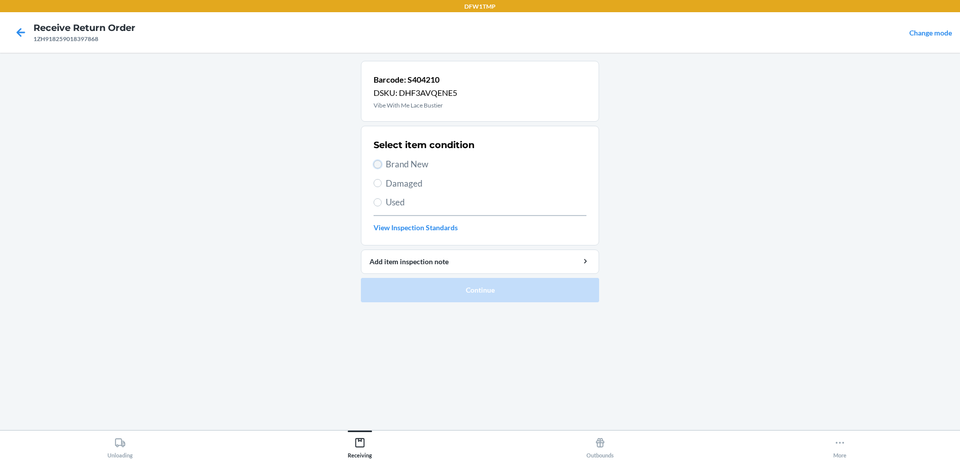
click at [375, 165] on input "Brand New" at bounding box center [378, 164] width 8 height 8
radio input "true"
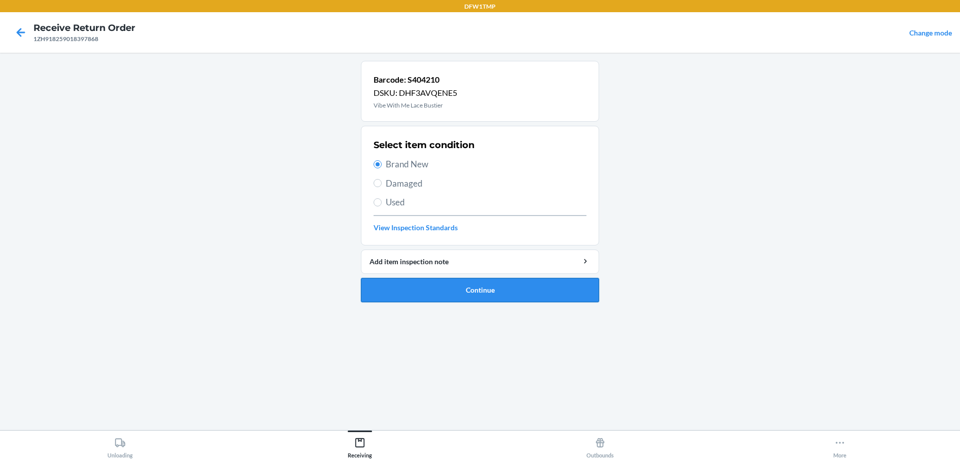
click at [420, 293] on button "Continue" at bounding box center [480, 290] width 238 height 24
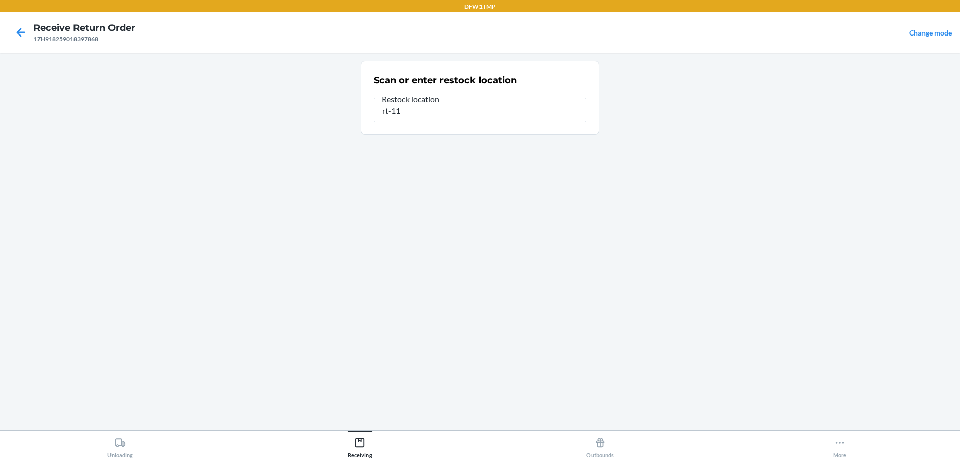
type input "rt-11"
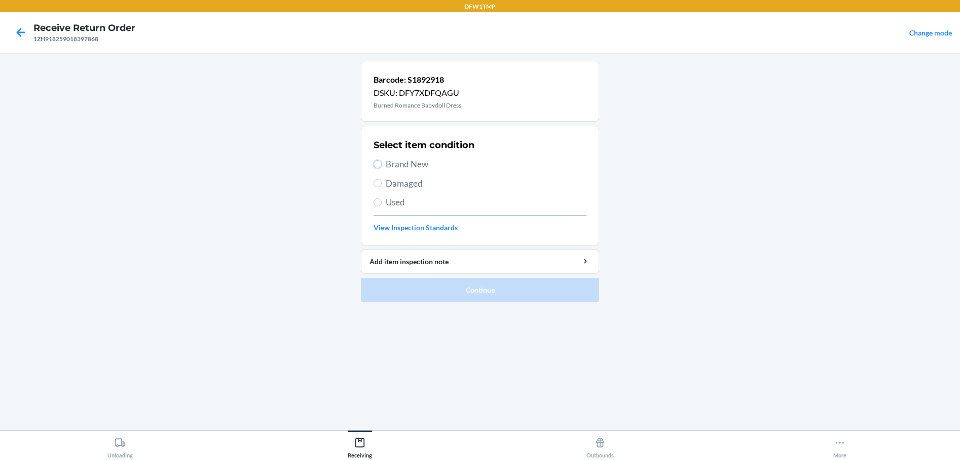
drag, startPoint x: 375, startPoint y: 163, endPoint x: 391, endPoint y: 184, distance: 26.4
click at [381, 173] on div "Select item condition Brand New Damaged Used View Inspection Standards" at bounding box center [480, 185] width 213 height 100
click at [379, 163] on input "Brand New" at bounding box center [378, 164] width 8 height 8
radio input "true"
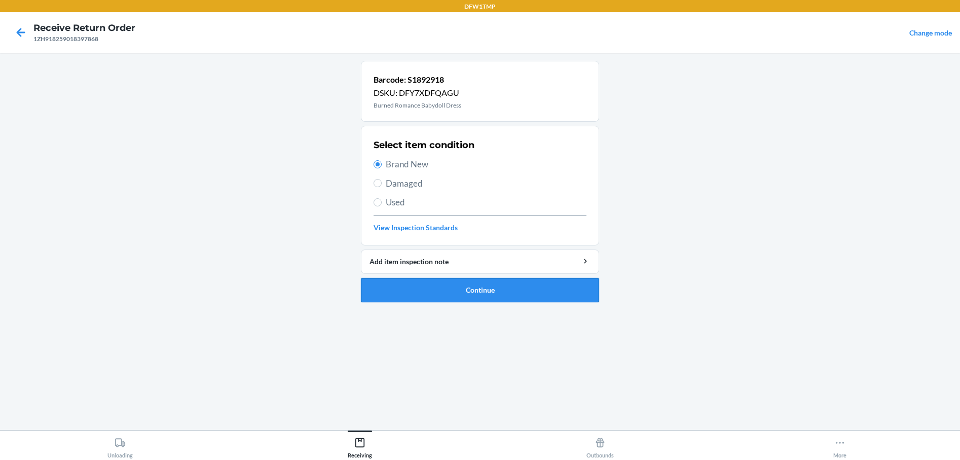
click at [435, 288] on button "Continue" at bounding box center [480, 290] width 238 height 24
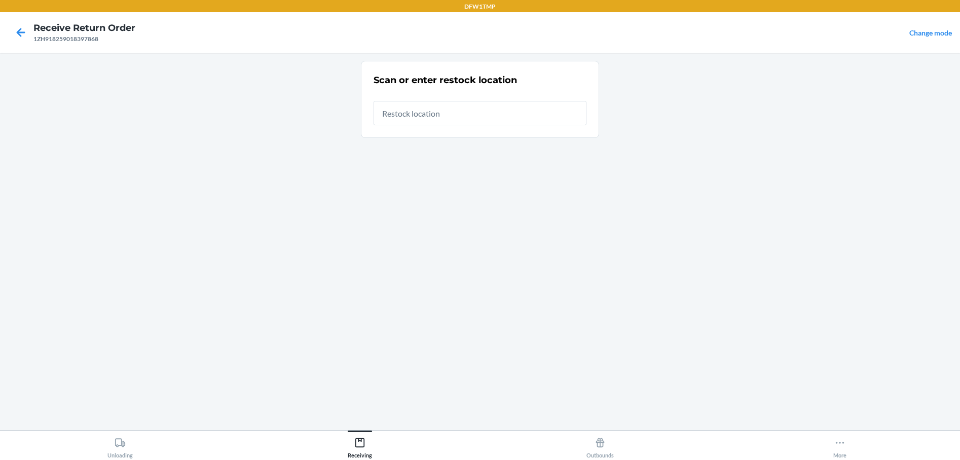
click at [402, 116] on input "text" at bounding box center [480, 113] width 213 height 24
type input "rt-11"
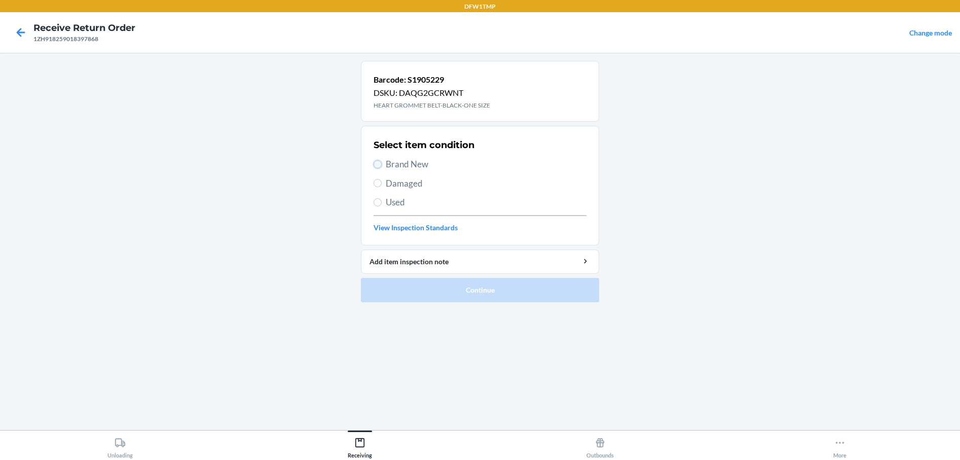
click at [378, 165] on input "Brand New" at bounding box center [378, 164] width 8 height 8
radio input "true"
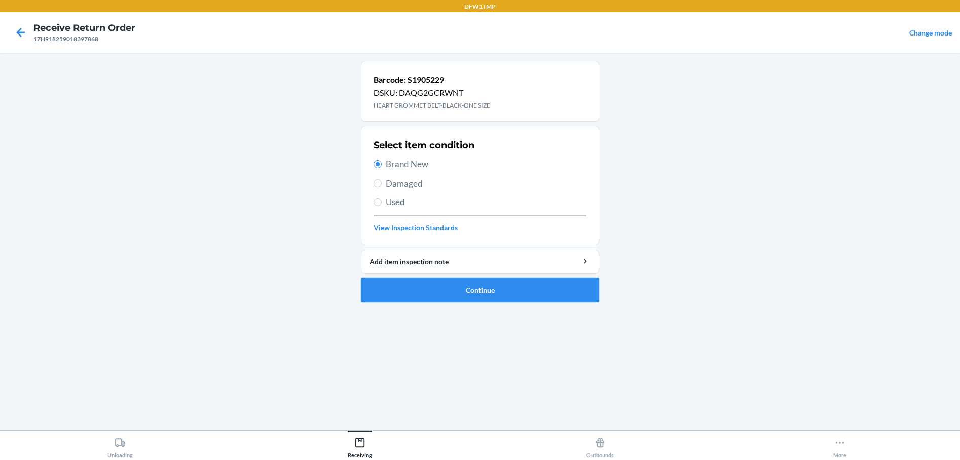
click at [445, 292] on button "Continue" at bounding box center [480, 290] width 238 height 24
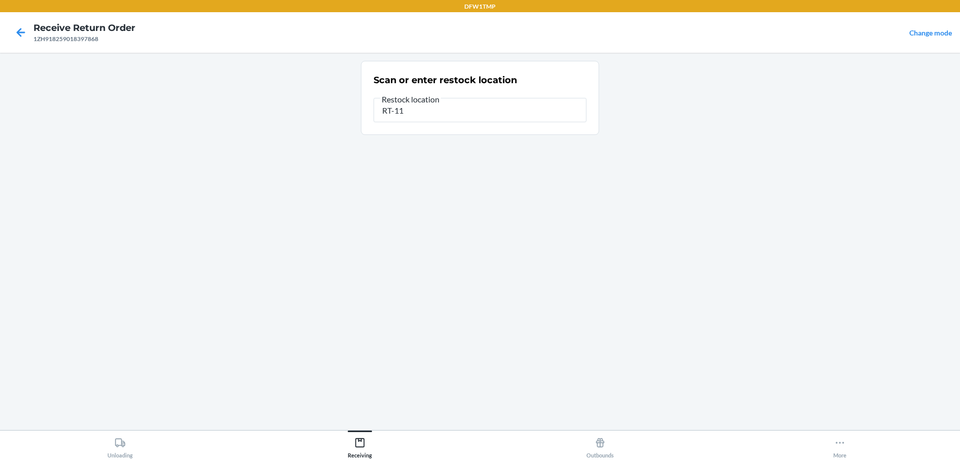
type input "RT-11"
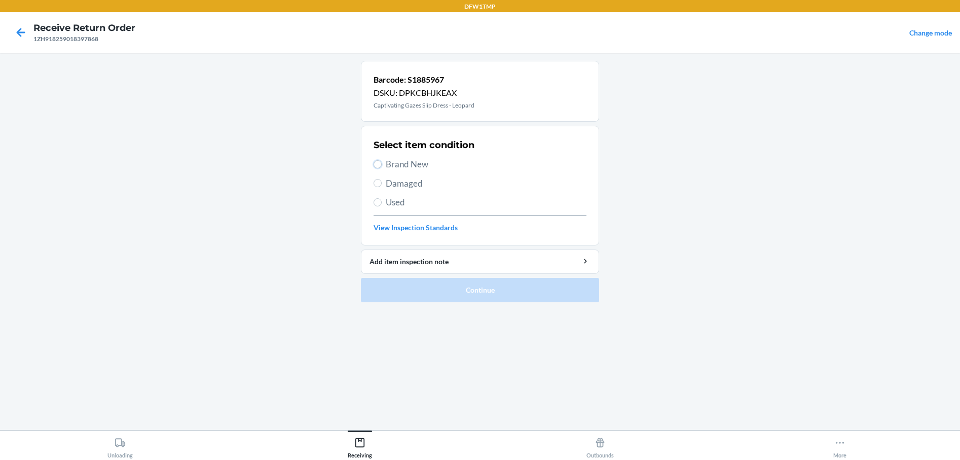
drag, startPoint x: 379, startPoint y: 165, endPoint x: 385, endPoint y: 172, distance: 9.7
click at [380, 165] on input "Brand New" at bounding box center [378, 164] width 8 height 8
radio input "true"
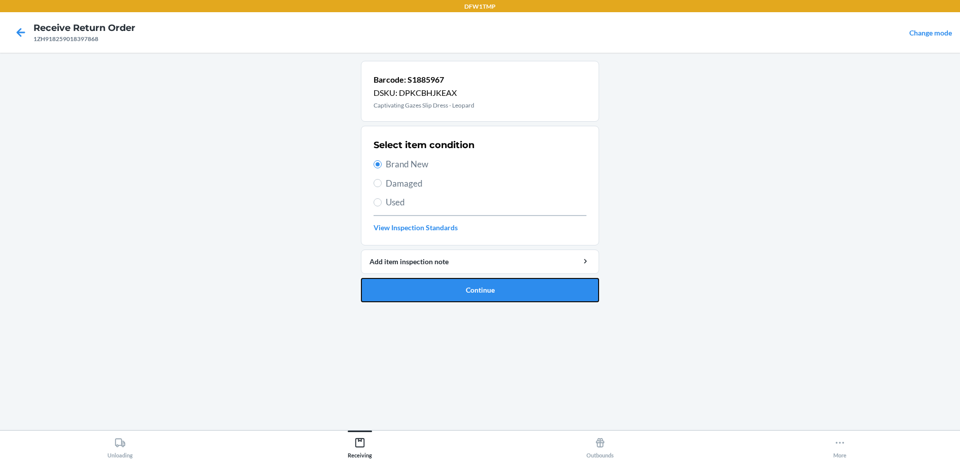
click at [401, 299] on button "Continue" at bounding box center [480, 290] width 238 height 24
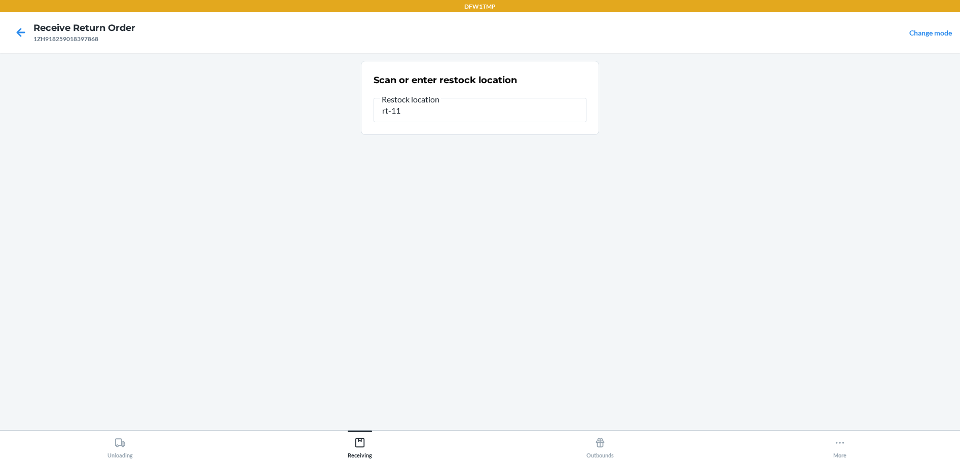
type input "rt-11"
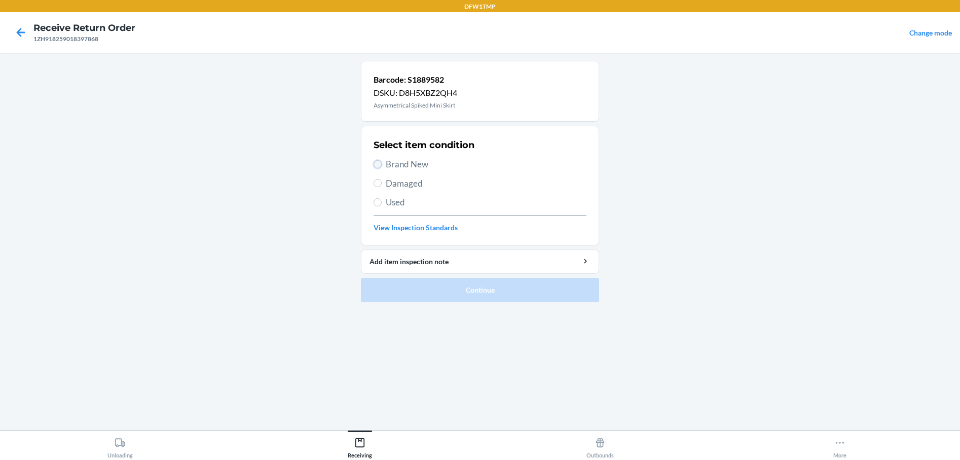
click at [378, 166] on input "Brand New" at bounding box center [378, 164] width 8 height 8
radio input "true"
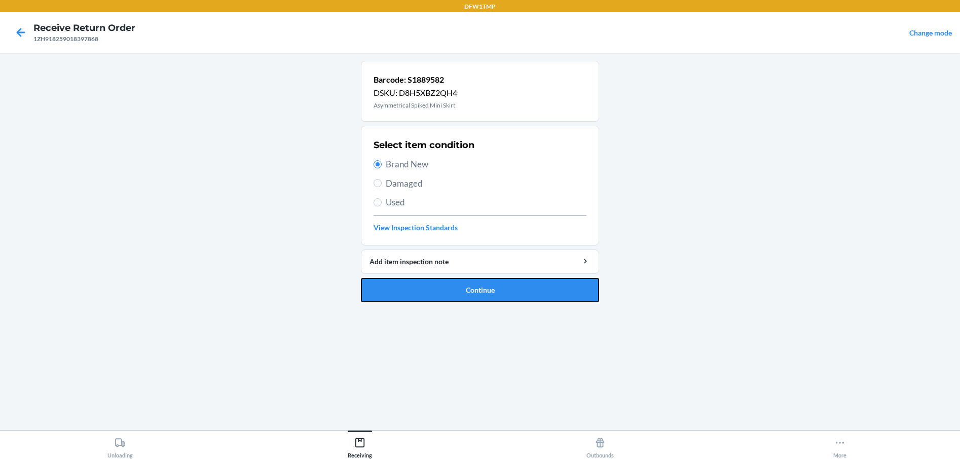
click at [430, 286] on button "Continue" at bounding box center [480, 290] width 238 height 24
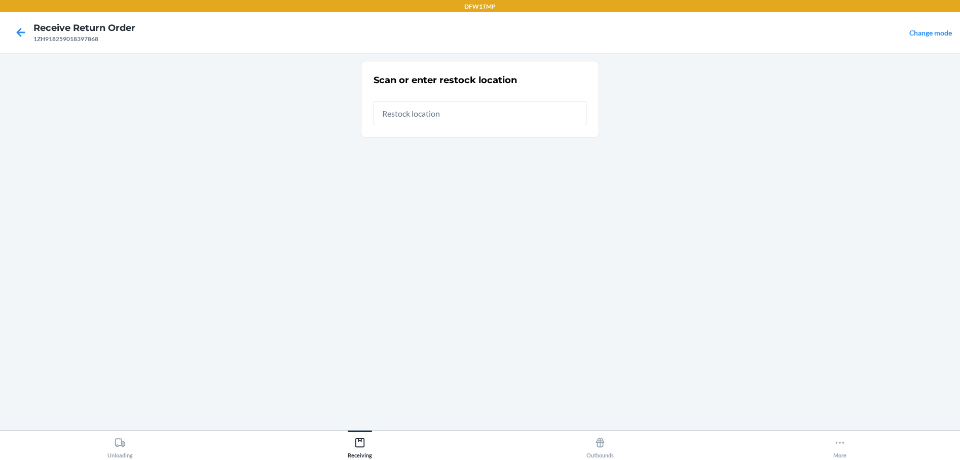
click at [431, 109] on input "text" at bounding box center [480, 113] width 213 height 24
type input "rt-11"
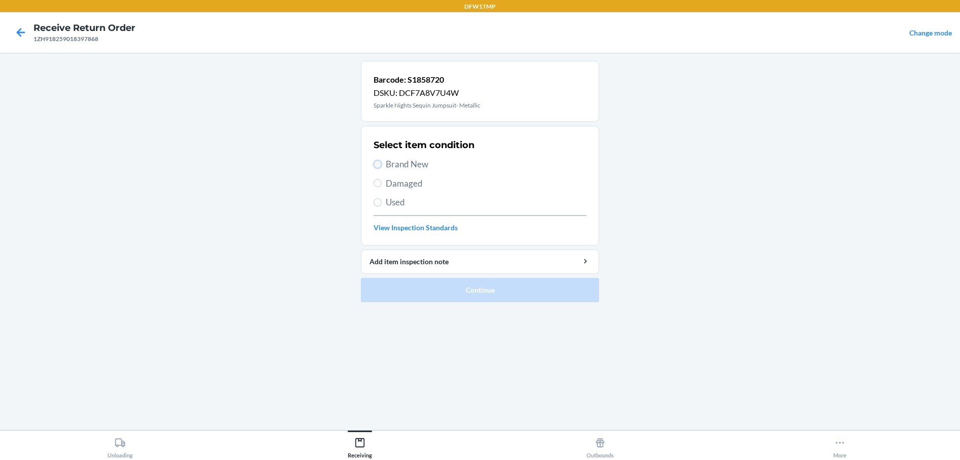
click at [380, 164] on input "Brand New" at bounding box center [378, 164] width 8 height 8
radio input "true"
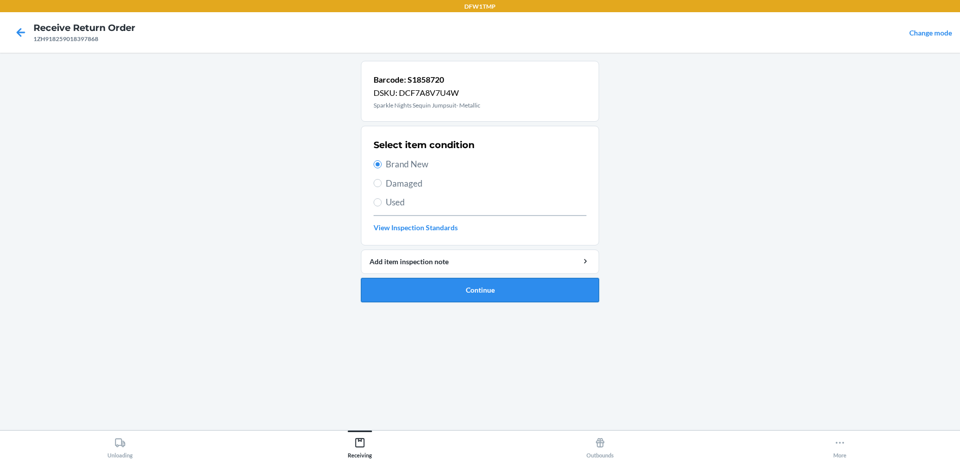
click at [442, 290] on button "Continue" at bounding box center [480, 290] width 238 height 24
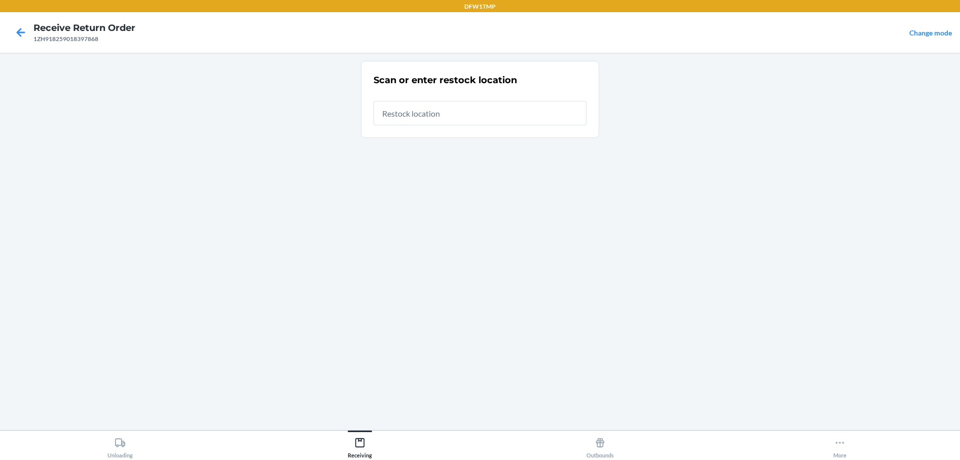
click at [405, 115] on input "text" at bounding box center [480, 113] width 213 height 24
type input "rt-11"
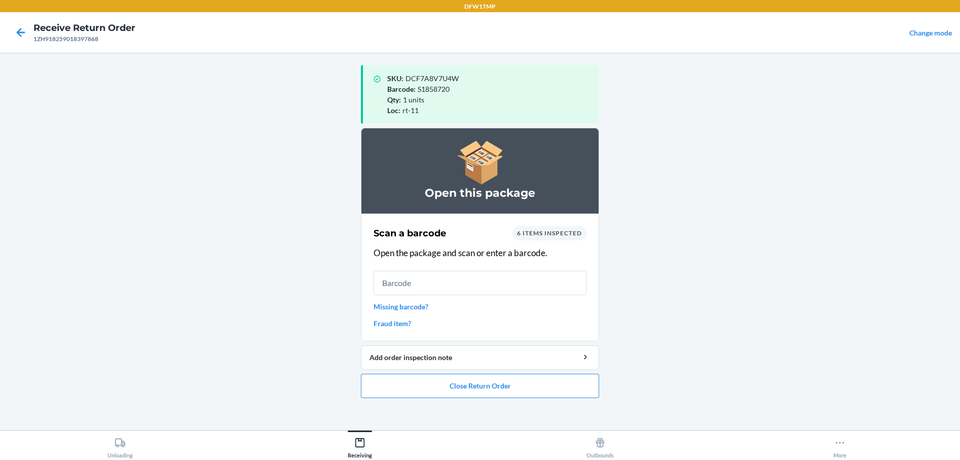
click at [405, 305] on link "Missing barcode?" at bounding box center [480, 306] width 213 height 11
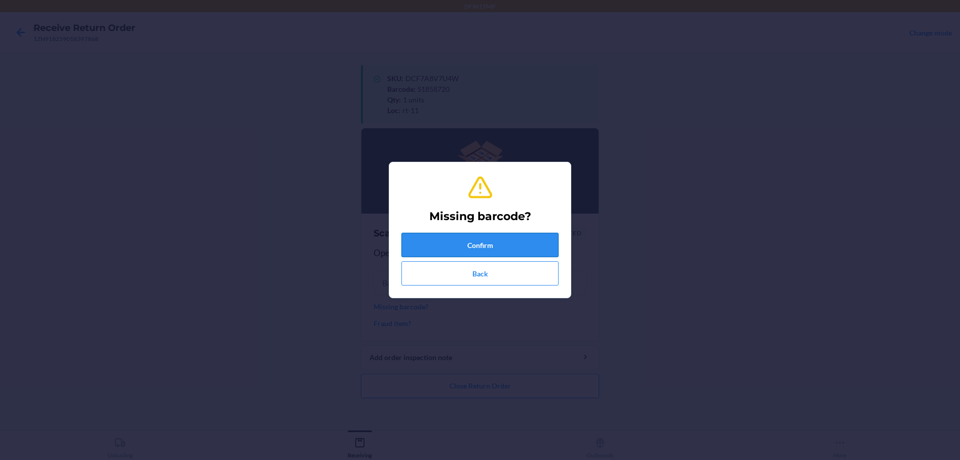
click at [478, 242] on button "Confirm" at bounding box center [479, 245] width 157 height 24
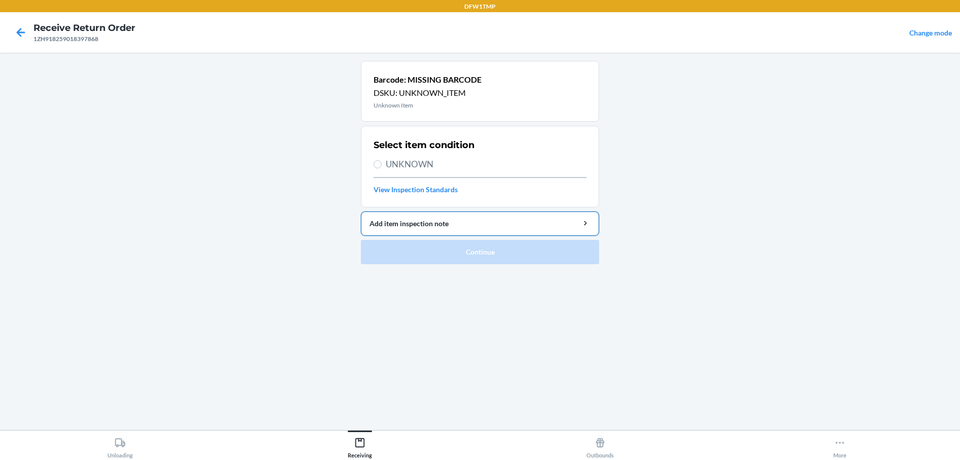
click at [398, 222] on div "Add item inspection note" at bounding box center [480, 223] width 221 height 11
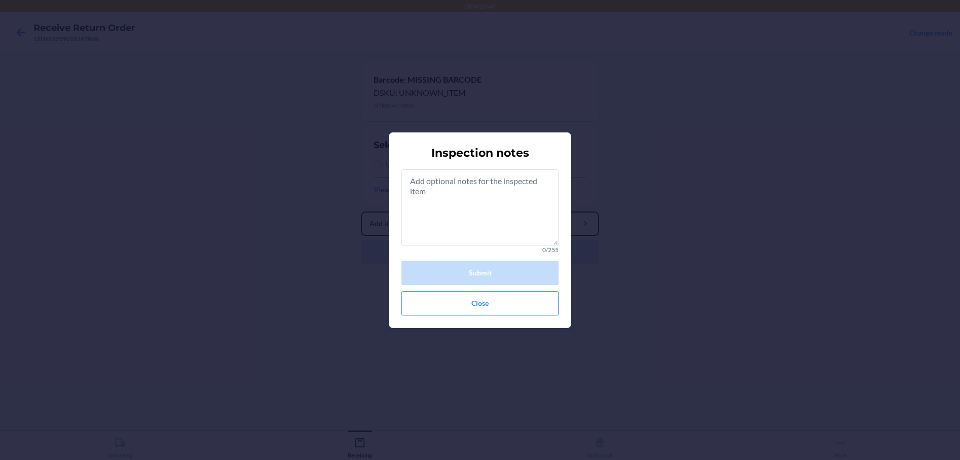
click at [361, 211] on button "Add item inspection note" at bounding box center [480, 223] width 238 height 24
drag, startPoint x: 457, startPoint y: 190, endPoint x: 468, endPoint y: 167, distance: 25.2
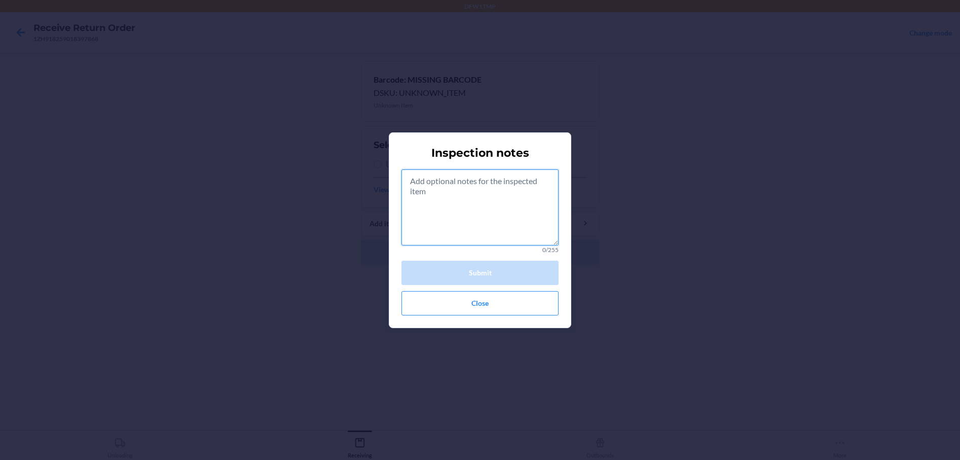
click at [457, 188] on textarea at bounding box center [479, 207] width 157 height 76
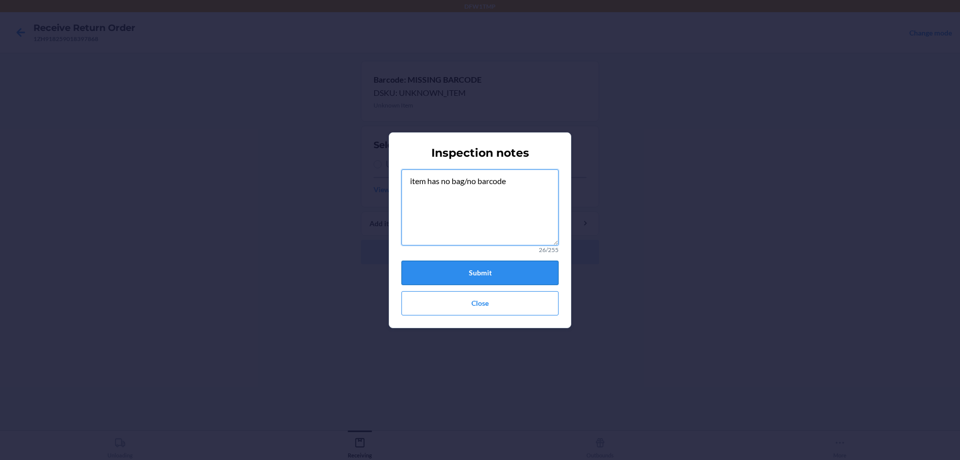
type textarea "item has no bag/no barcode"
click at [428, 270] on button "Submit" at bounding box center [479, 273] width 157 height 24
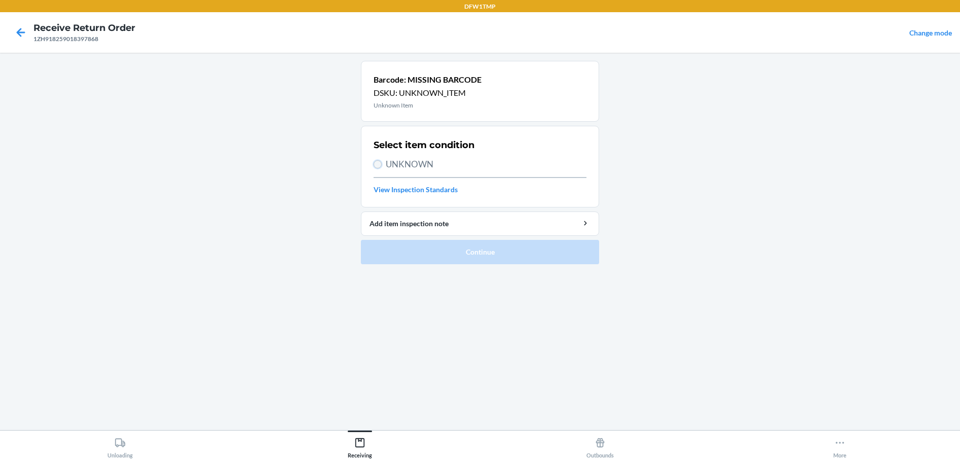
click at [376, 162] on input "UNKNOWN" at bounding box center [378, 164] width 8 height 8
radio input "true"
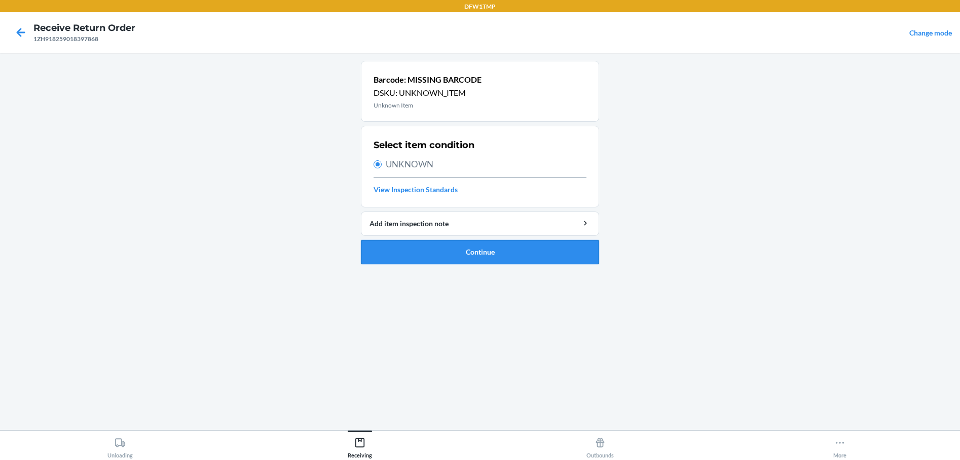
click at [426, 252] on button "Continue" at bounding box center [480, 252] width 238 height 24
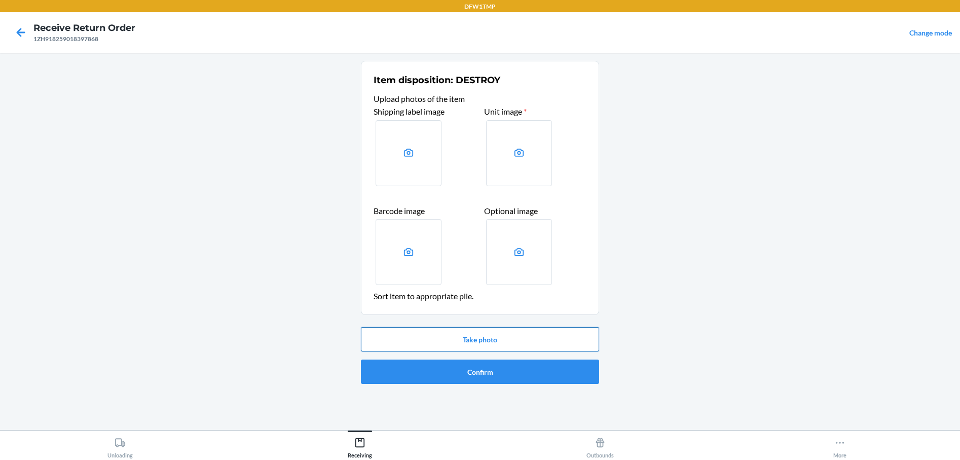
click at [444, 341] on button "Take photo" at bounding box center [480, 339] width 238 height 24
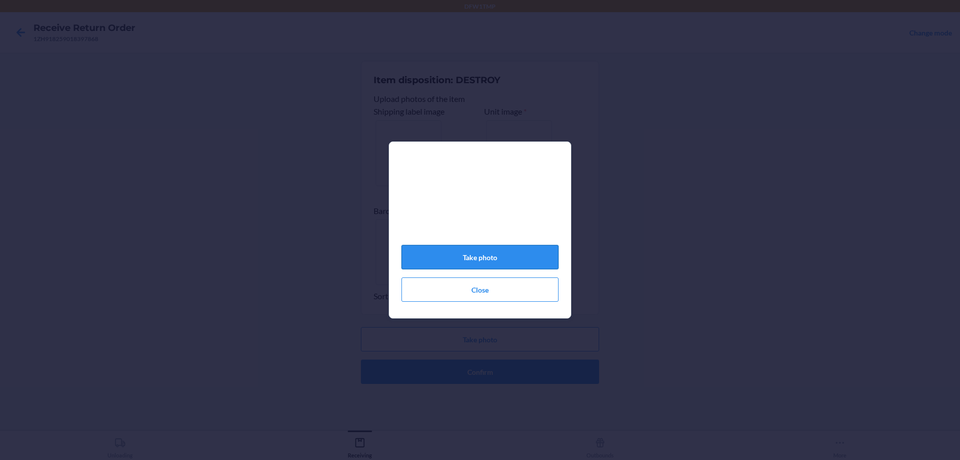
click at [511, 259] on button "Take photo" at bounding box center [479, 257] width 157 height 24
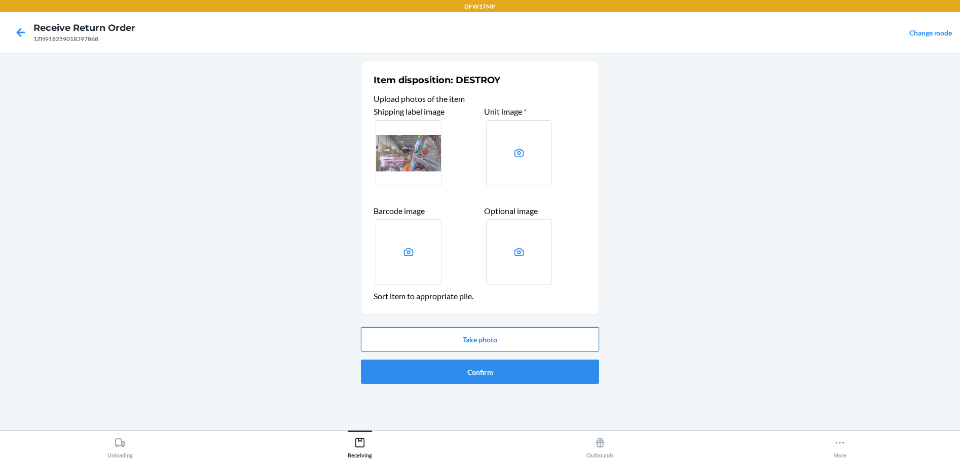
click at [487, 336] on button "Take photo" at bounding box center [480, 339] width 238 height 24
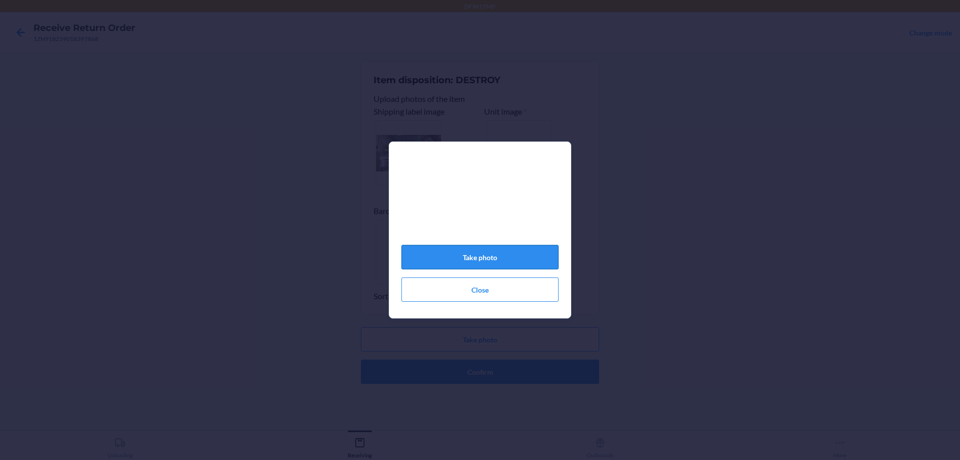
click at [487, 261] on button "Take photo" at bounding box center [479, 257] width 157 height 24
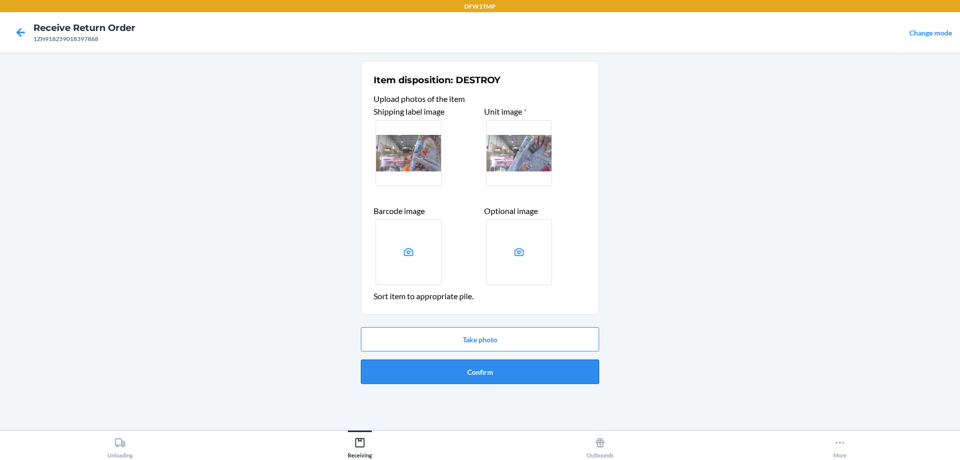
click at [439, 379] on button "Confirm" at bounding box center [480, 371] width 238 height 24
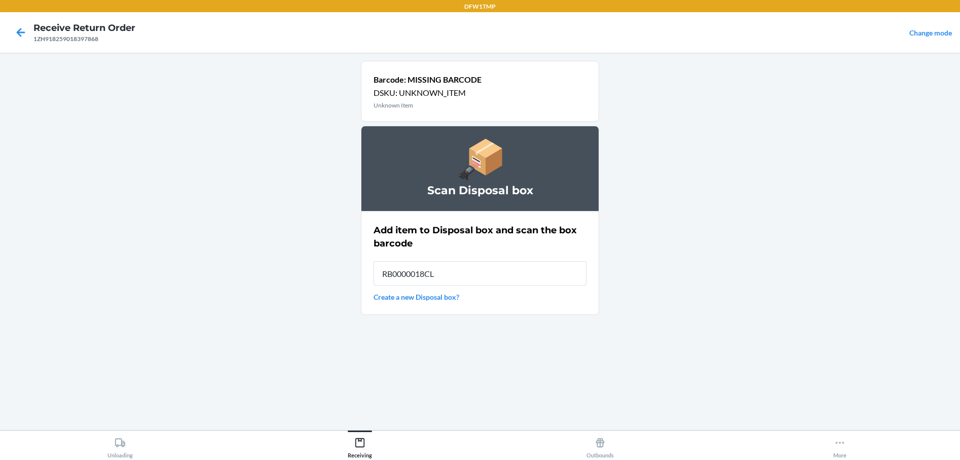
type input "RB0000018CL"
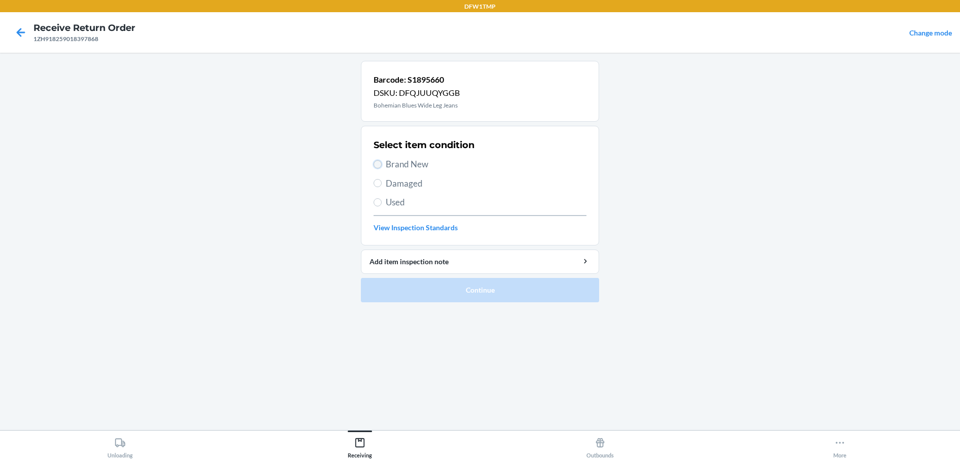
click at [375, 163] on input "Brand New" at bounding box center [378, 164] width 8 height 8
radio input "true"
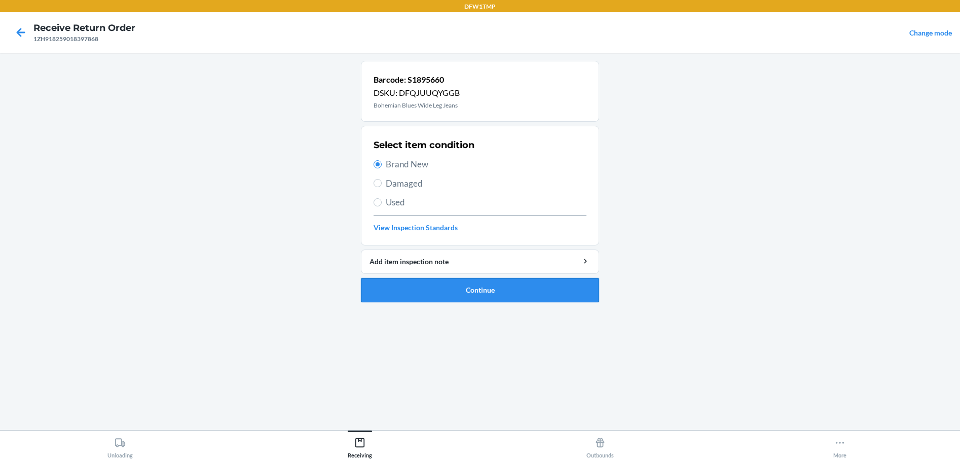
click at [446, 287] on button "Continue" at bounding box center [480, 290] width 238 height 24
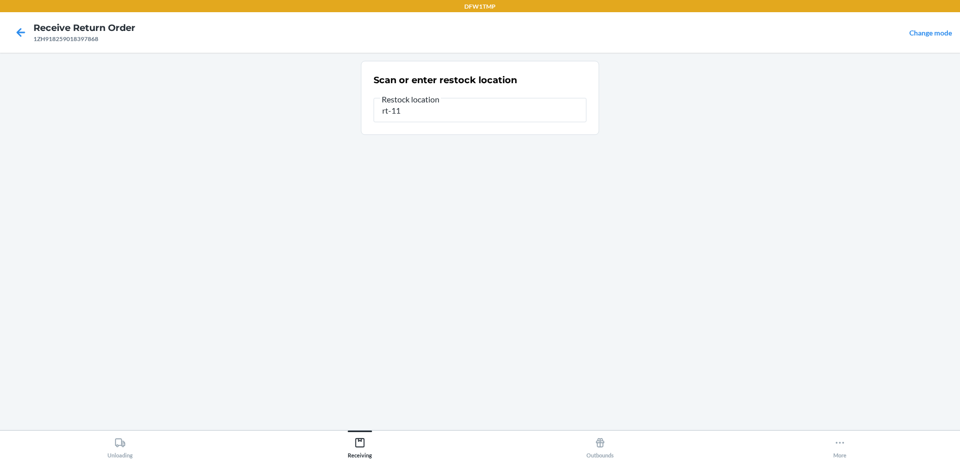
type input "rt-11"
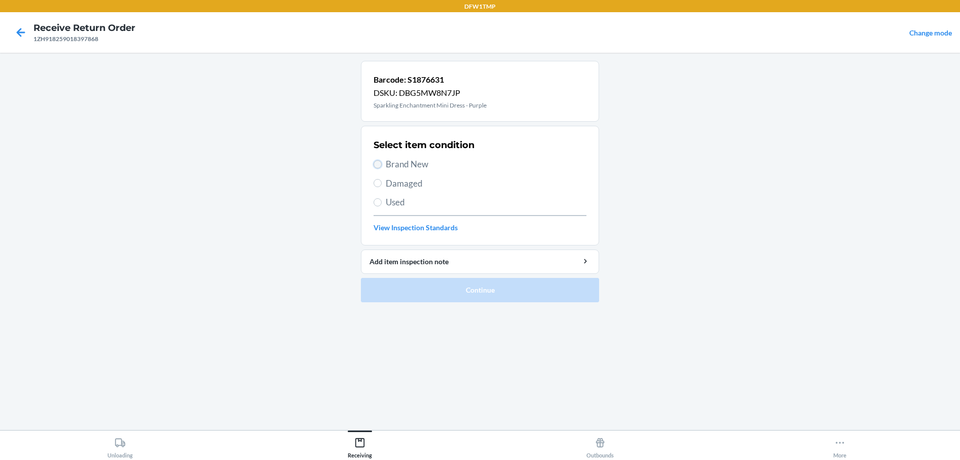
click at [377, 164] on input "Brand New" at bounding box center [378, 164] width 8 height 8
radio input "true"
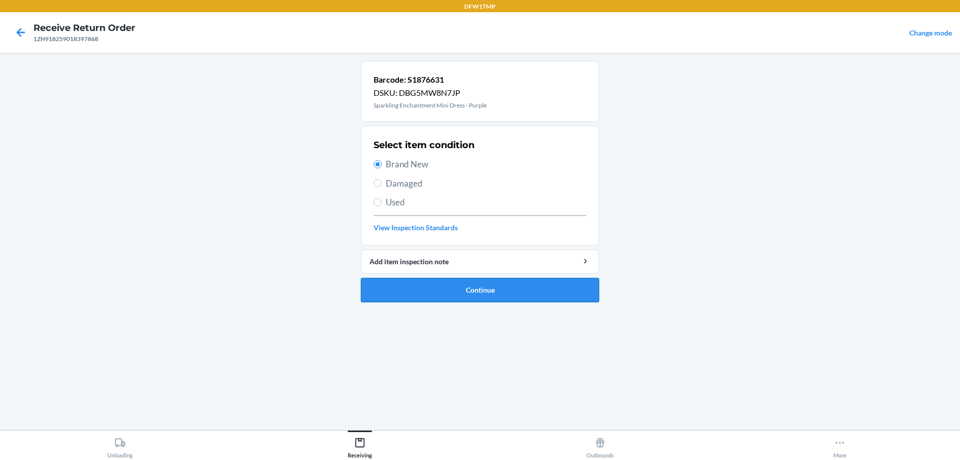
click at [422, 295] on button "Continue" at bounding box center [480, 290] width 238 height 24
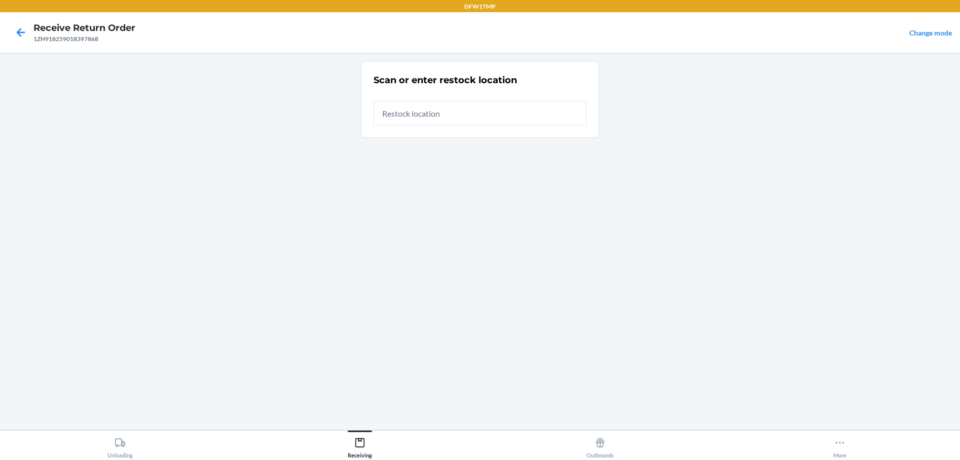
click at [450, 115] on input "text" at bounding box center [480, 113] width 213 height 24
type input "rt-11"
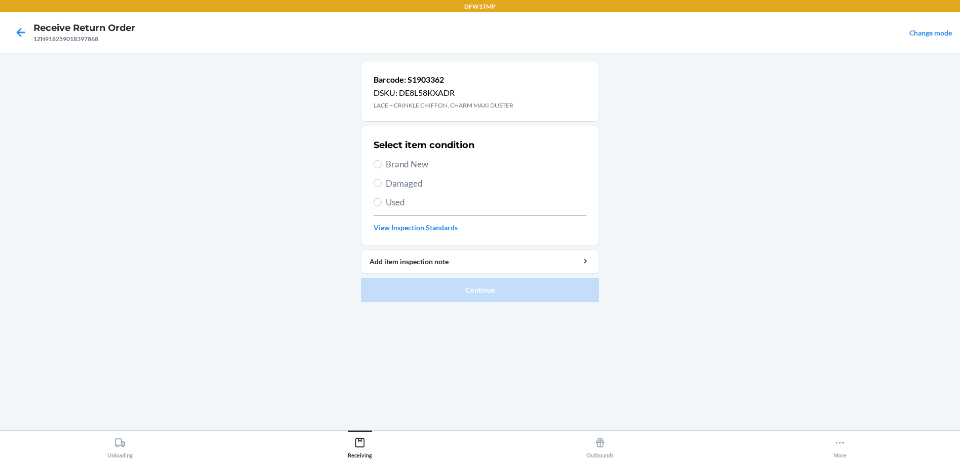
click at [376, 159] on label "Brand New" at bounding box center [480, 164] width 213 height 13
click at [376, 160] on input "Brand New" at bounding box center [378, 164] width 8 height 8
radio input "true"
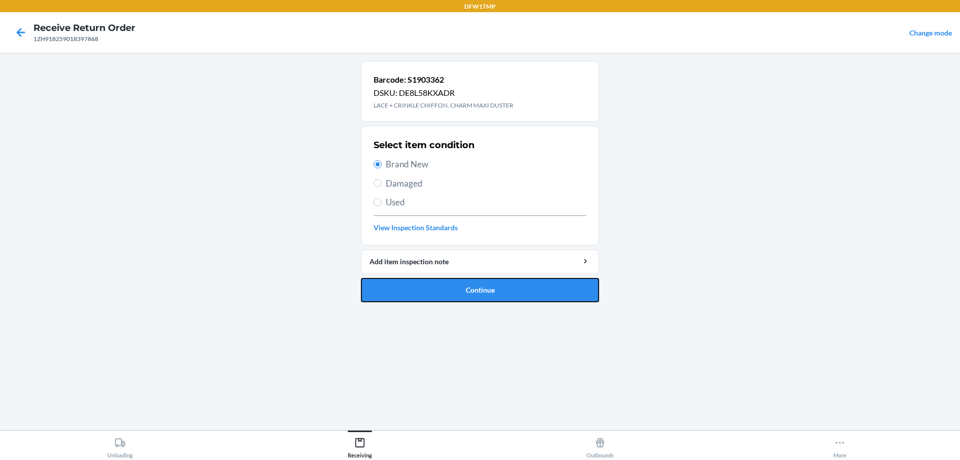
click at [406, 287] on button "Continue" at bounding box center [480, 290] width 238 height 24
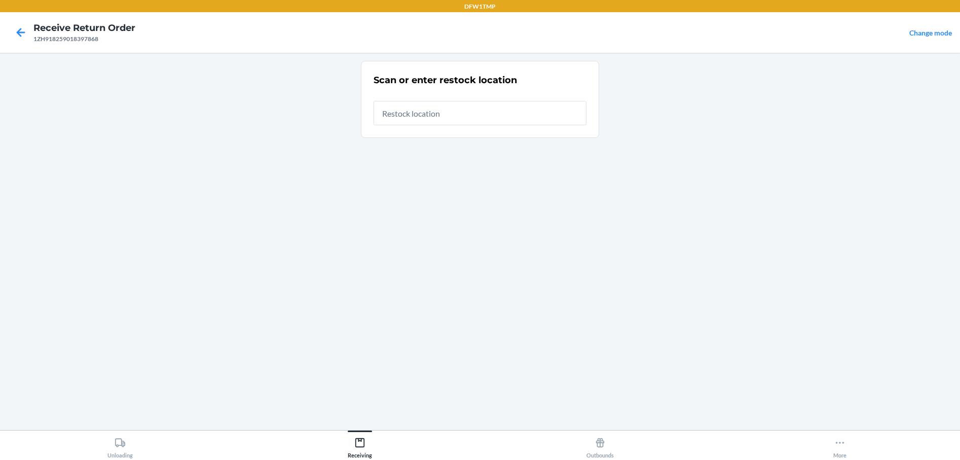
click at [393, 118] on input "text" at bounding box center [480, 113] width 213 height 24
type input "rt-11"
